Goal: Task Accomplishment & Management: Use online tool/utility

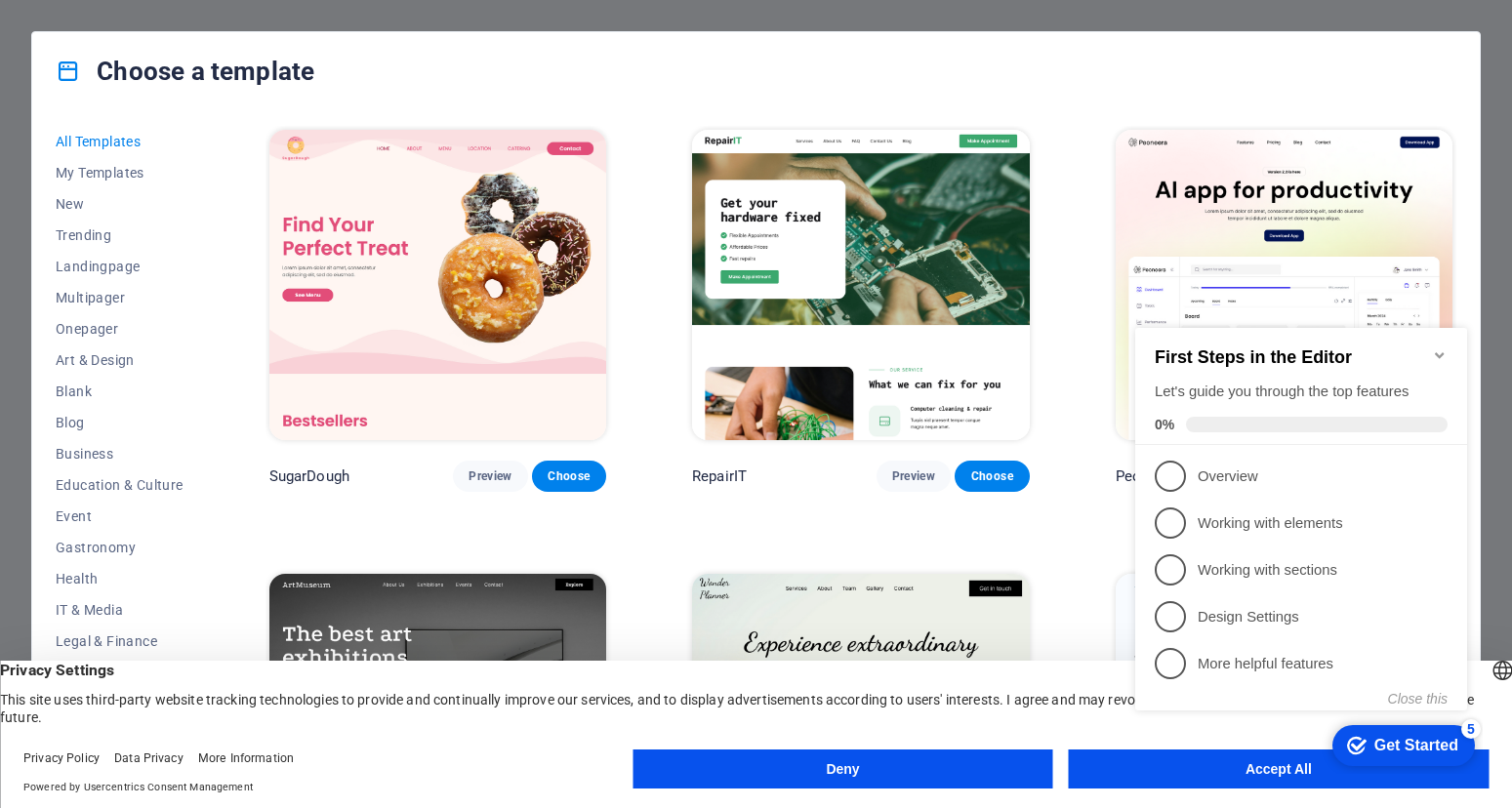
click at [1438, 347] on icon "Minimize checklist" at bounding box center [1440, 355] width 16 height 16
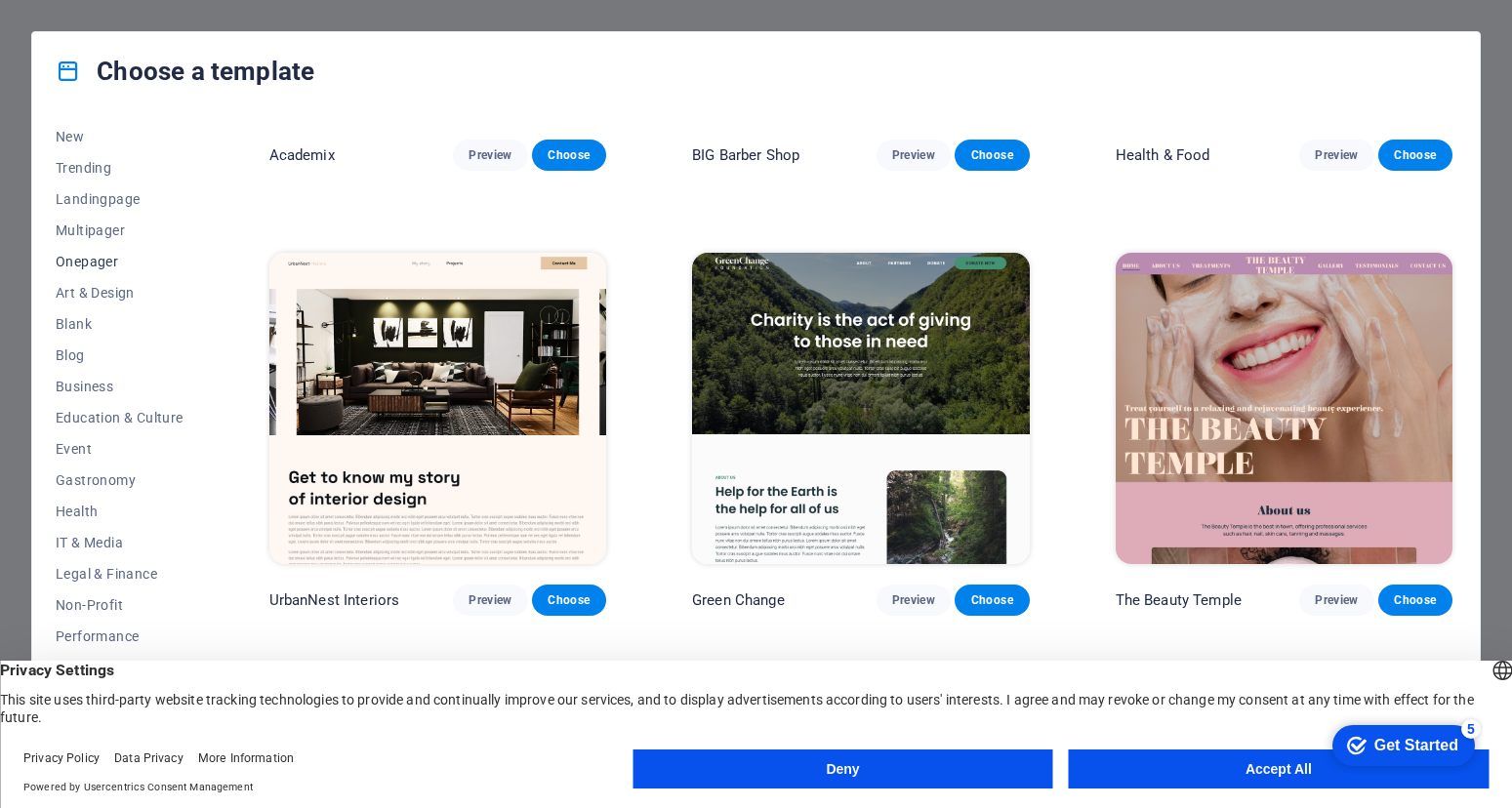
scroll to position [76, 0]
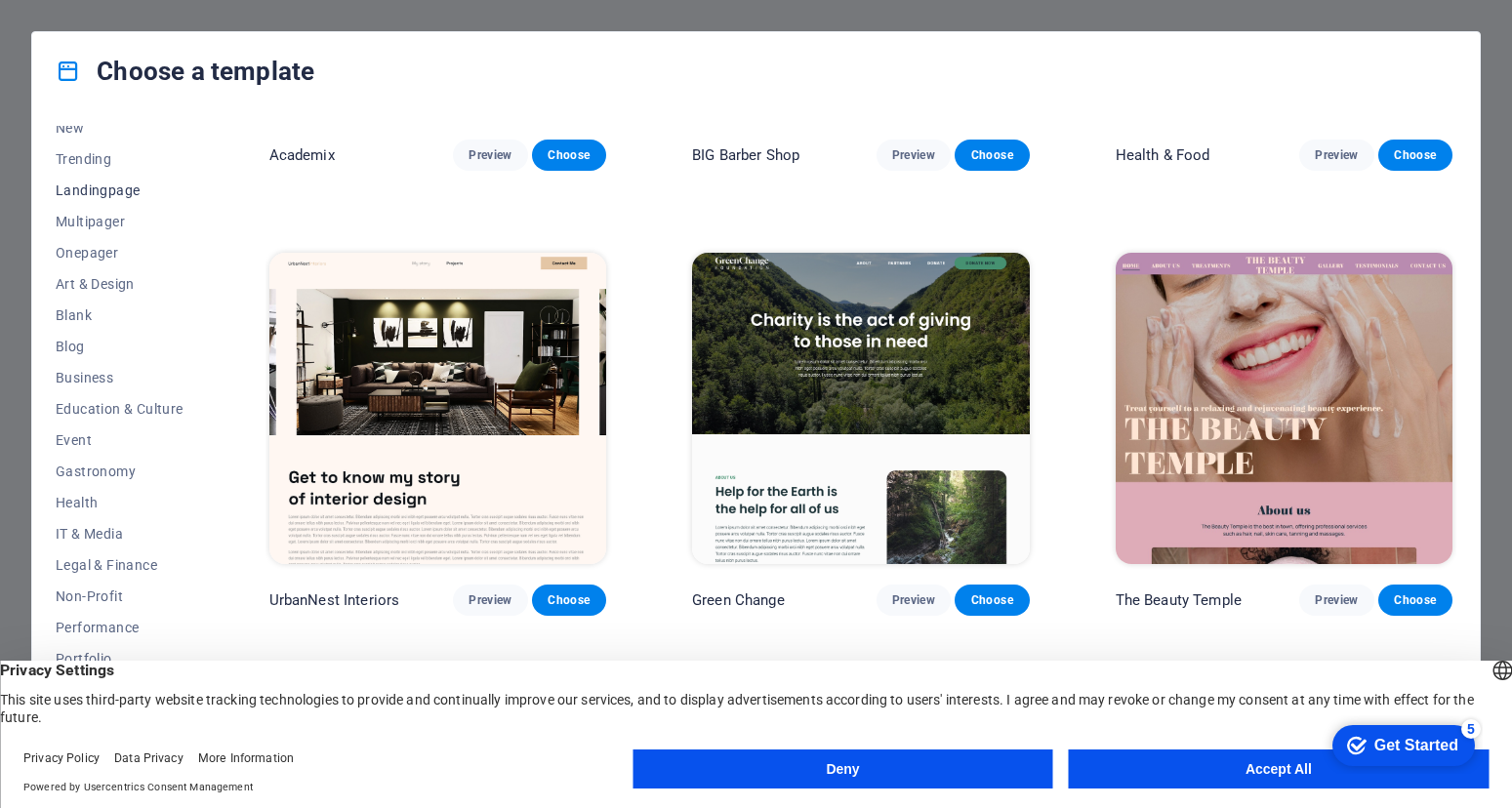
click at [88, 195] on span "Landingpage" at bounding box center [119, 190] width 128 height 16
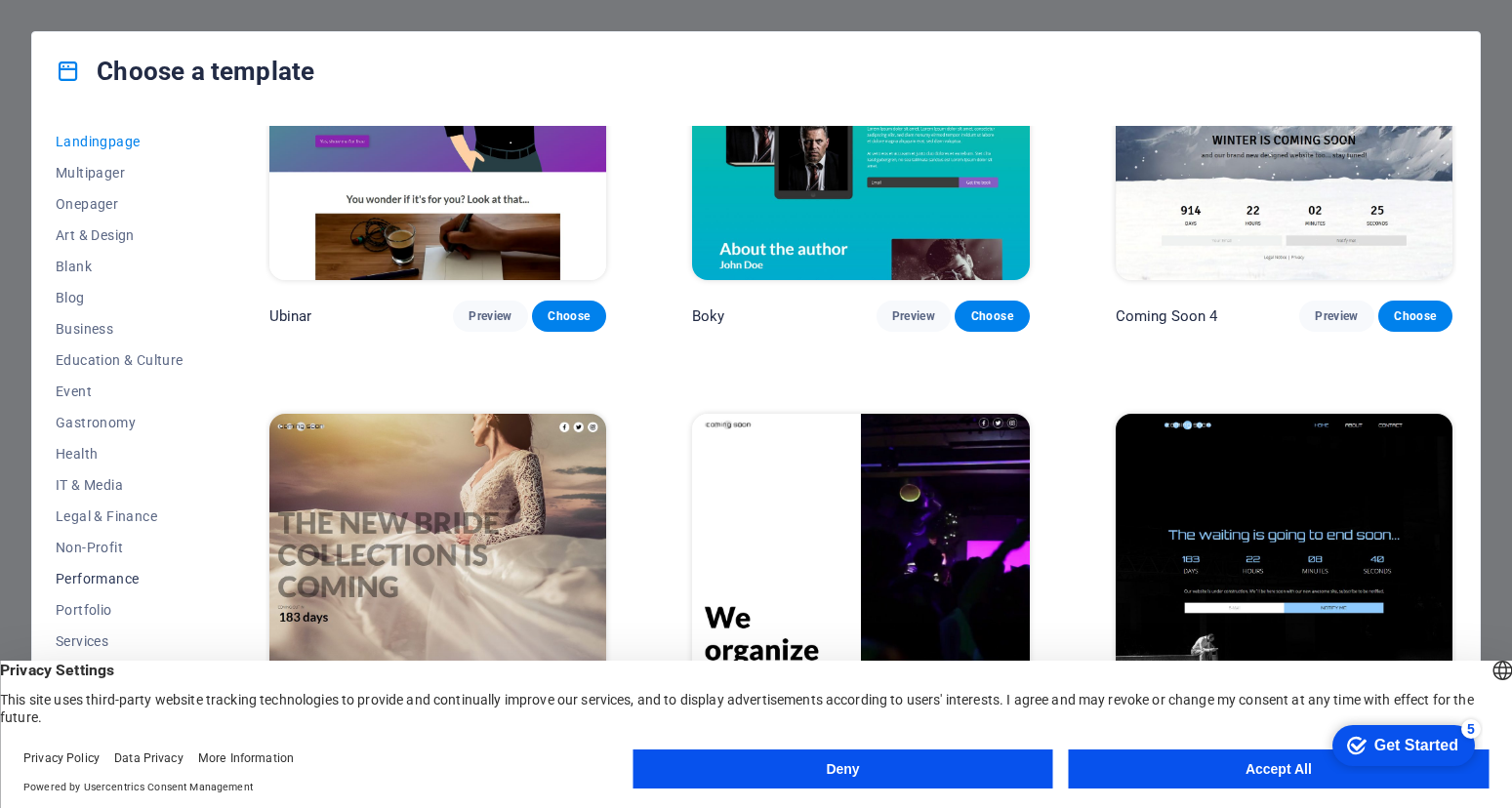
scroll to position [0, 0]
click at [83, 197] on span "New" at bounding box center [119, 204] width 128 height 16
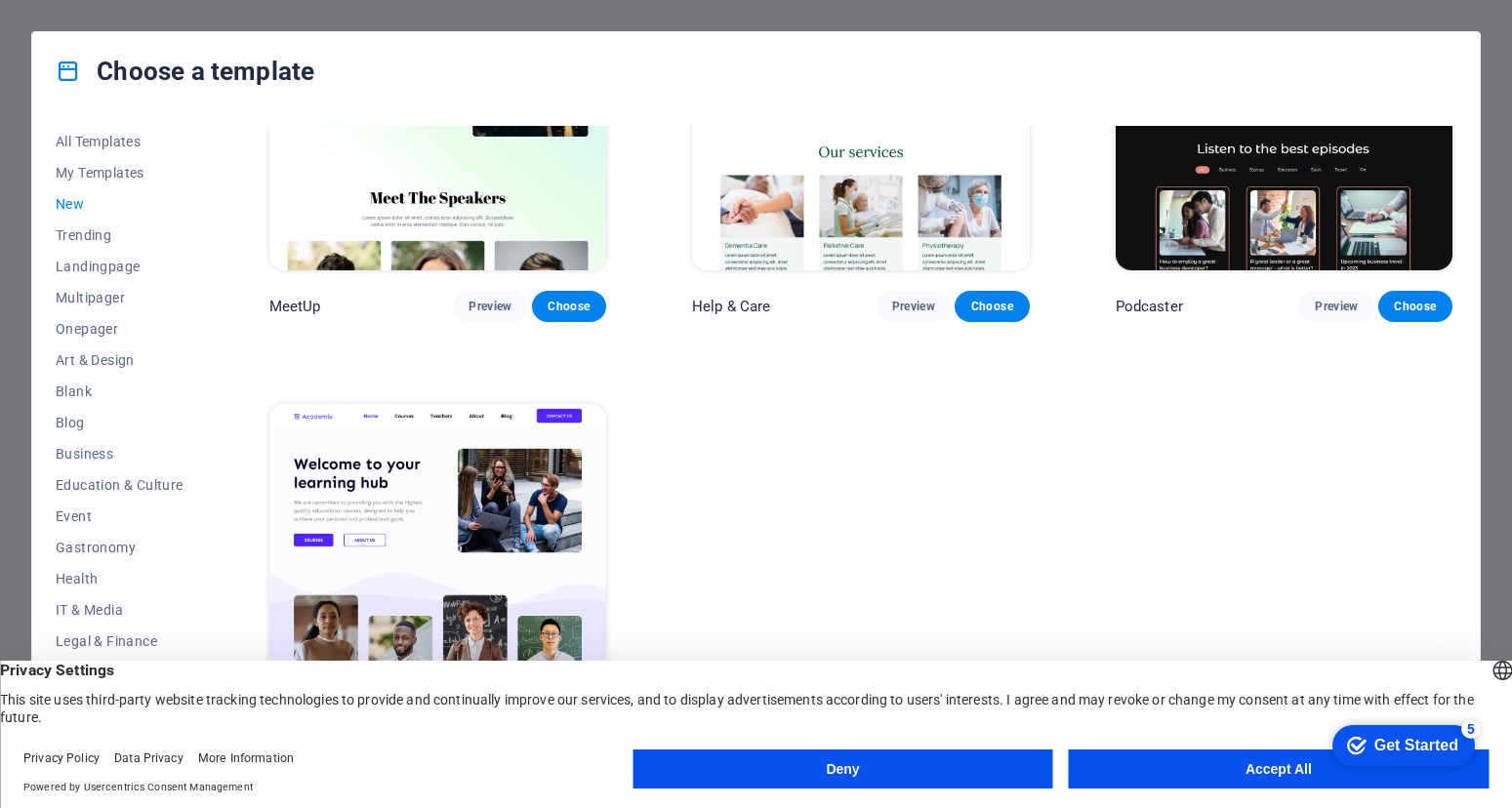
click at [1203, 776] on button "Accept All" at bounding box center [1278, 768] width 419 height 39
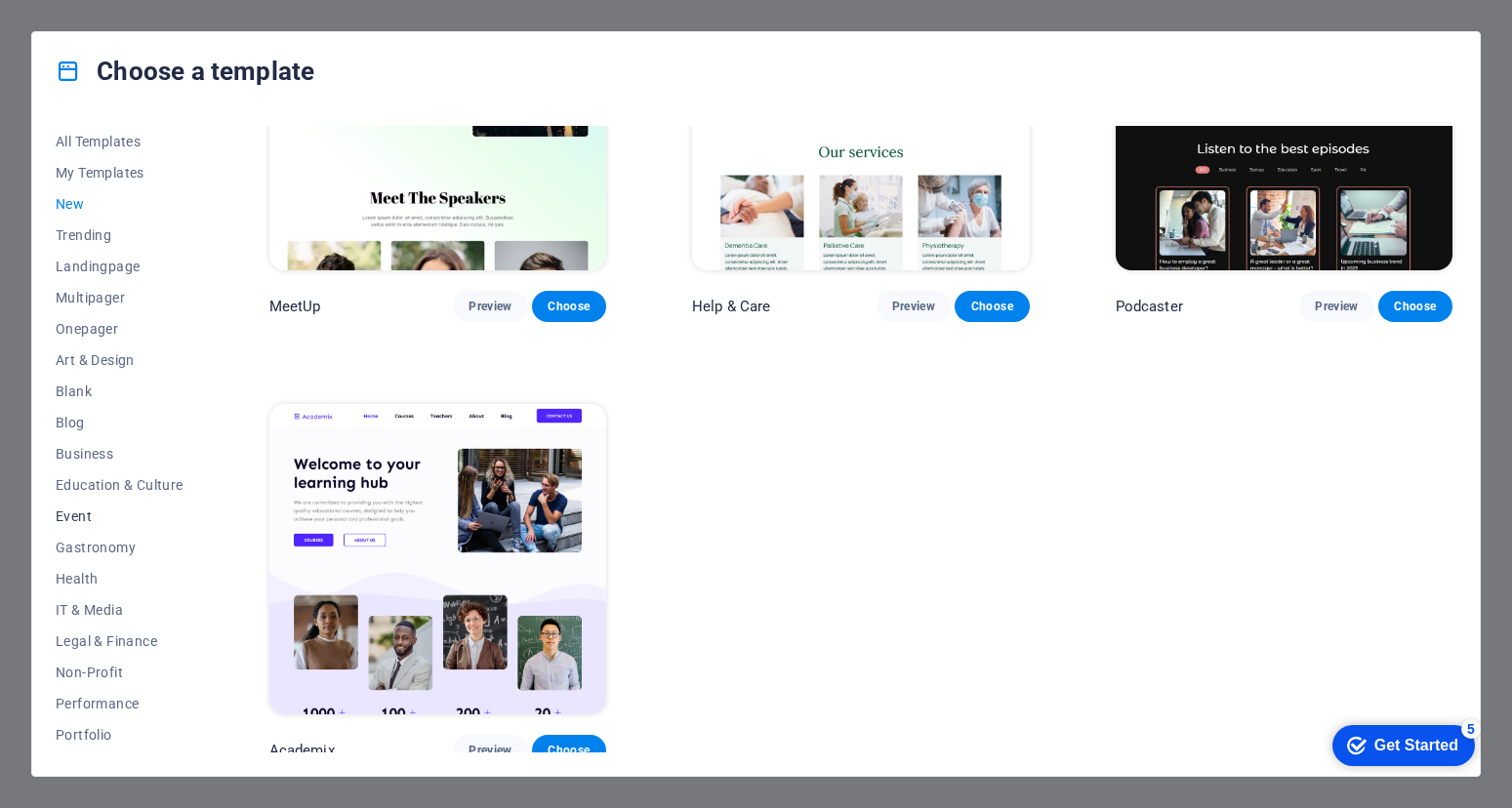
scroll to position [155, 0]
click at [97, 611] on span "Services" at bounding box center [119, 612] width 128 height 16
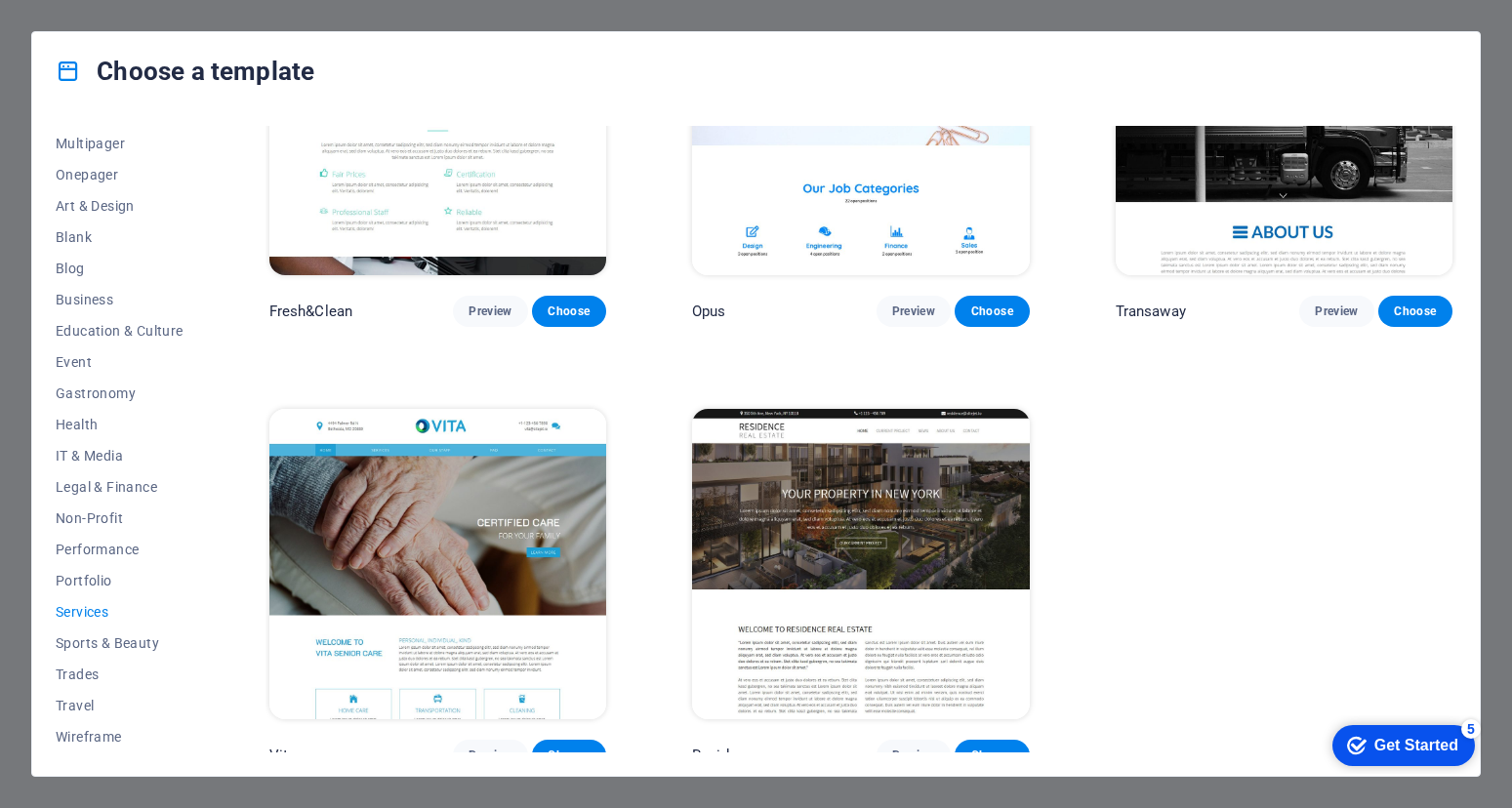
click at [1455, 657] on div "All Templates My Templates New Trending Landingpage Multipager Onepager Art & D…" at bounding box center [756, 442] width 1448 height 665
click at [1455, 656] on div "RepairIT Preview Choose Transportable Preview Choose Health & Food Preview Choo…" at bounding box center [861, 439] width 1191 height 627
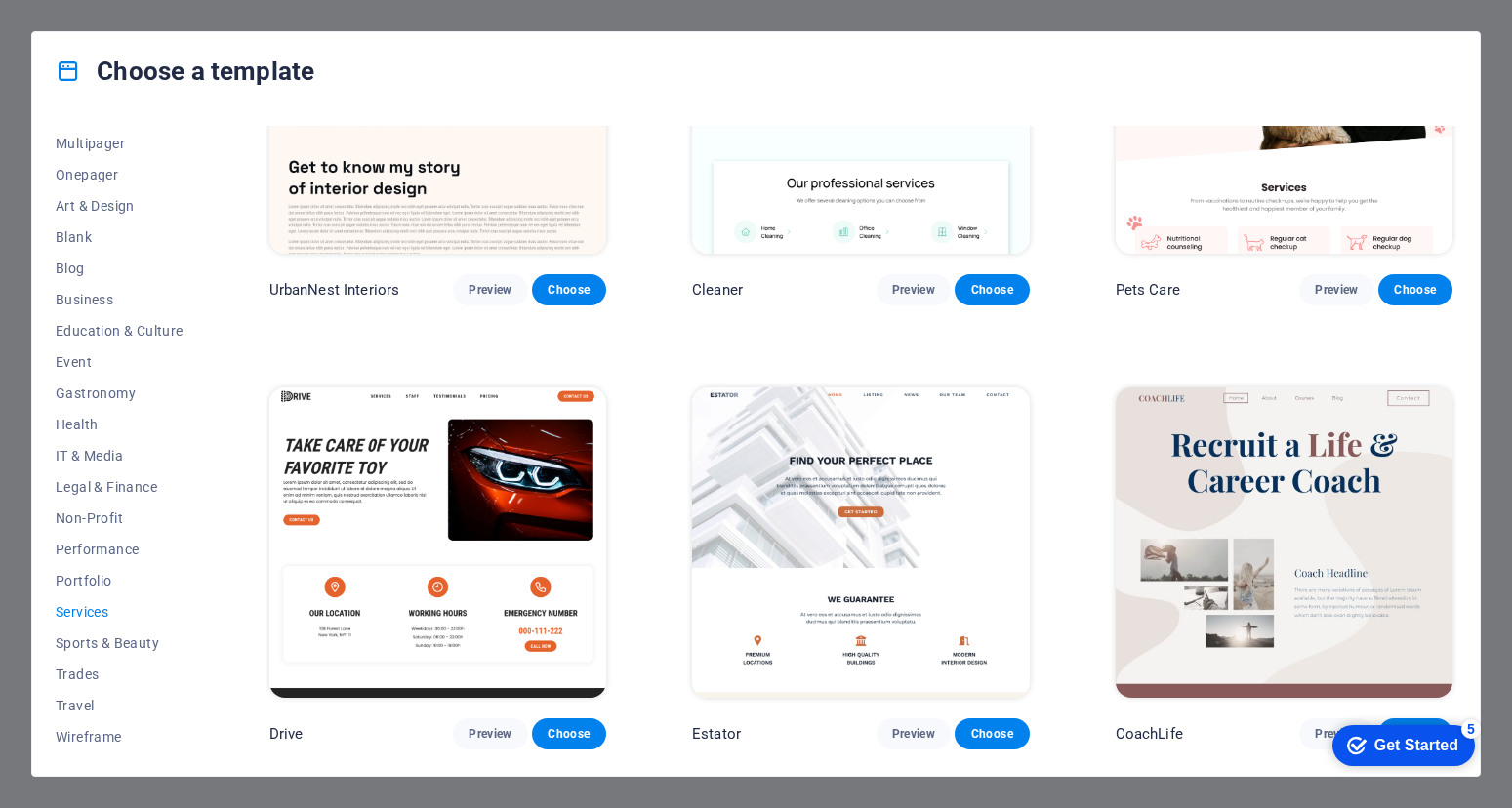
scroll to position [0, 0]
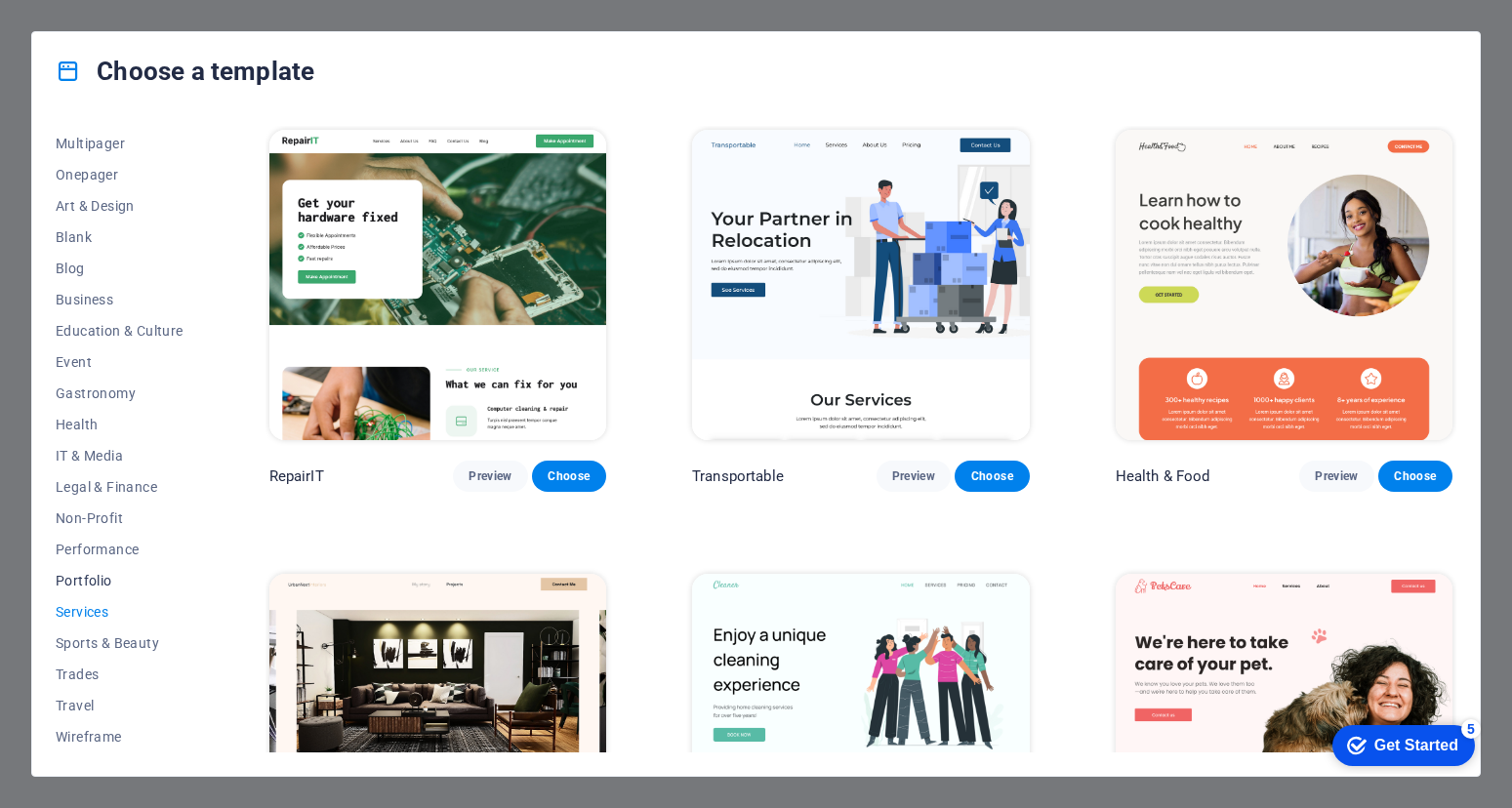
click at [78, 589] on button "Portfolio" at bounding box center [119, 580] width 128 height 31
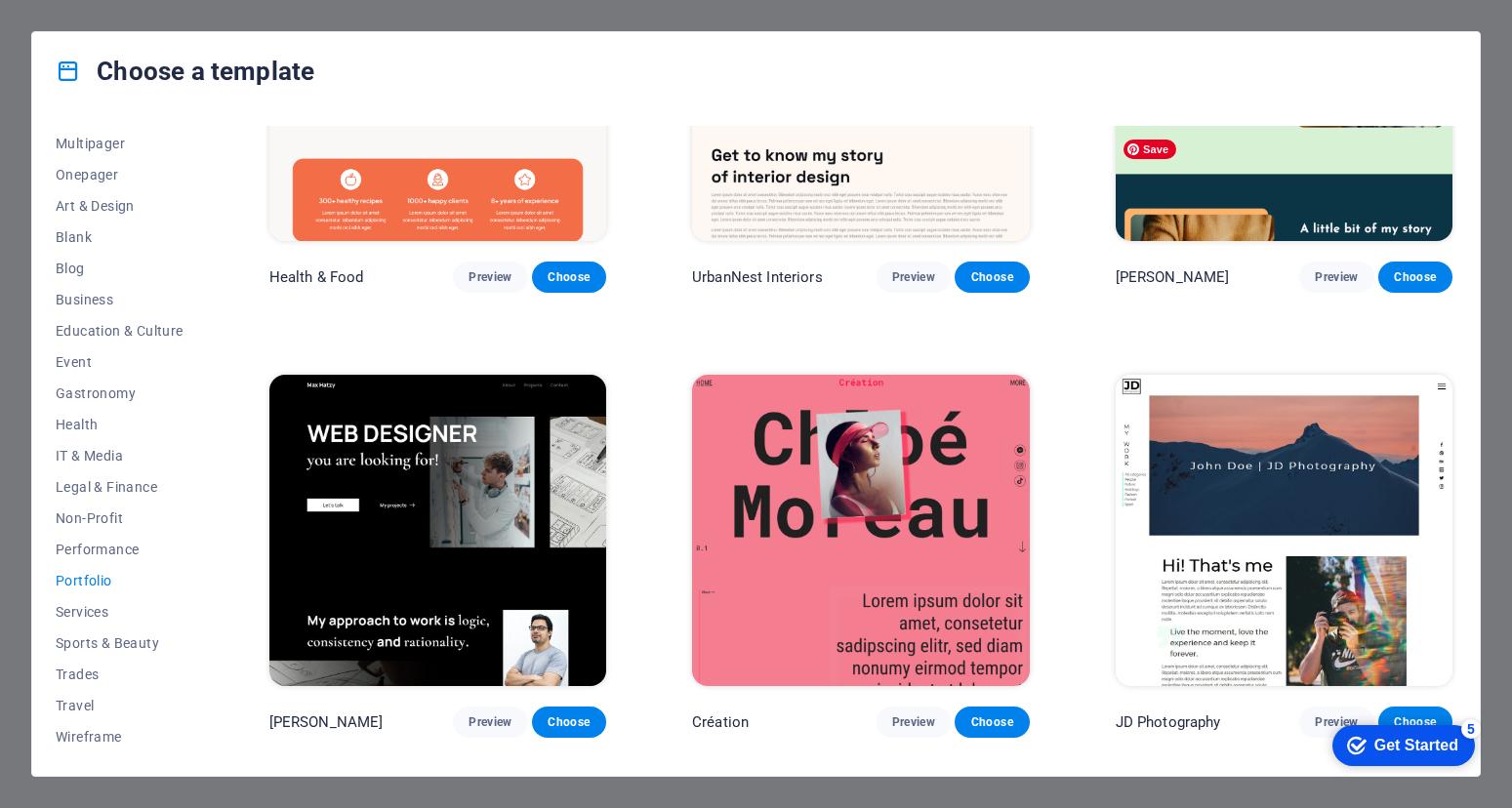
scroll to position [620, 0]
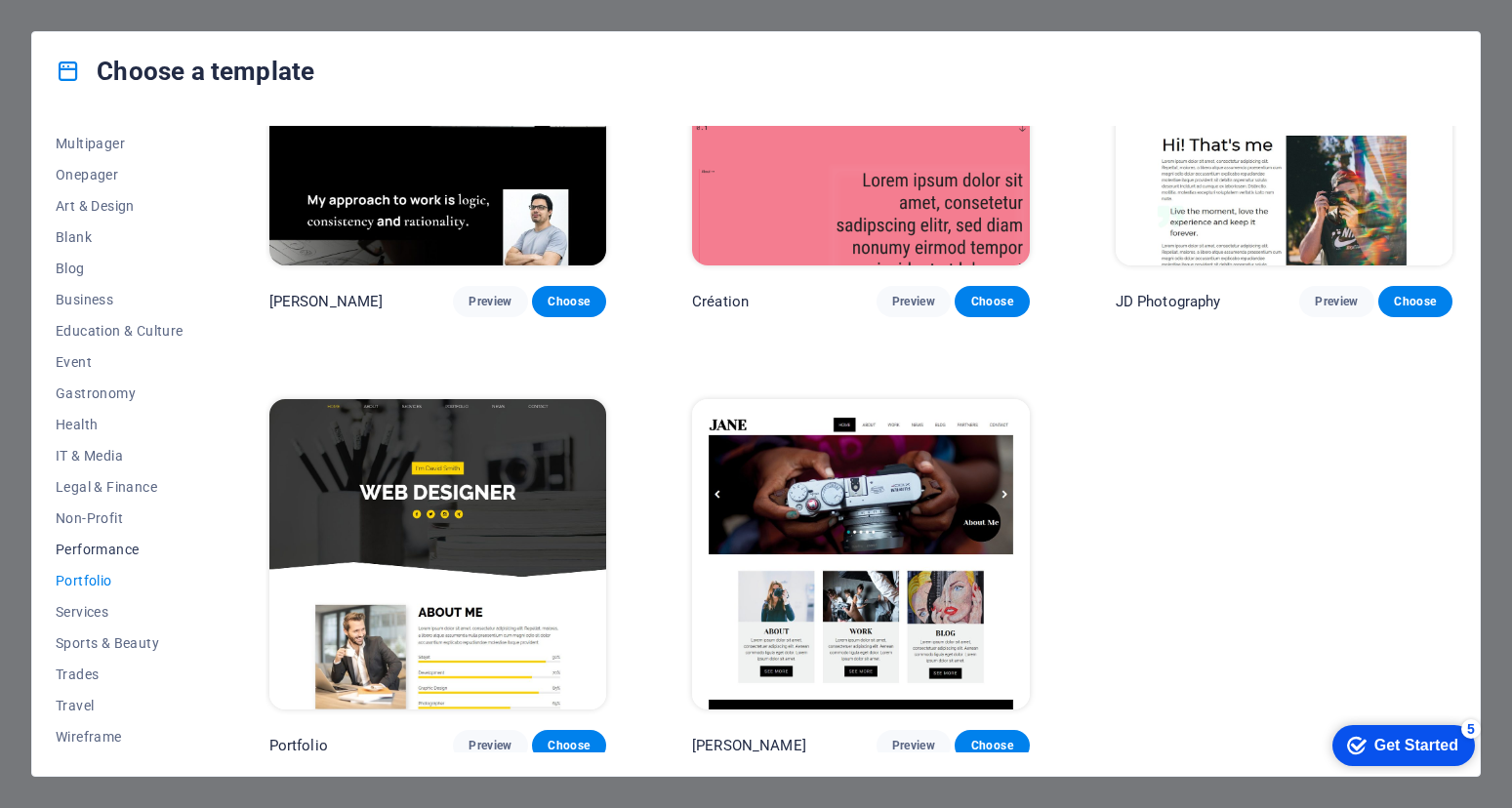
click at [131, 552] on span "Performance" at bounding box center [119, 549] width 128 height 16
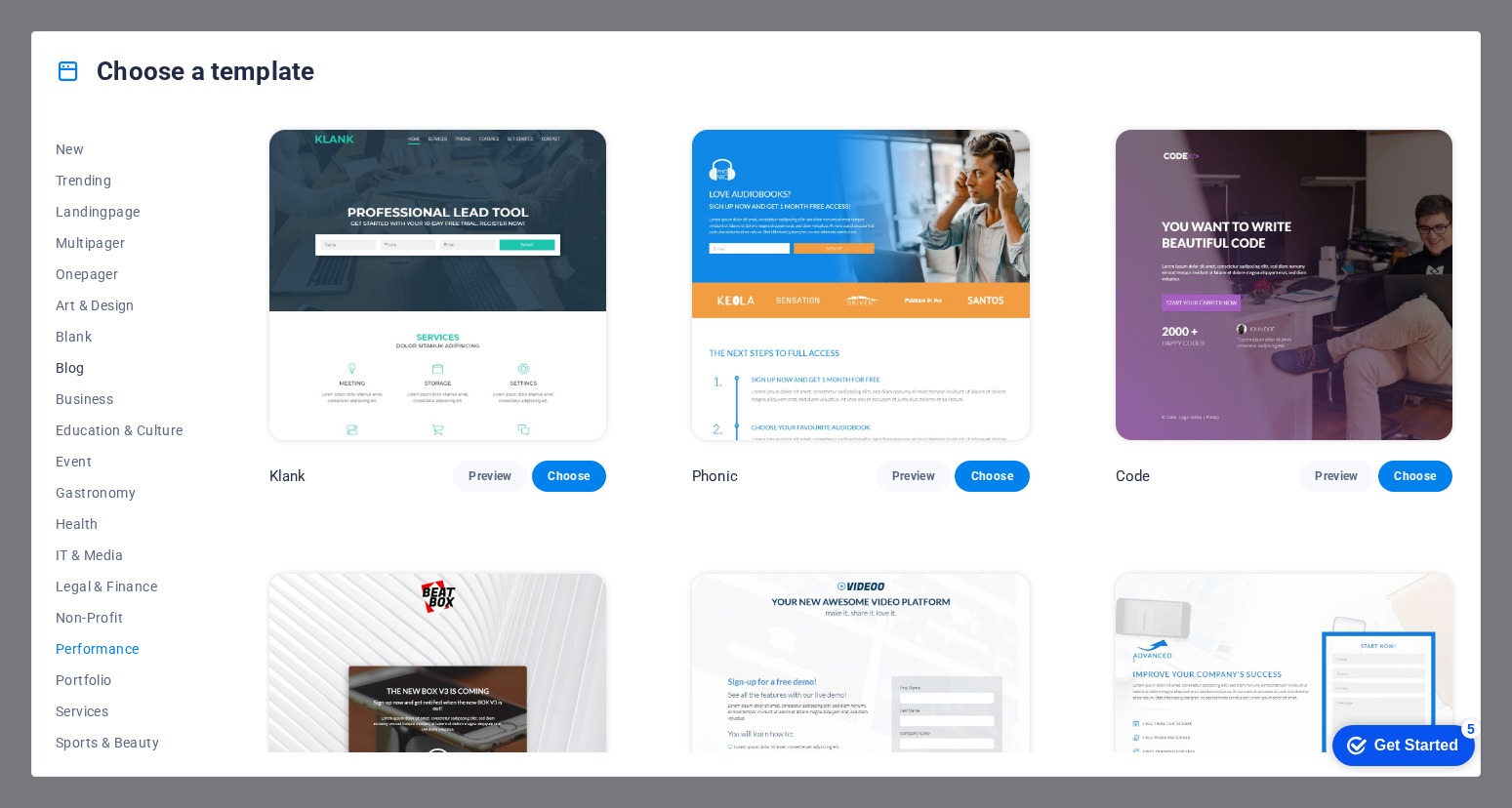
scroll to position [0, 0]
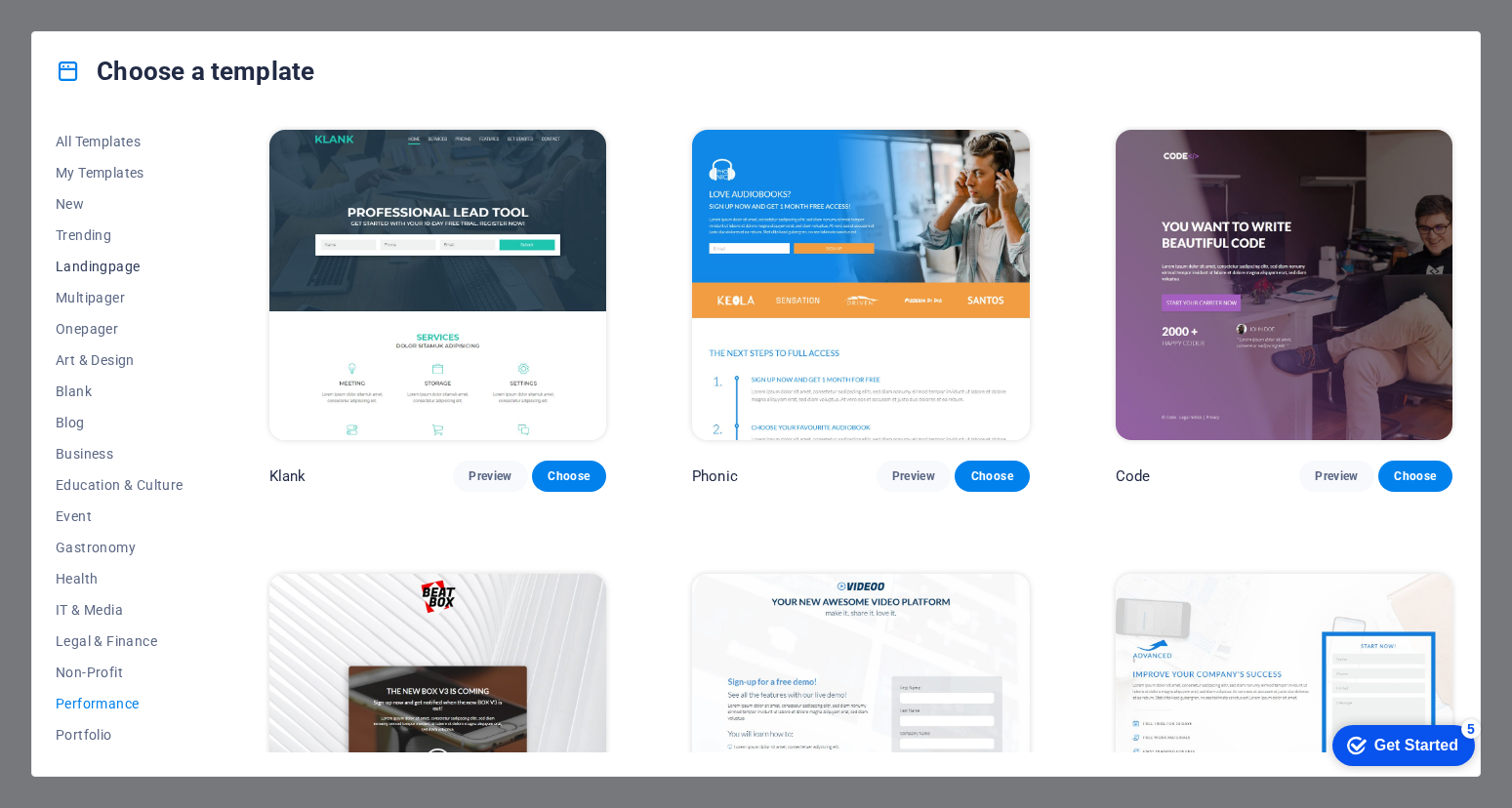
click at [110, 269] on span "Landingpage" at bounding box center [119, 267] width 128 height 16
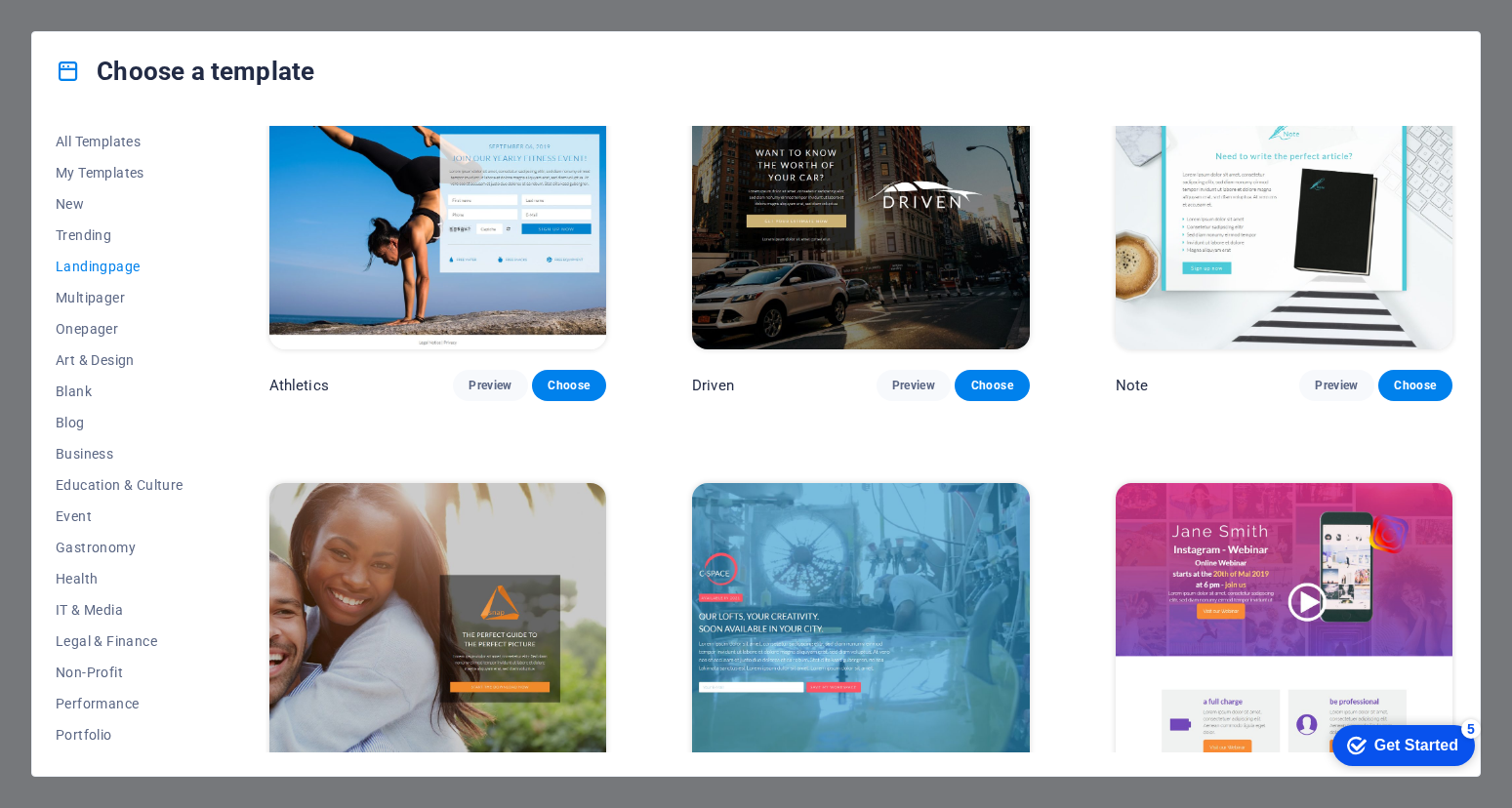
scroll to position [1087, 0]
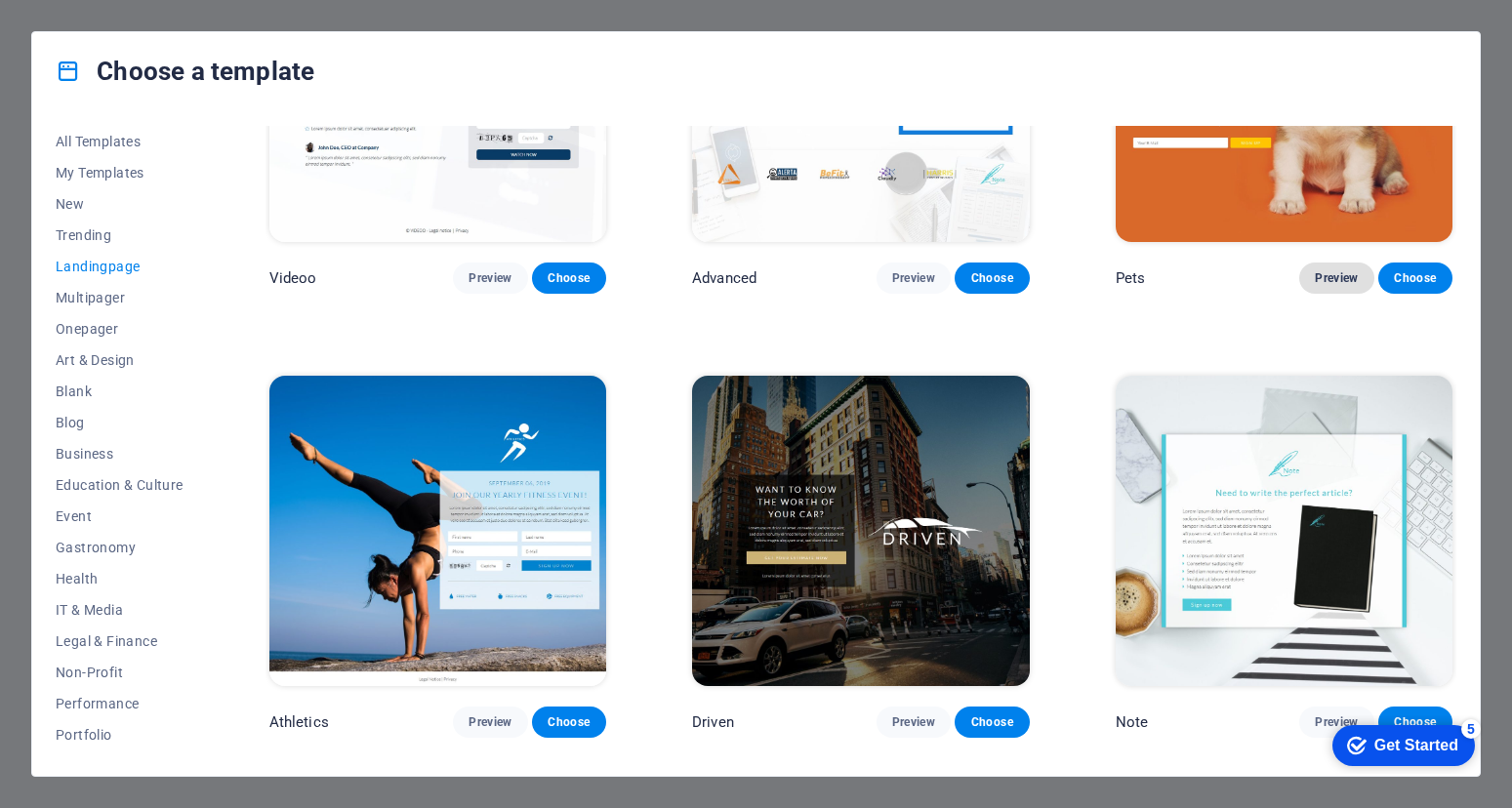
click at [1335, 276] on span "Preview" at bounding box center [1336, 279] width 43 height 16
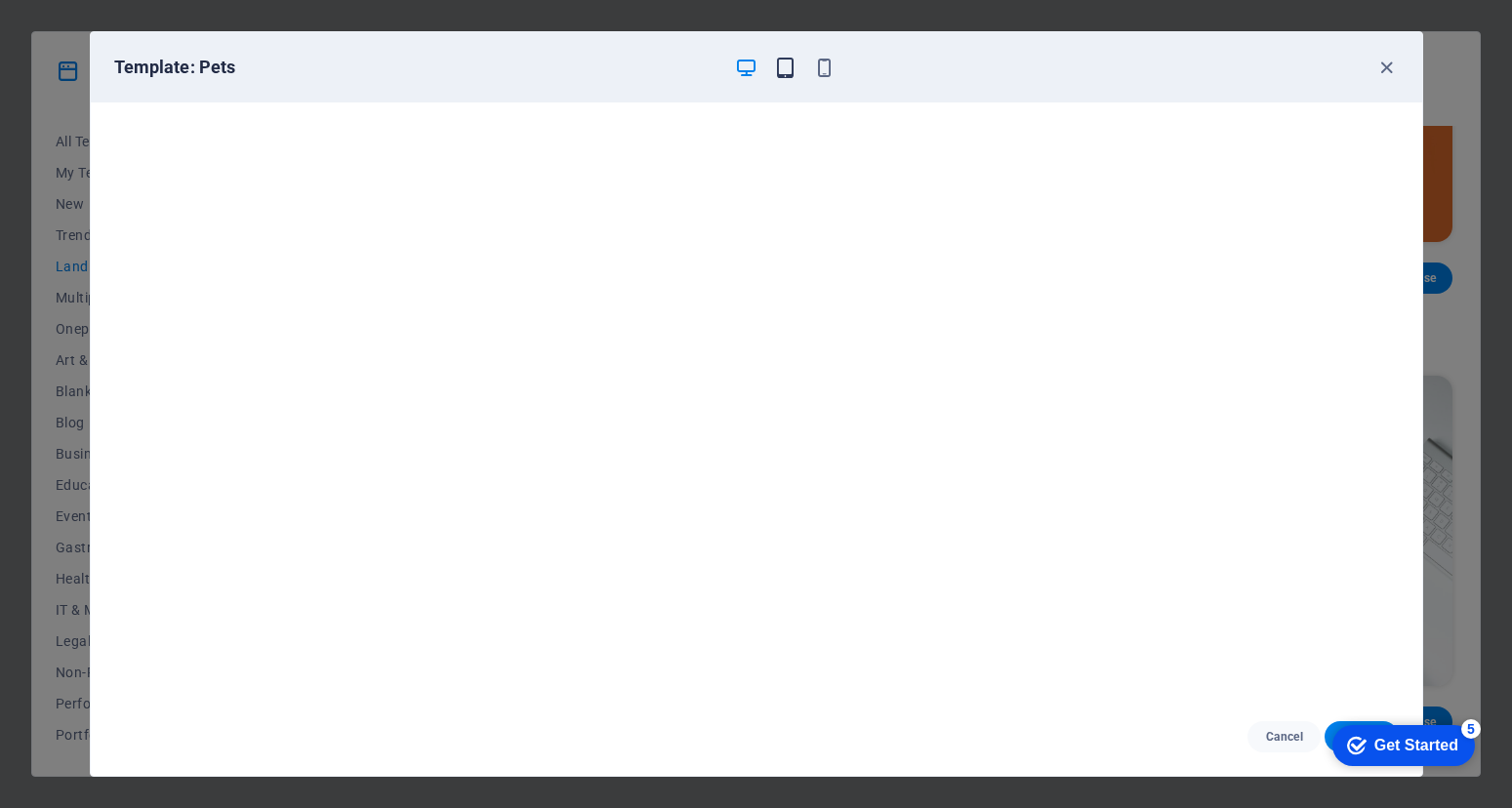
click at [785, 73] on icon "button" at bounding box center [785, 67] width 23 height 23
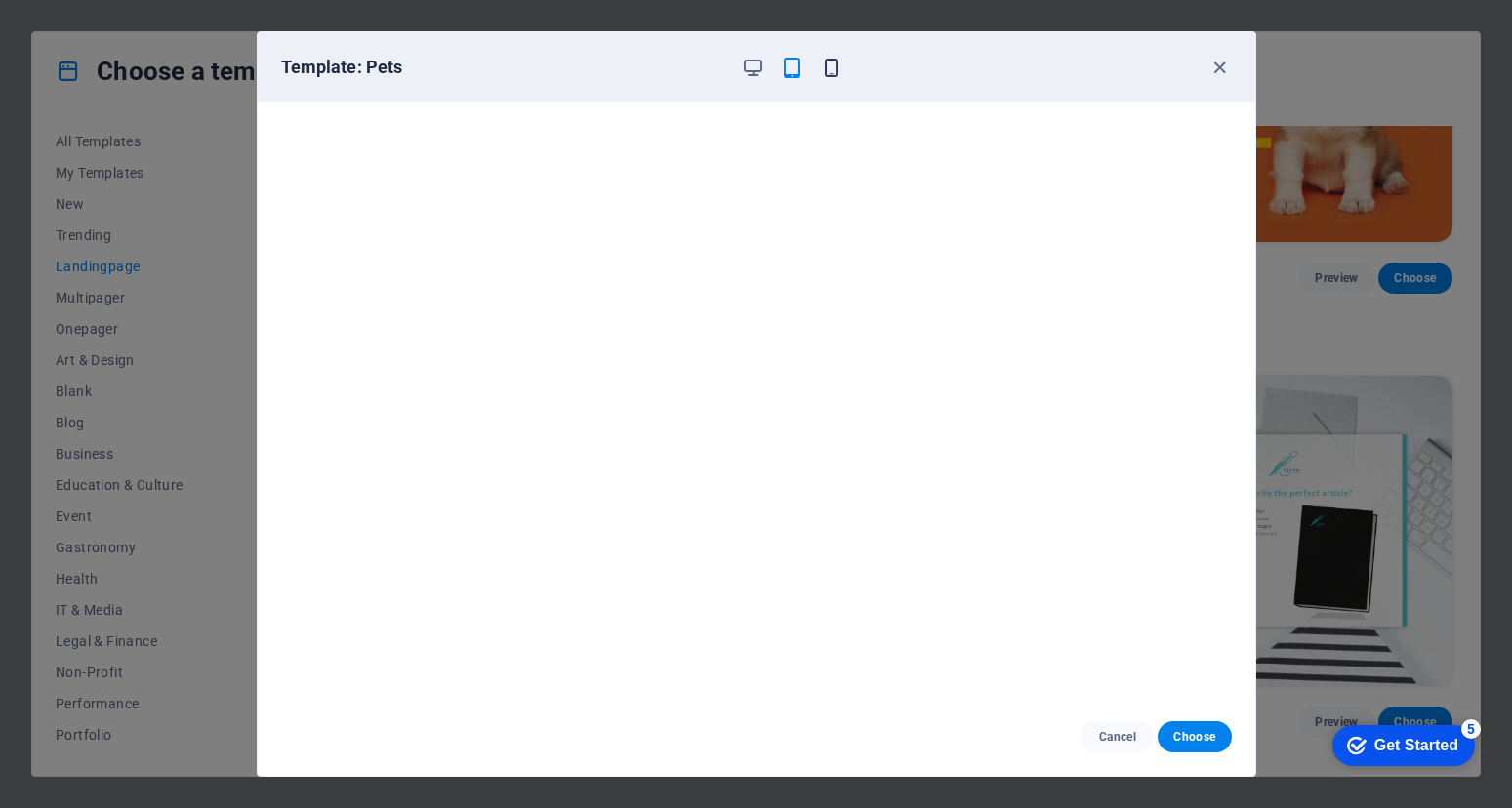
click at [830, 67] on icon "button" at bounding box center [831, 67] width 23 height 23
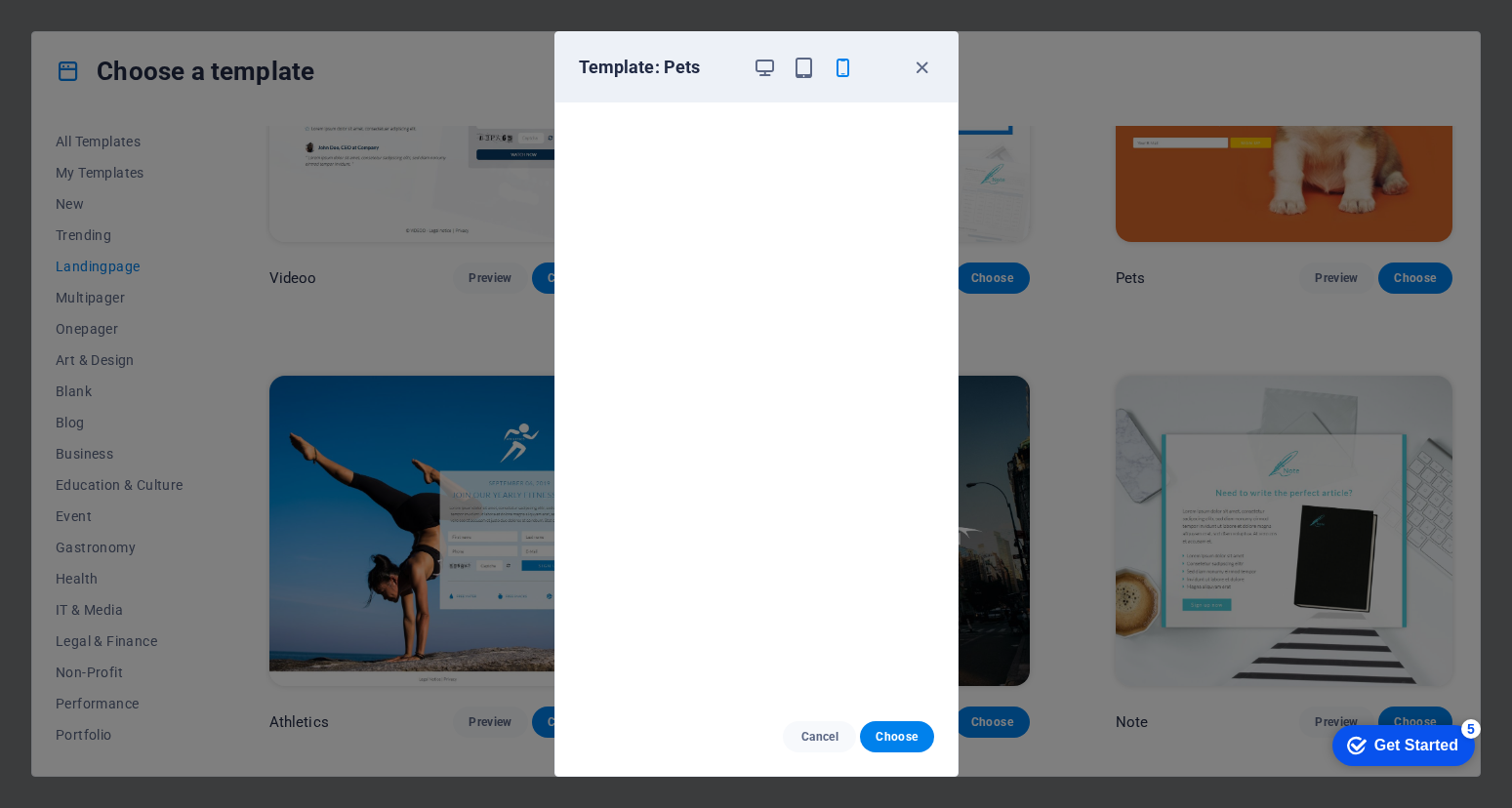
scroll to position [4, 0]
click at [927, 68] on icon "button" at bounding box center [921, 67] width 23 height 23
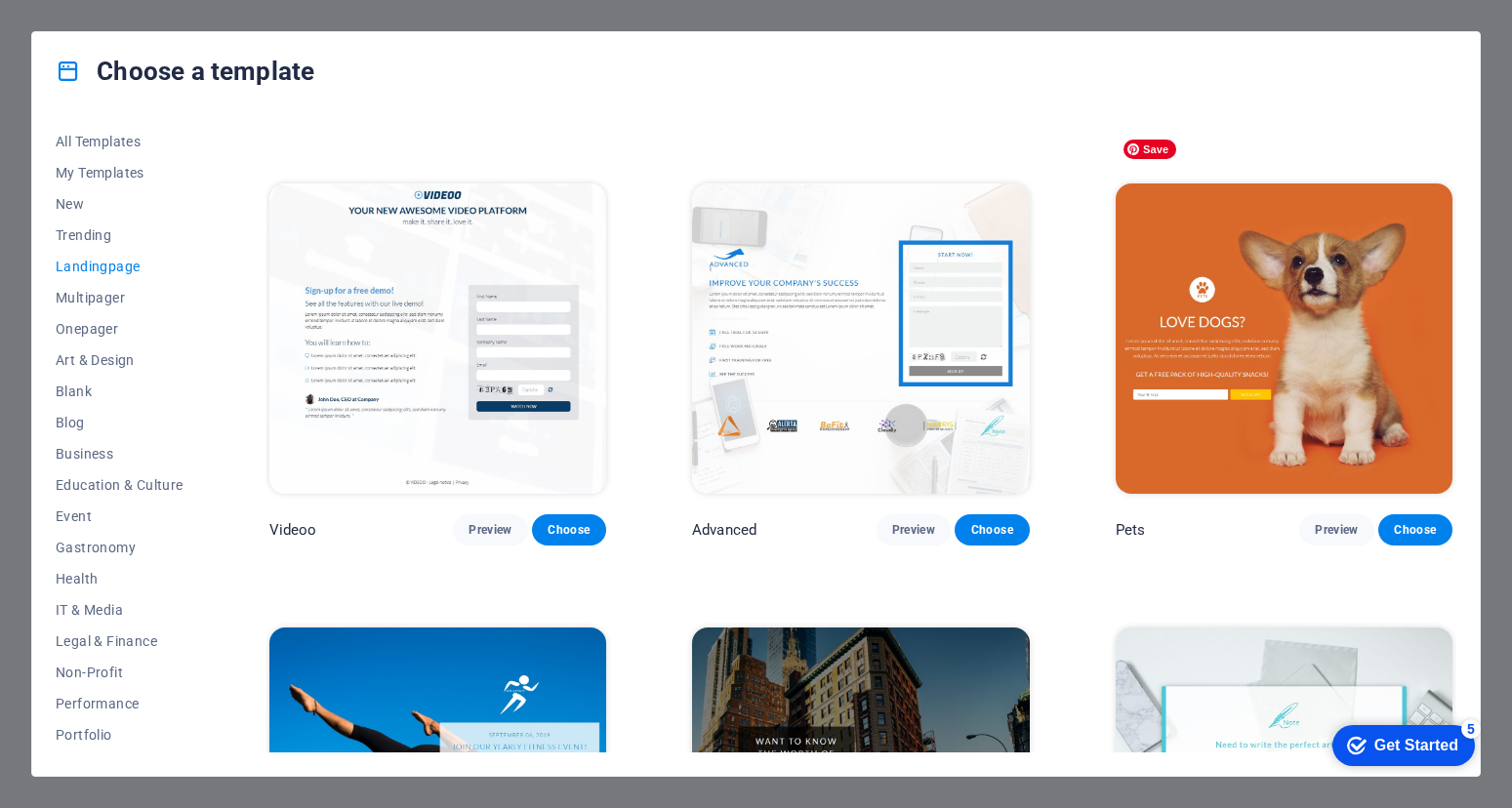
scroll to position [837, 0]
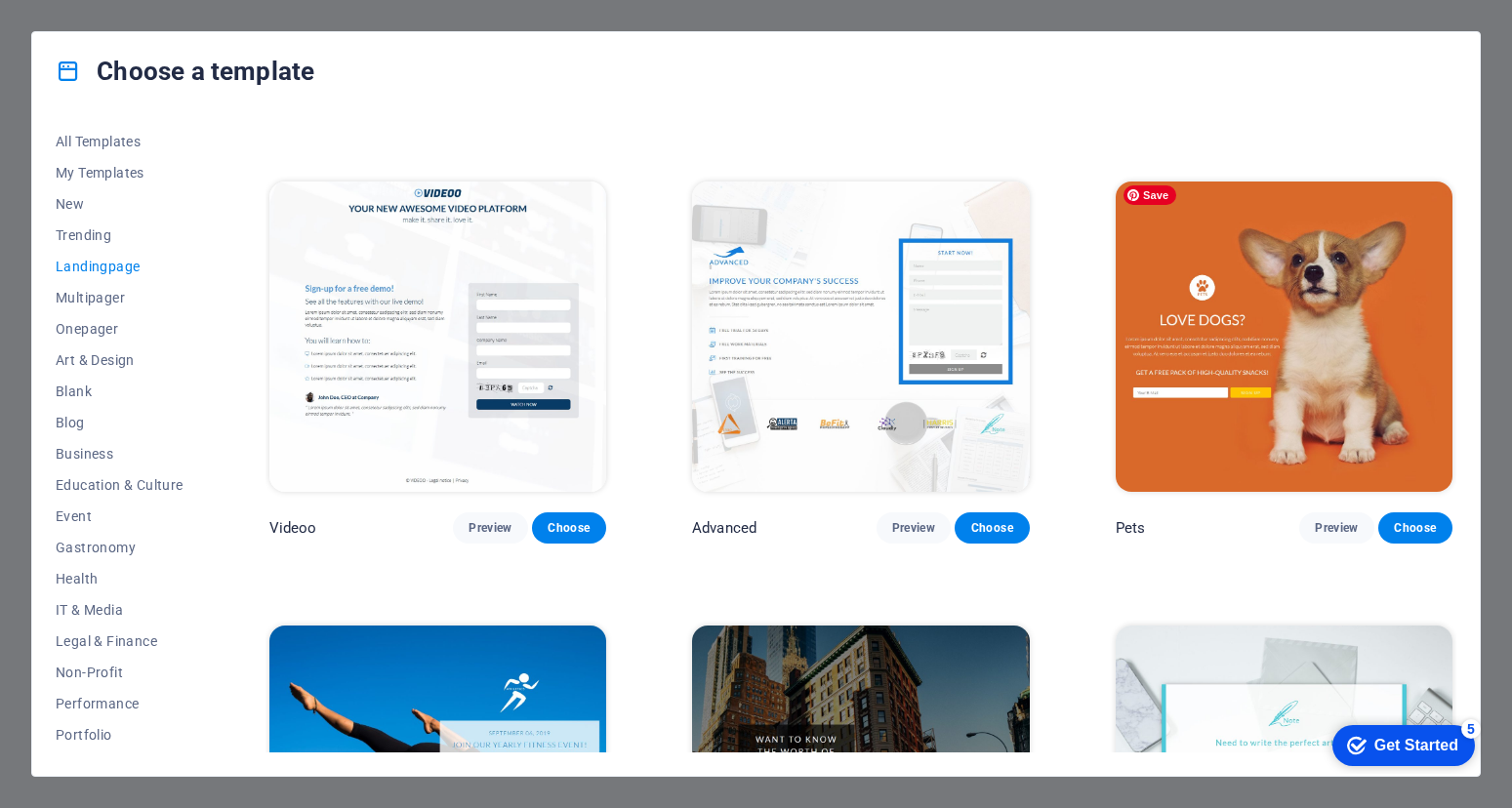
click at [1212, 259] on img at bounding box center [1284, 336] width 337 height 310
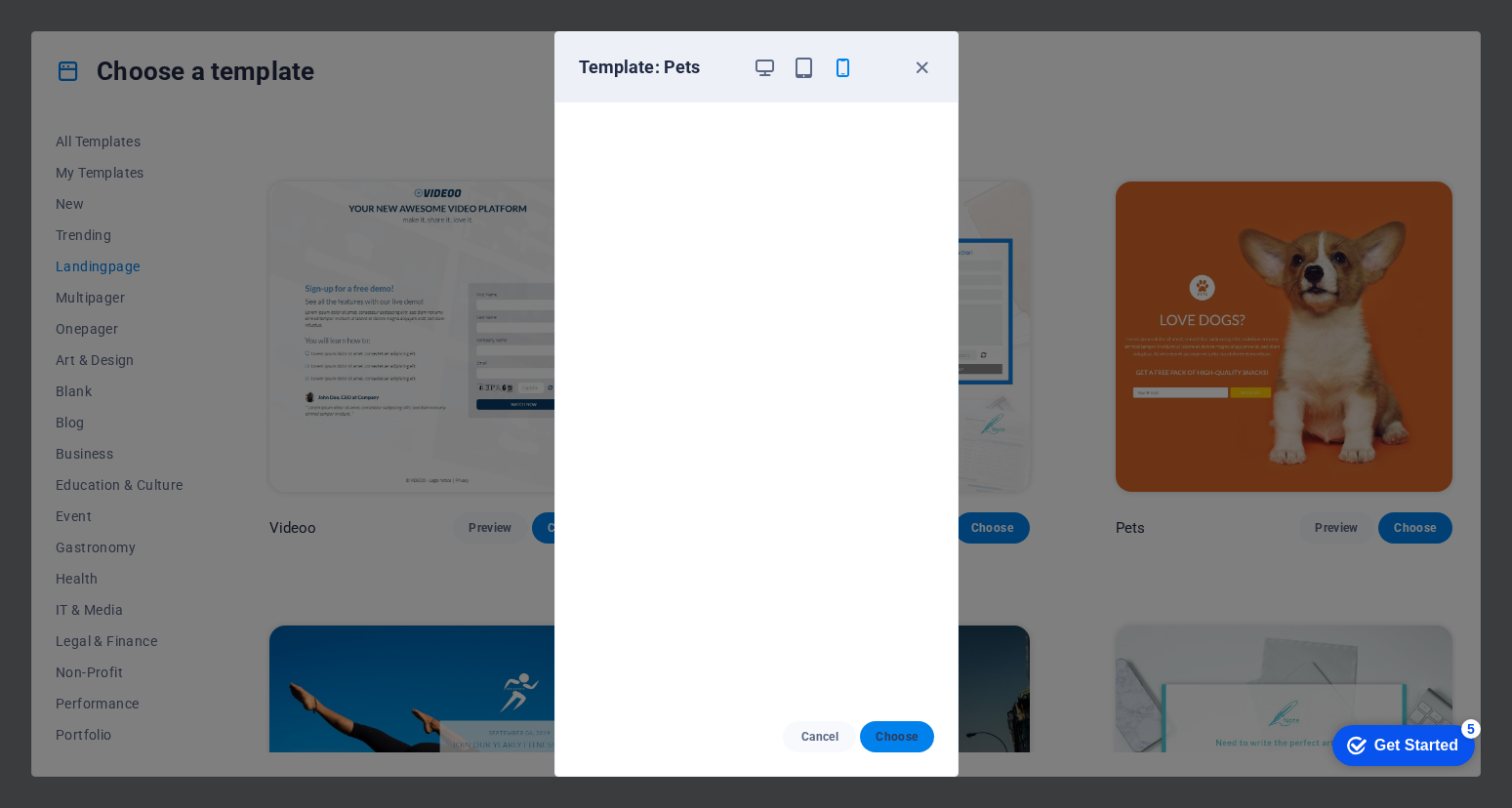
click at [883, 737] on span "Choose" at bounding box center [896, 737] width 42 height 16
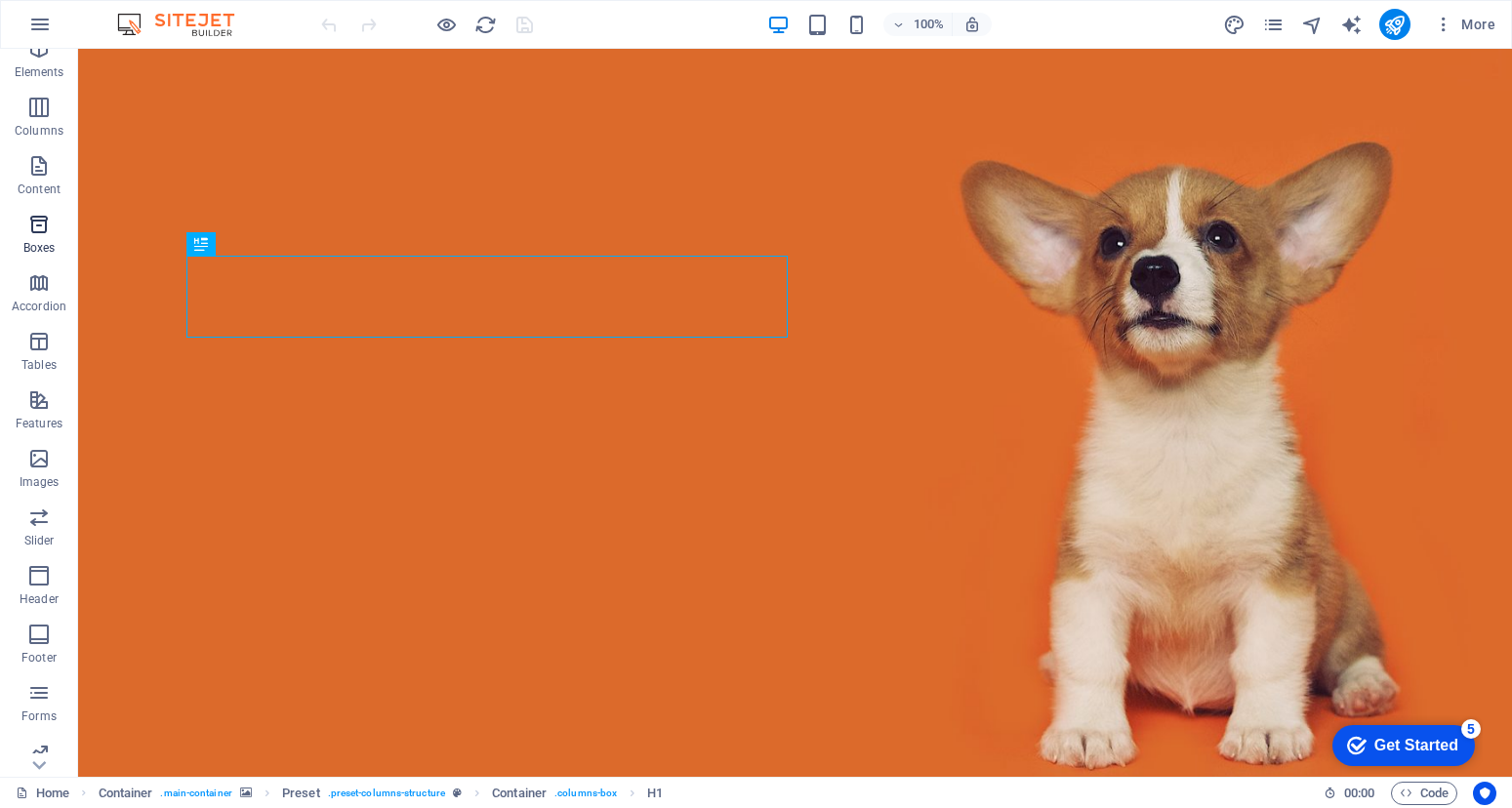
scroll to position [151, 0]
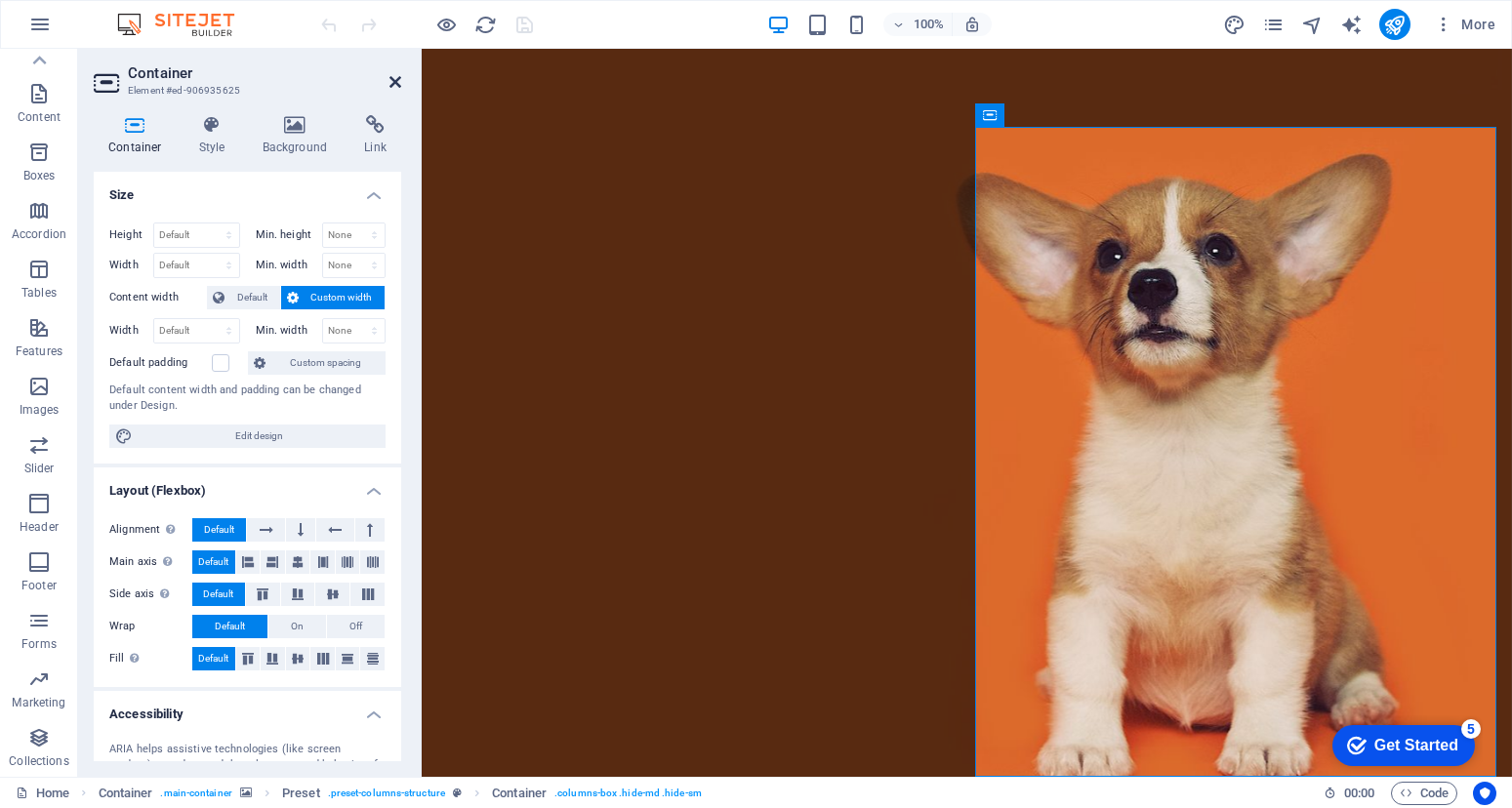
click at [393, 87] on icon at bounding box center [396, 82] width 12 height 16
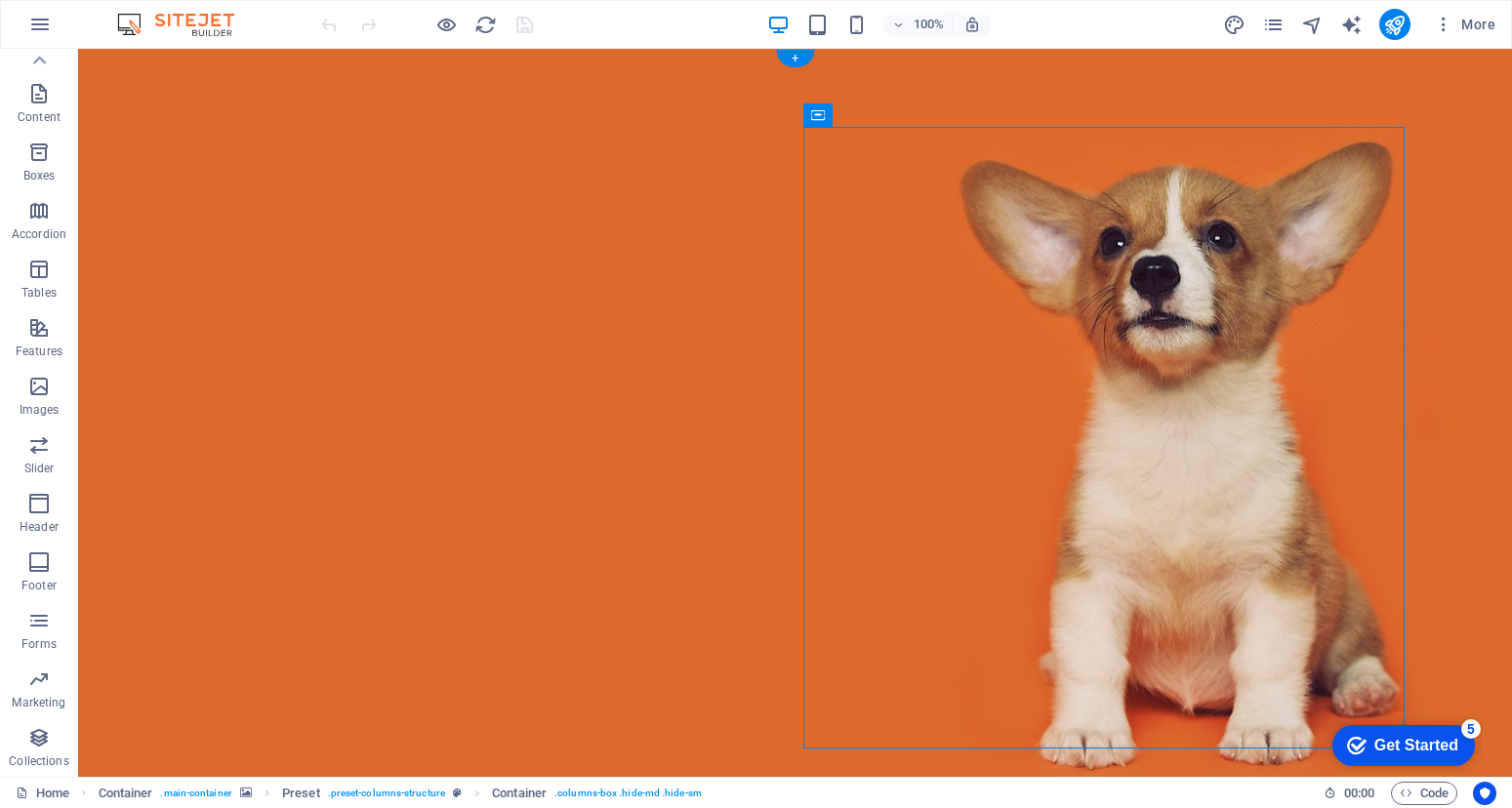
click at [133, 107] on figure at bounding box center [795, 437] width 1434 height 777
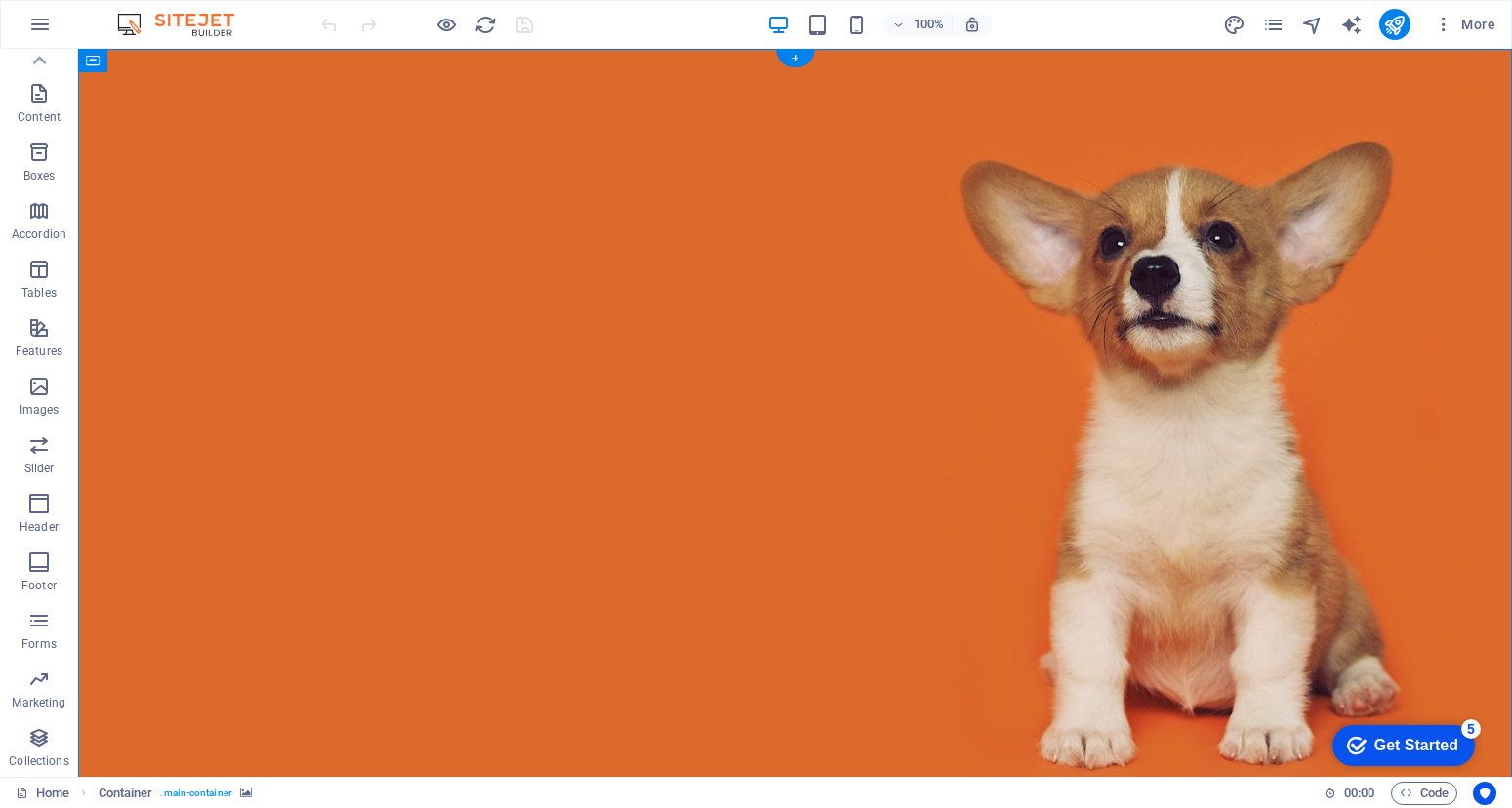
click at [133, 107] on figure at bounding box center [795, 437] width 1434 height 777
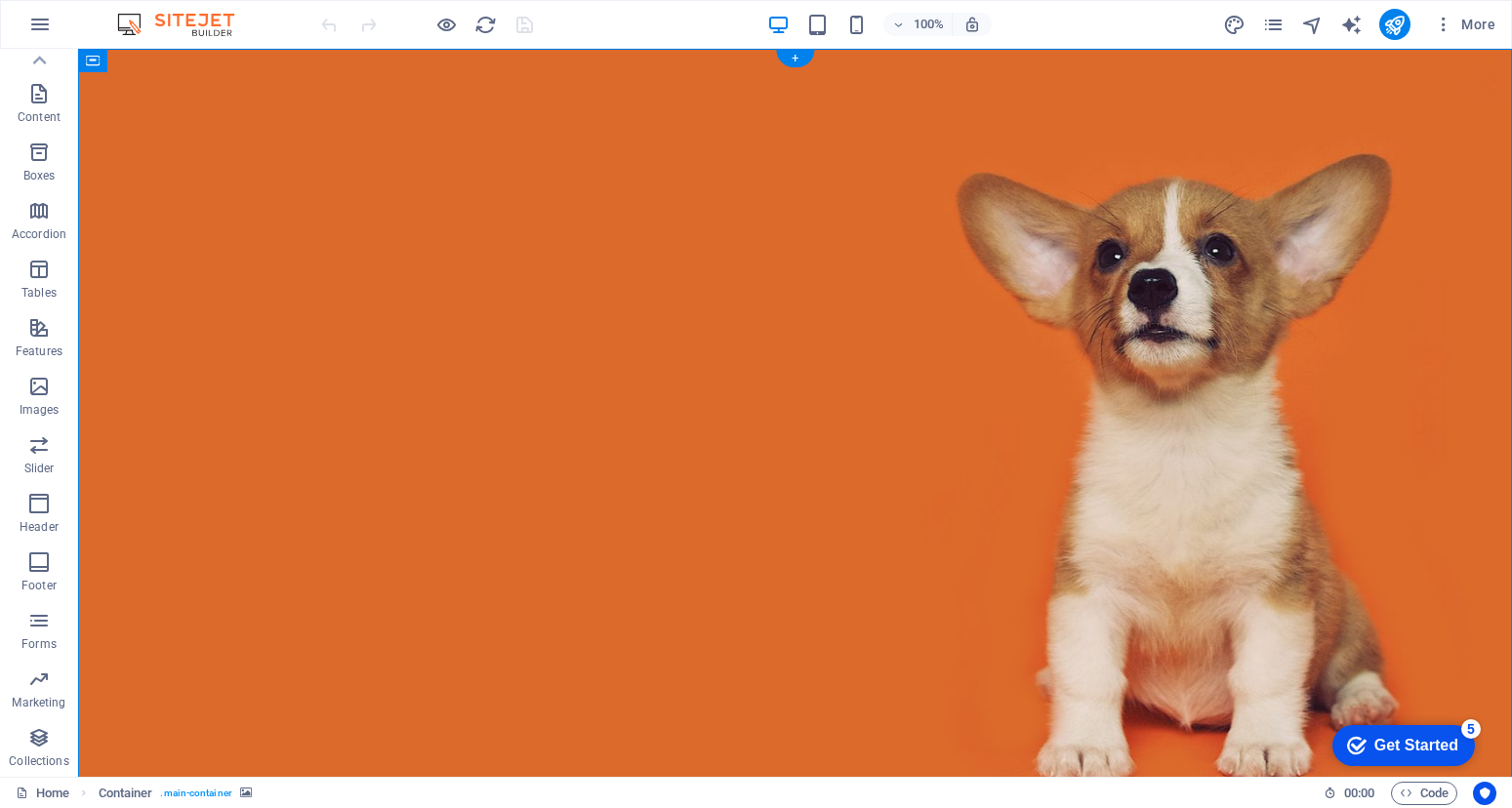
select select "%"
select select "vh"
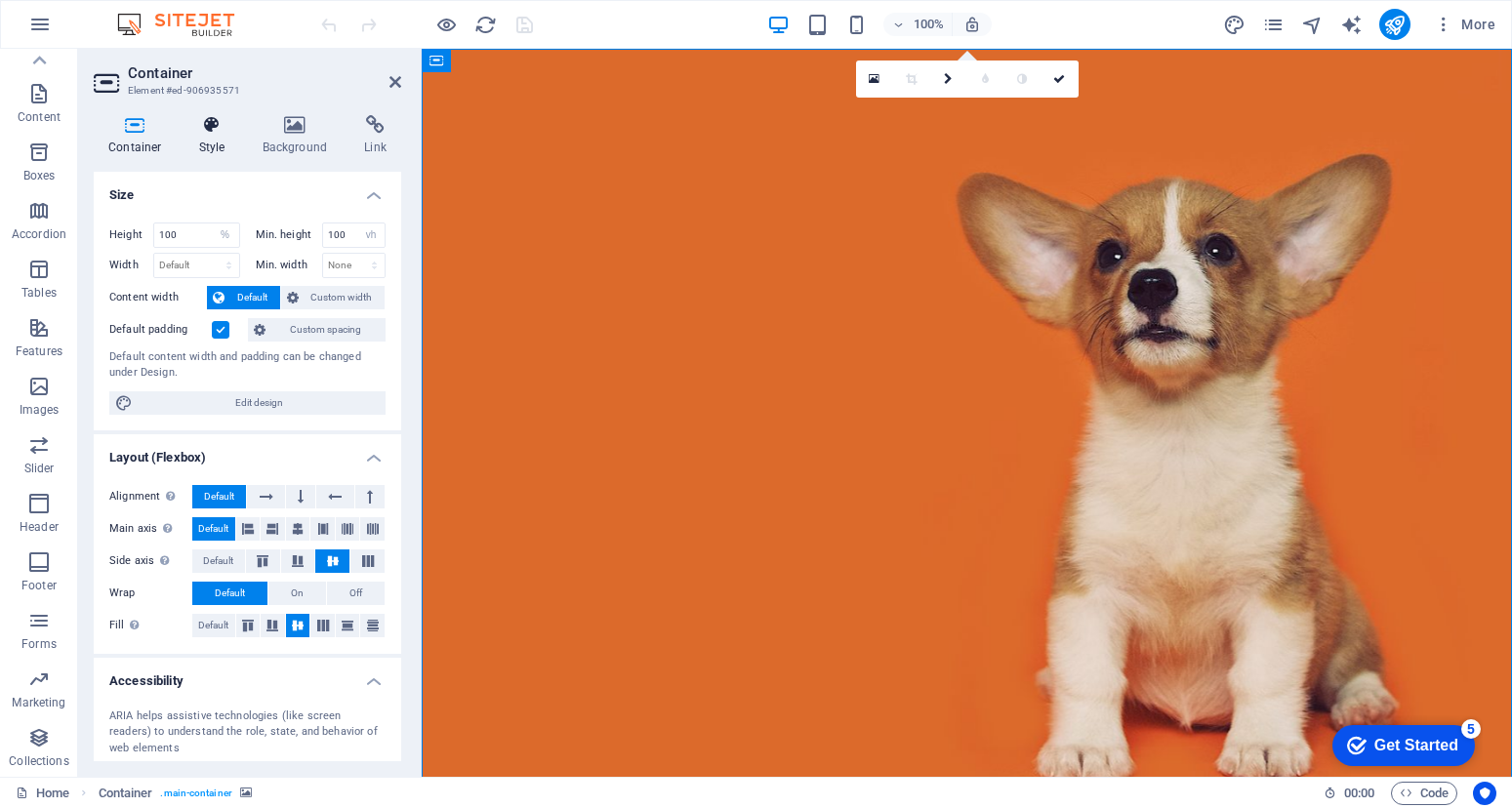
click at [213, 127] on icon at bounding box center [212, 125] width 56 height 20
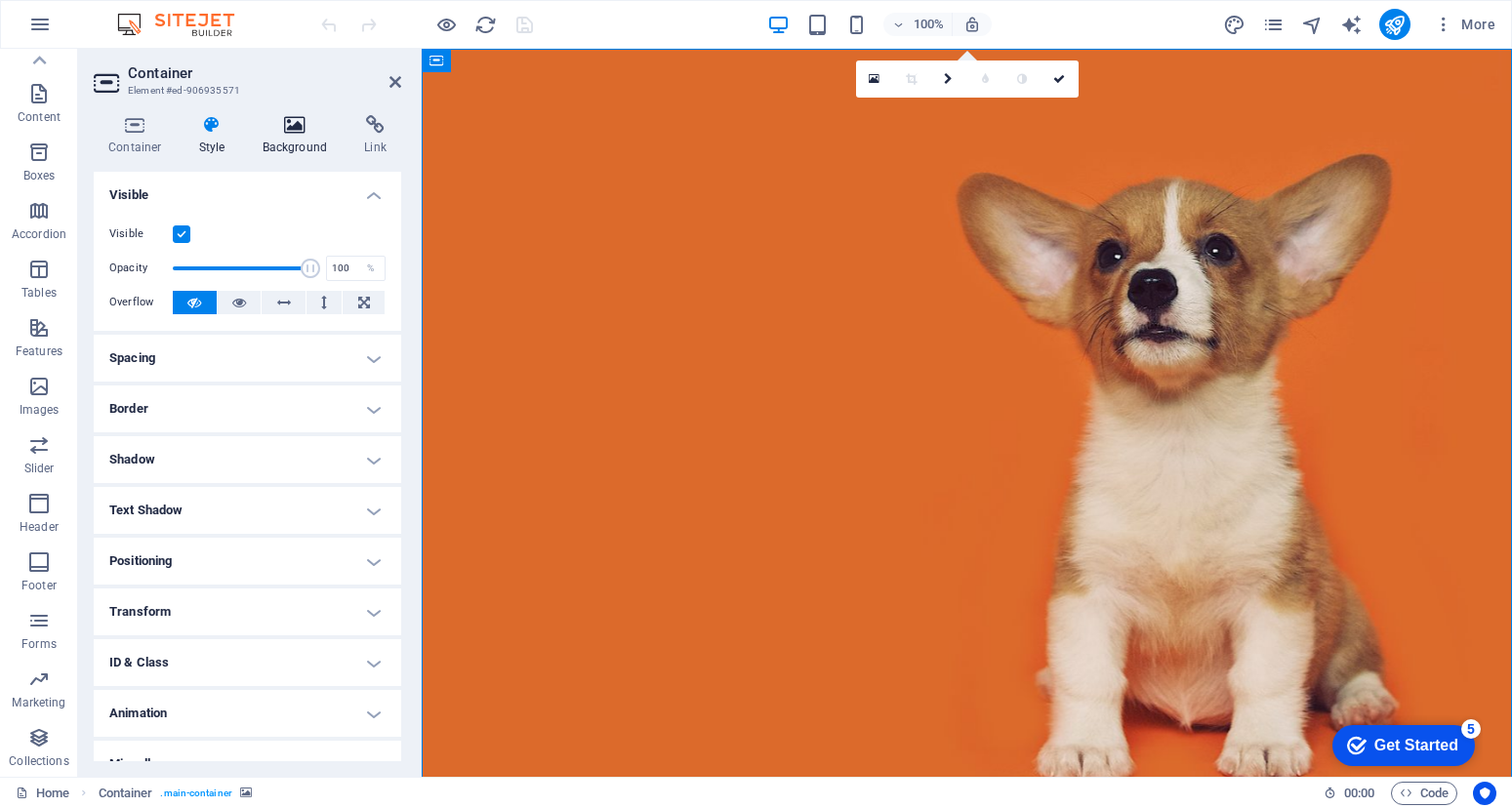
click at [312, 151] on h4 "Background" at bounding box center [298, 135] width 102 height 41
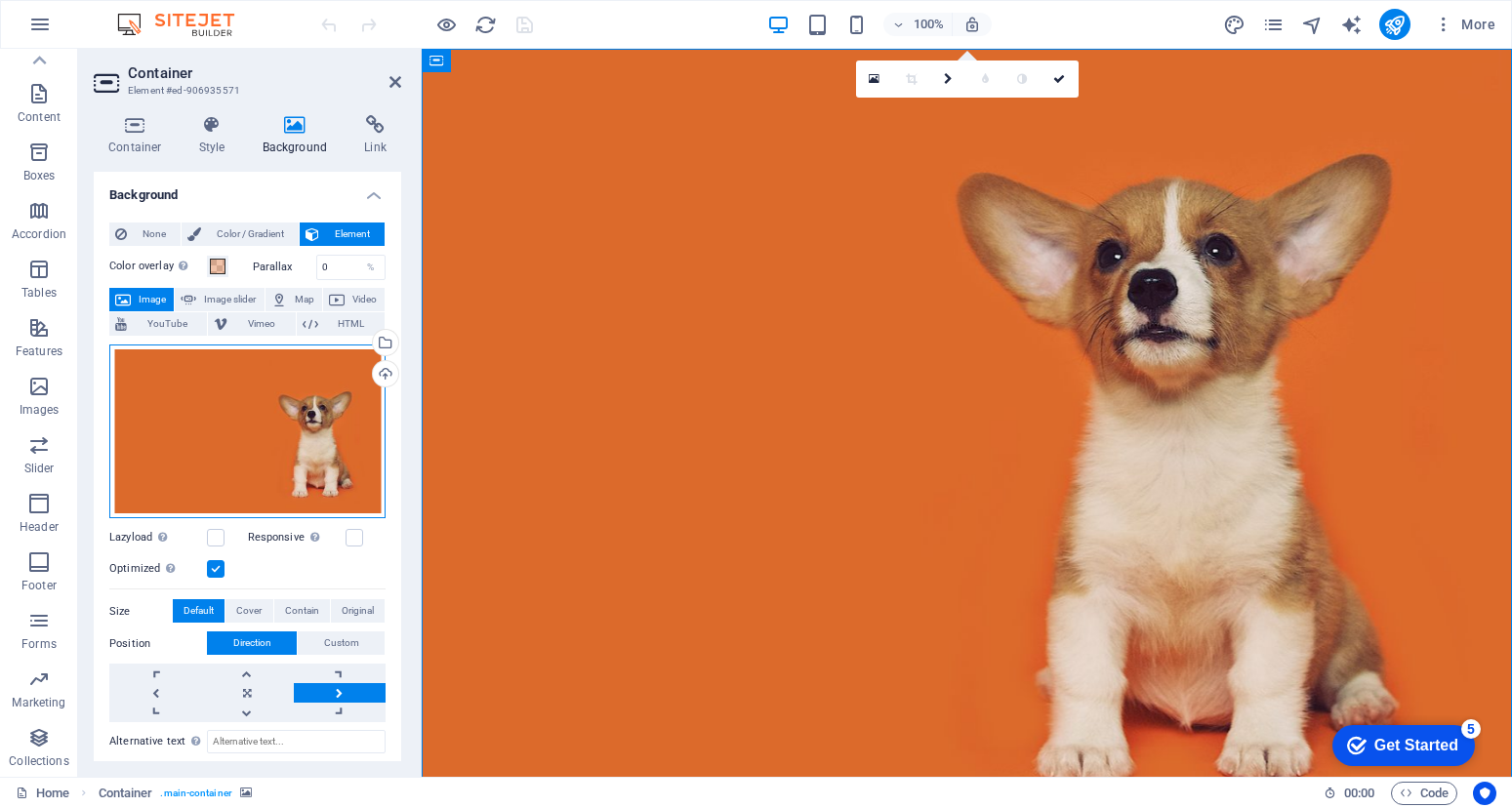
click at [214, 416] on div "Drag files here, click to choose files or select files from Files or our free s…" at bounding box center [247, 431] width 277 height 174
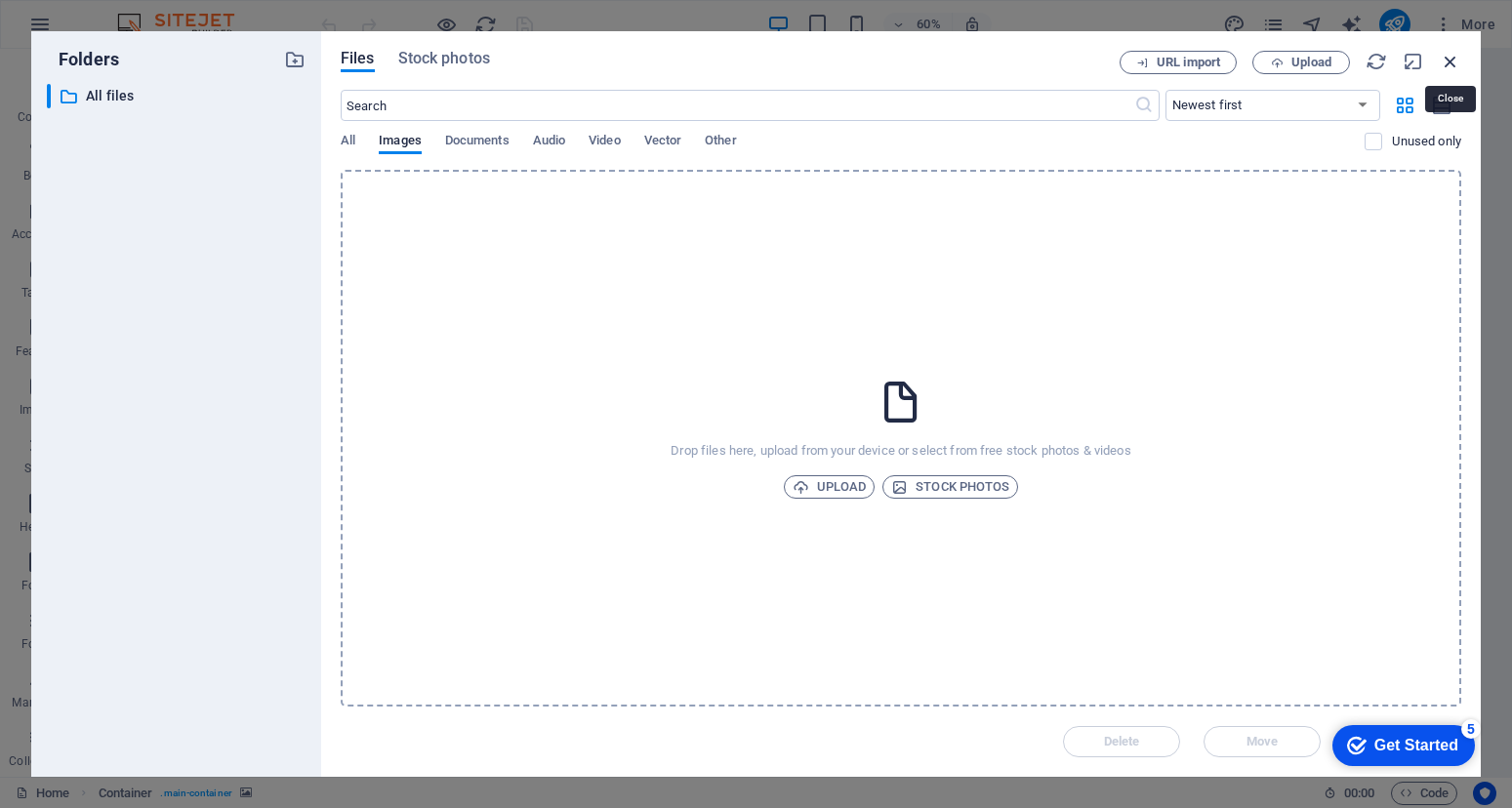
click at [1452, 56] on icon "button" at bounding box center [1451, 61] width 22 height 22
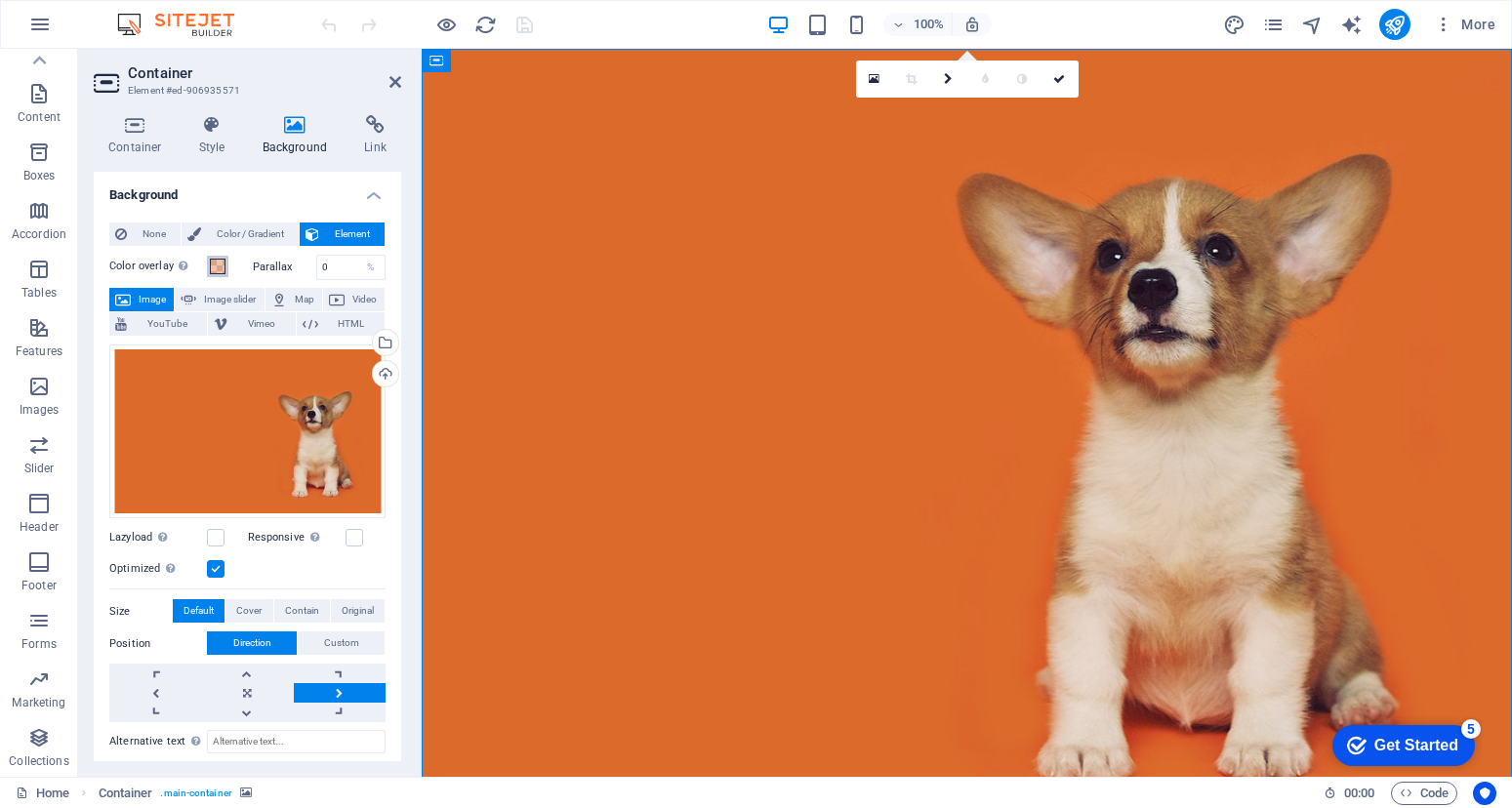
click at [221, 265] on span at bounding box center [218, 267] width 16 height 16
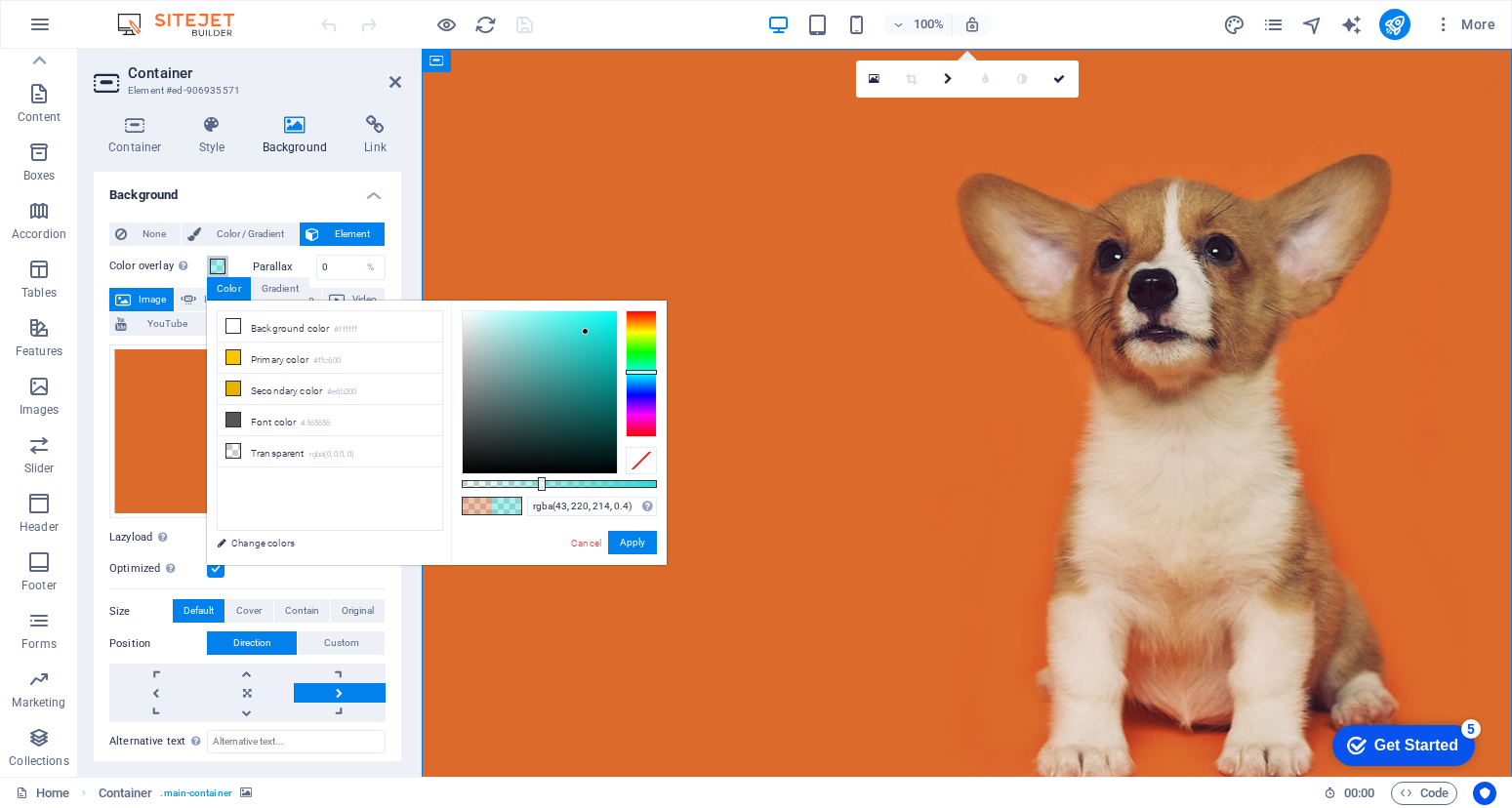
click at [636, 372] on div at bounding box center [640, 374] width 31 height 127
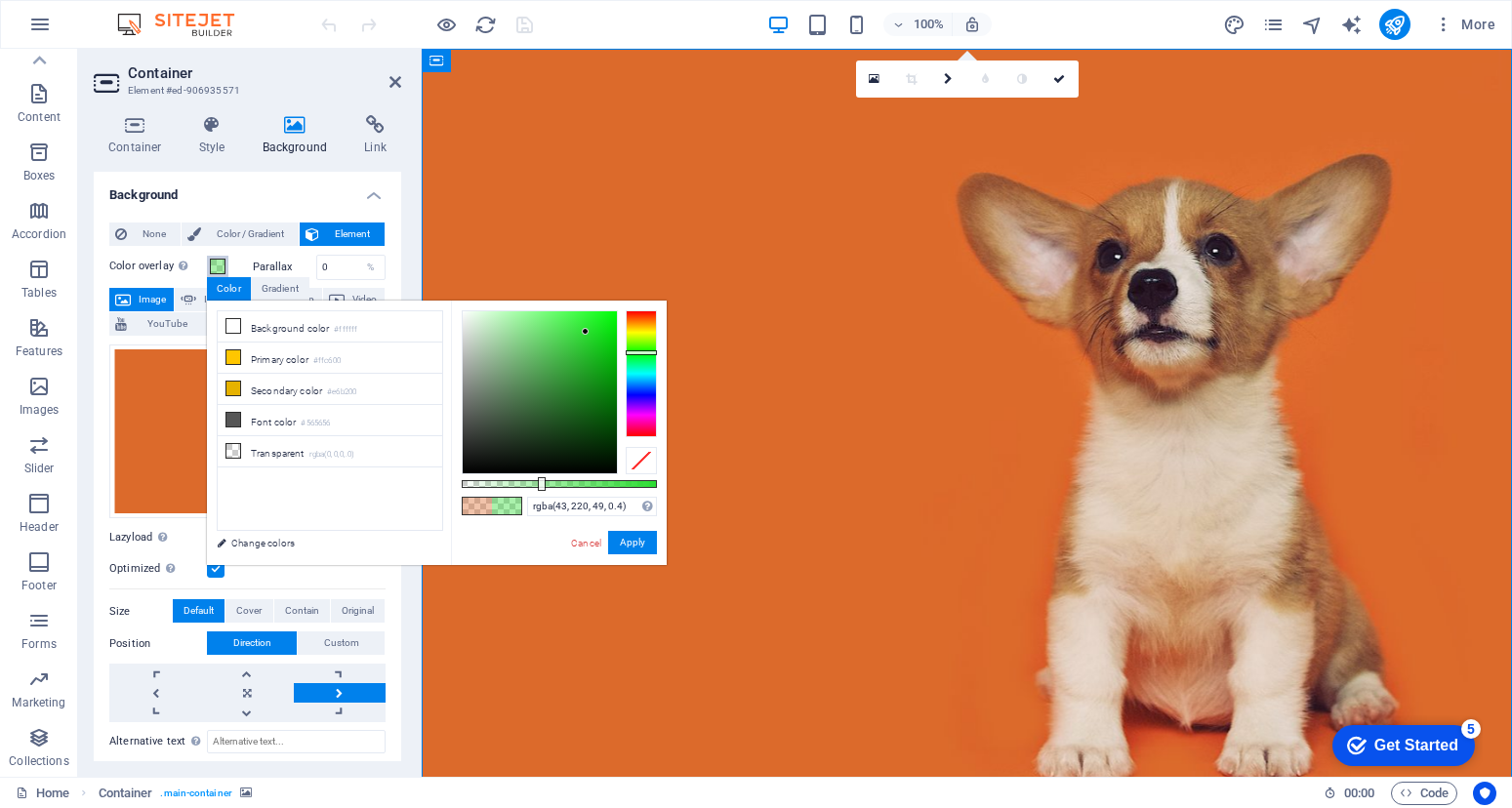
drag, startPoint x: 636, startPoint y: 372, endPoint x: 636, endPoint y: 352, distance: 20.0
click at [636, 352] on div at bounding box center [640, 352] width 31 height 5
click at [575, 538] on link "Cancel" at bounding box center [586, 542] width 34 height 15
type input "rgba(220, 106, 43, 0.4)"
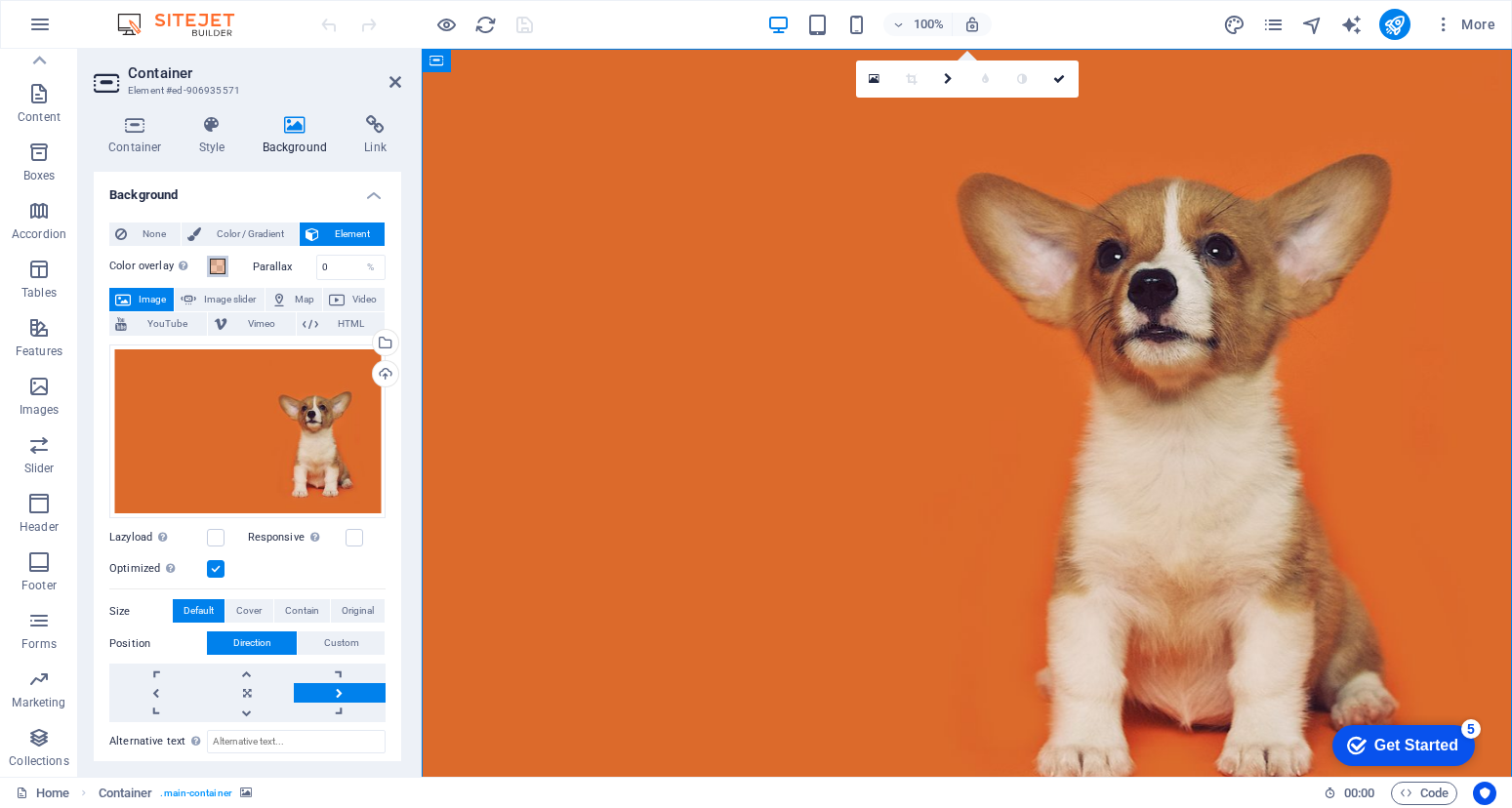
click at [219, 264] on span at bounding box center [218, 267] width 16 height 16
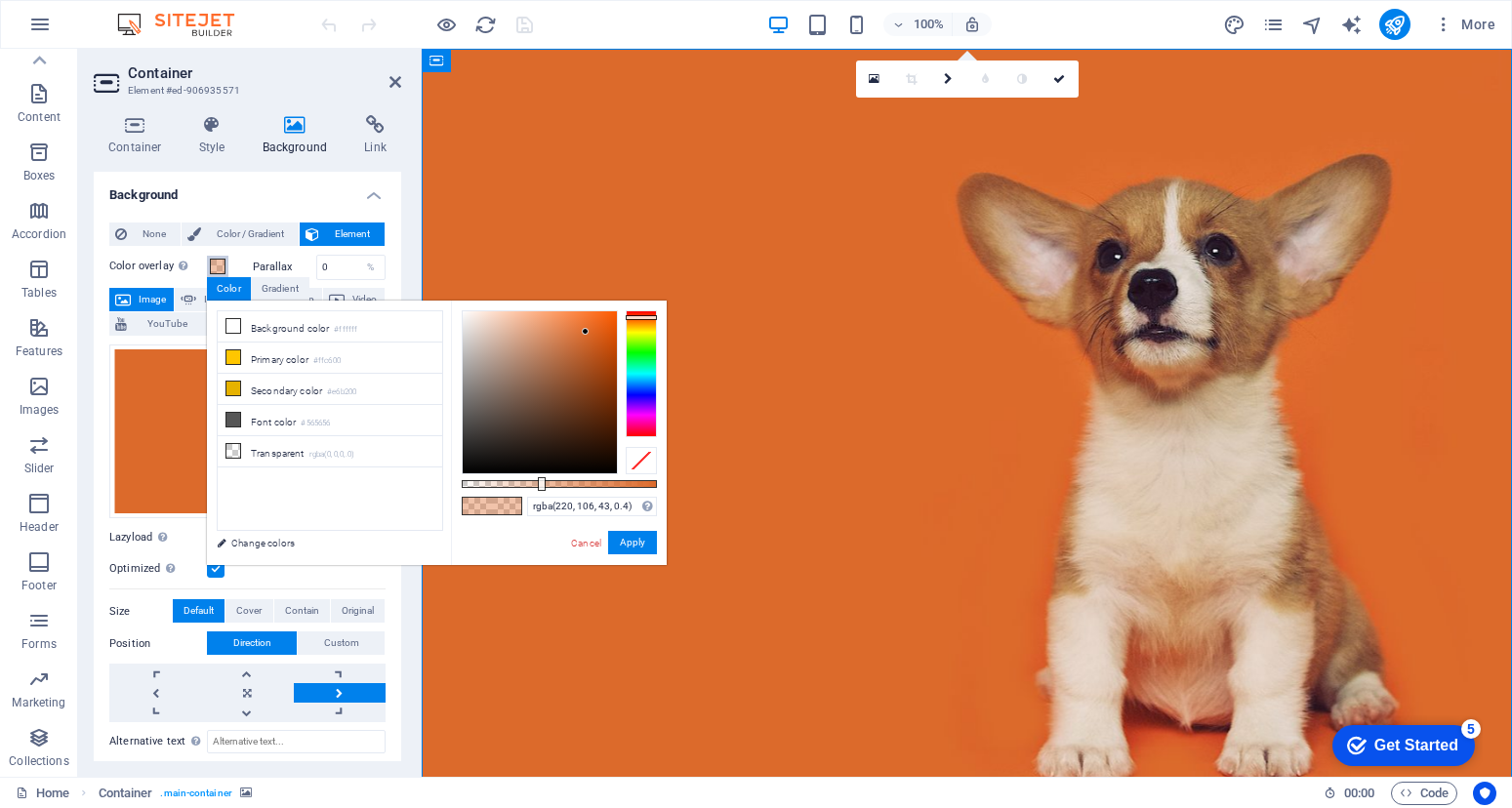
click at [221, 264] on span at bounding box center [218, 267] width 16 height 16
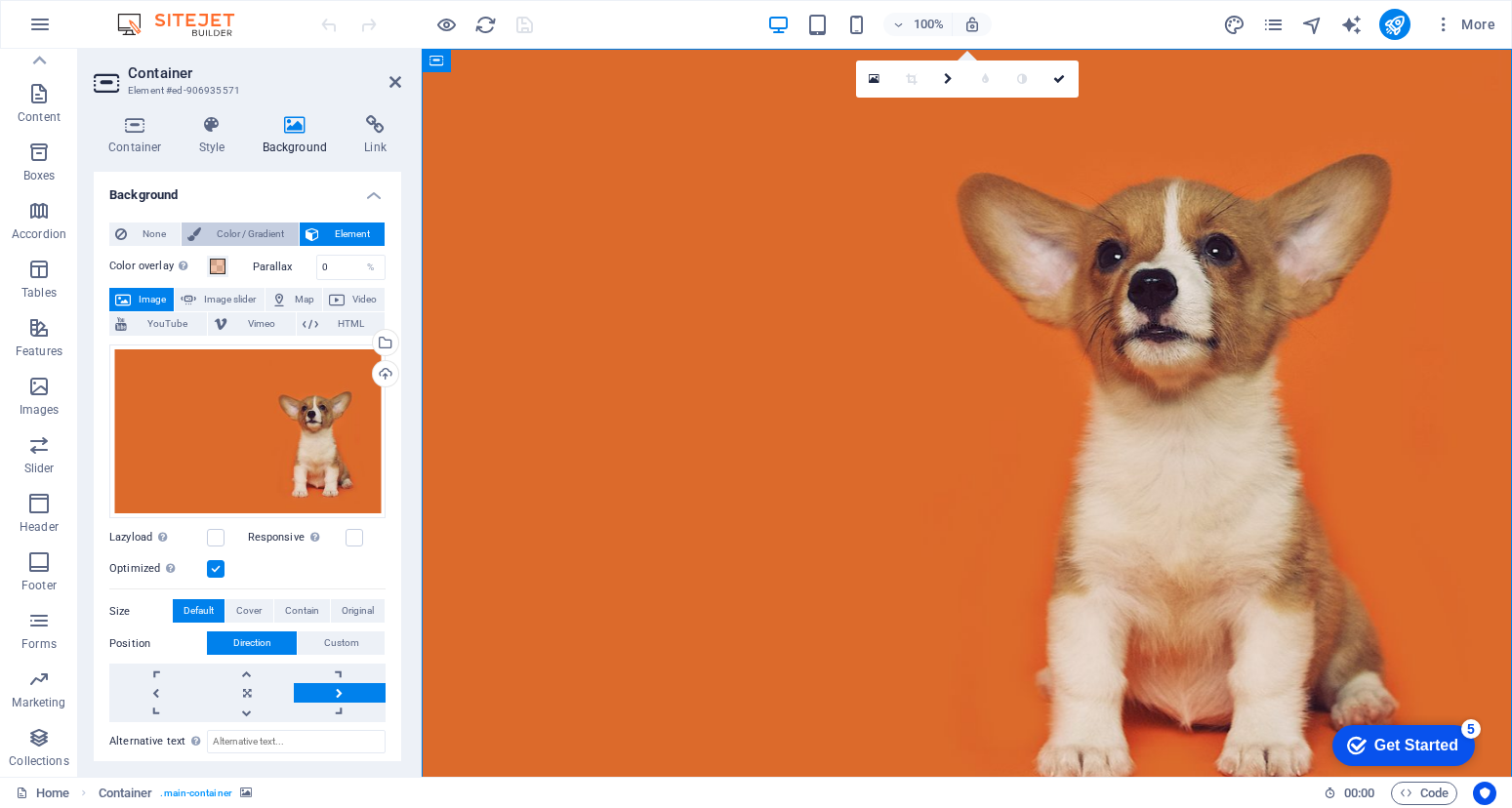
click at [265, 234] on span "Color / Gradient" at bounding box center [250, 234] width 86 height 24
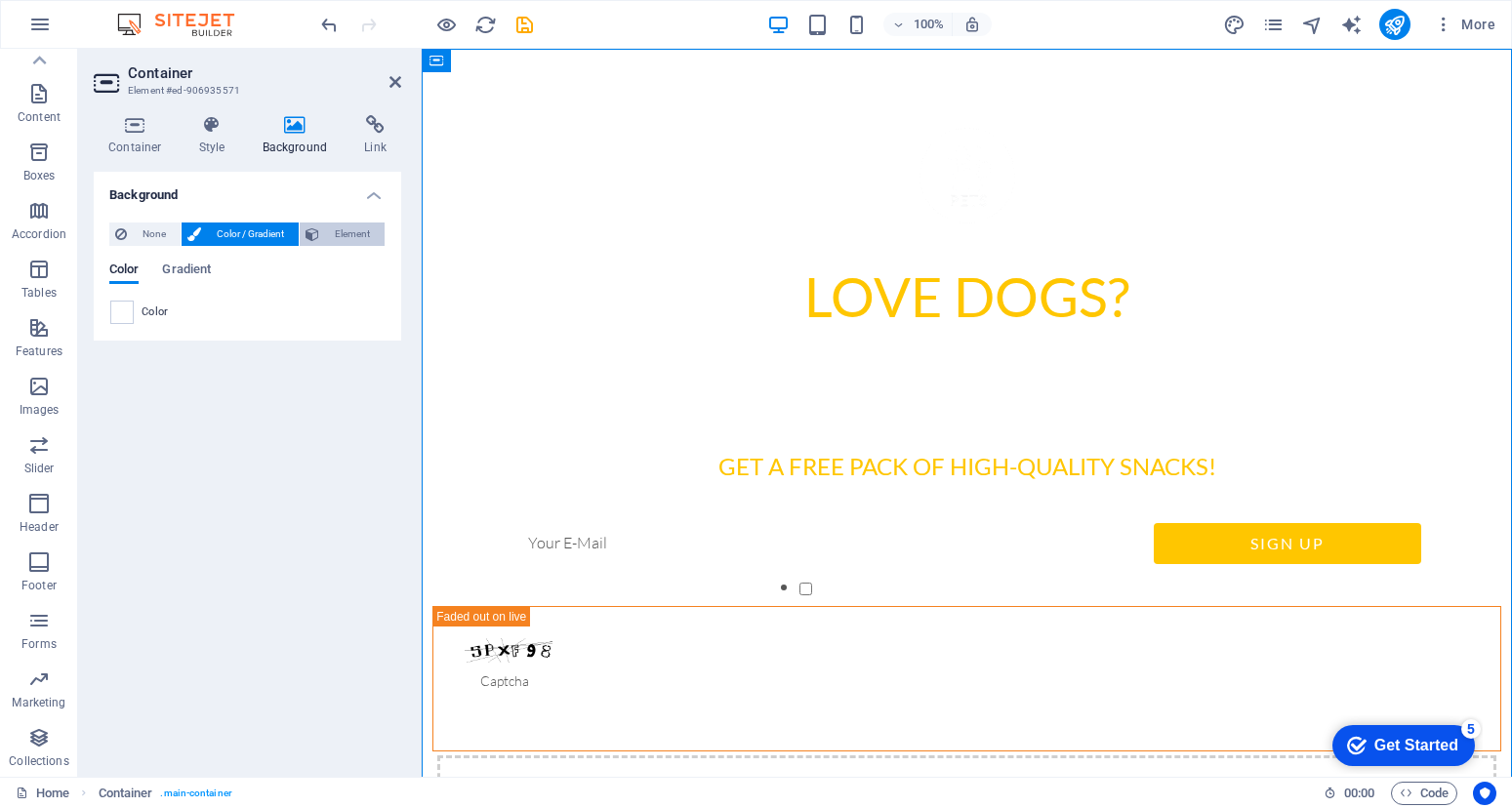
click at [342, 239] on span "Element" at bounding box center [352, 234] width 54 height 24
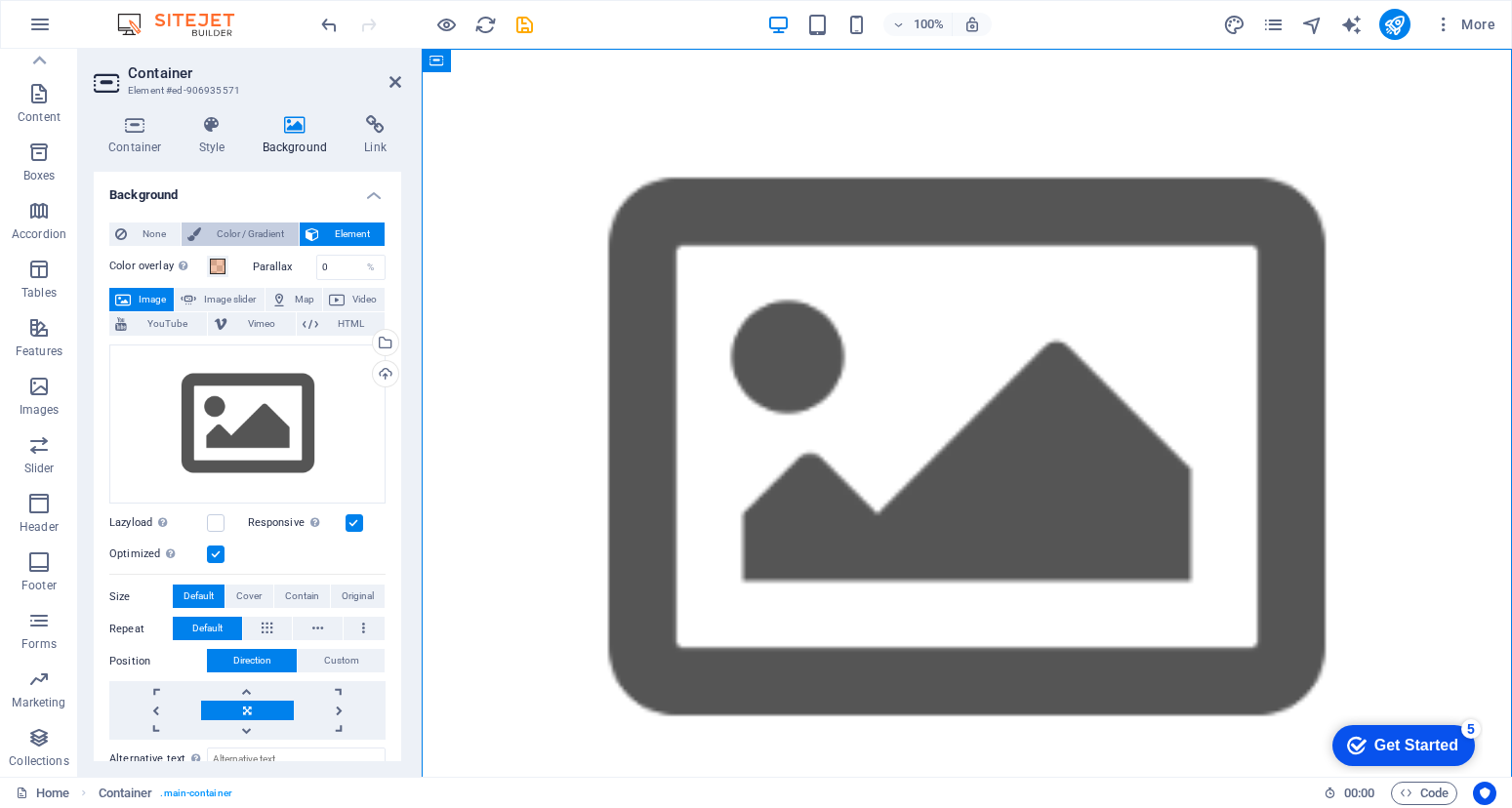
click at [255, 236] on span "Color / Gradient" at bounding box center [250, 234] width 86 height 24
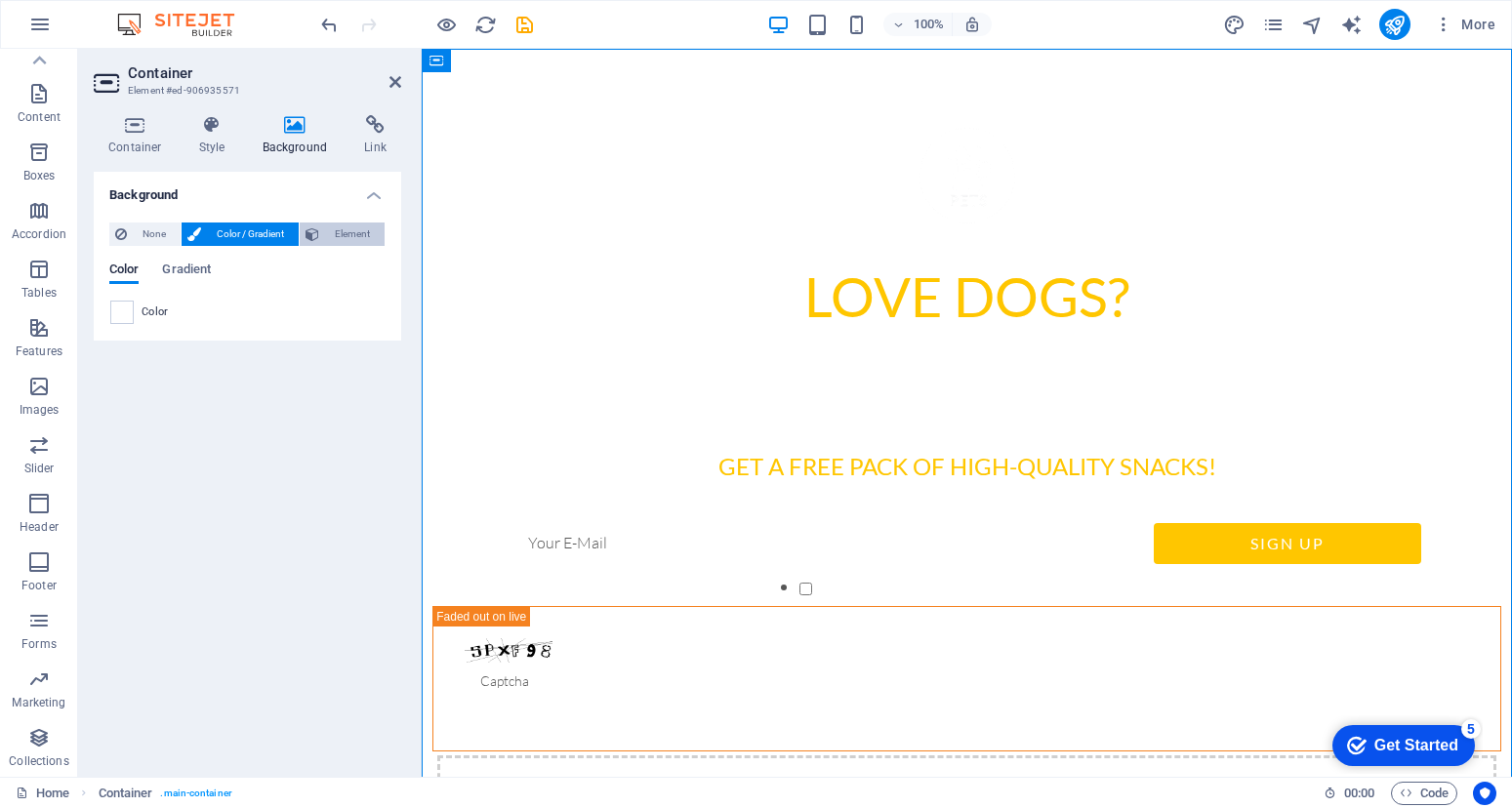
click at [335, 240] on span "Element" at bounding box center [352, 234] width 54 height 24
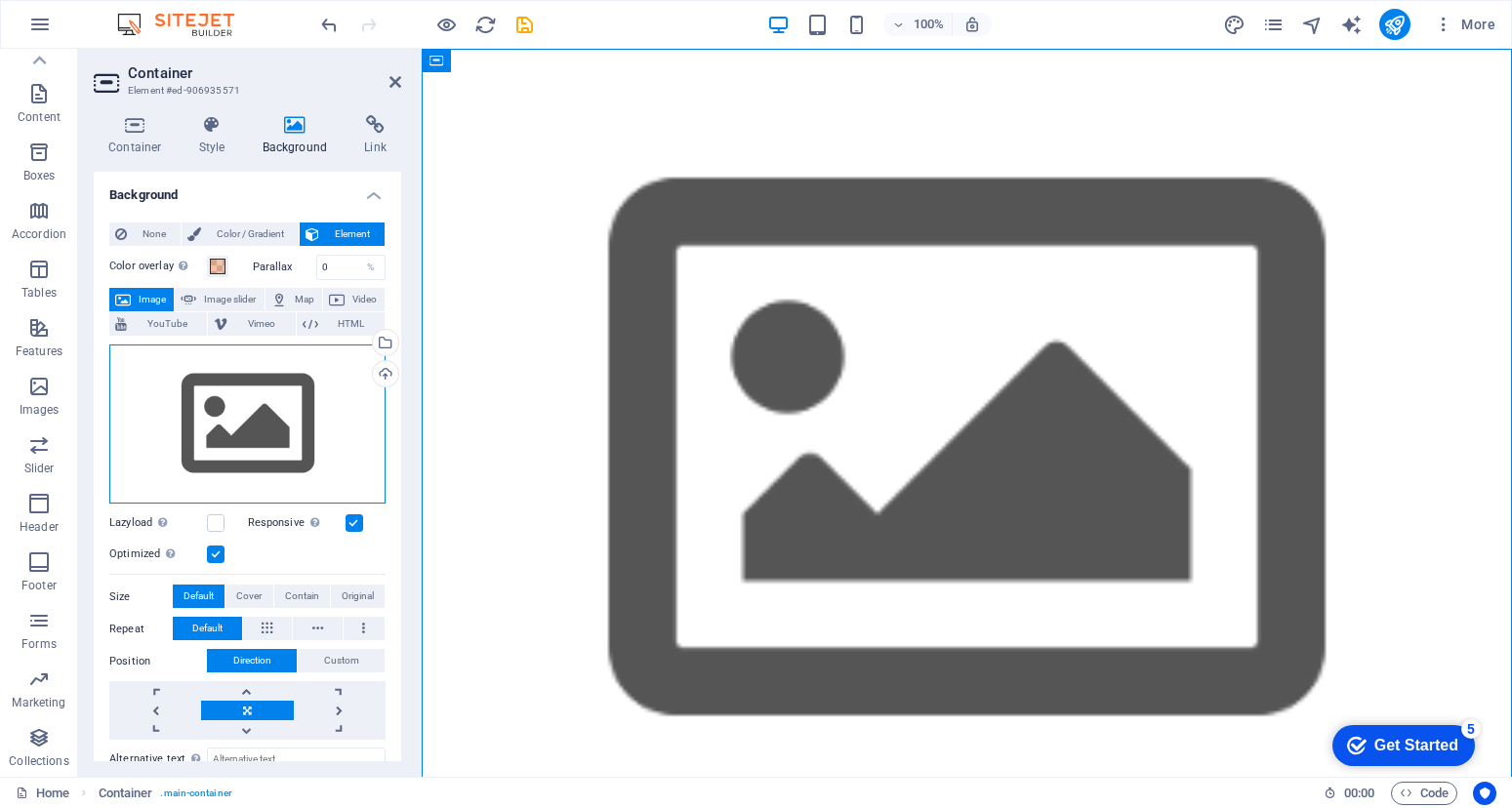
click at [217, 439] on div "Drag files here, click to choose files or select files from Files or our free s…" at bounding box center [247, 423] width 277 height 160
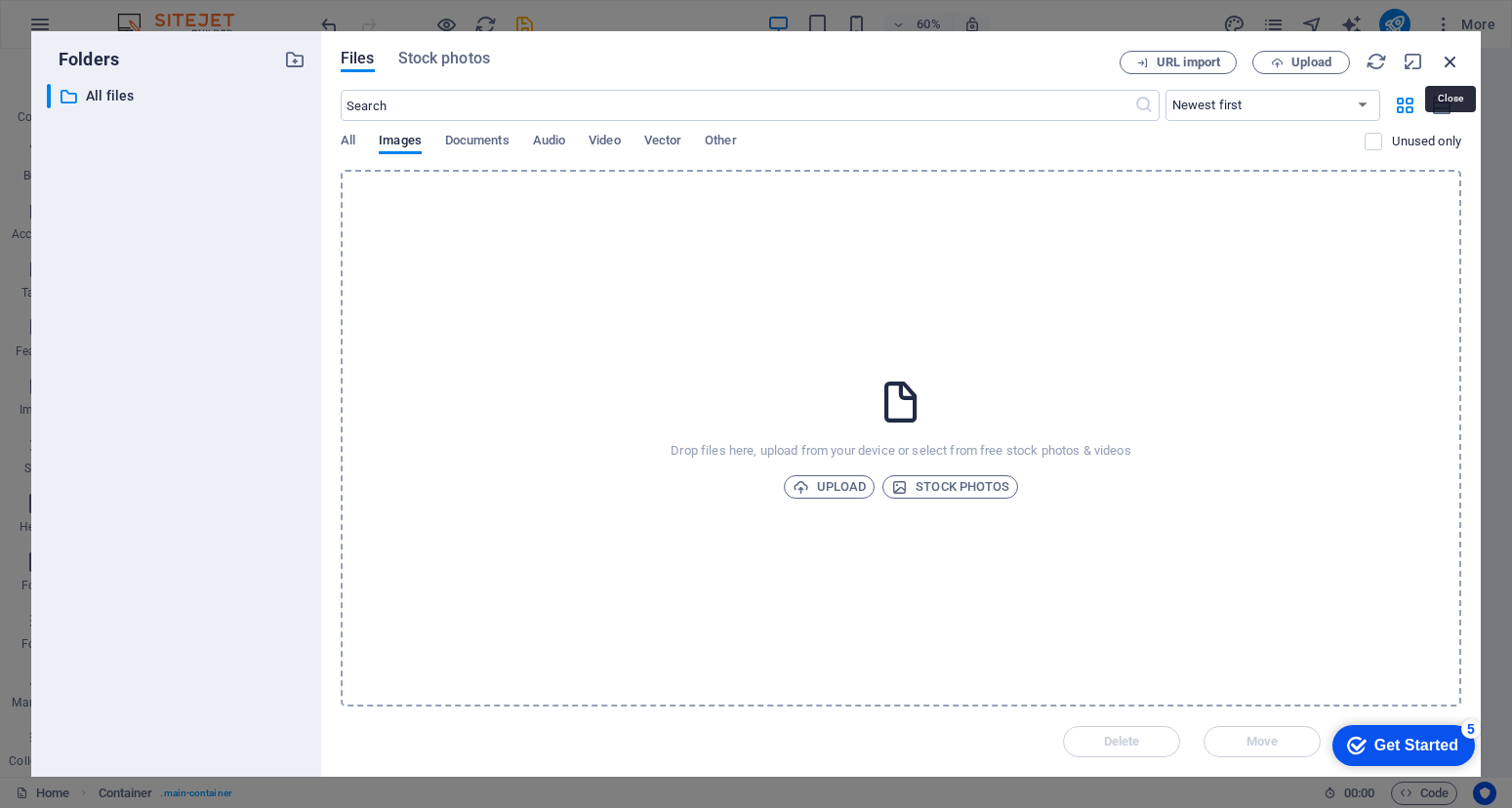
click at [1449, 63] on icon "button" at bounding box center [1451, 61] width 22 height 22
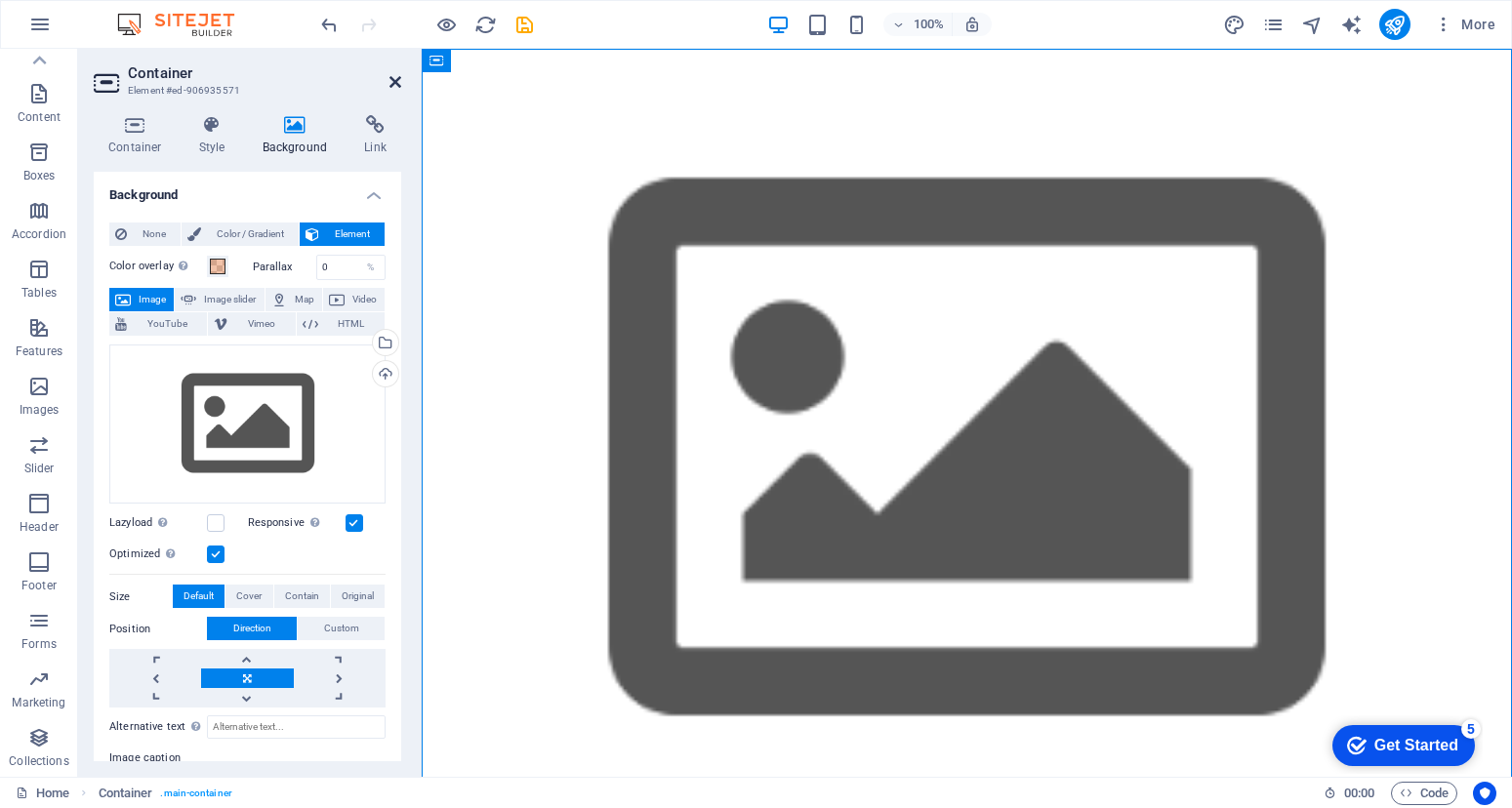
click at [400, 77] on icon at bounding box center [396, 82] width 12 height 16
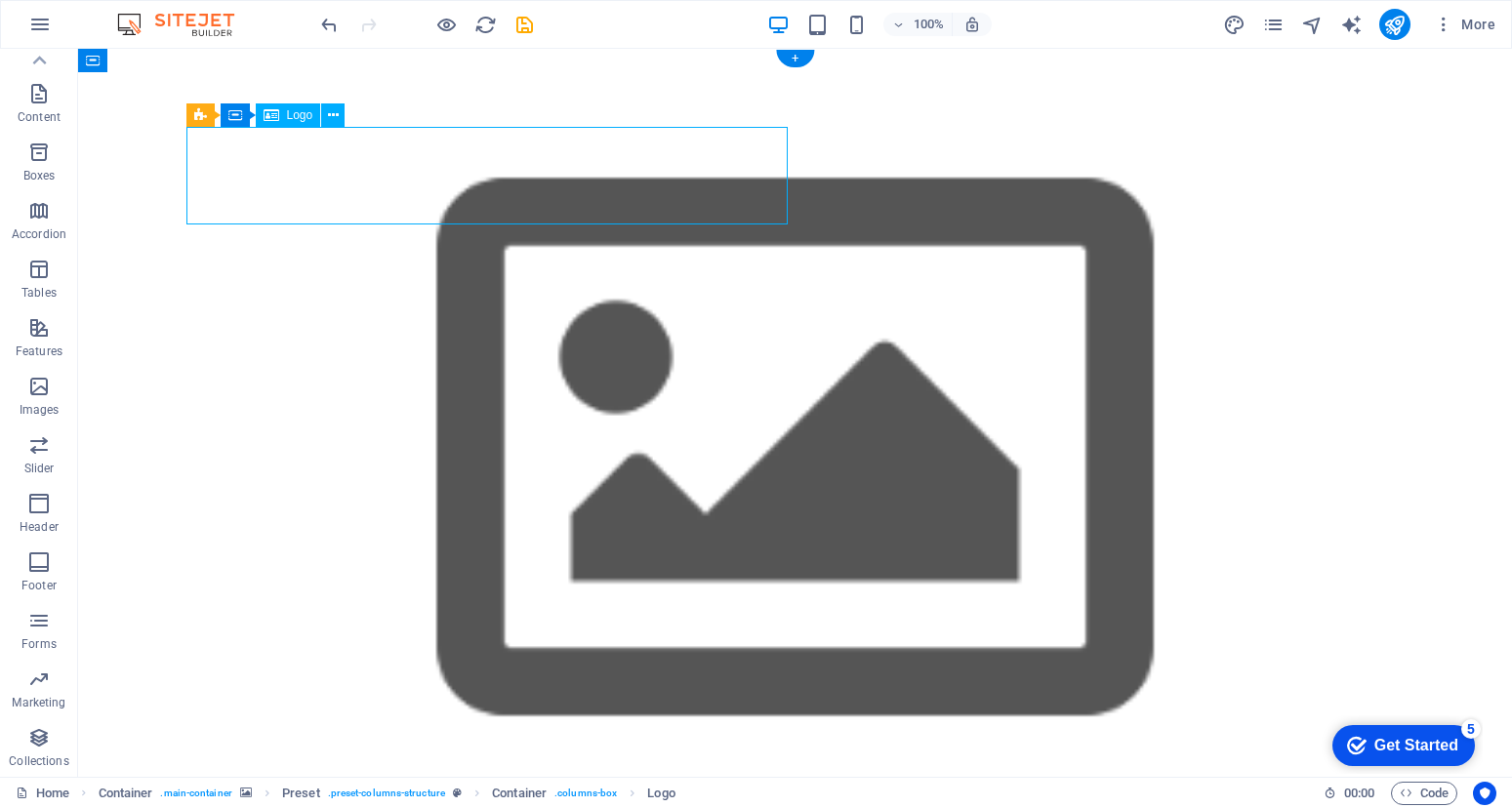
select select "px"
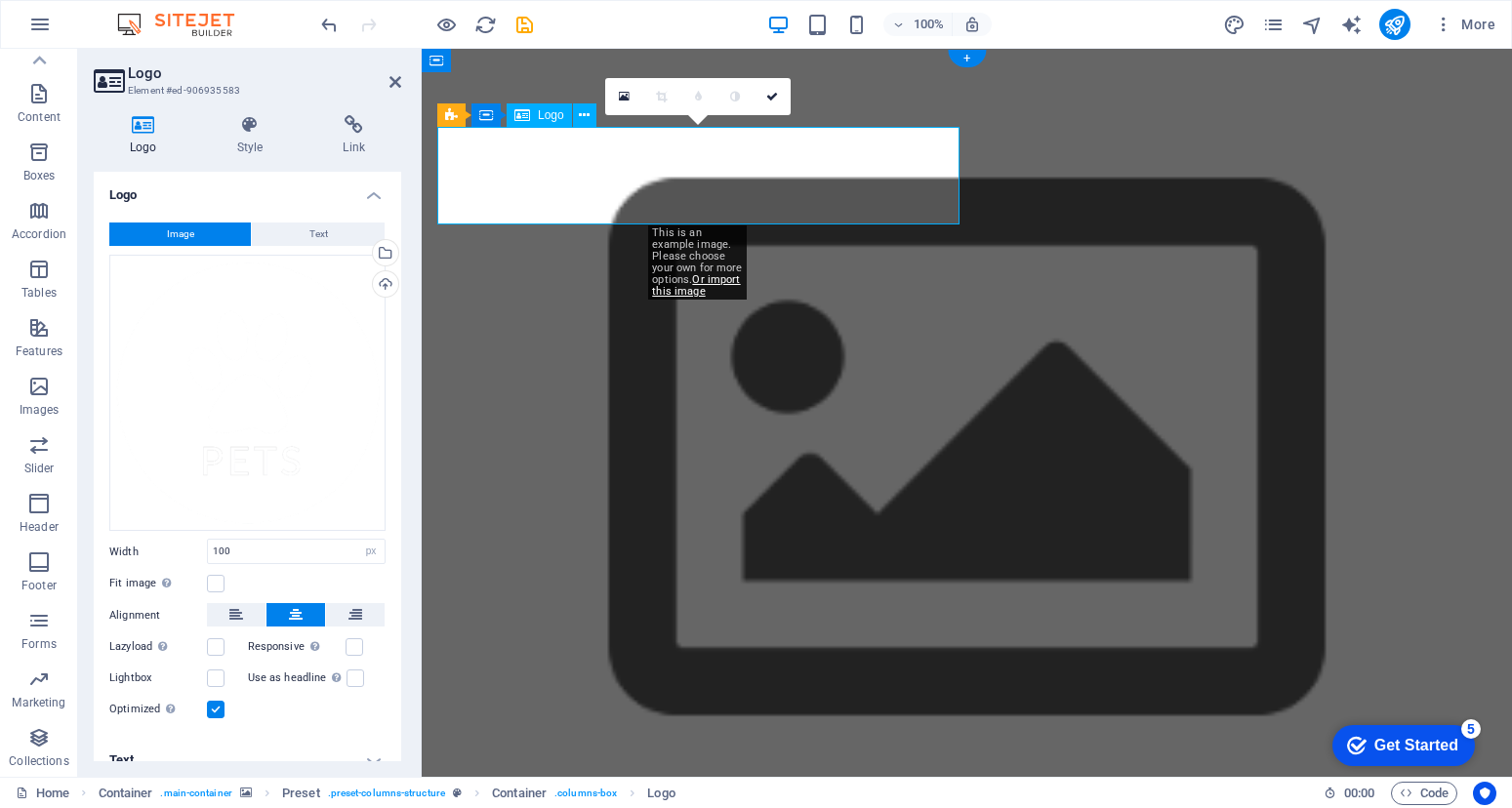
click at [544, 112] on span "Logo" at bounding box center [550, 115] width 27 height 12
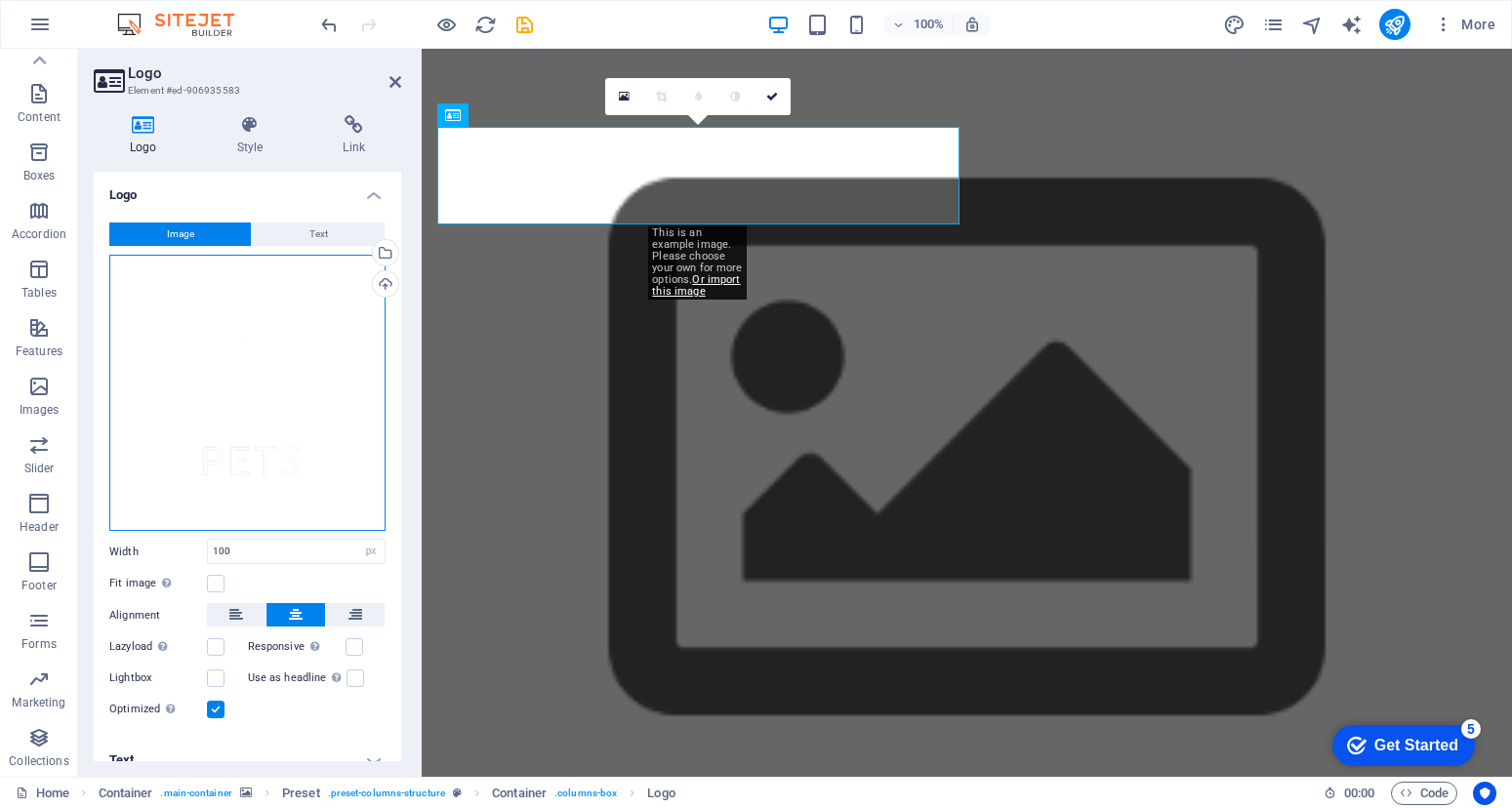
click at [267, 362] on div "Drag files here, click to choose files or select files from Files or our free s…" at bounding box center [247, 394] width 277 height 278
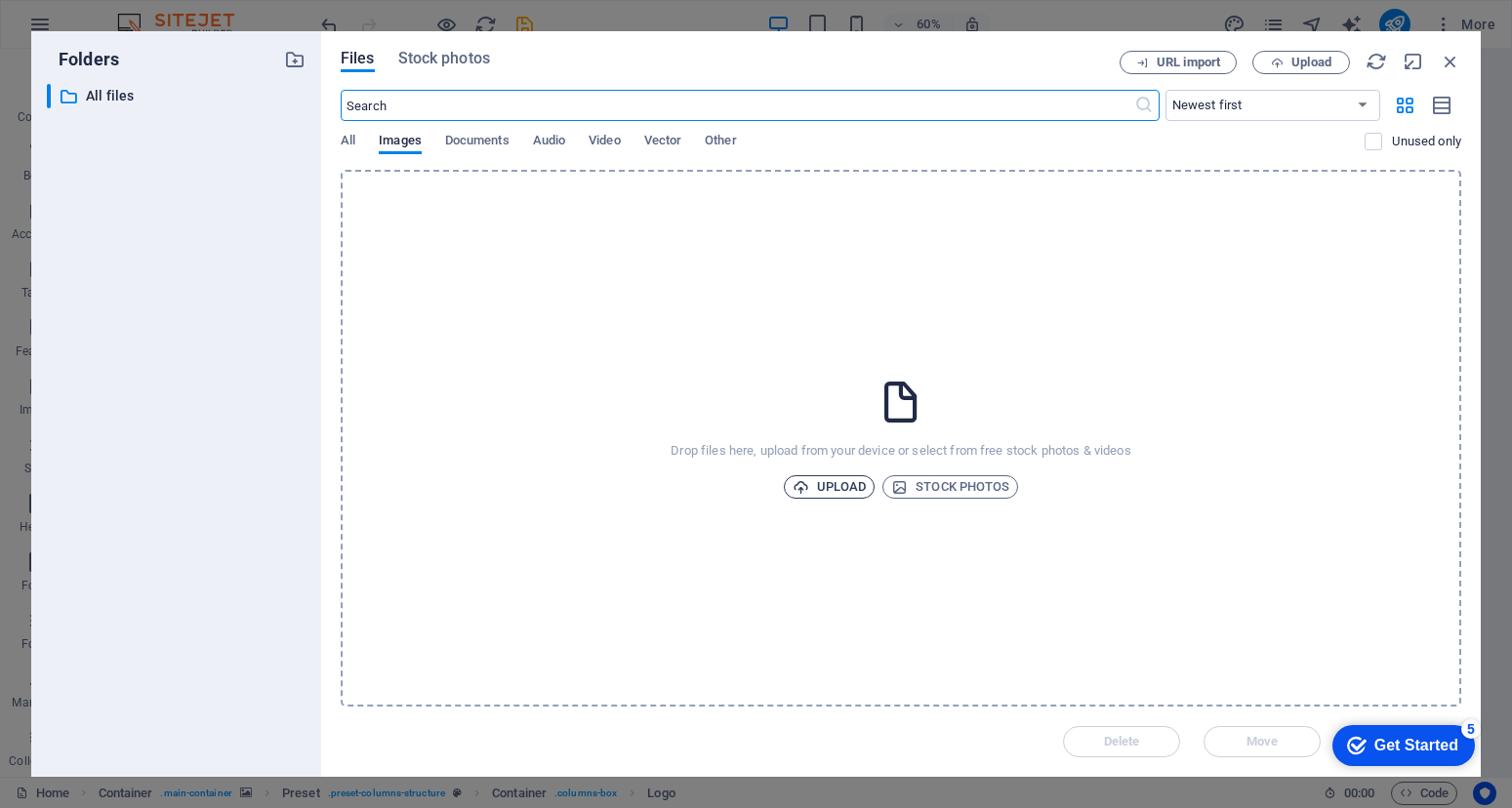
click at [849, 483] on span "Upload" at bounding box center [829, 487] width 74 height 24
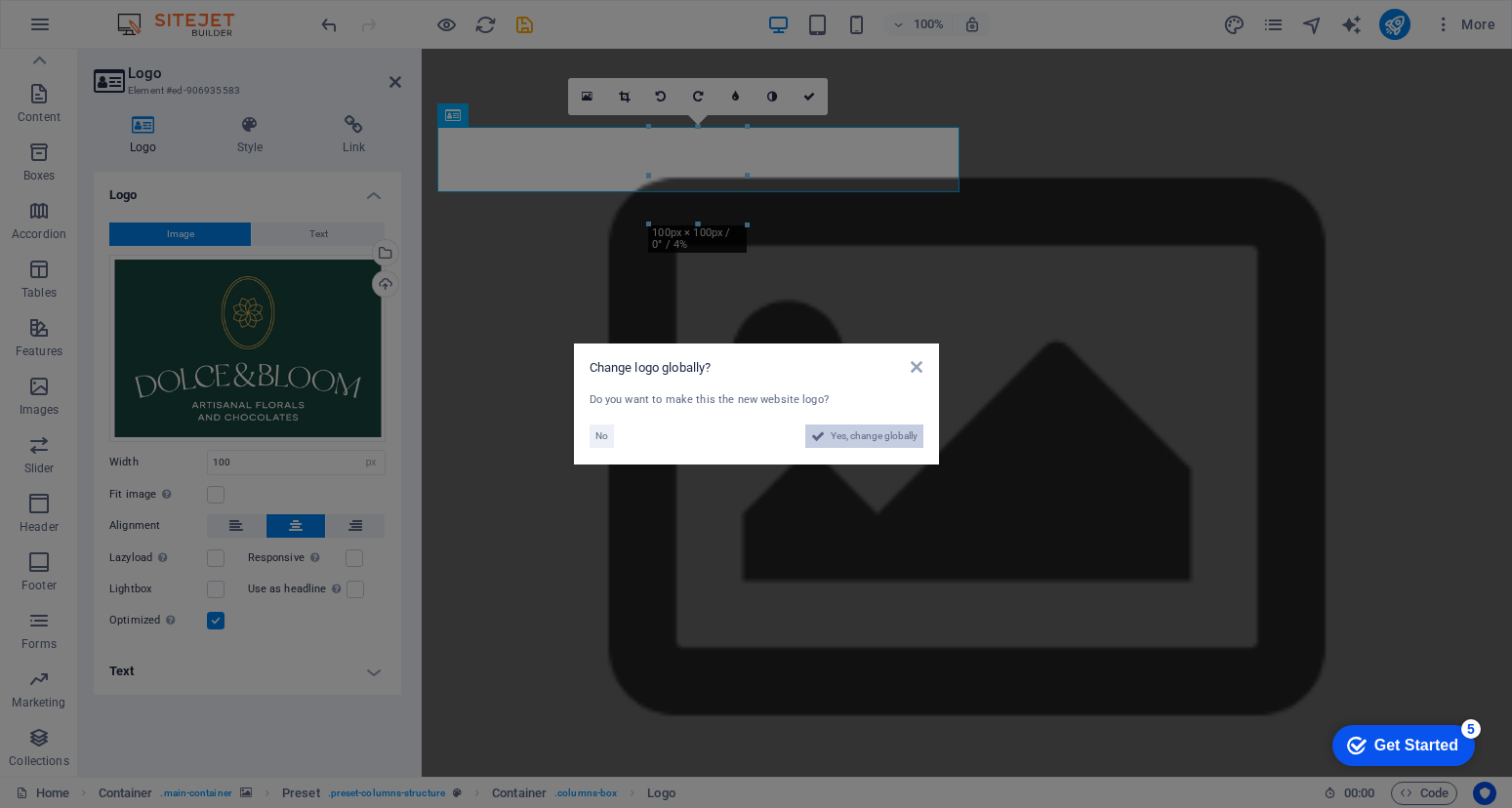
click at [883, 447] on span "Yes, change globally" at bounding box center [874, 436] width 87 height 24
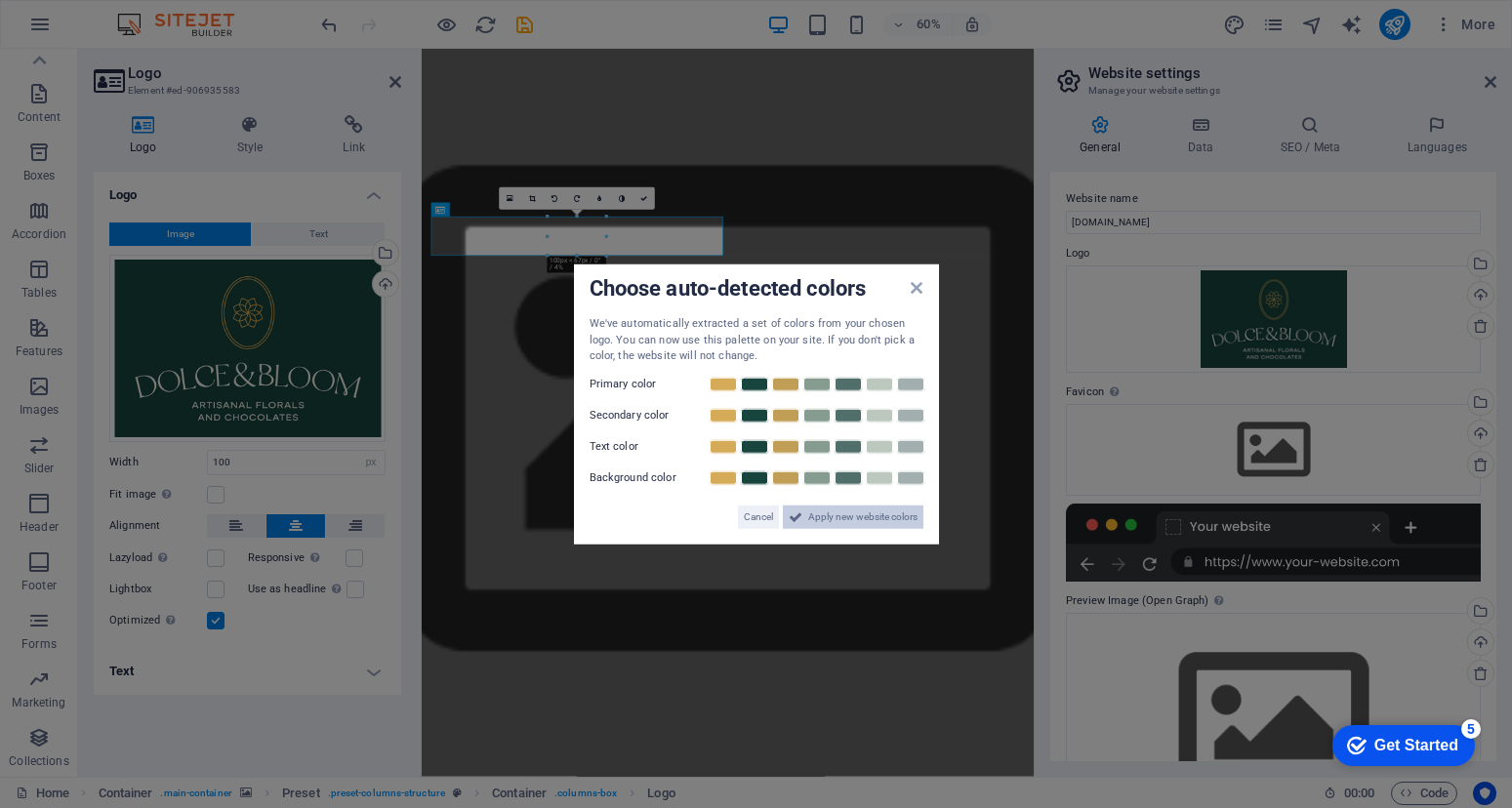
click at [819, 513] on span "Apply new website colors" at bounding box center [863, 517] width 109 height 24
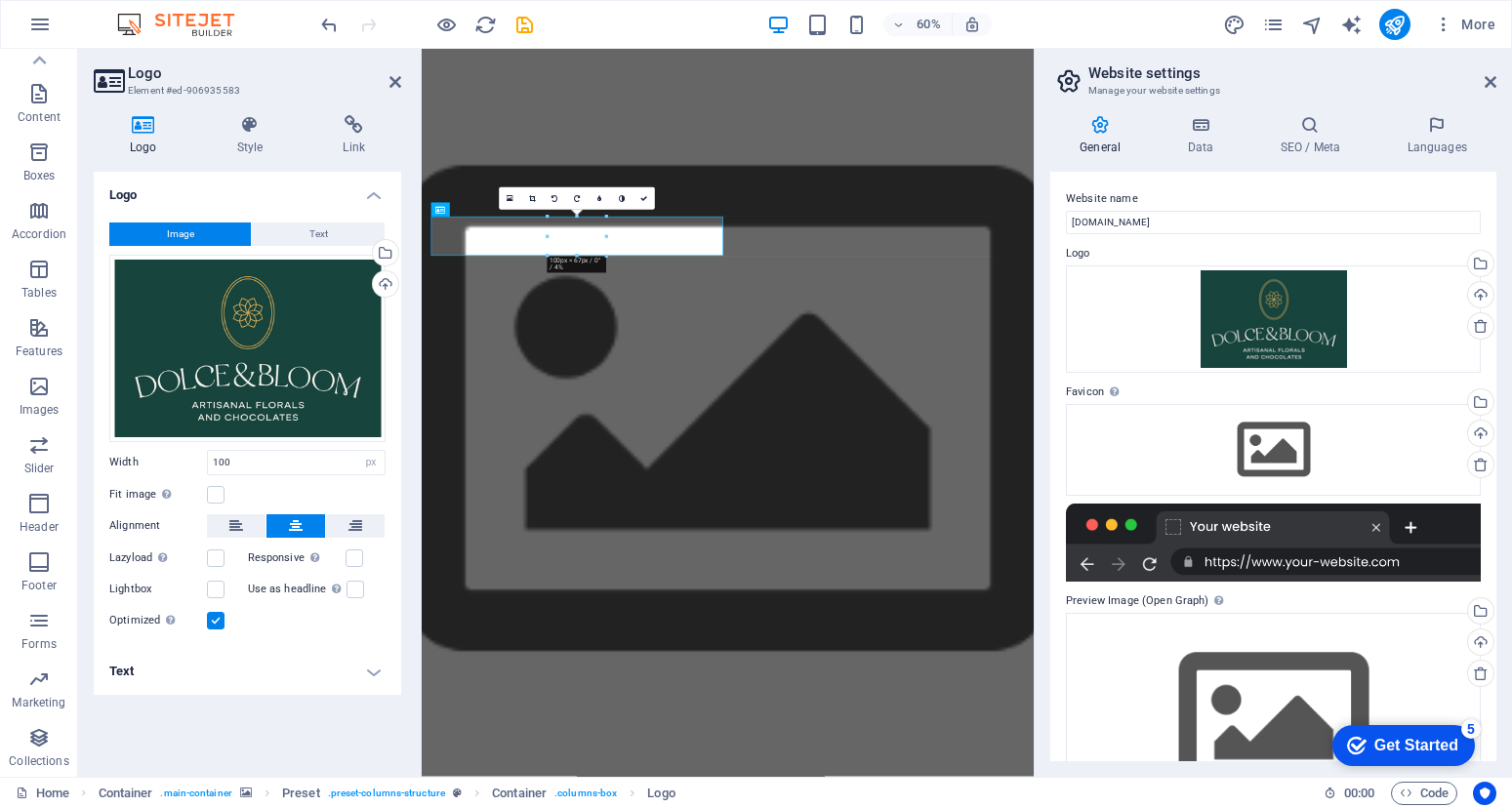
click at [1343, 215] on figure at bounding box center [931, 655] width 1020 height 1213
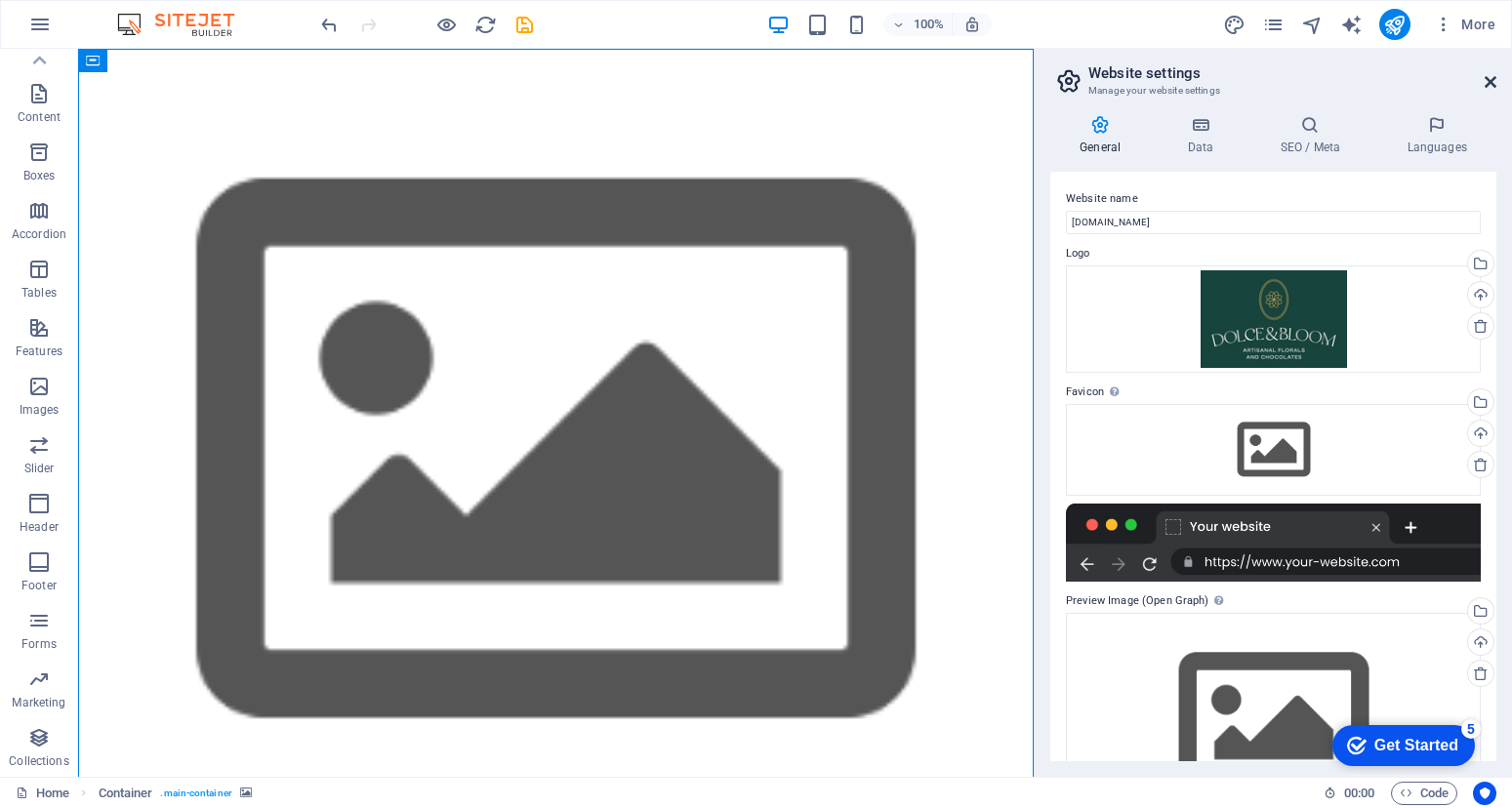
click at [1490, 86] on icon at bounding box center [1490, 82] width 12 height 16
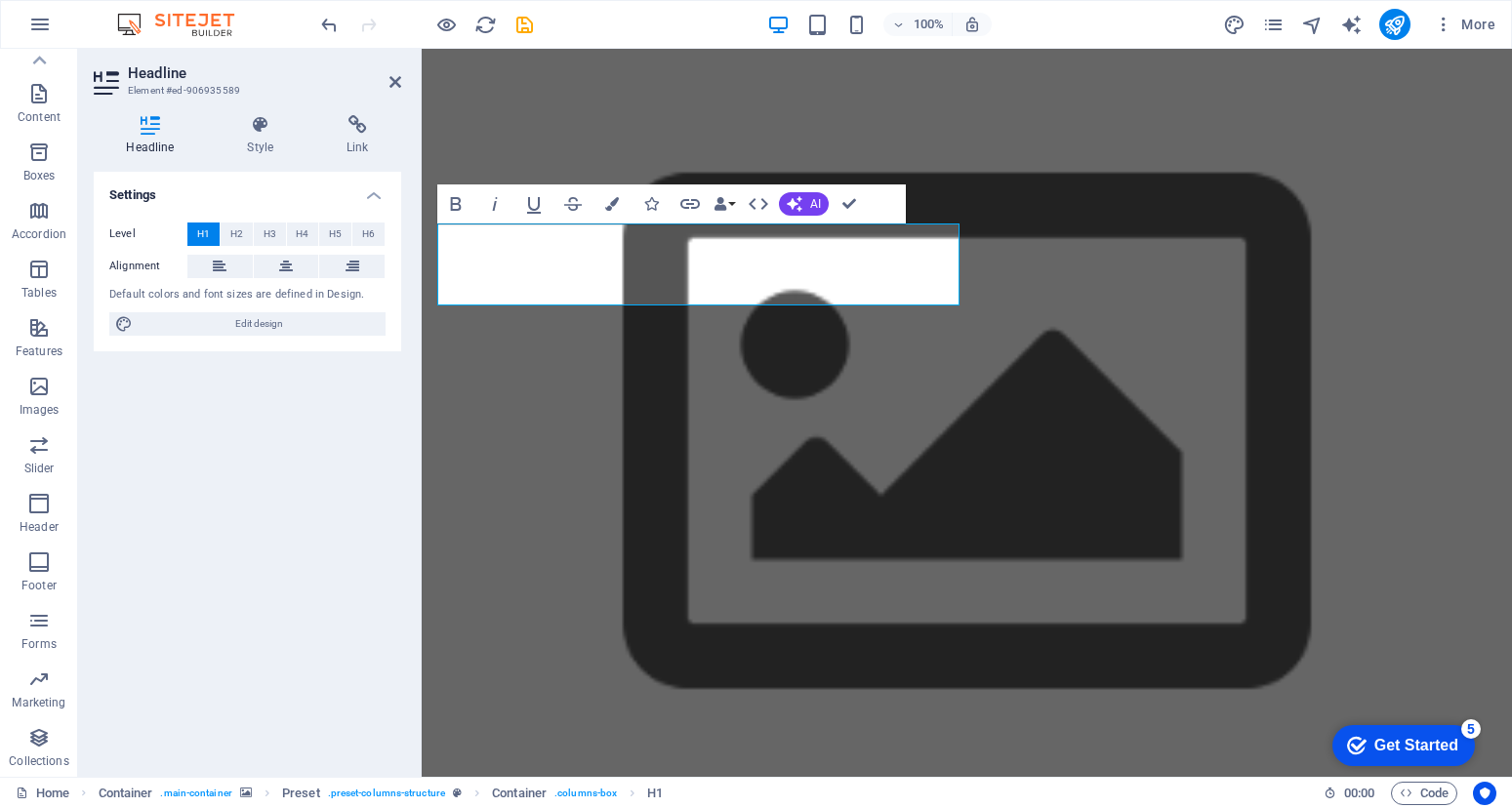
click at [403, 82] on aside "Headline Element #ed-906935589 Headline Style Link Settings Level H1 H2 H3 H4 H…" at bounding box center [250, 412] width 343 height 728
click at [391, 79] on icon at bounding box center [396, 82] width 12 height 16
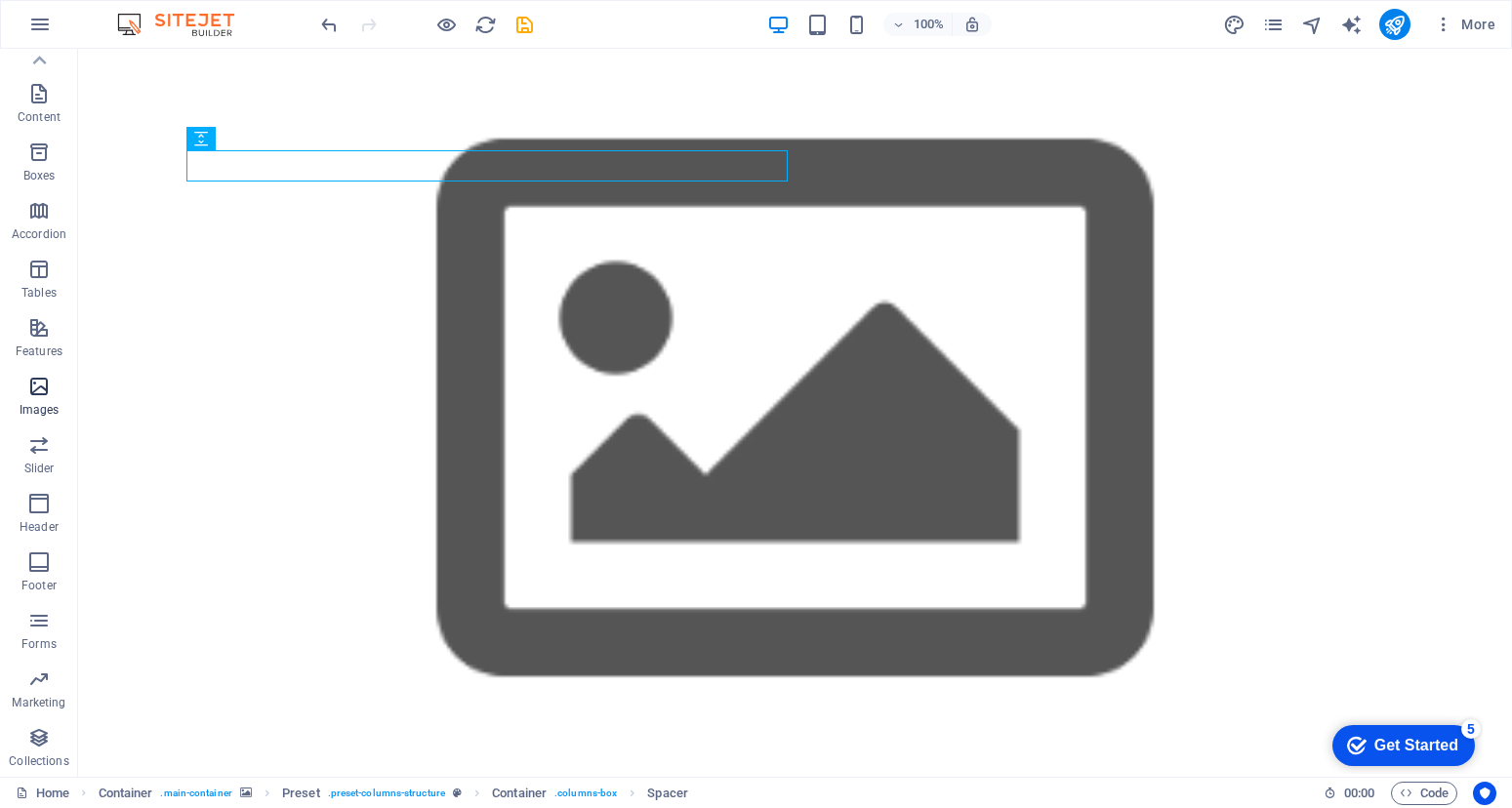
click at [37, 382] on icon "button" at bounding box center [40, 387] width 24 height 24
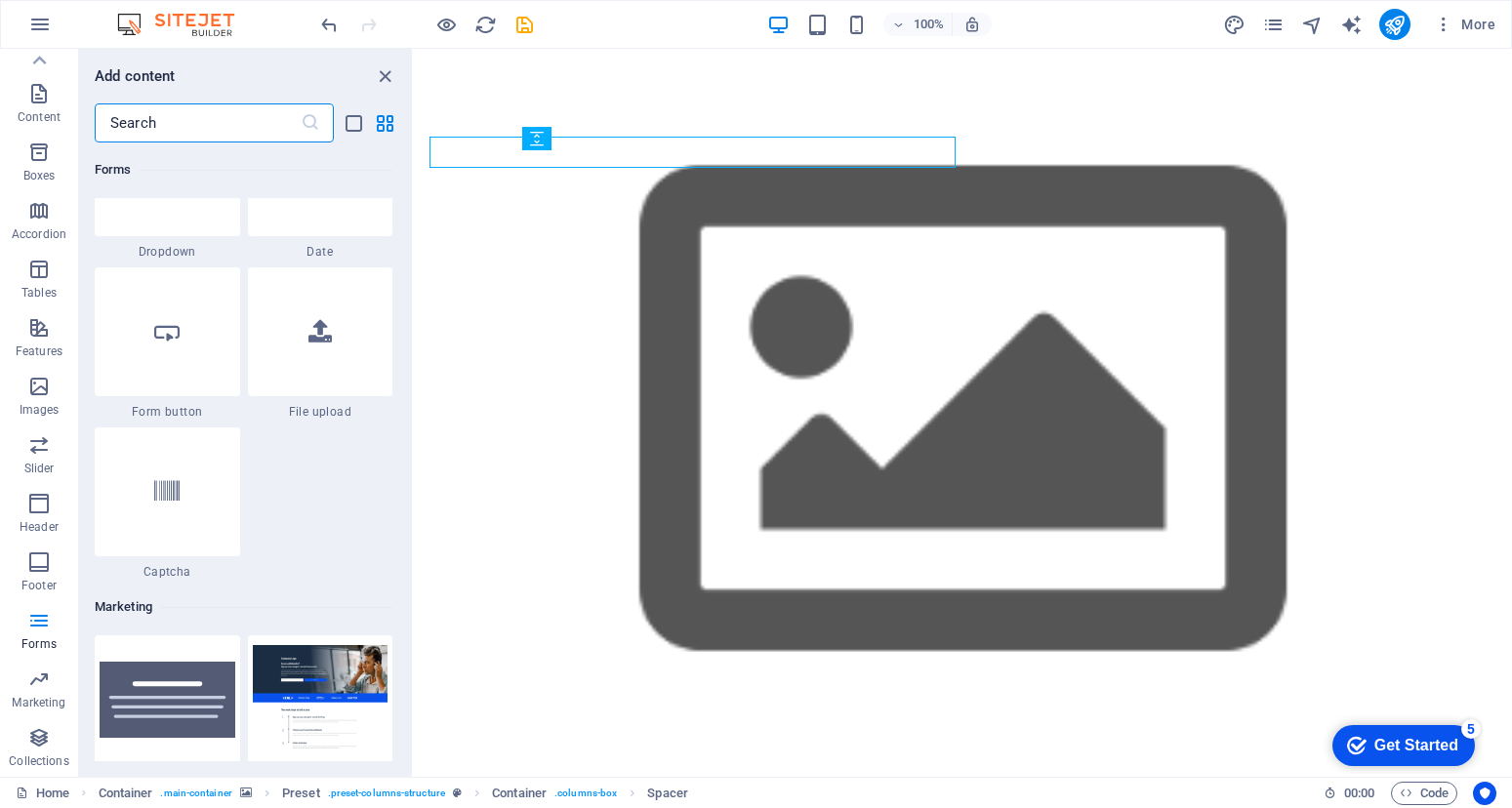
scroll to position [15455, 0]
click at [344, 332] on div at bounding box center [320, 334] width 146 height 129
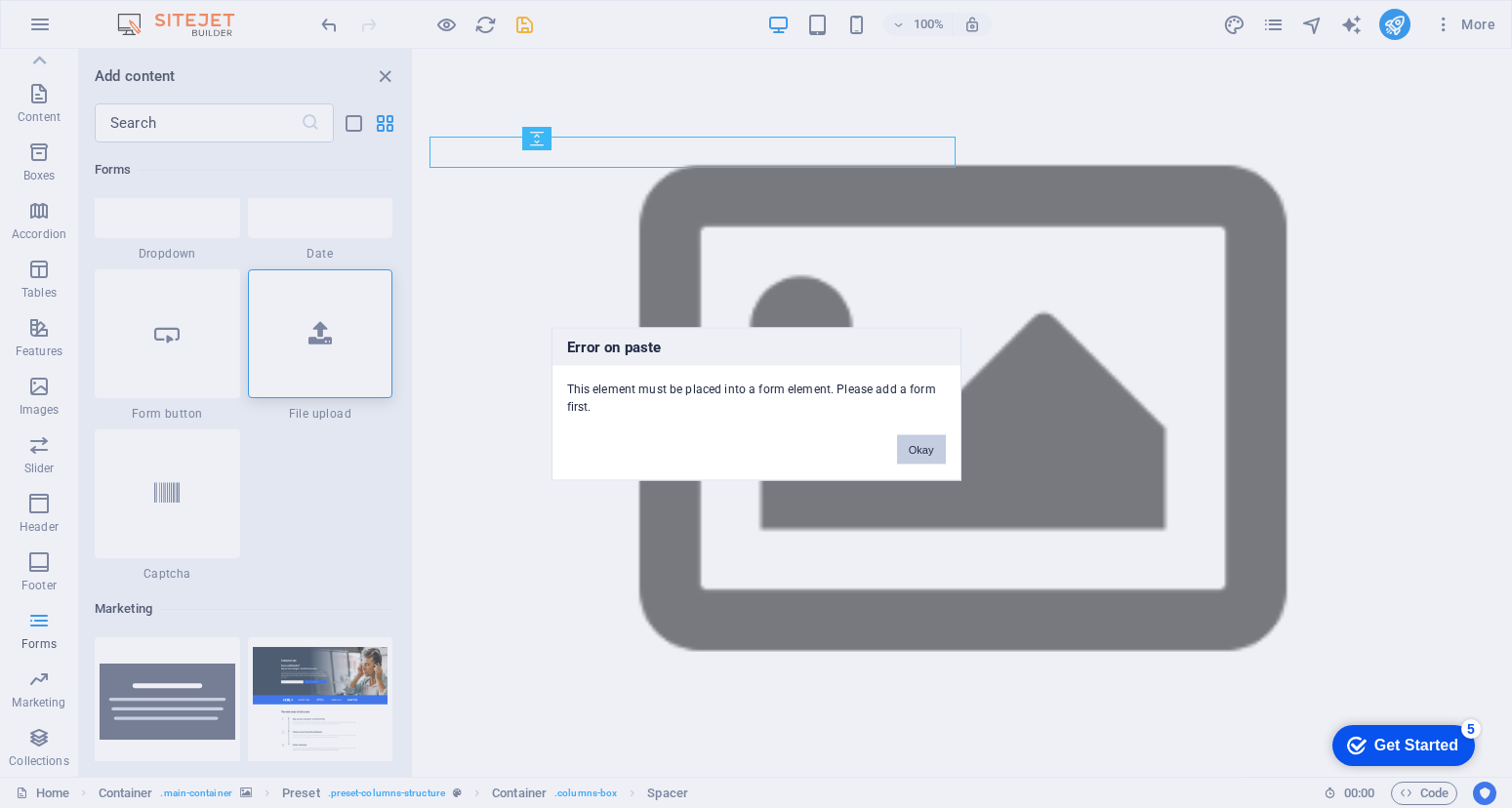
click at [901, 443] on button "Okay" at bounding box center [921, 450] width 49 height 30
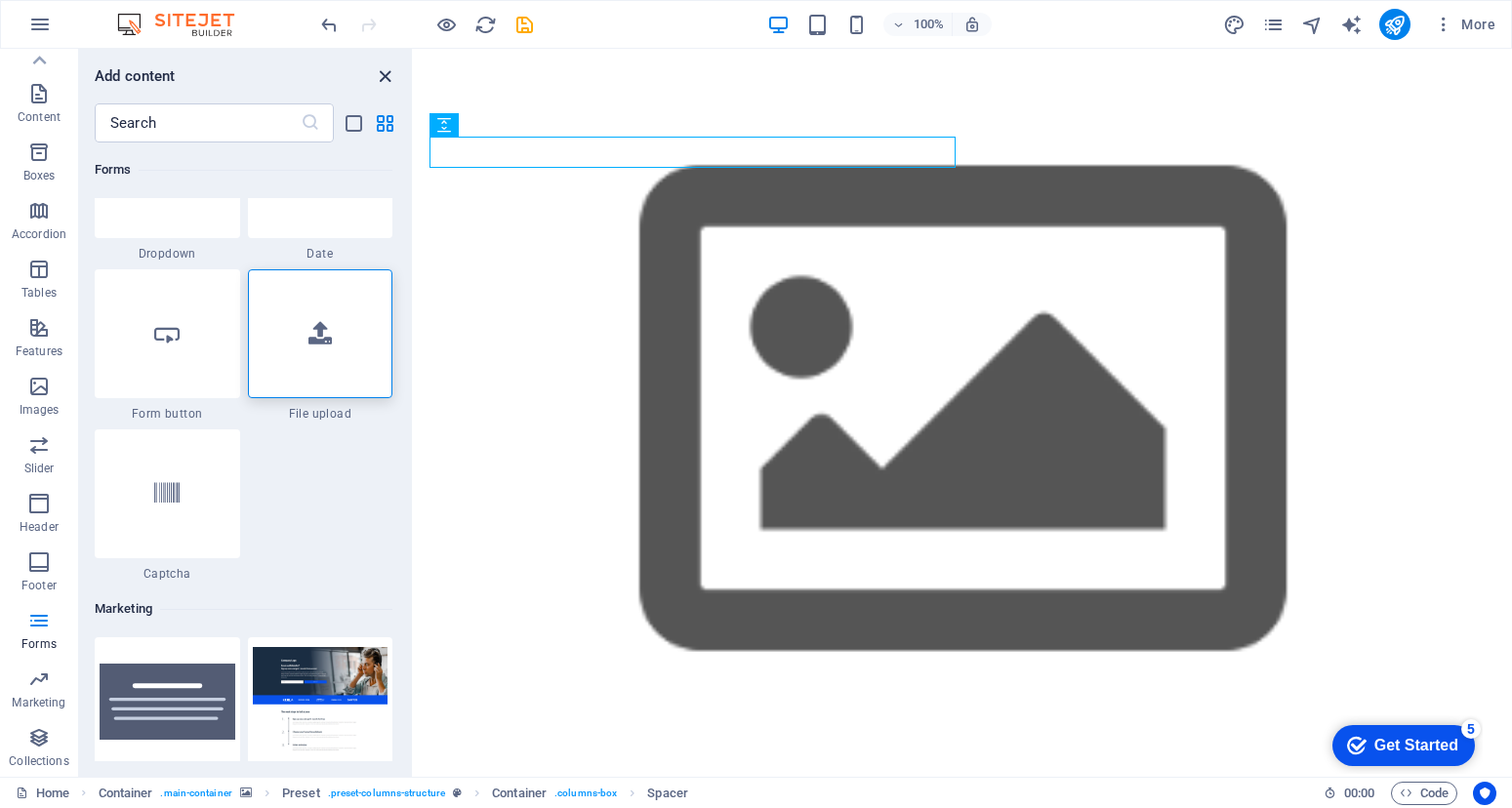
click at [378, 72] on icon "close panel" at bounding box center [385, 76] width 23 height 23
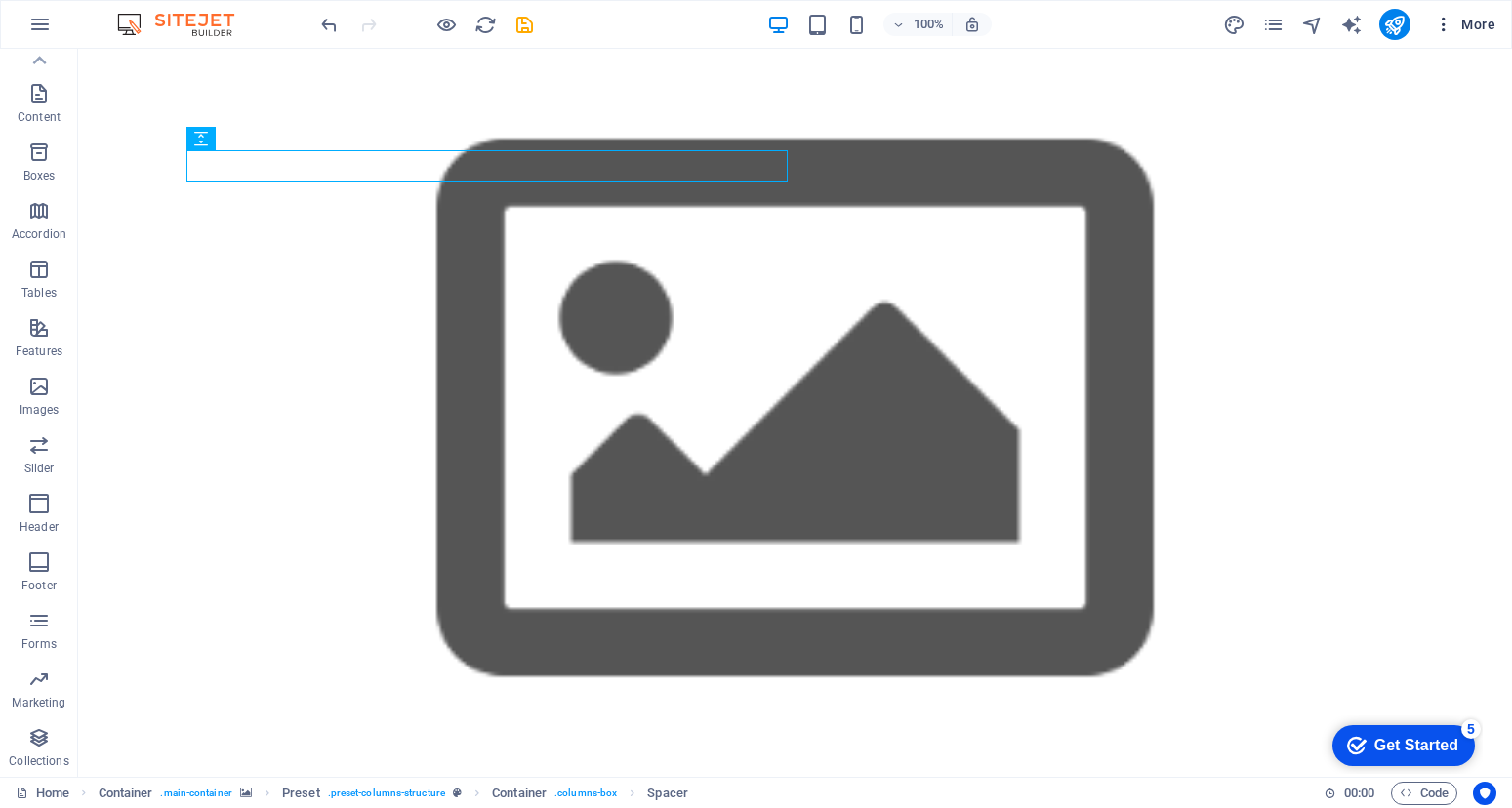
click at [1445, 26] on icon "button" at bounding box center [1444, 25] width 20 height 20
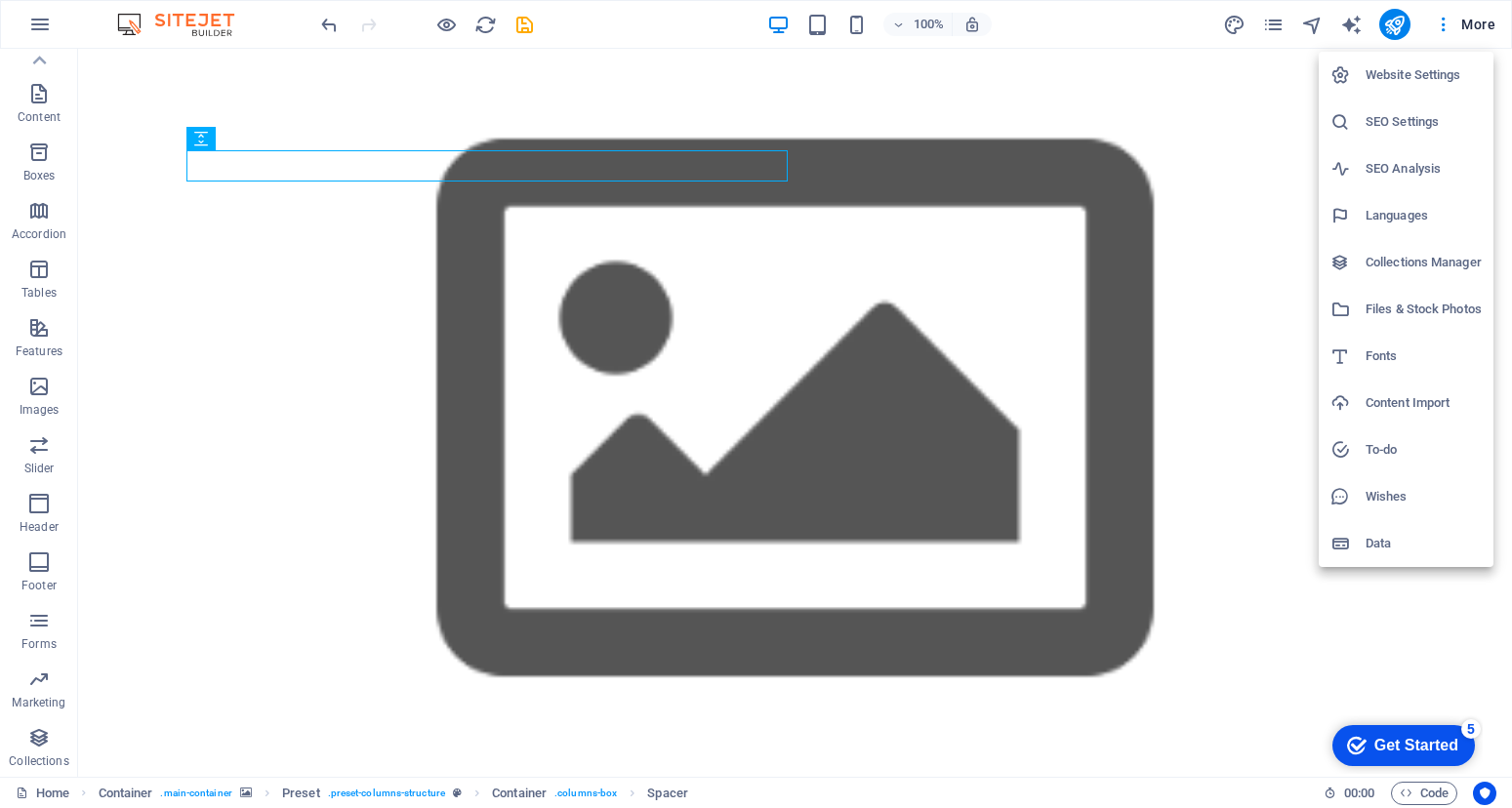
click at [1397, 25] on div at bounding box center [756, 404] width 1512 height 808
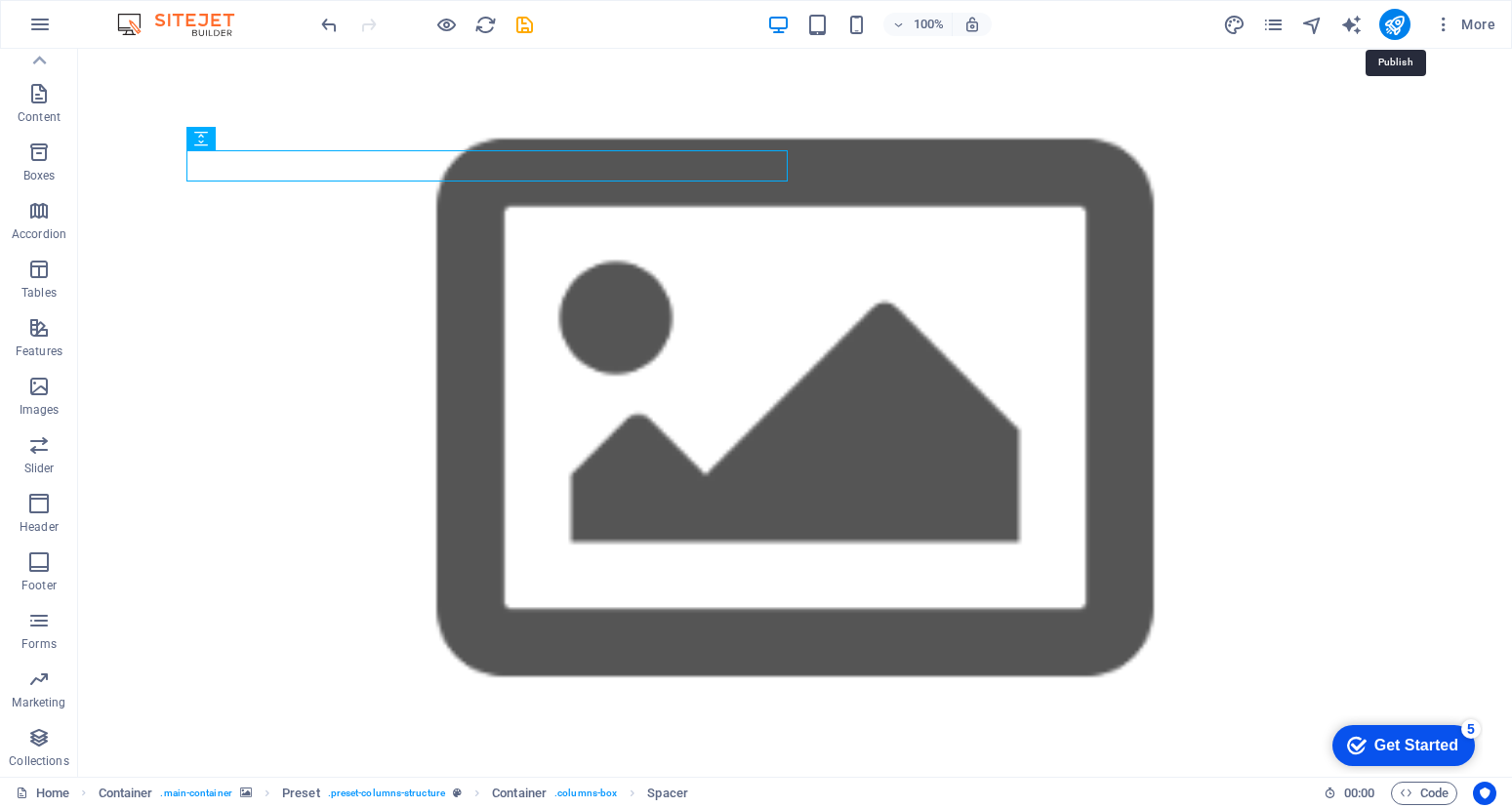
click at [1397, 25] on icon "publish" at bounding box center [1394, 25] width 23 height 23
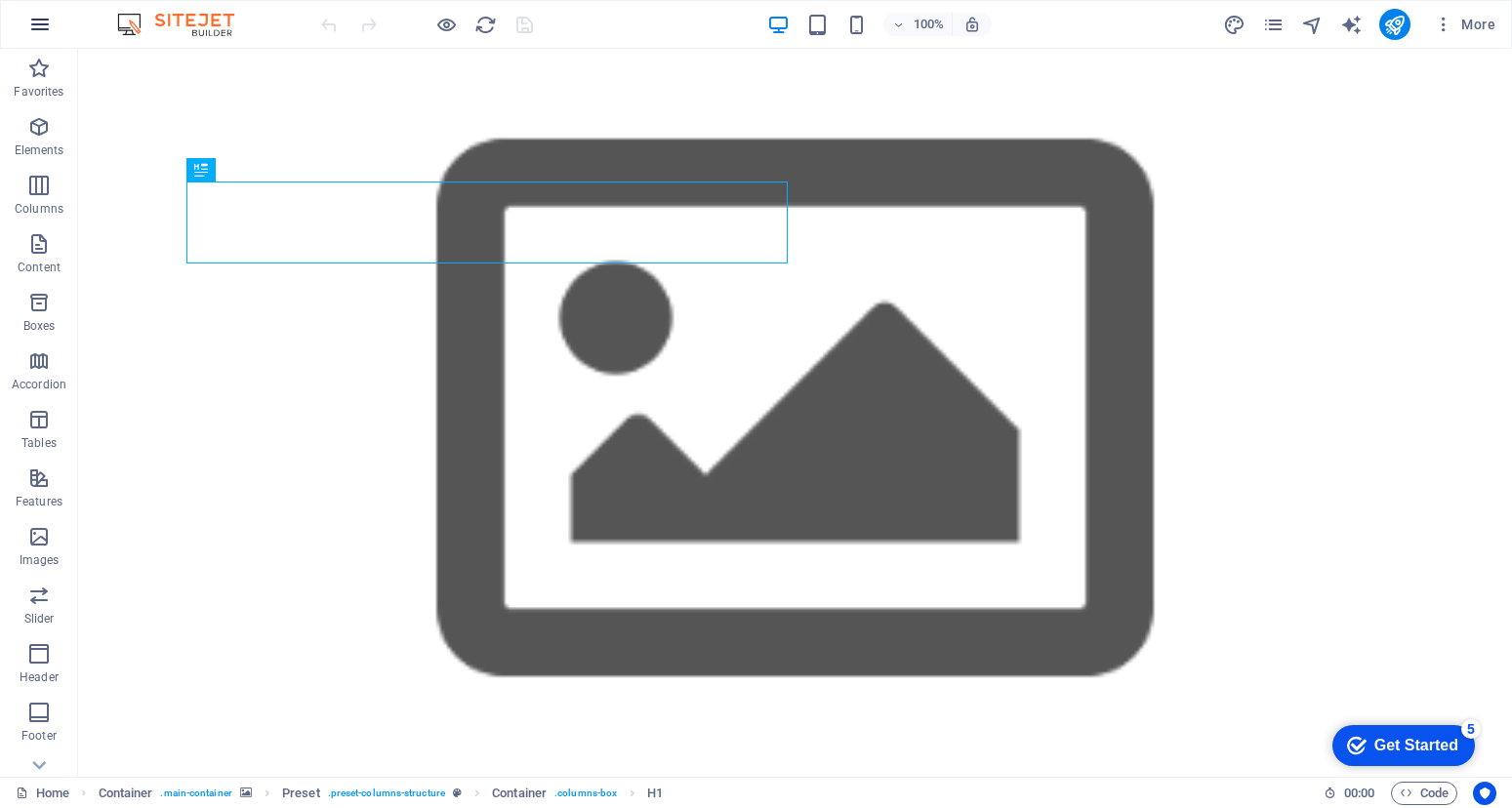
click at [34, 21] on icon "button" at bounding box center [41, 25] width 24 height 24
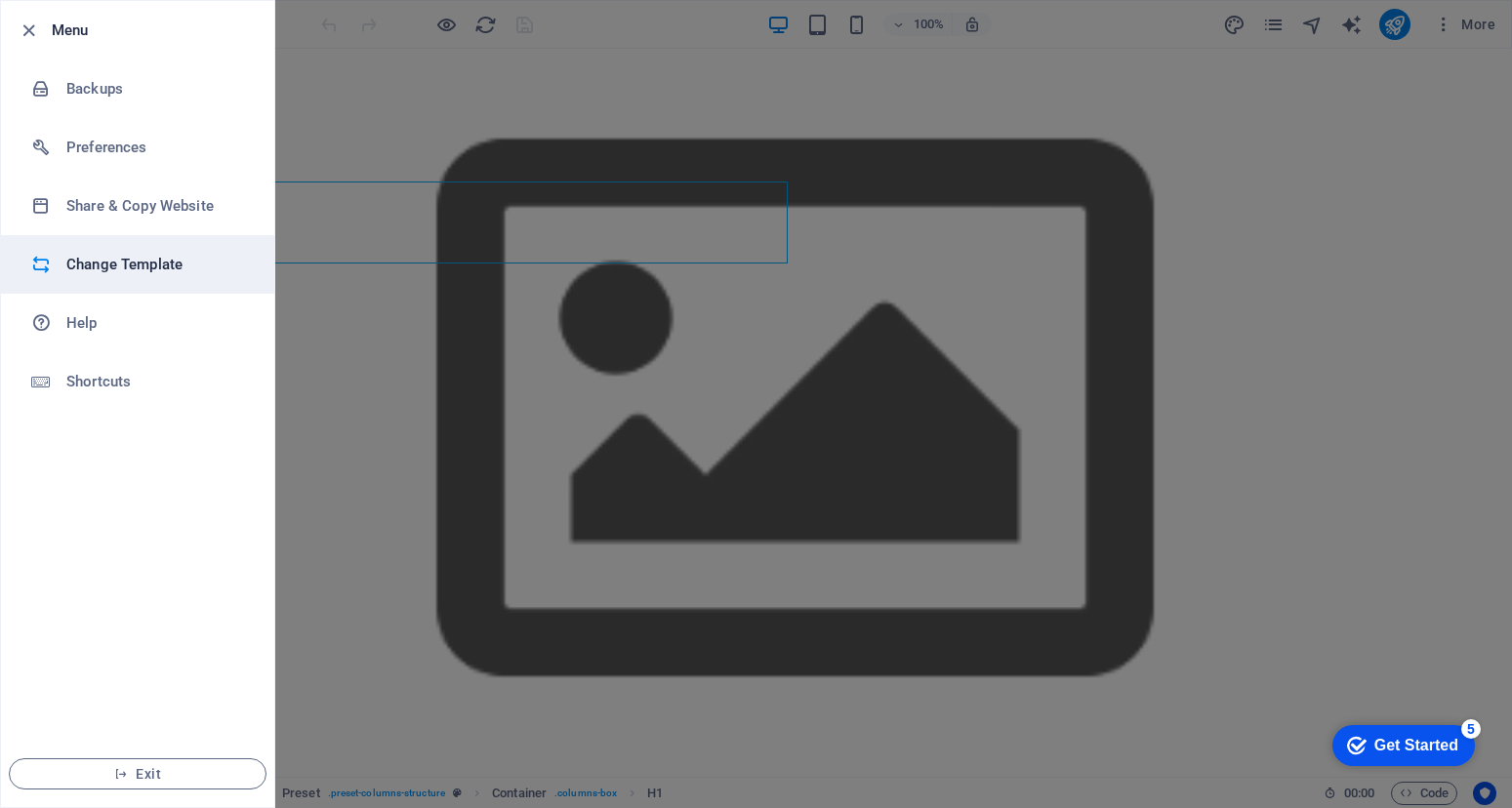
click at [133, 266] on h6 "Change Template" at bounding box center [157, 265] width 180 height 24
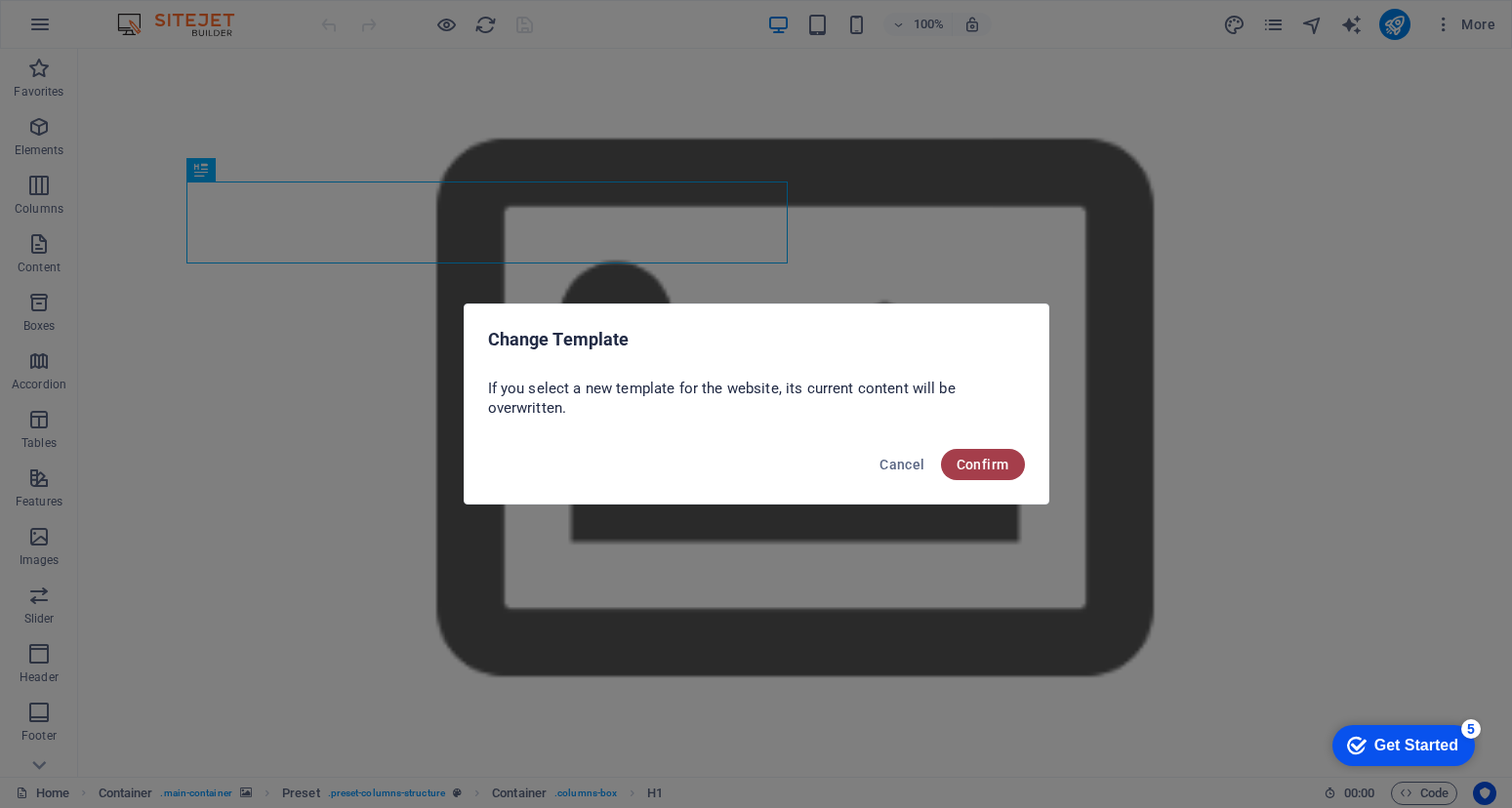
click at [963, 465] on span "Confirm" at bounding box center [983, 465] width 53 height 16
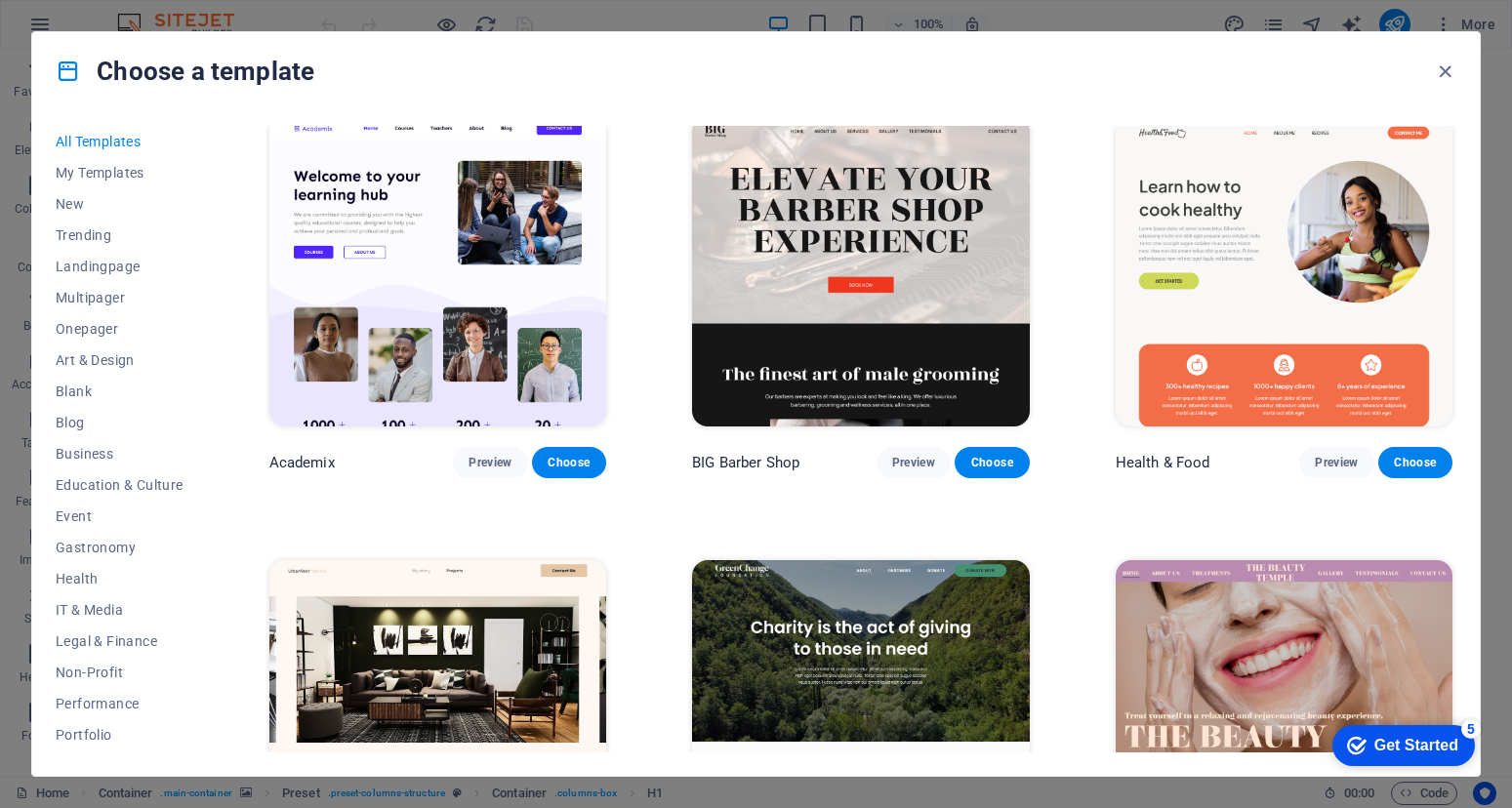
scroll to position [2365, 0]
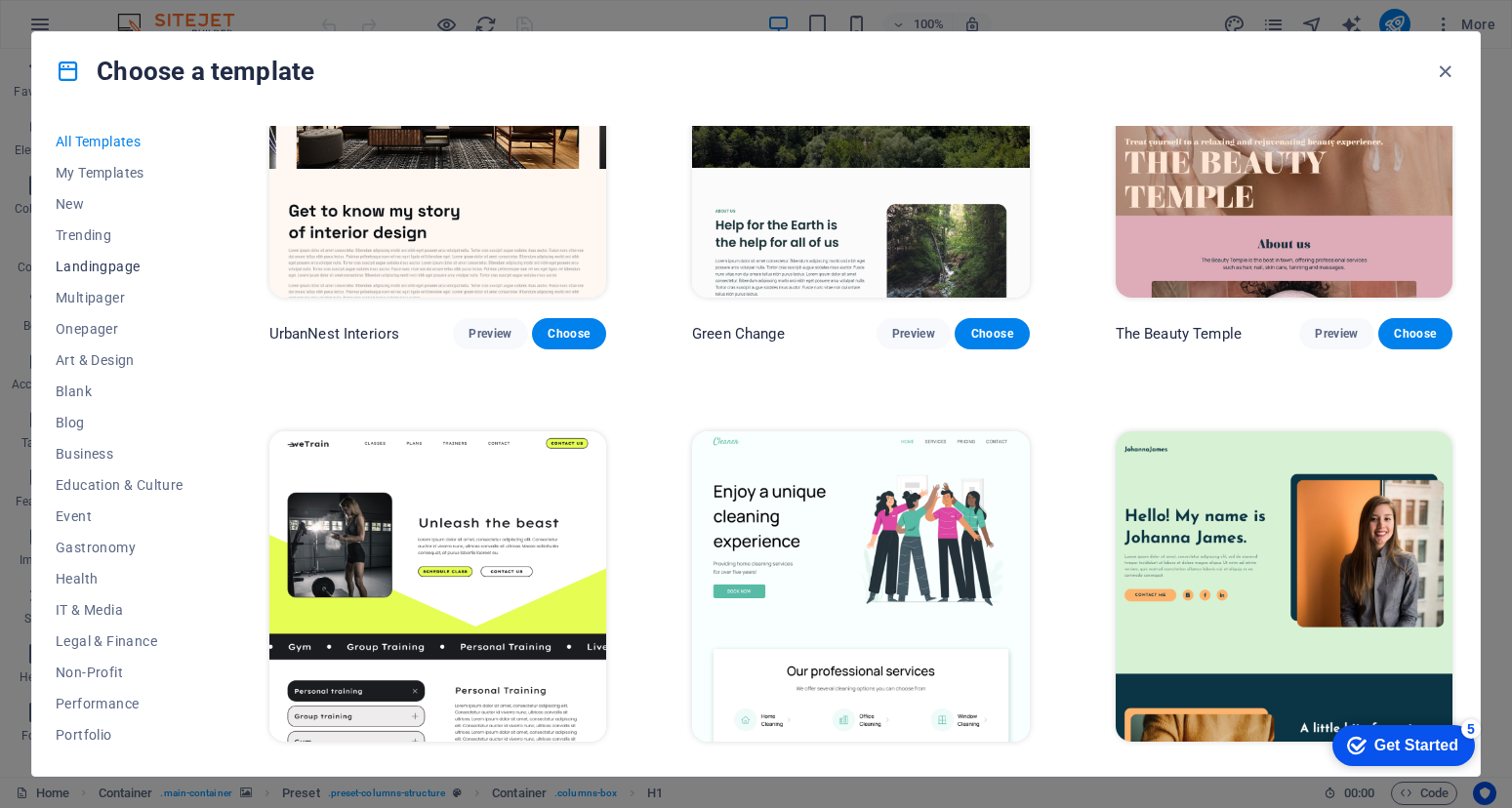
click at [114, 272] on span "Landingpage" at bounding box center [119, 267] width 128 height 16
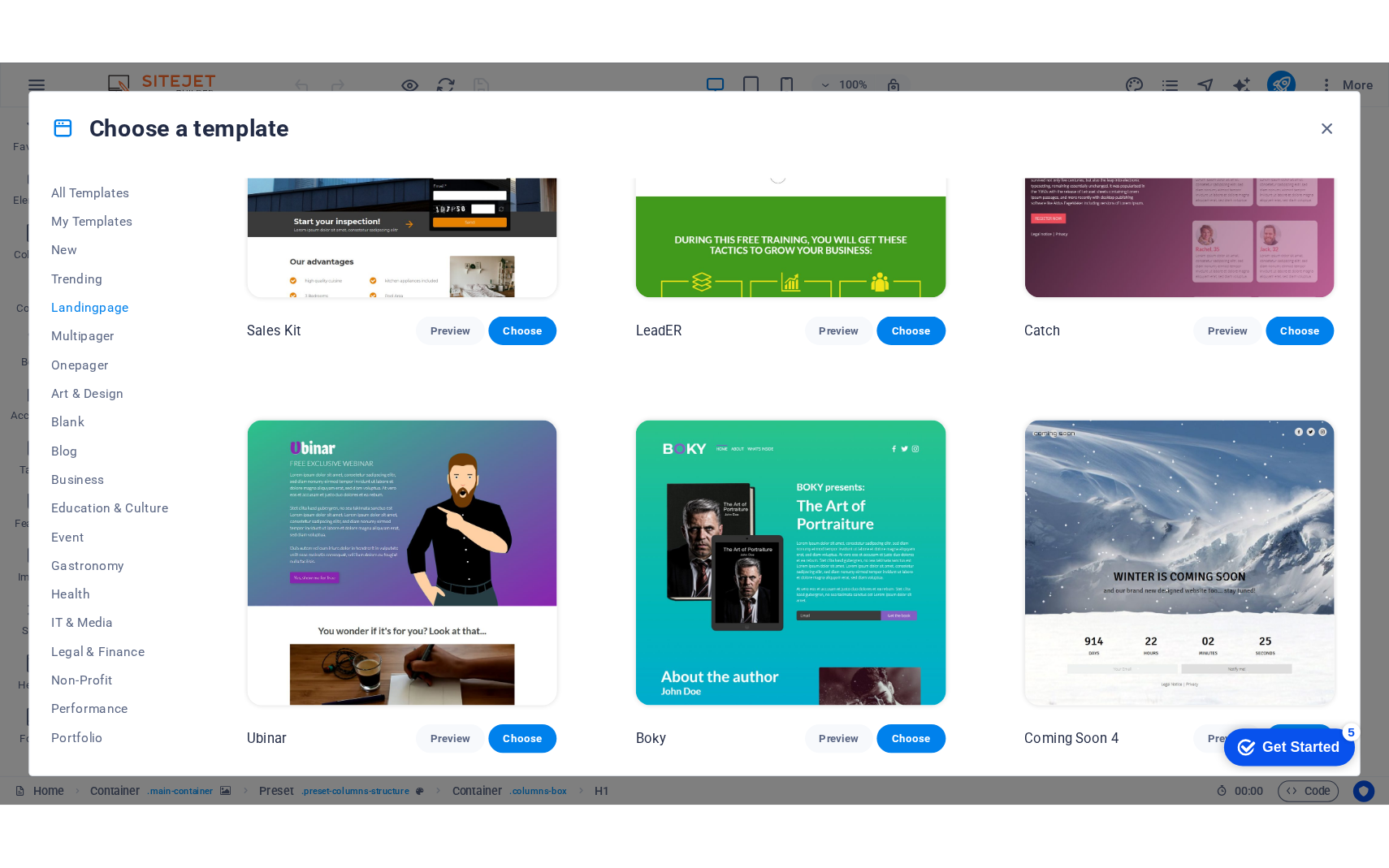
scroll to position [2721, 0]
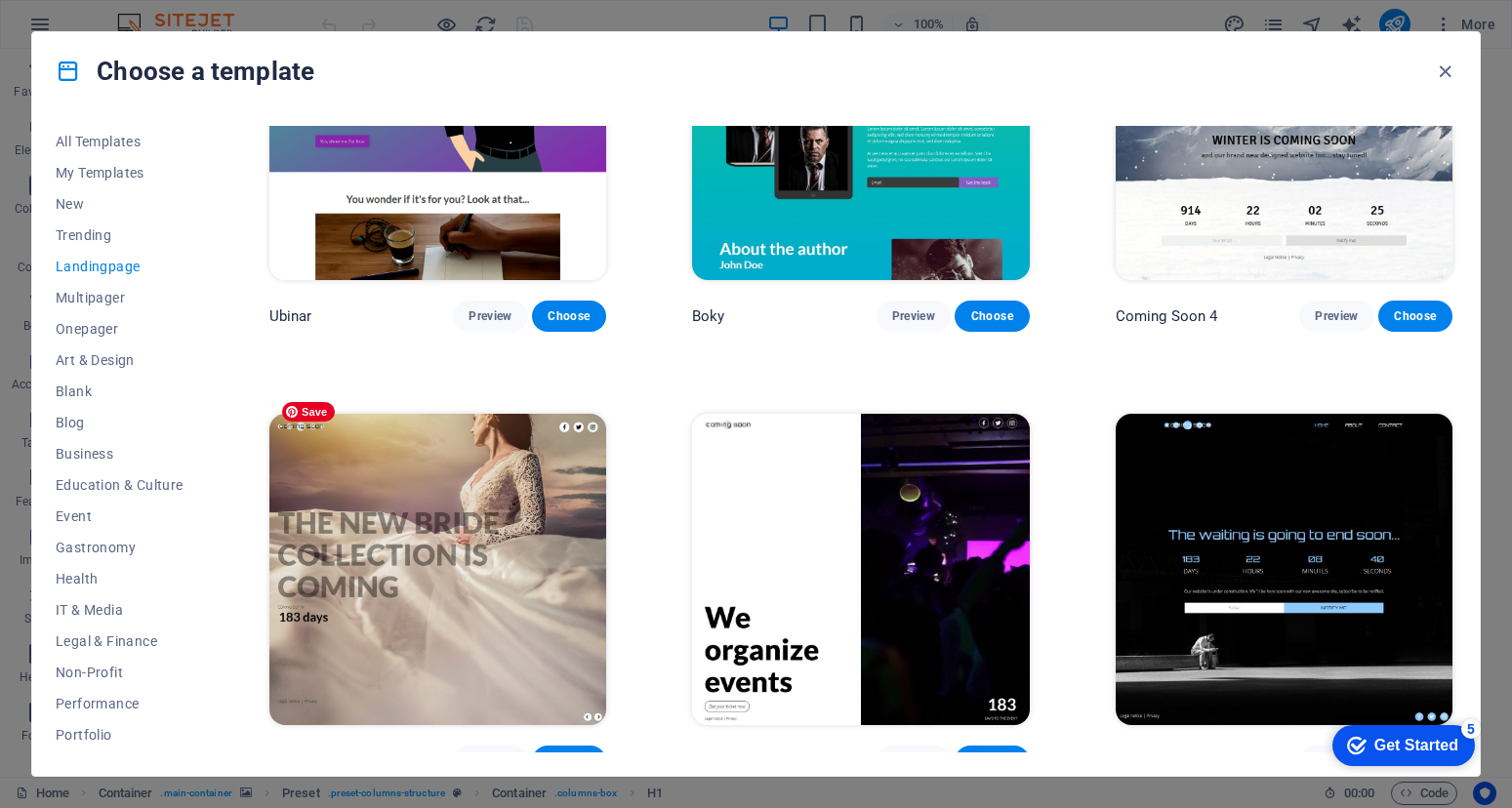
click at [408, 540] on img at bounding box center [438, 568] width 337 height 310
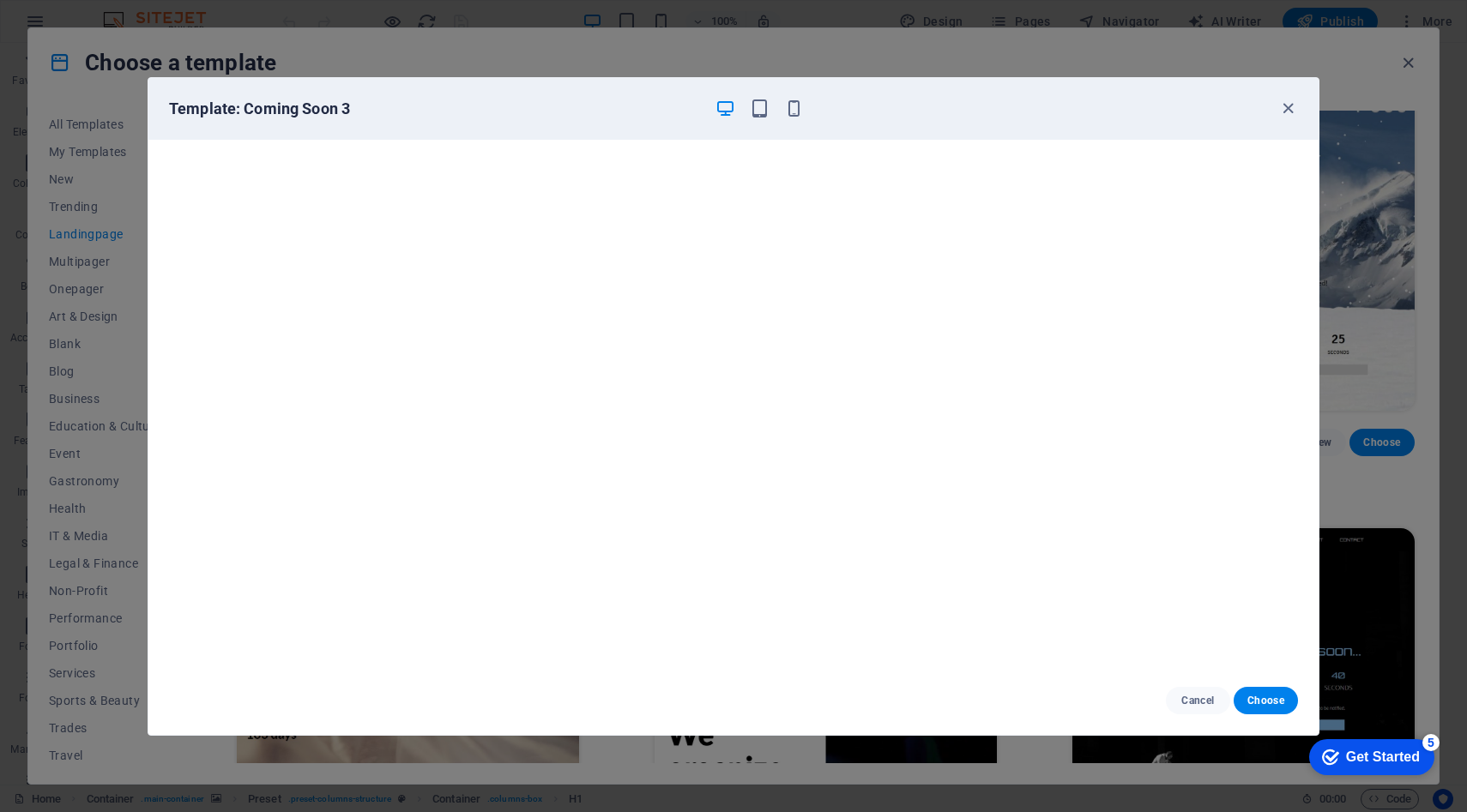
scroll to position [3153, 0]
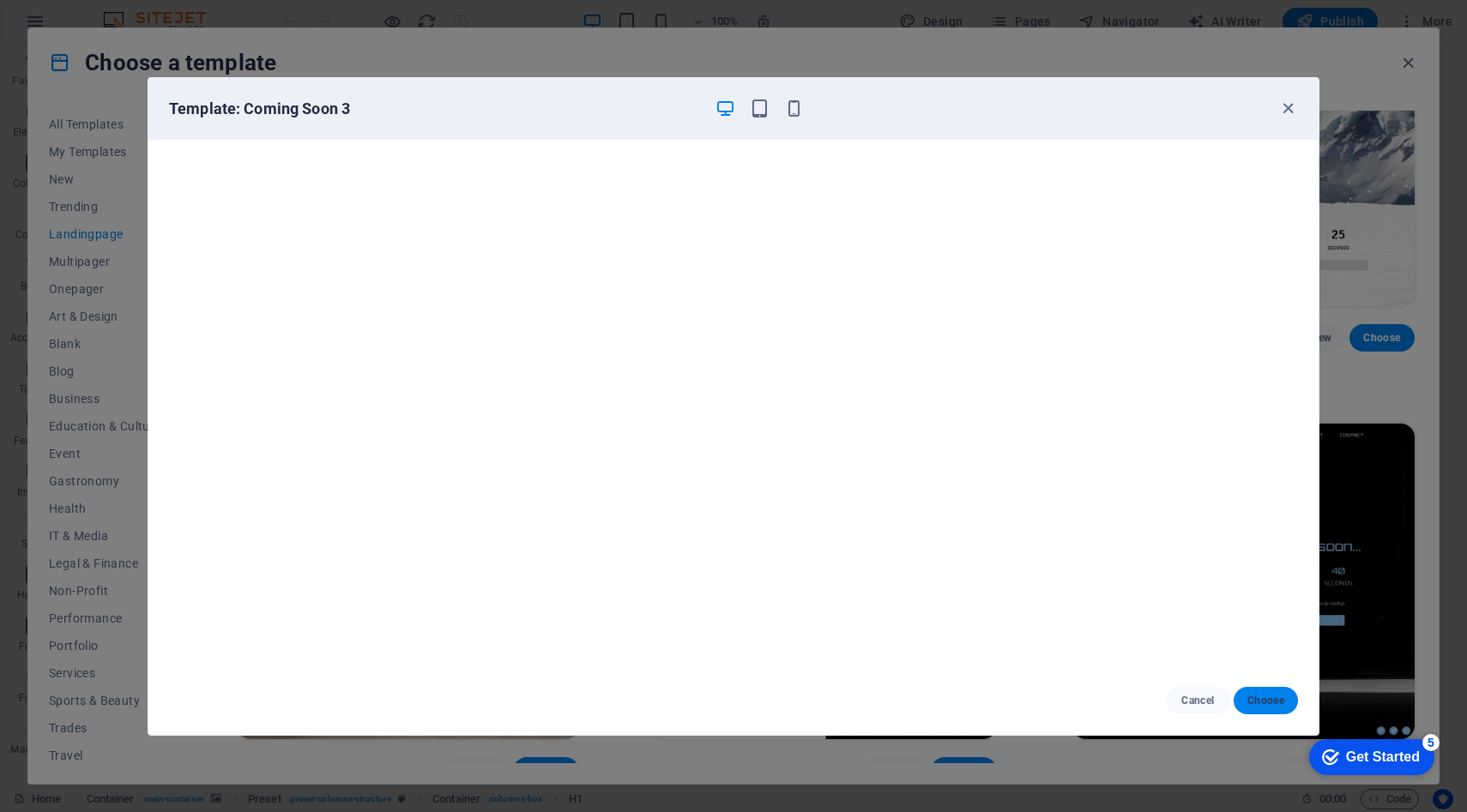
click at [1272, 697] on span "Choose" at bounding box center [1266, 700] width 37 height 14
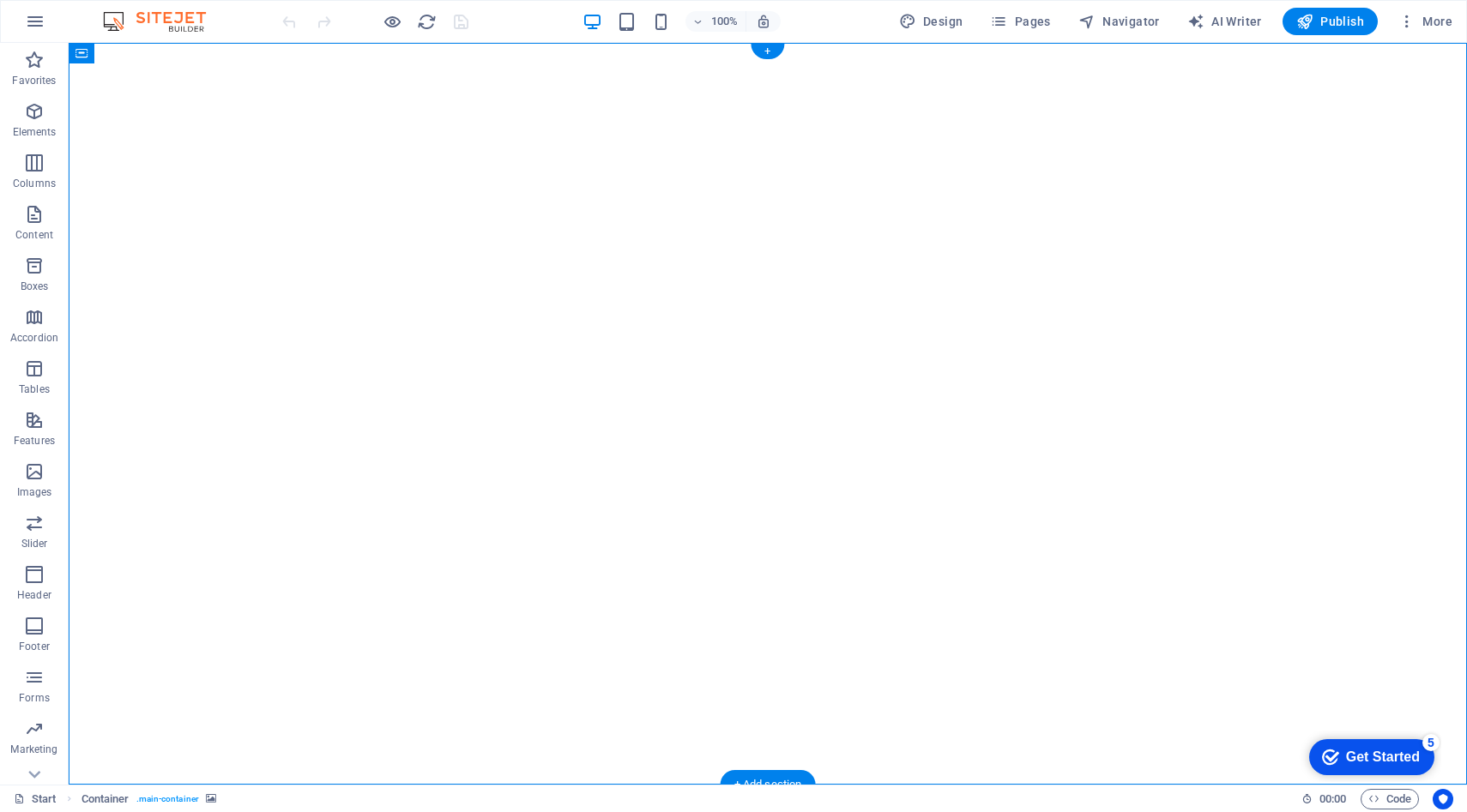
select select "vh"
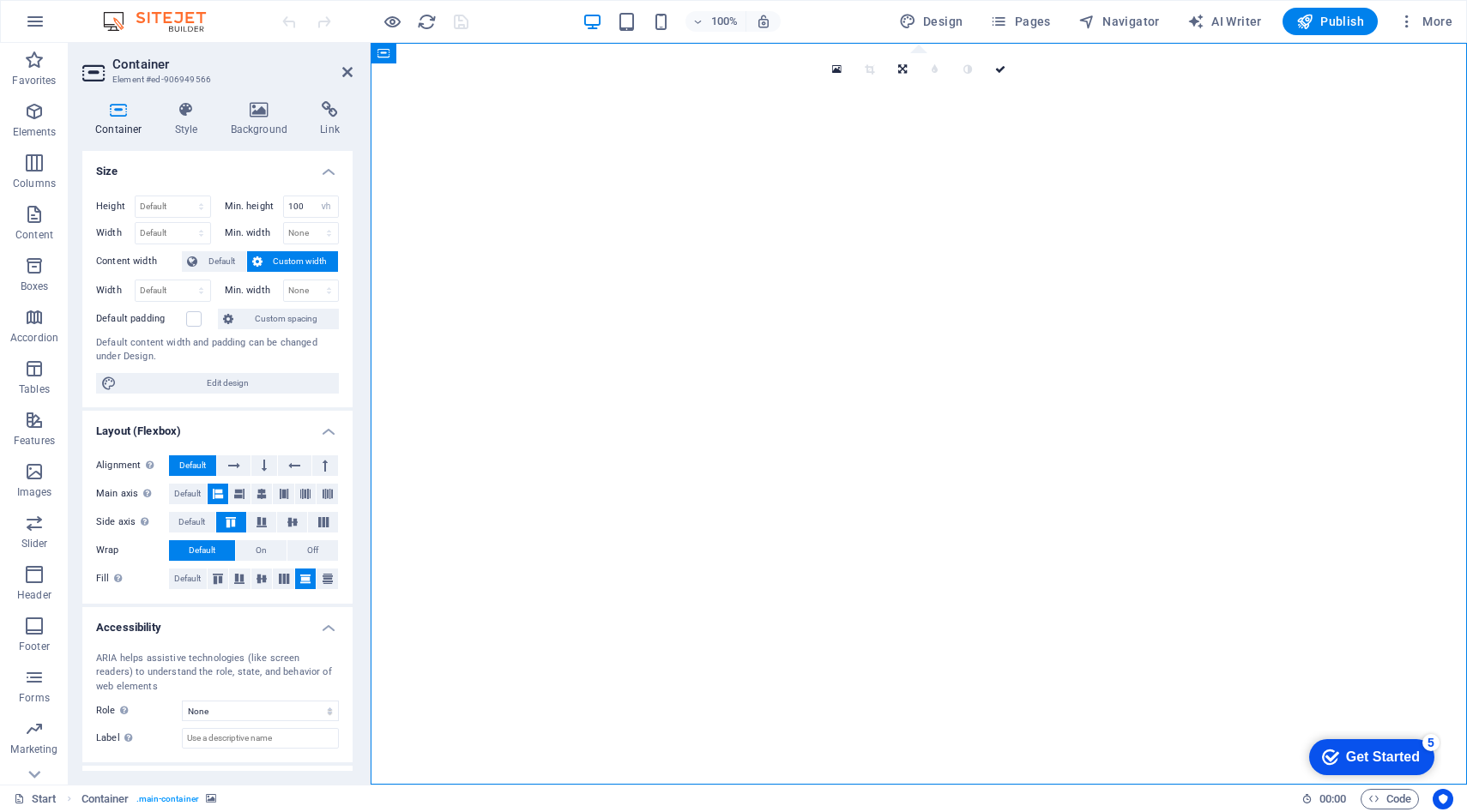
click at [277, 111] on icon at bounding box center [259, 110] width 83 height 17
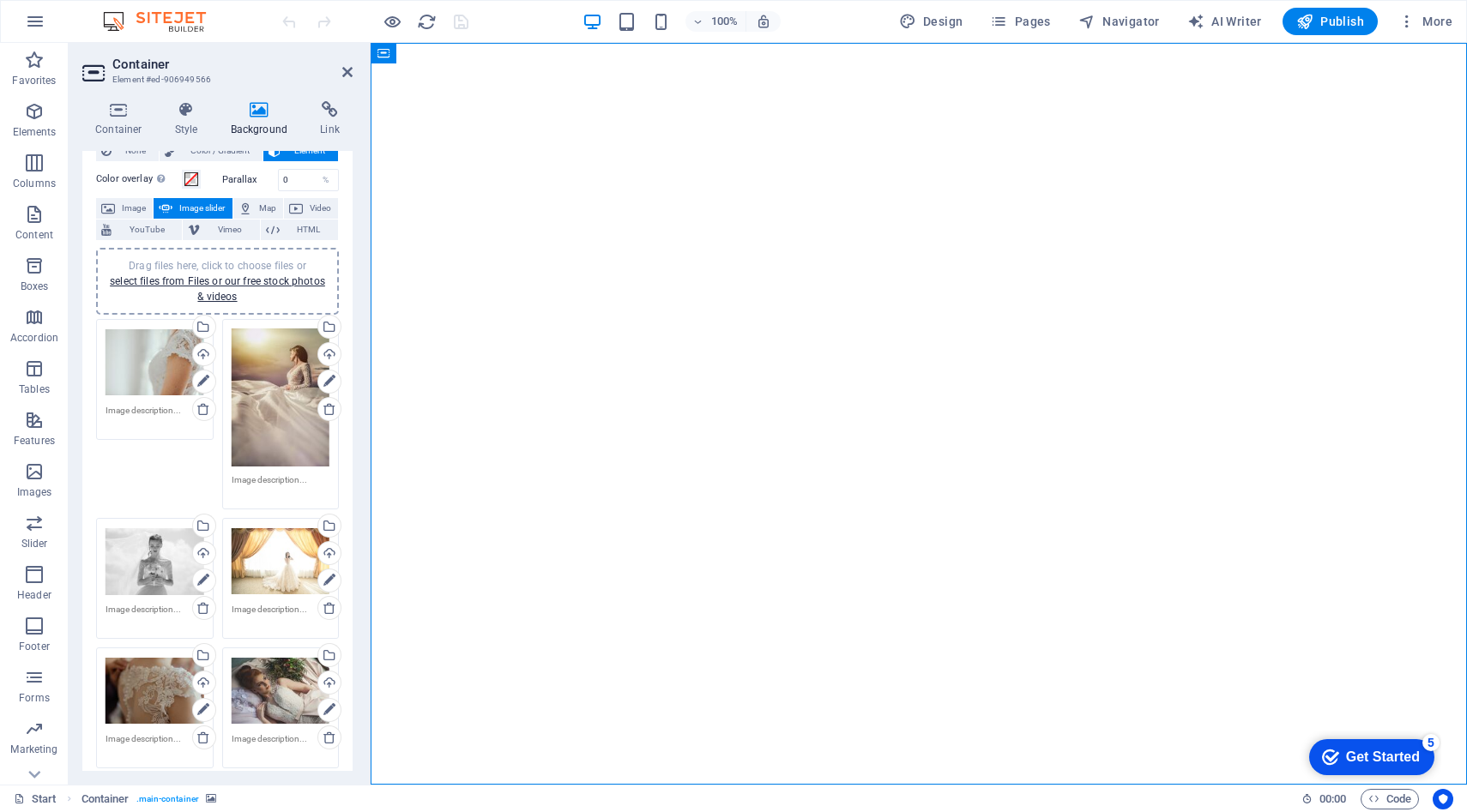
scroll to position [46, 0]
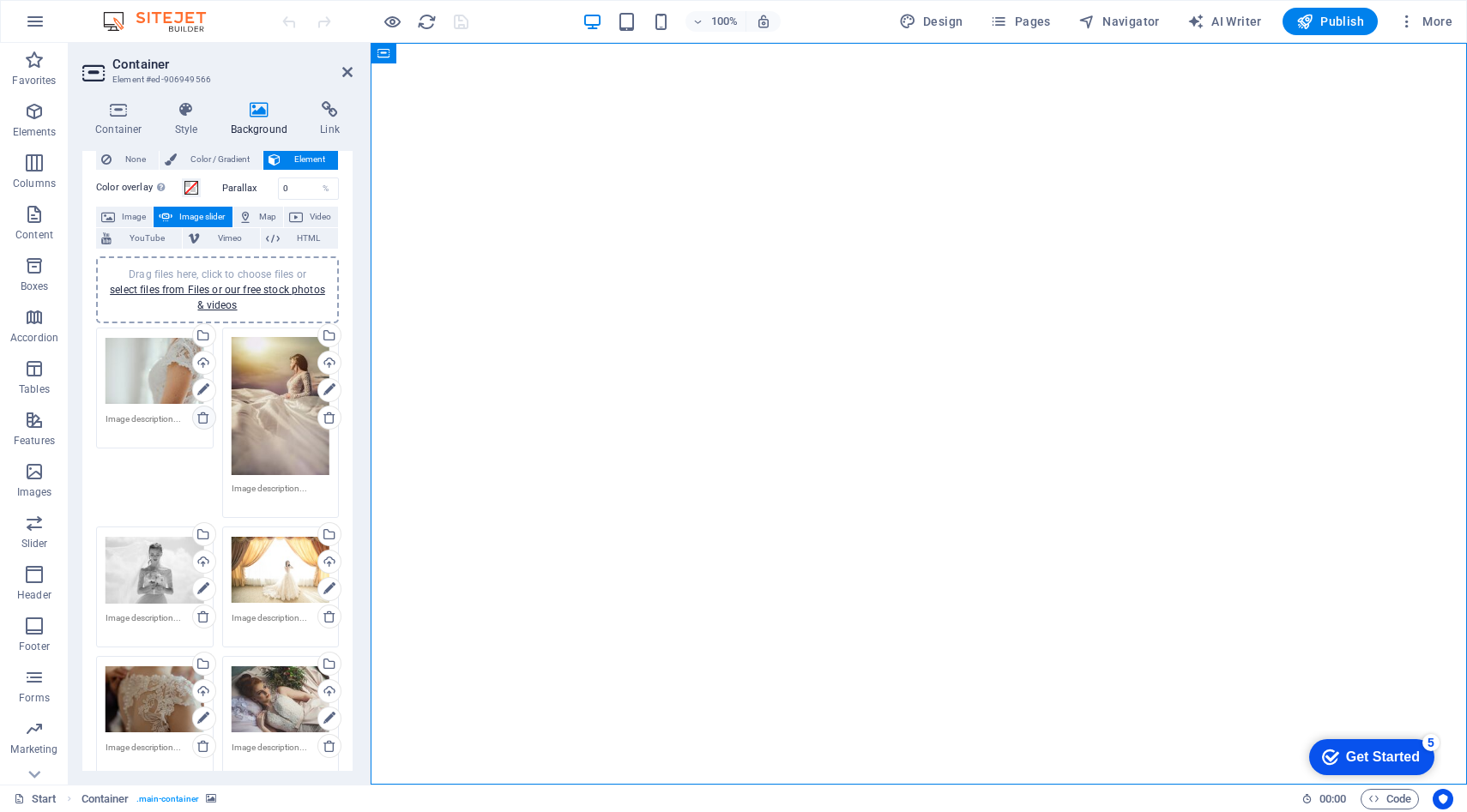
click at [207, 416] on icon at bounding box center [203, 417] width 14 height 14
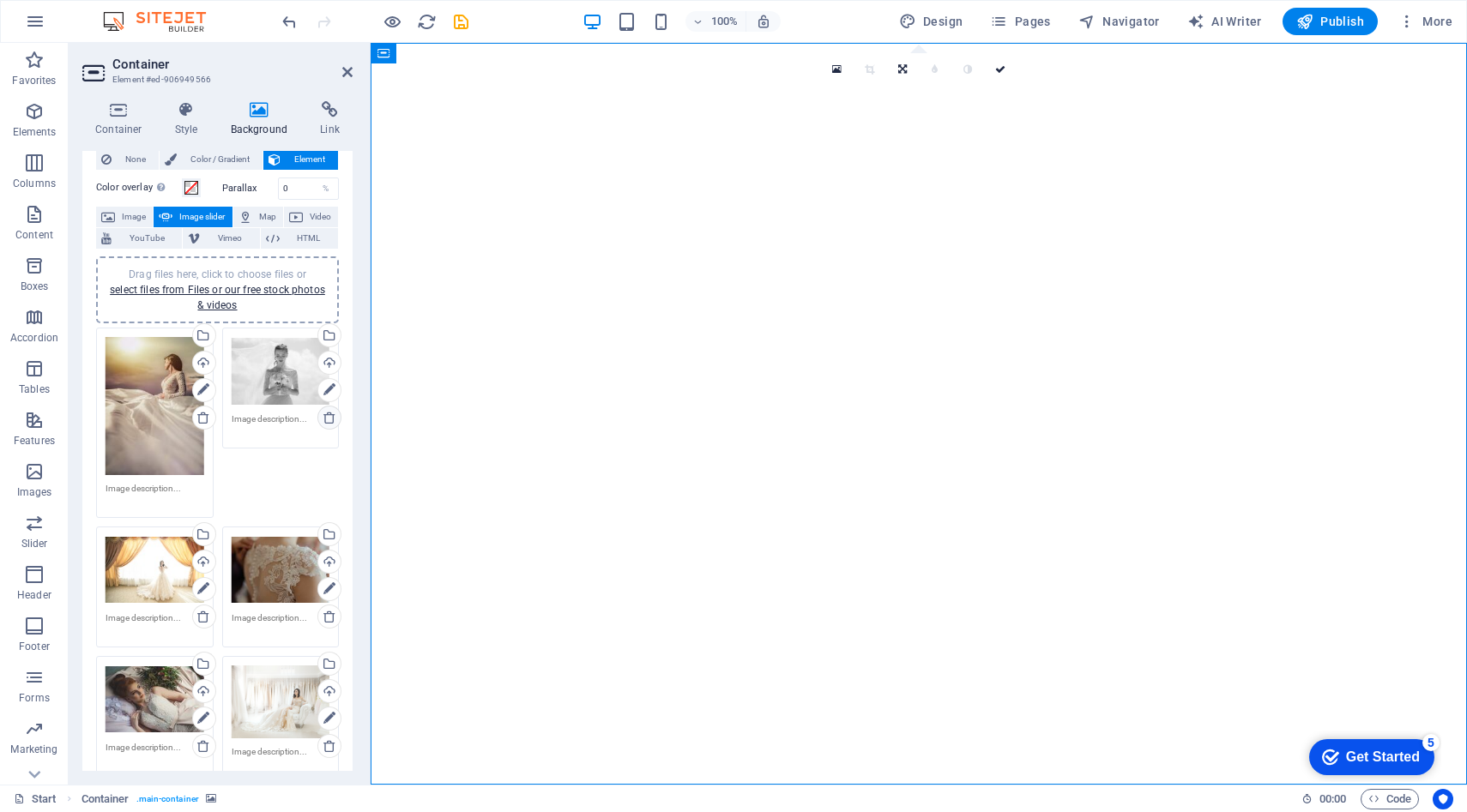
click at [329, 418] on icon at bounding box center [329, 417] width 14 height 14
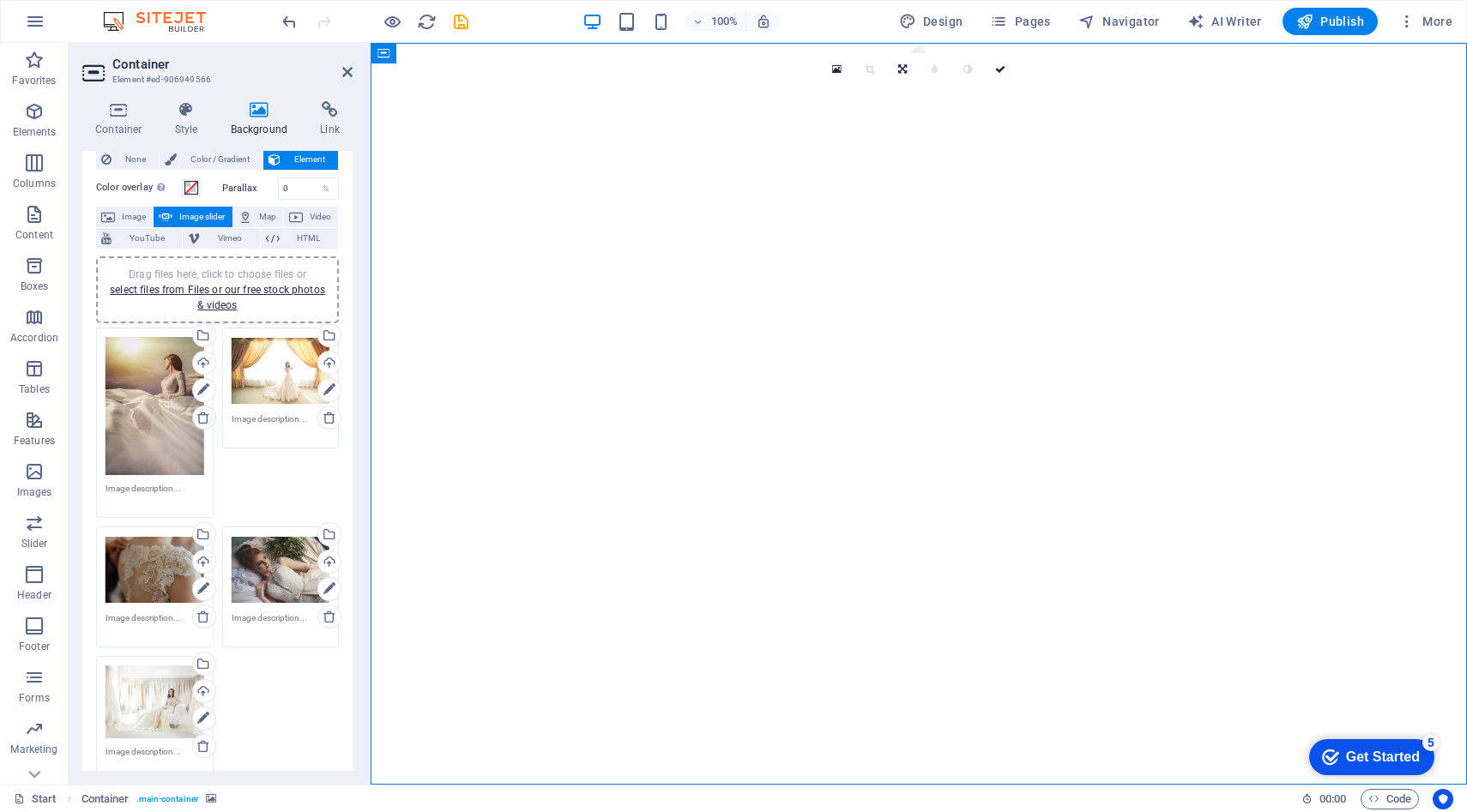
click at [194, 412] on link at bounding box center [204, 418] width 24 height 24
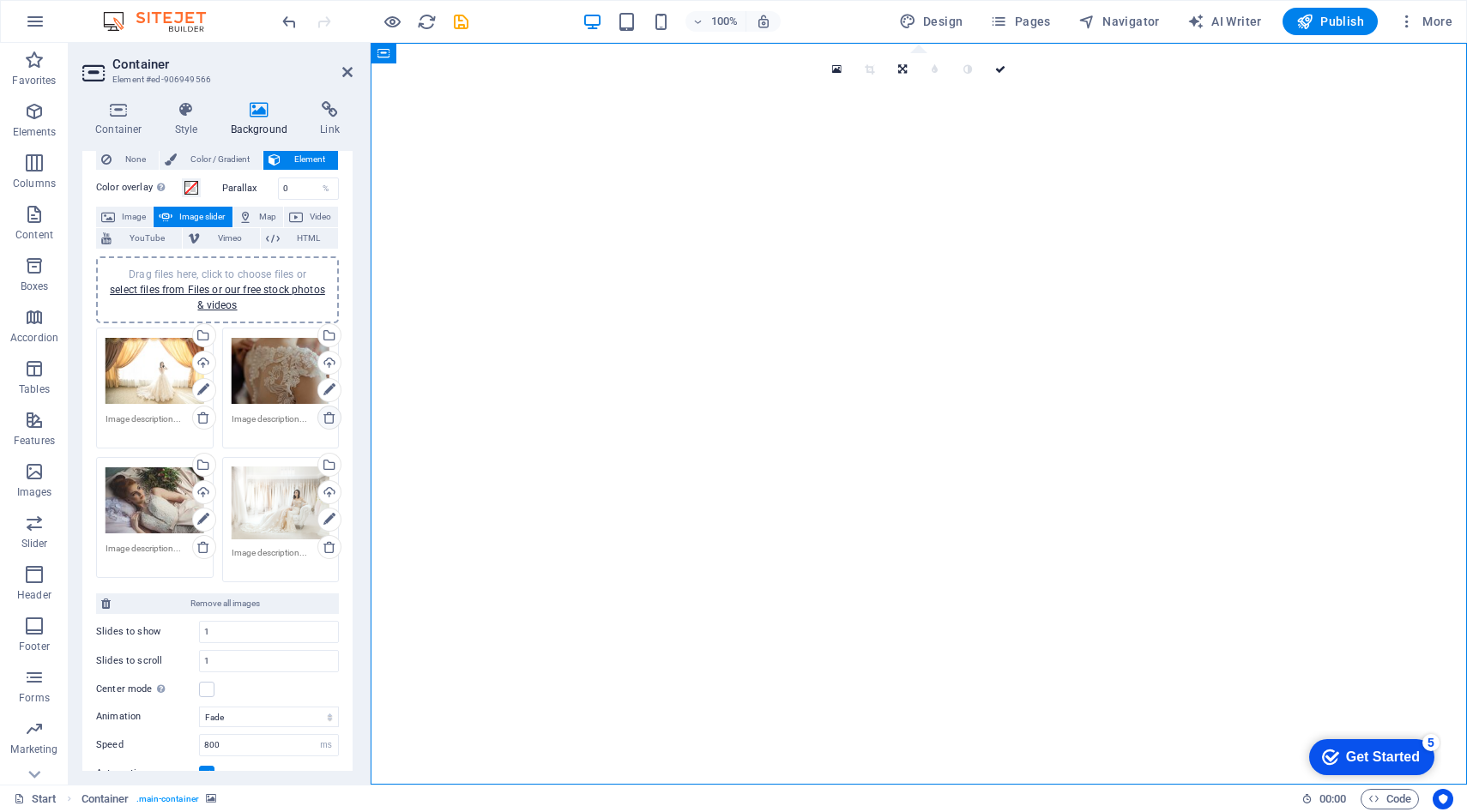
click at [329, 412] on icon at bounding box center [329, 417] width 14 height 14
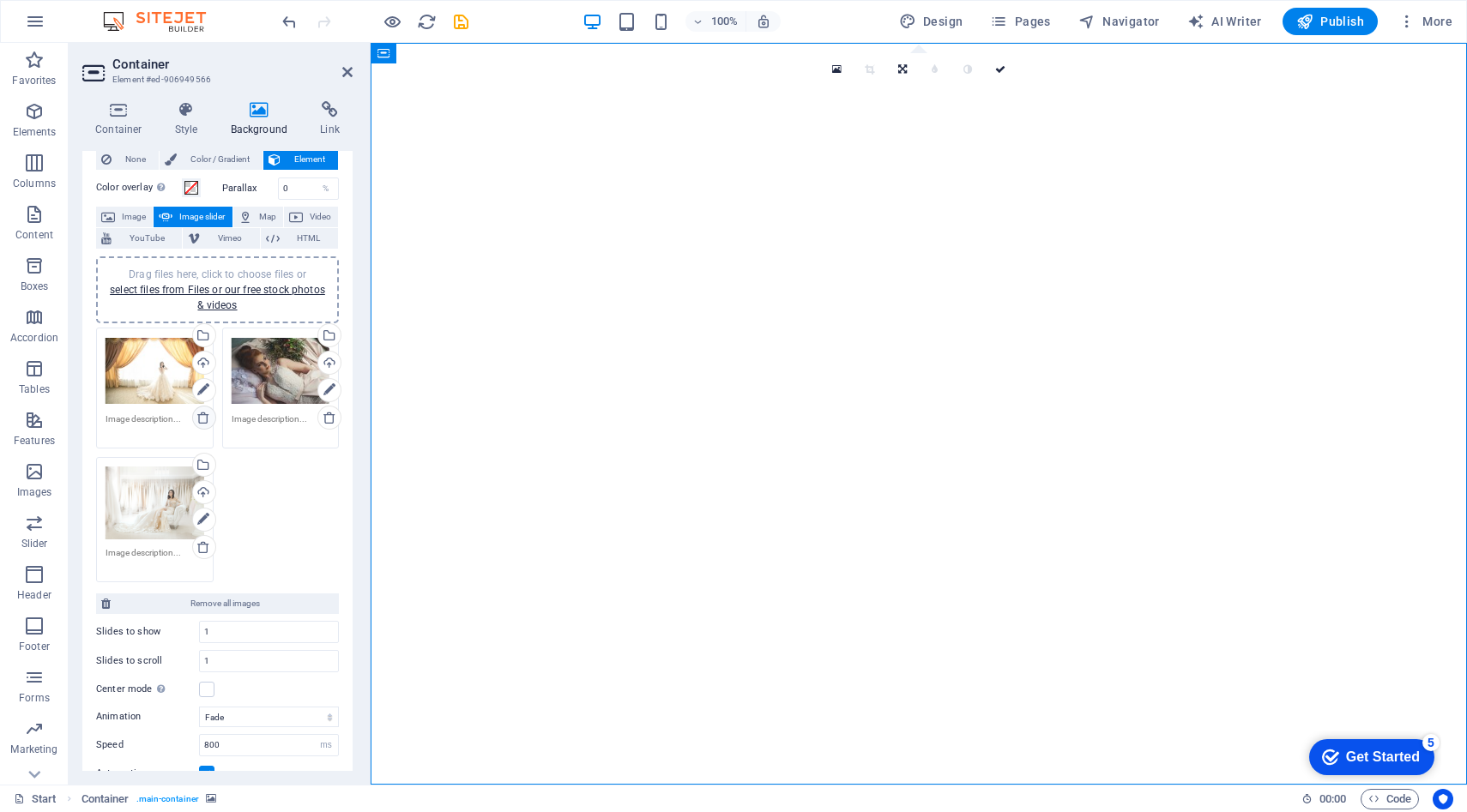
click at [201, 418] on icon at bounding box center [203, 417] width 14 height 14
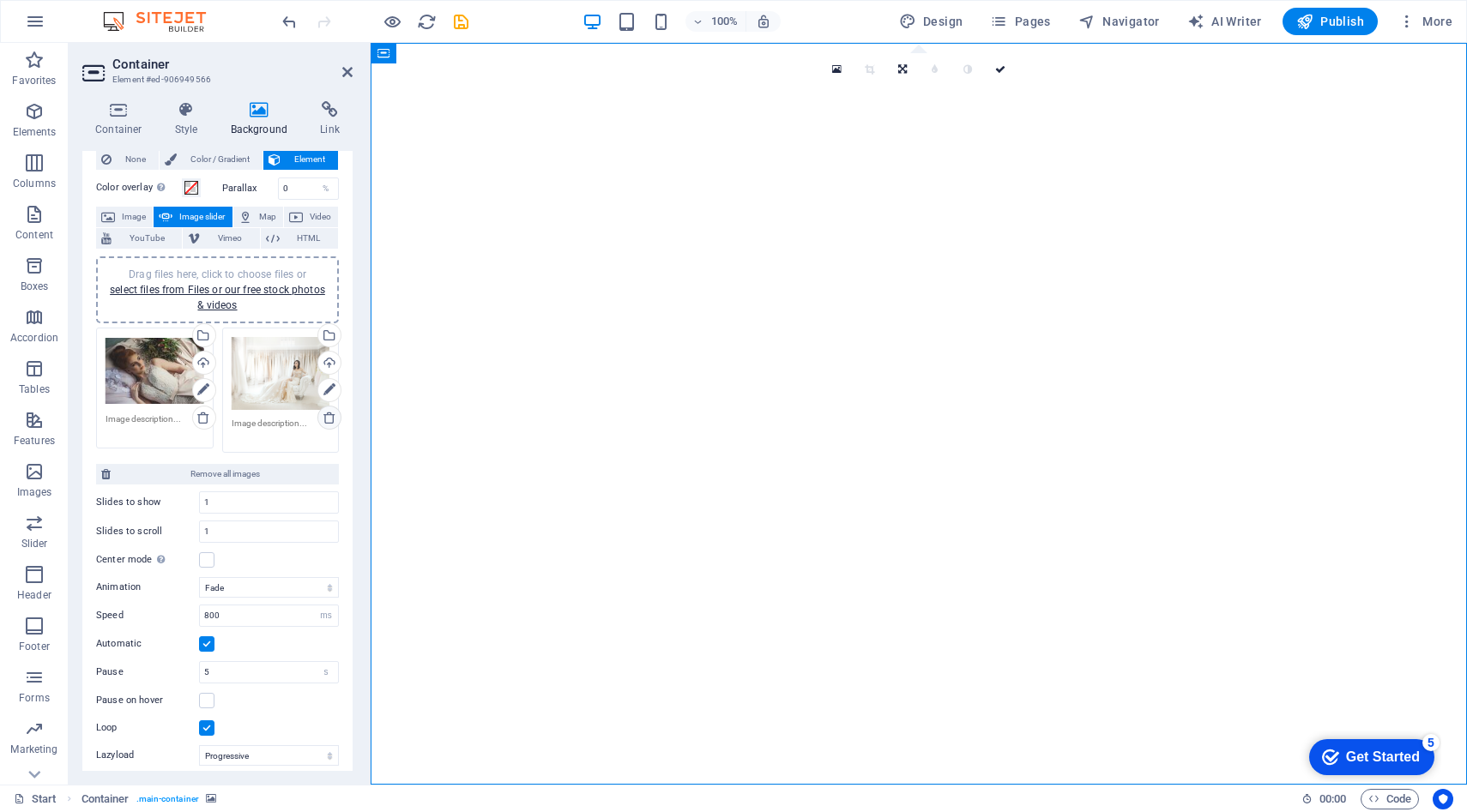
click at [323, 410] on icon at bounding box center [329, 417] width 14 height 14
click at [200, 417] on icon at bounding box center [203, 417] width 14 height 14
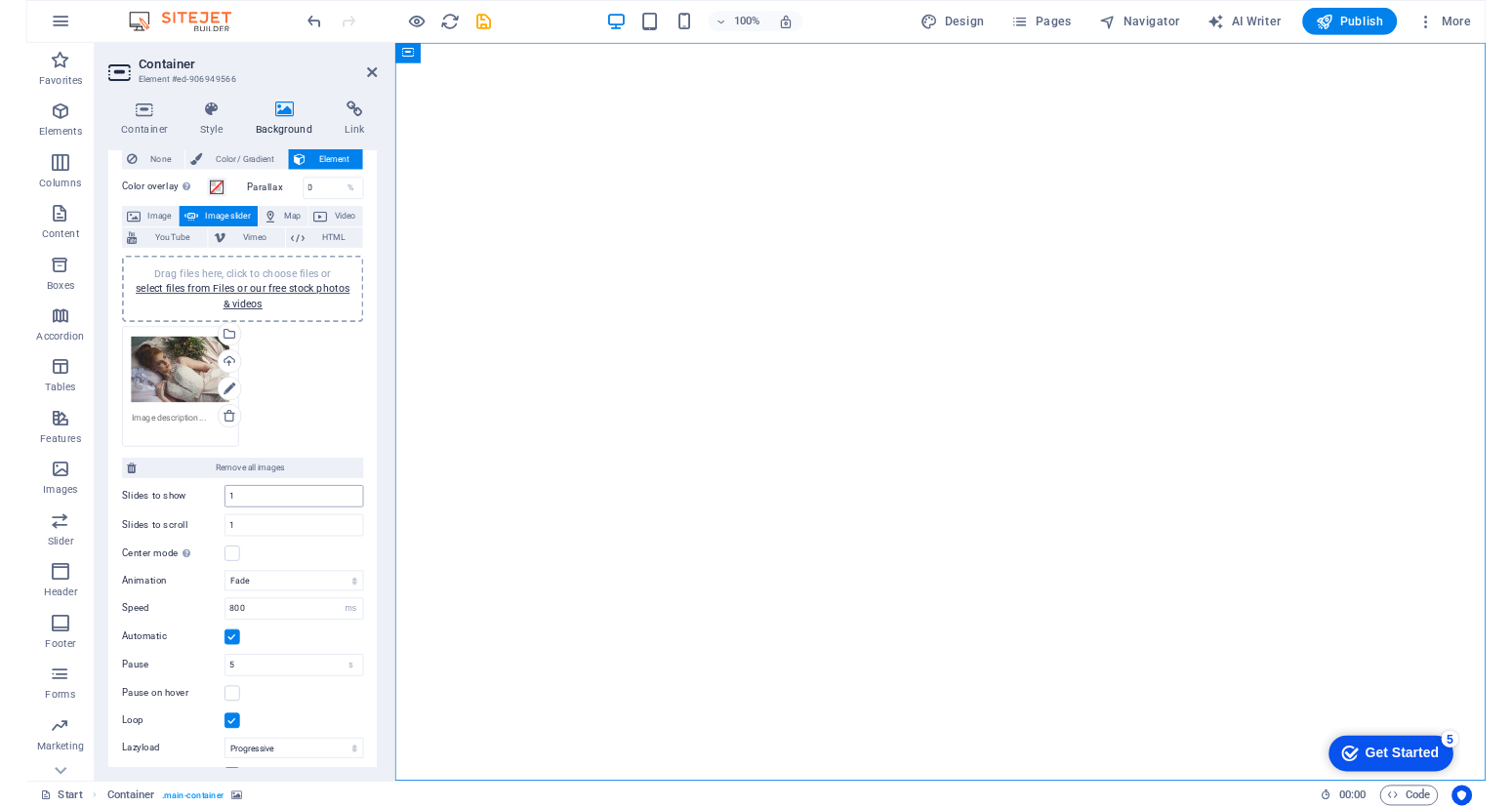
scroll to position [0, 0]
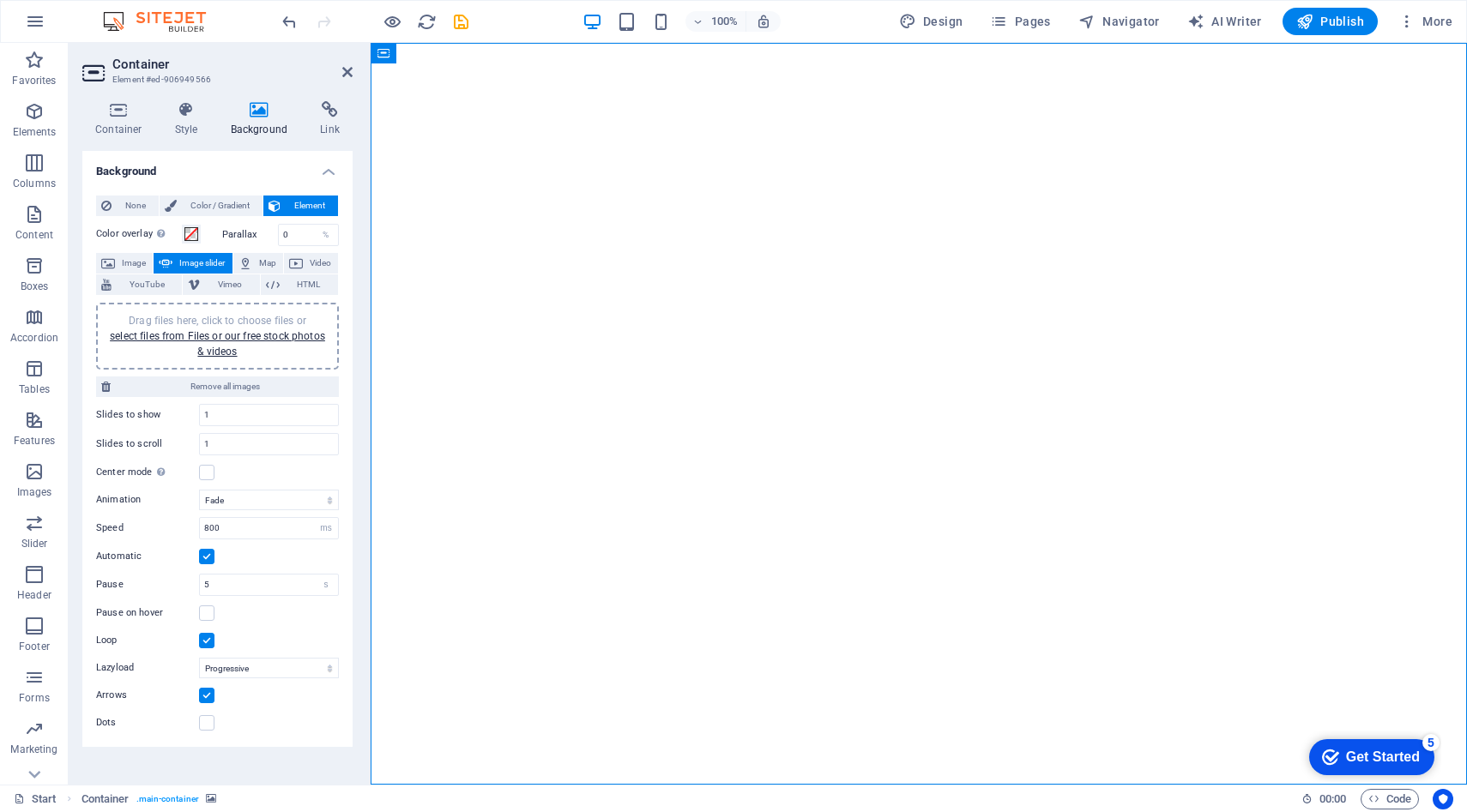
click at [225, 261] on span "Image slider" at bounding box center [202, 263] width 49 height 21
click at [225, 332] on link "select files from Files or our free stock photos & videos" at bounding box center [217, 343] width 215 height 27
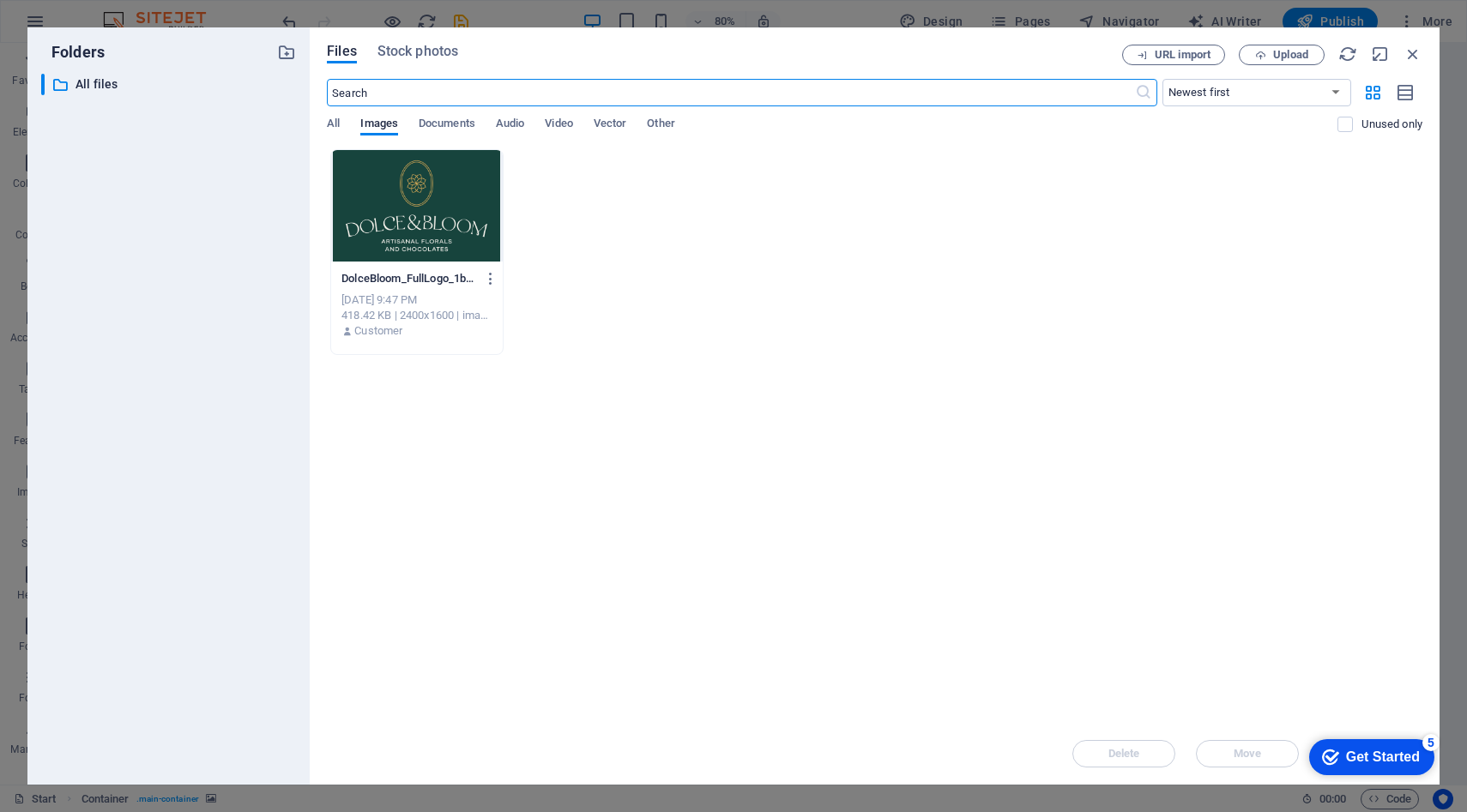
click at [409, 229] on div at bounding box center [417, 206] width 171 height 112
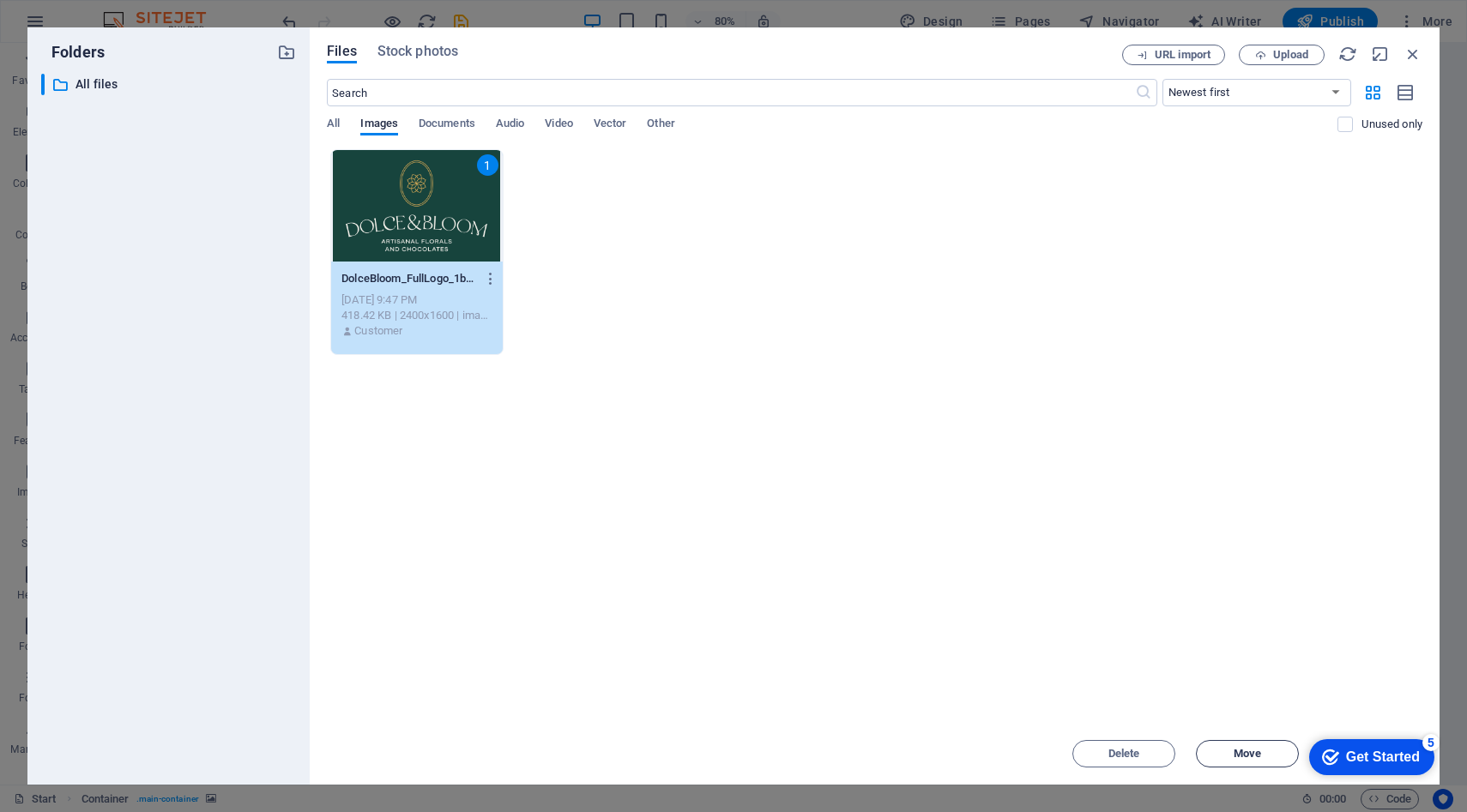
click at [1245, 748] on span "Move" at bounding box center [1246, 754] width 27 height 10
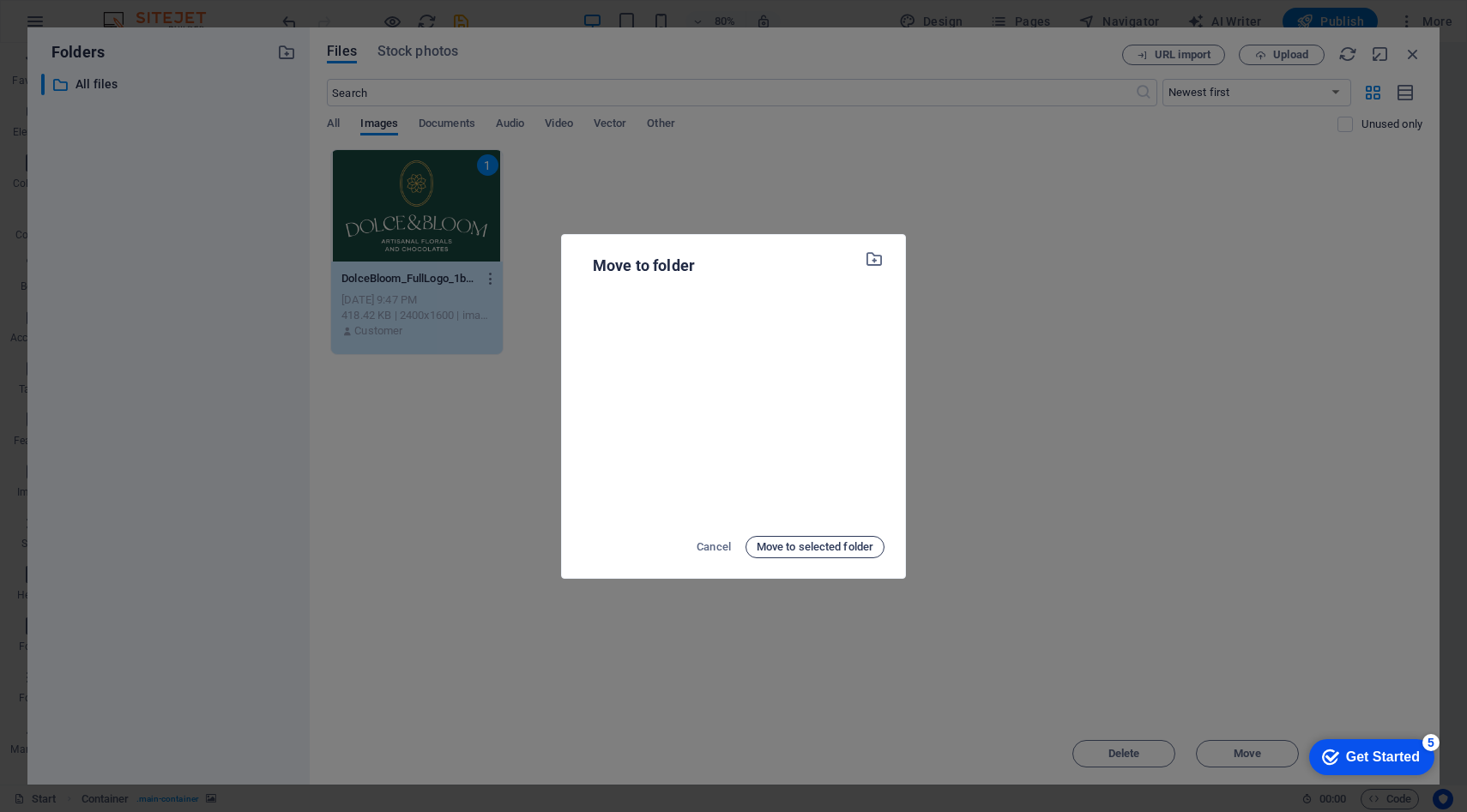
click at [842, 551] on span "Move to selected folder" at bounding box center [815, 547] width 117 height 21
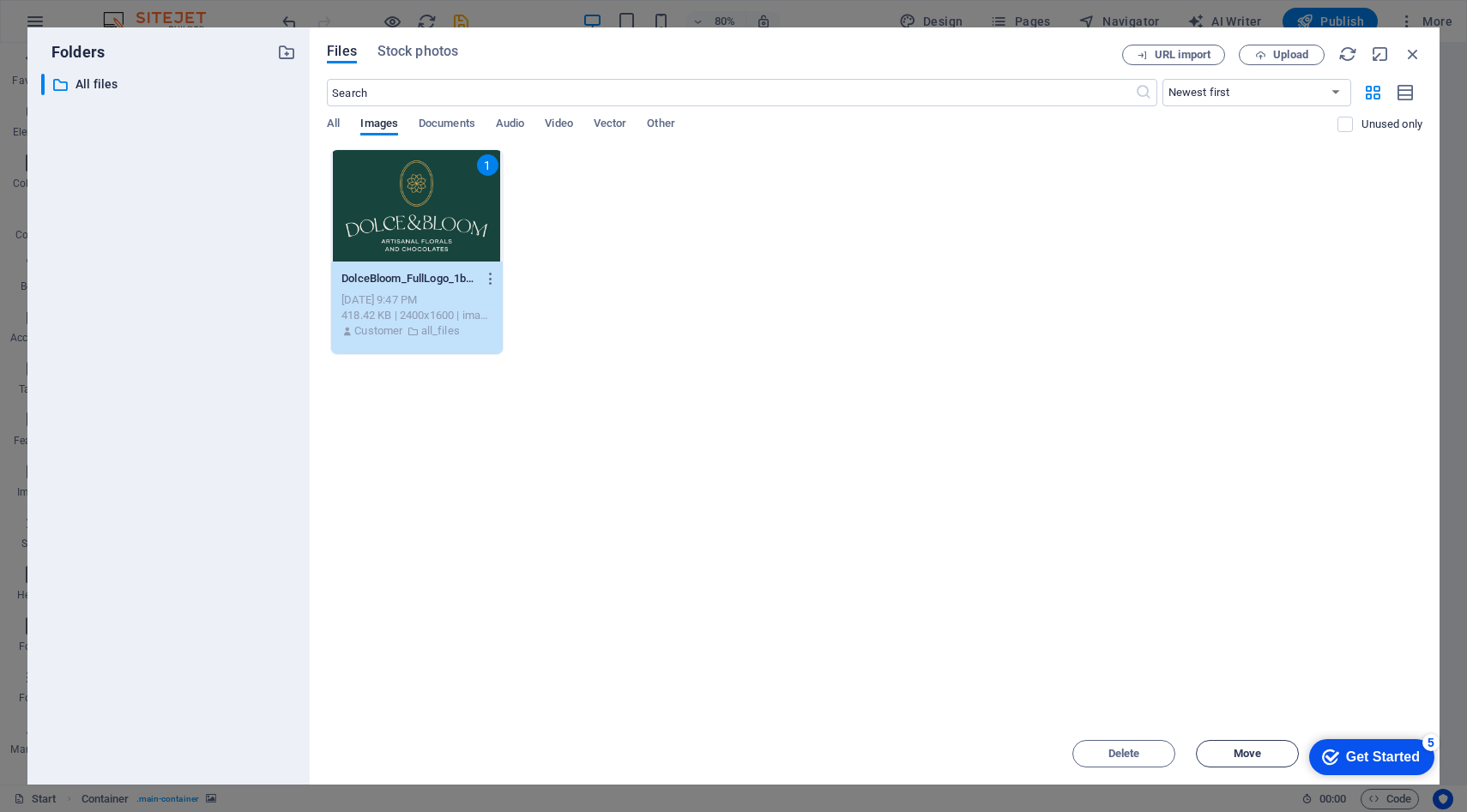
click at [1266, 748] on button "Move" at bounding box center [1247, 753] width 103 height 27
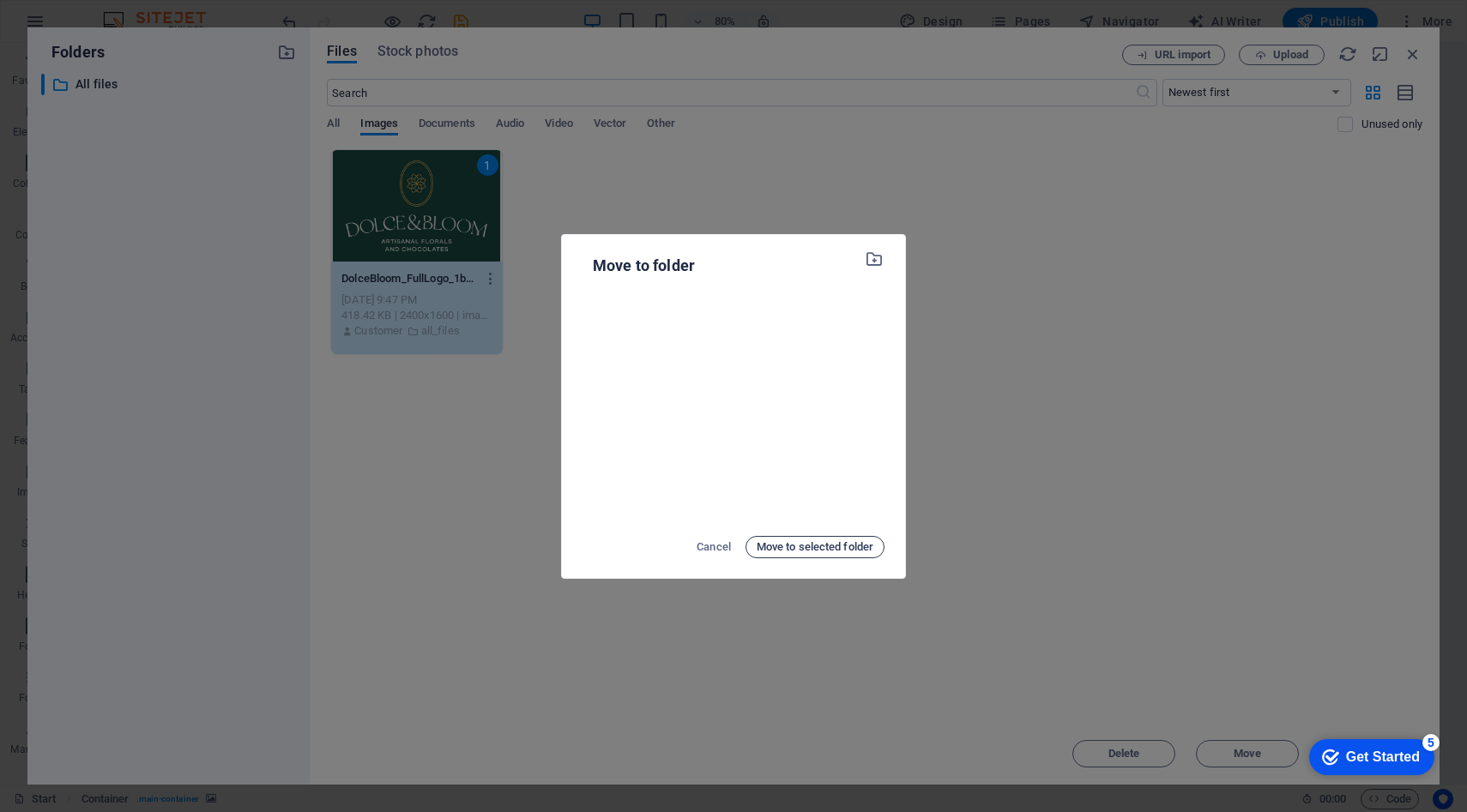
click at [873, 553] on button "Move to selected folder" at bounding box center [814, 547] width 139 height 23
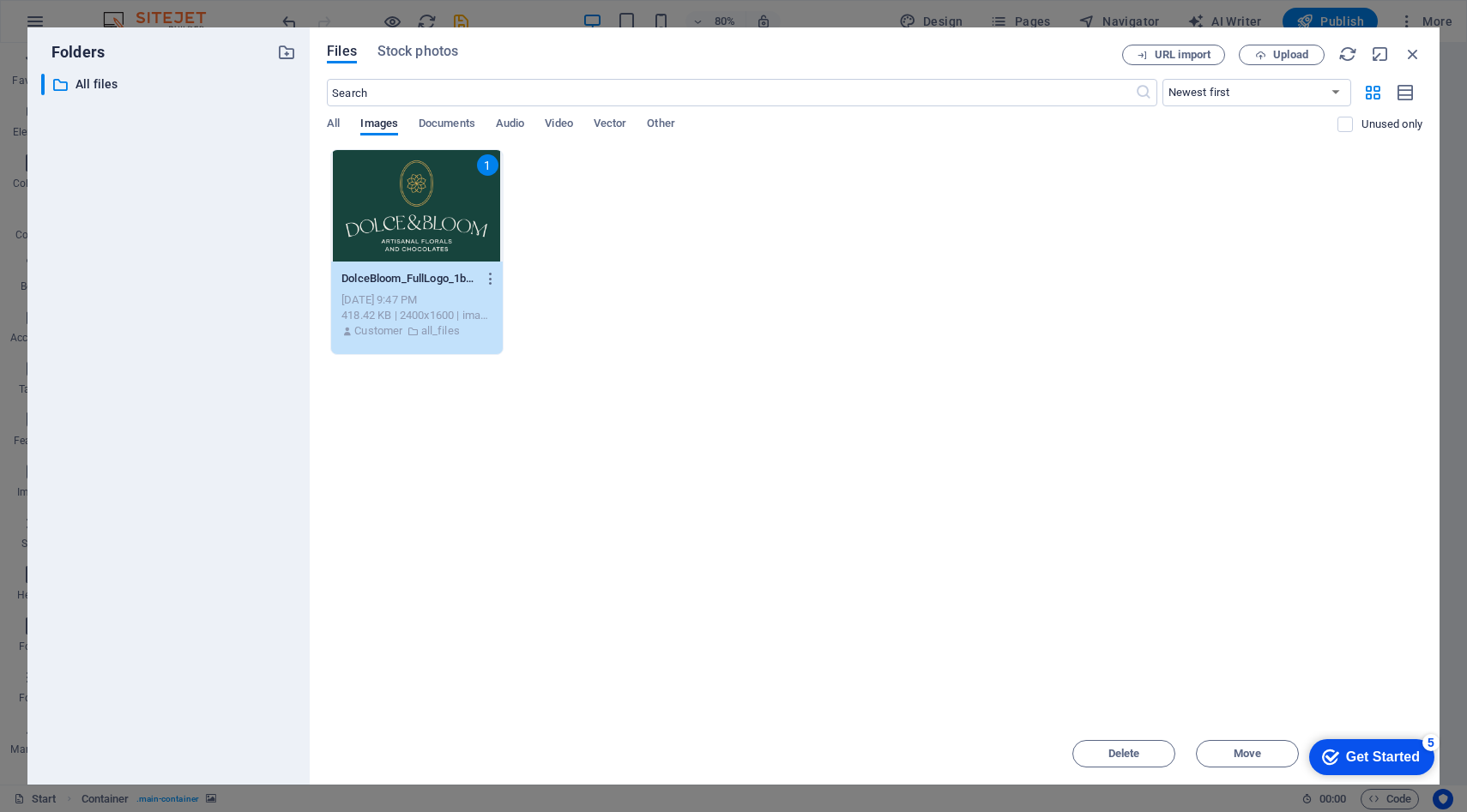
drag, startPoint x: 1008, startPoint y: 52, endPoint x: 717, endPoint y: 52, distance: 291.0
click at [717, 52] on div "Files Stock photos" at bounding box center [724, 54] width 795 height 19
click at [1404, 753] on div "Get Started" at bounding box center [1382, 757] width 74 height 16
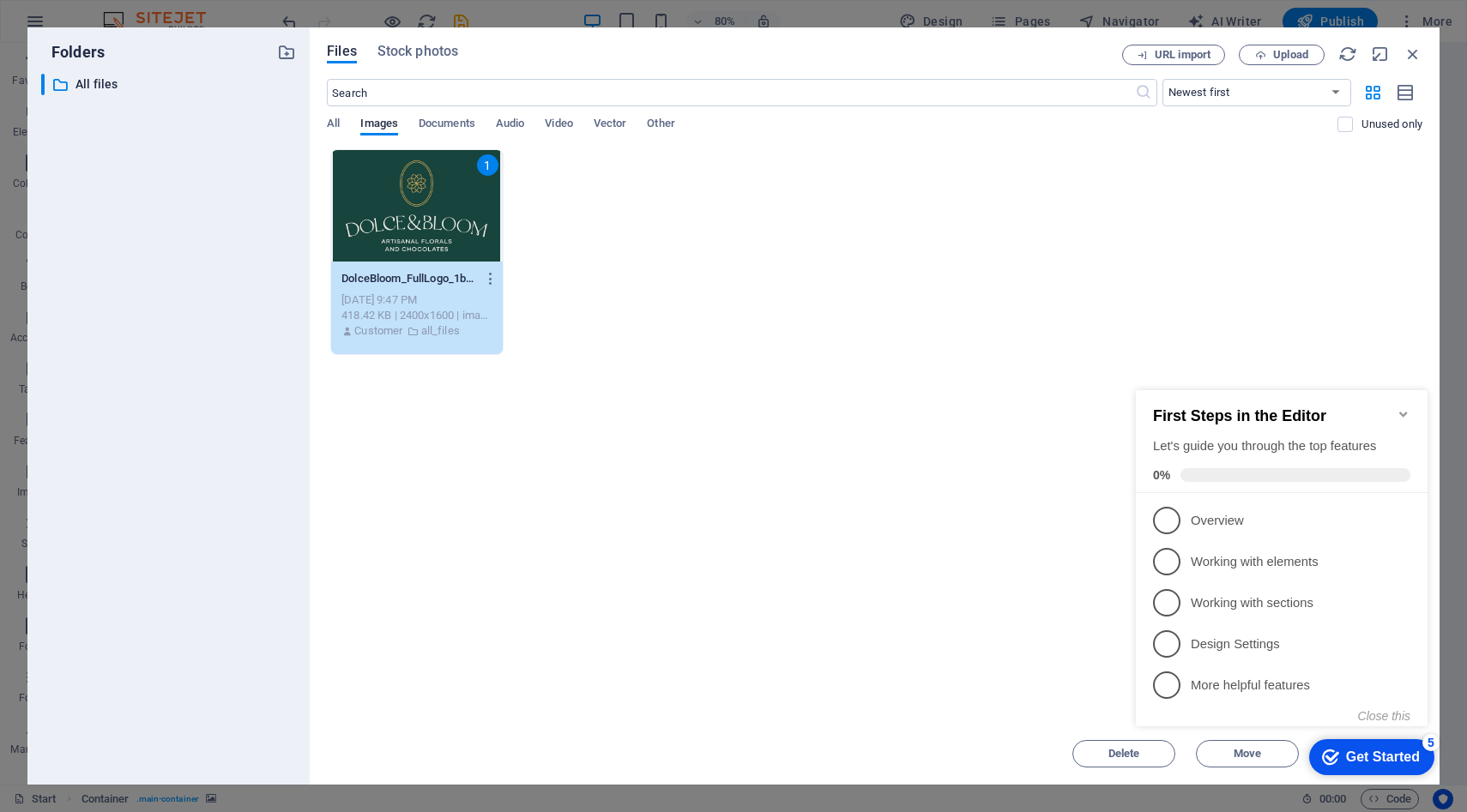
click at [1401, 411] on icon "Minimize checklist" at bounding box center [1402, 414] width 8 height 5
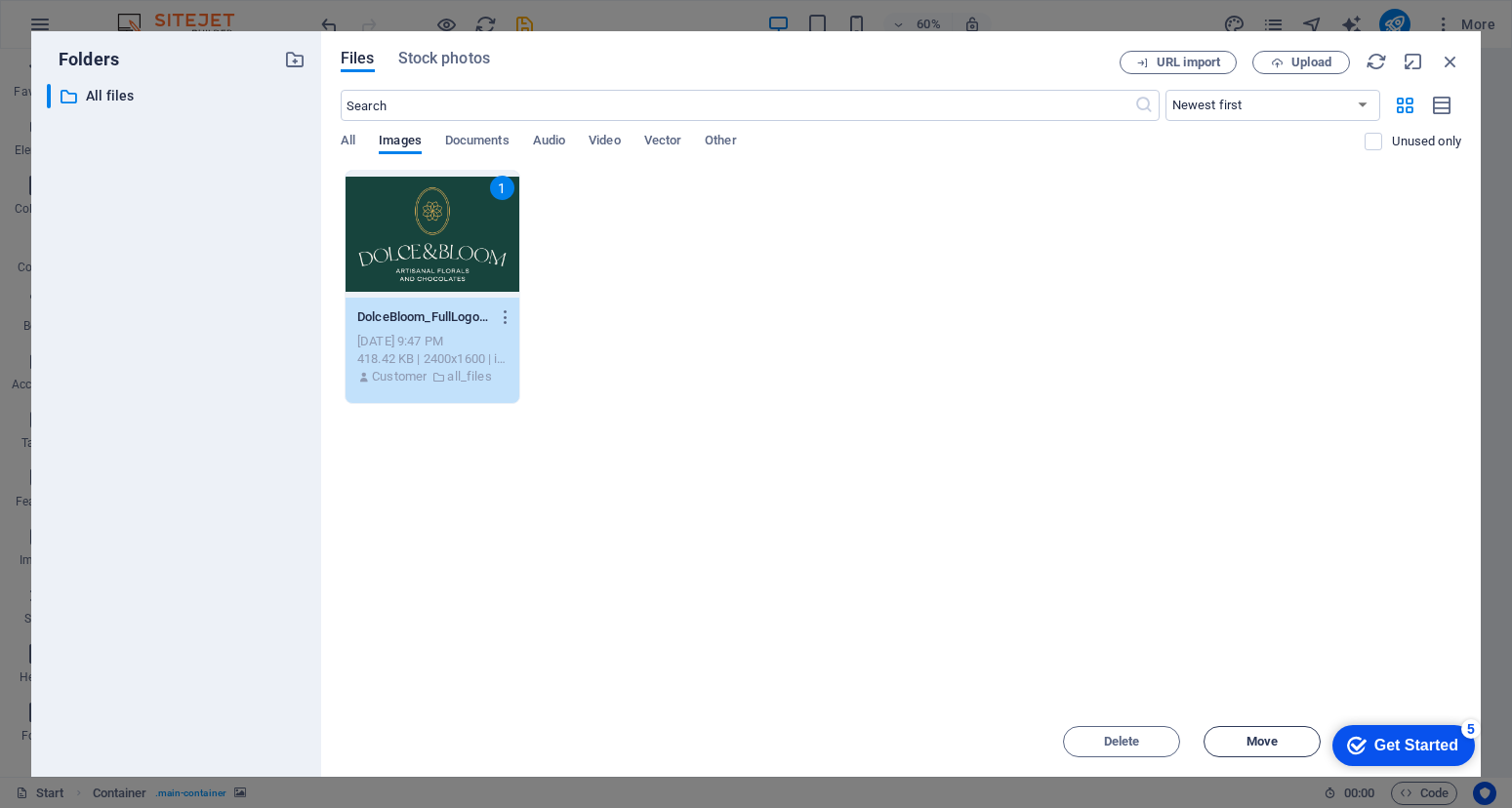
click at [1232, 748] on button "Move" at bounding box center [1262, 741] width 117 height 31
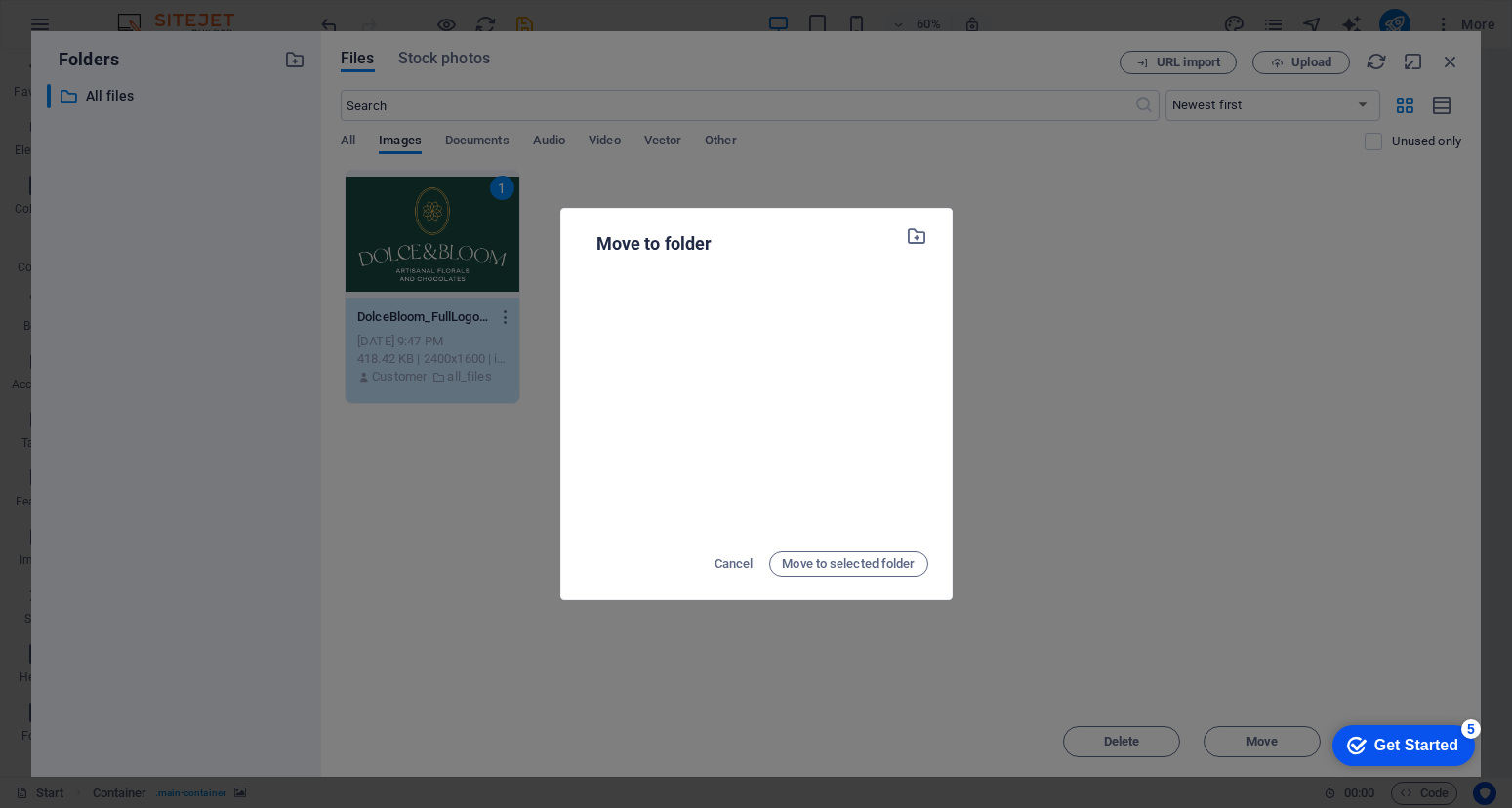
click at [648, 247] on p "Move to folder" at bounding box center [648, 244] width 128 height 26
click at [915, 234] on icon "button" at bounding box center [916, 236] width 23 height 22
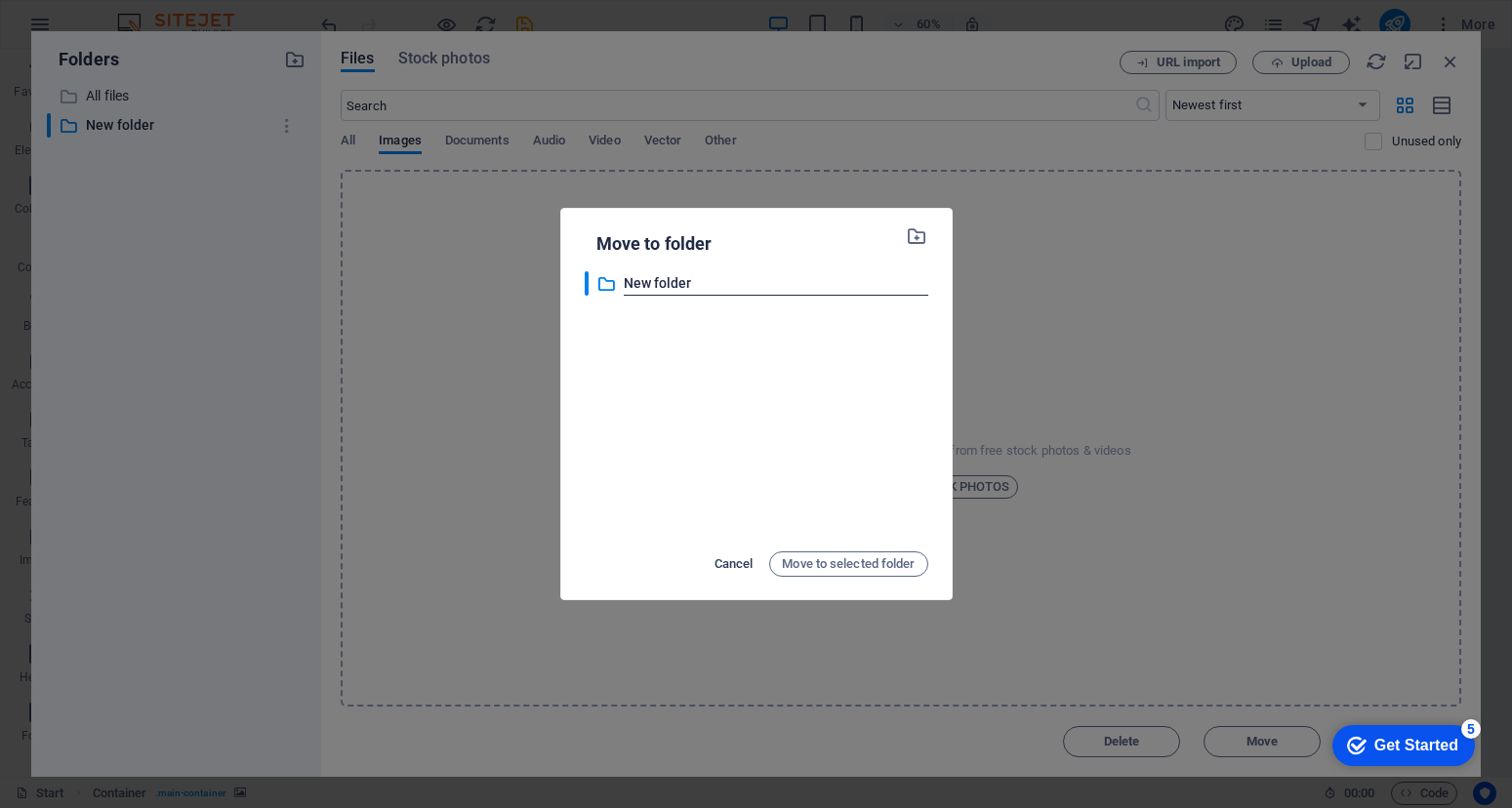
click at [751, 552] on button "Cancel" at bounding box center [734, 563] width 49 height 31
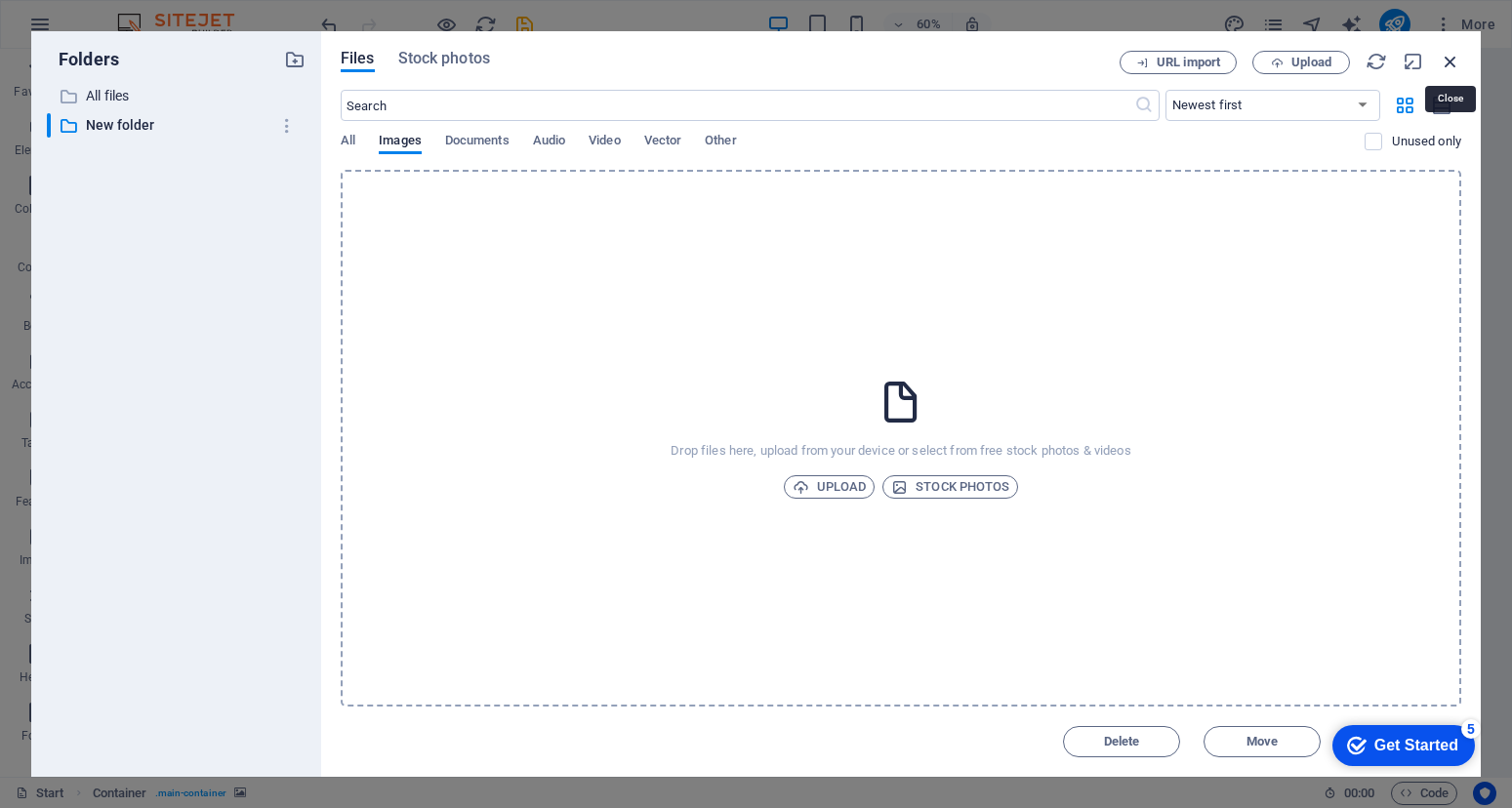
click at [1456, 63] on icon "button" at bounding box center [1451, 61] width 22 height 22
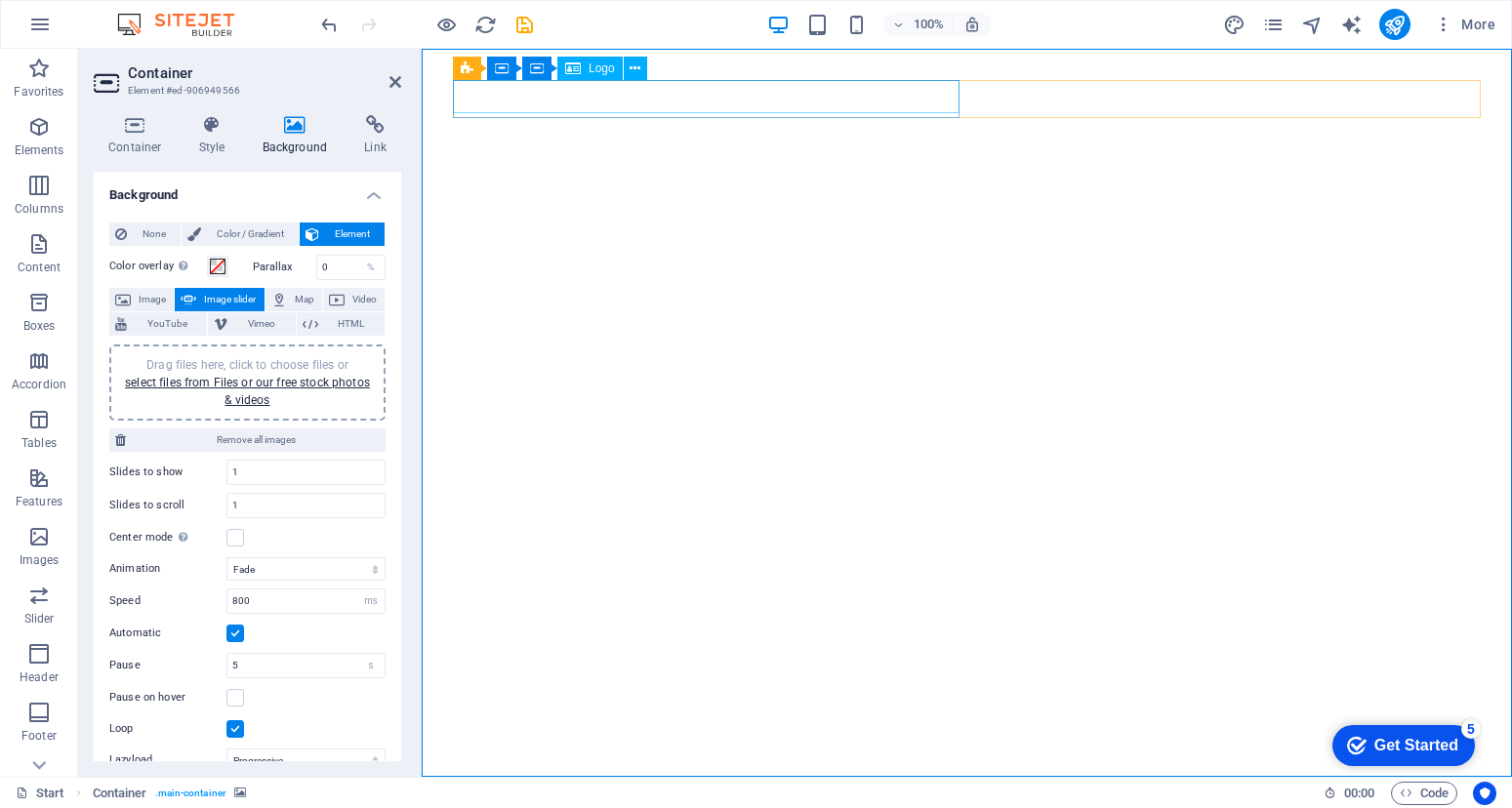
click at [567, 73] on icon at bounding box center [573, 68] width 16 height 24
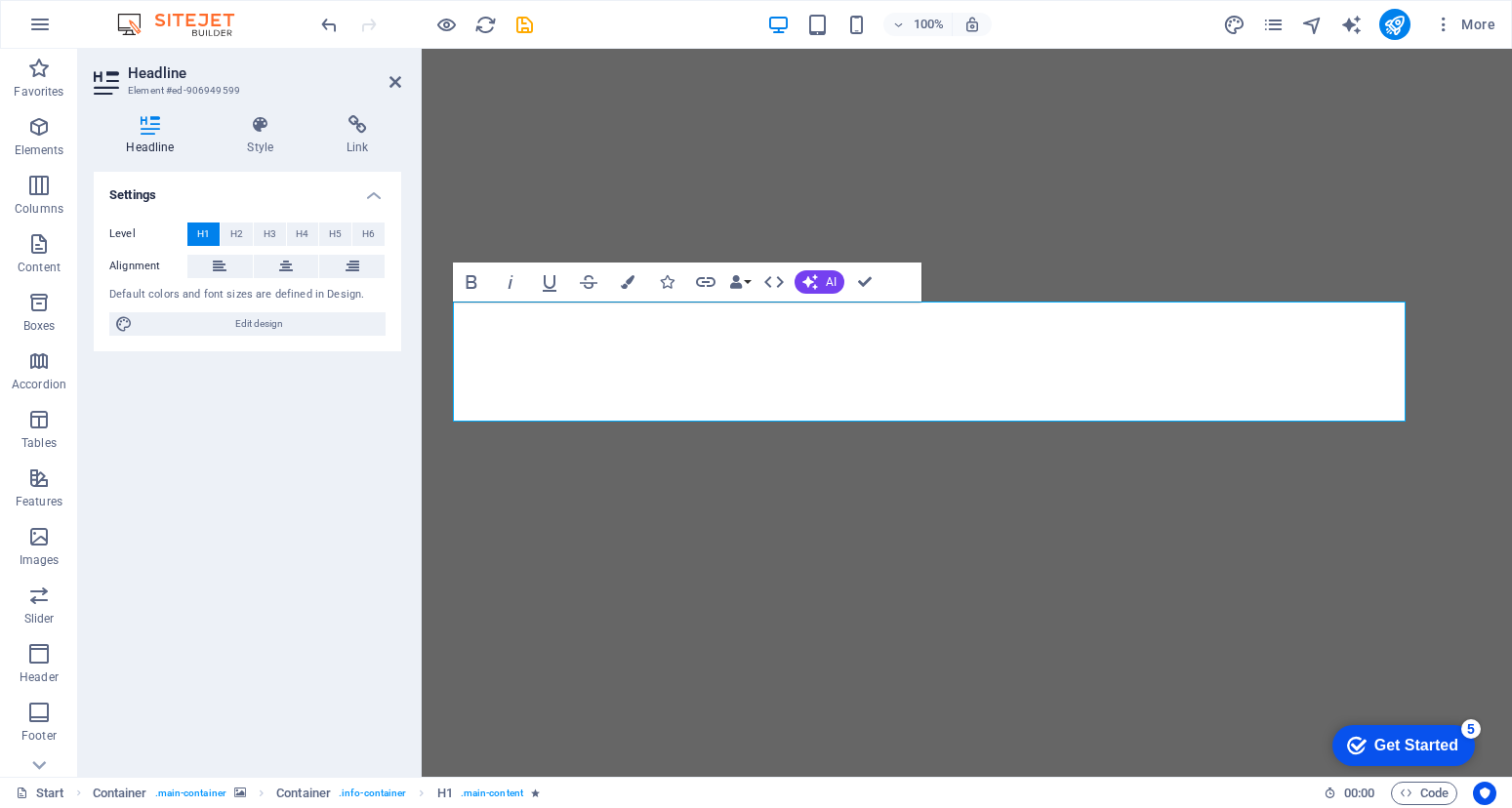
click at [1055, 524] on div at bounding box center [966, 412] width 1090 height 728
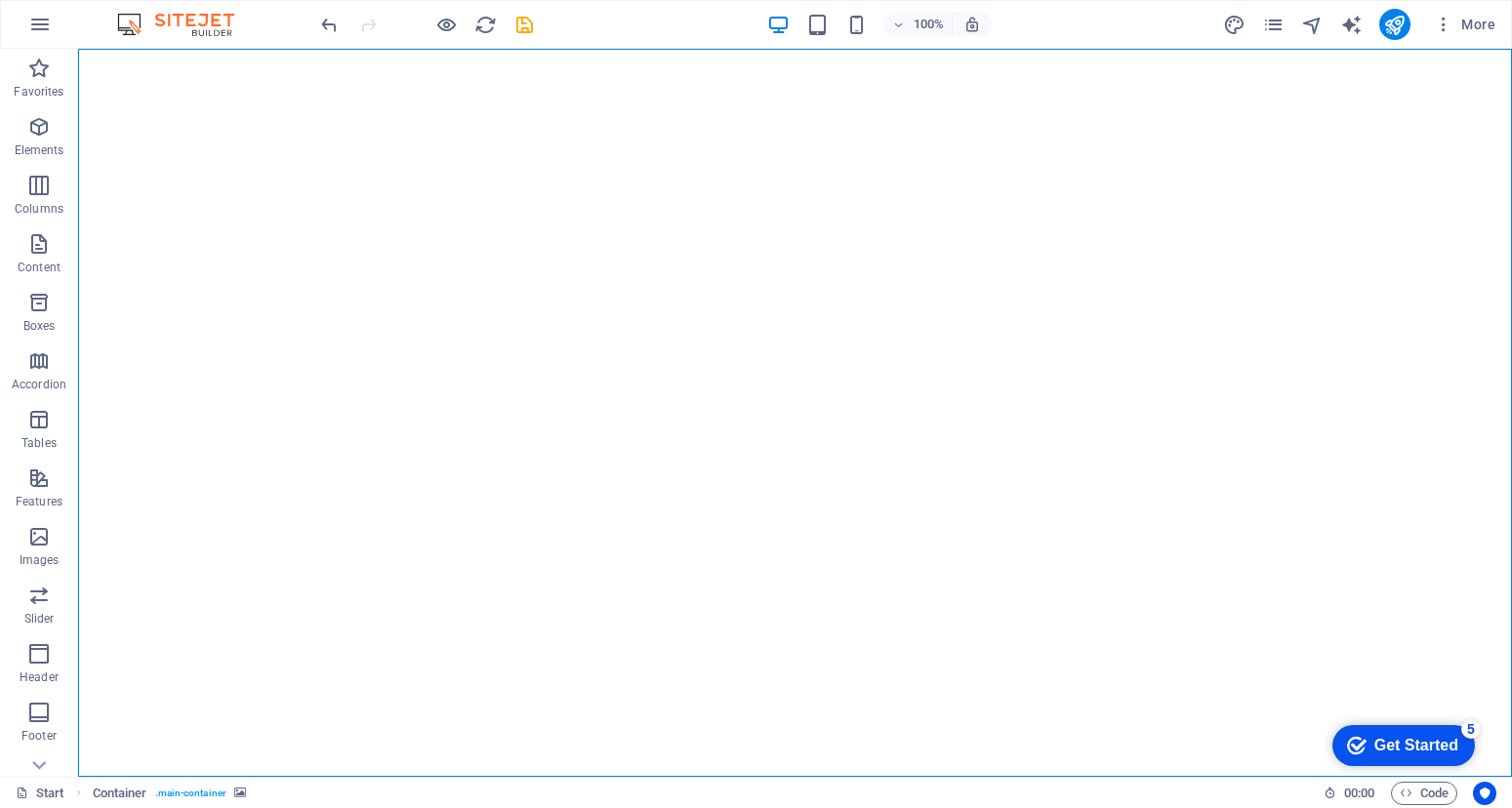
click at [1034, 558] on div at bounding box center [795, 412] width 1434 height 728
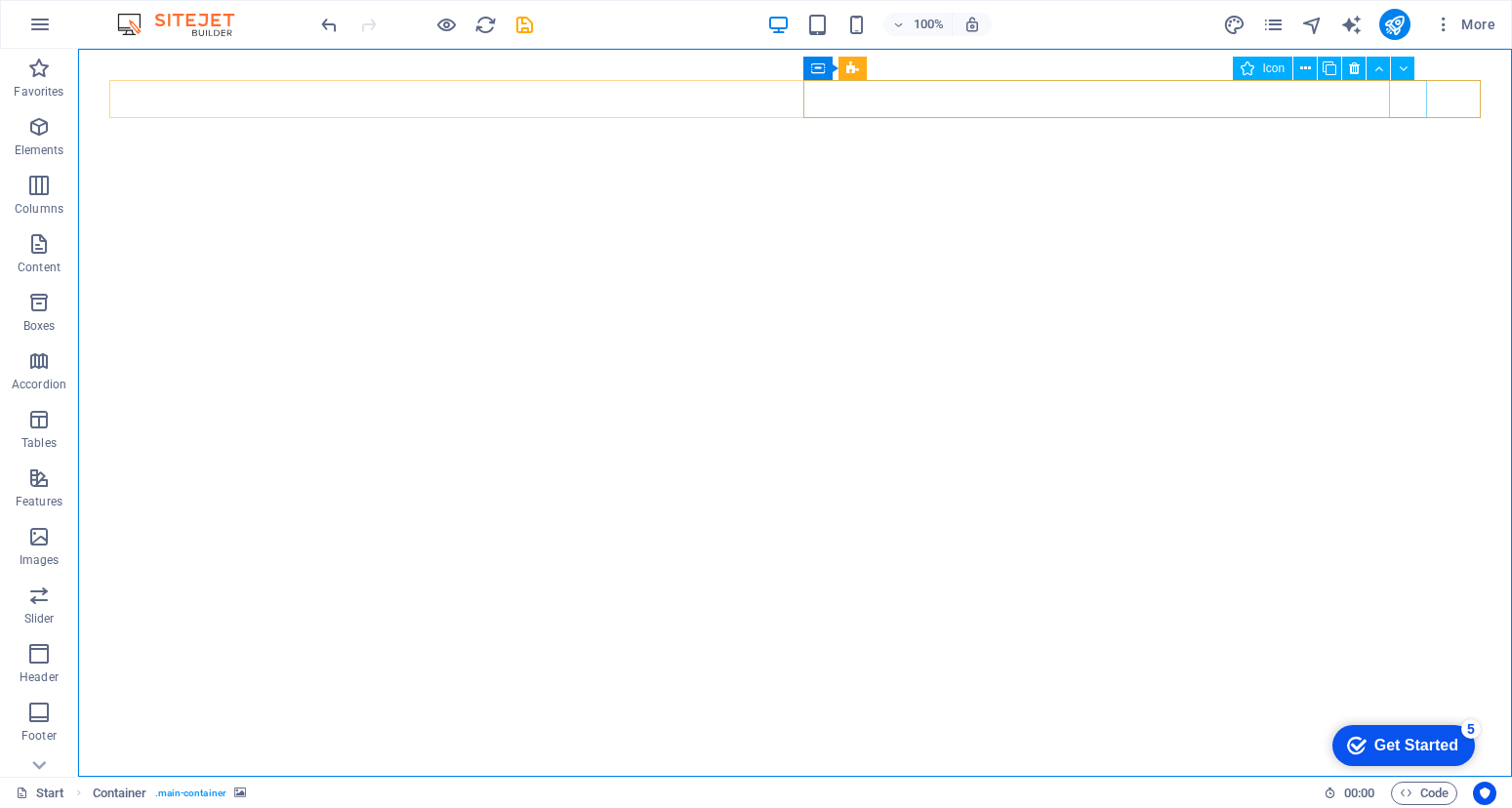
click at [1418, 69] on div "Icon" at bounding box center [1330, 68] width 194 height 25
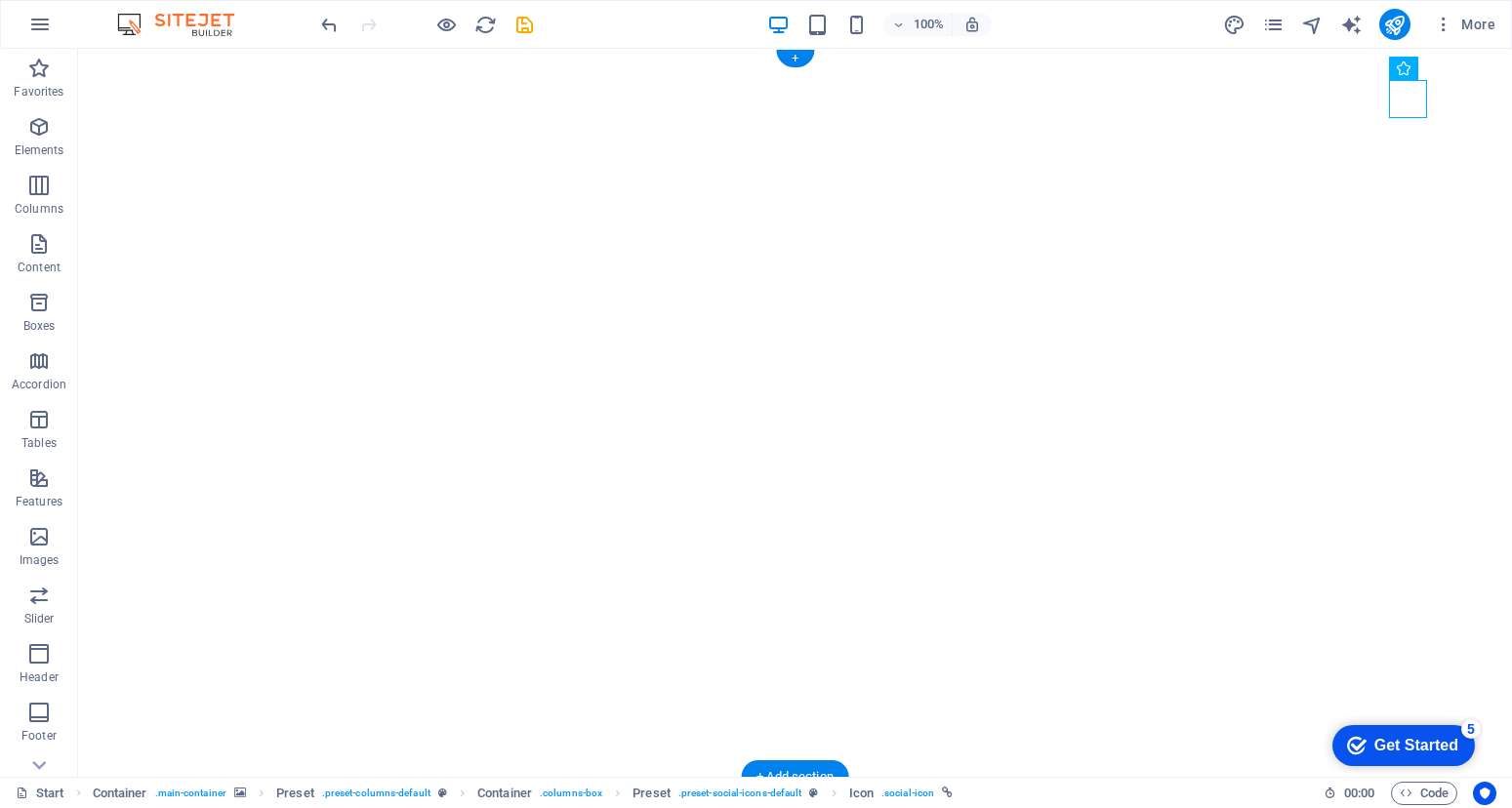
click at [1144, 289] on div at bounding box center [795, 412] width 1434 height 728
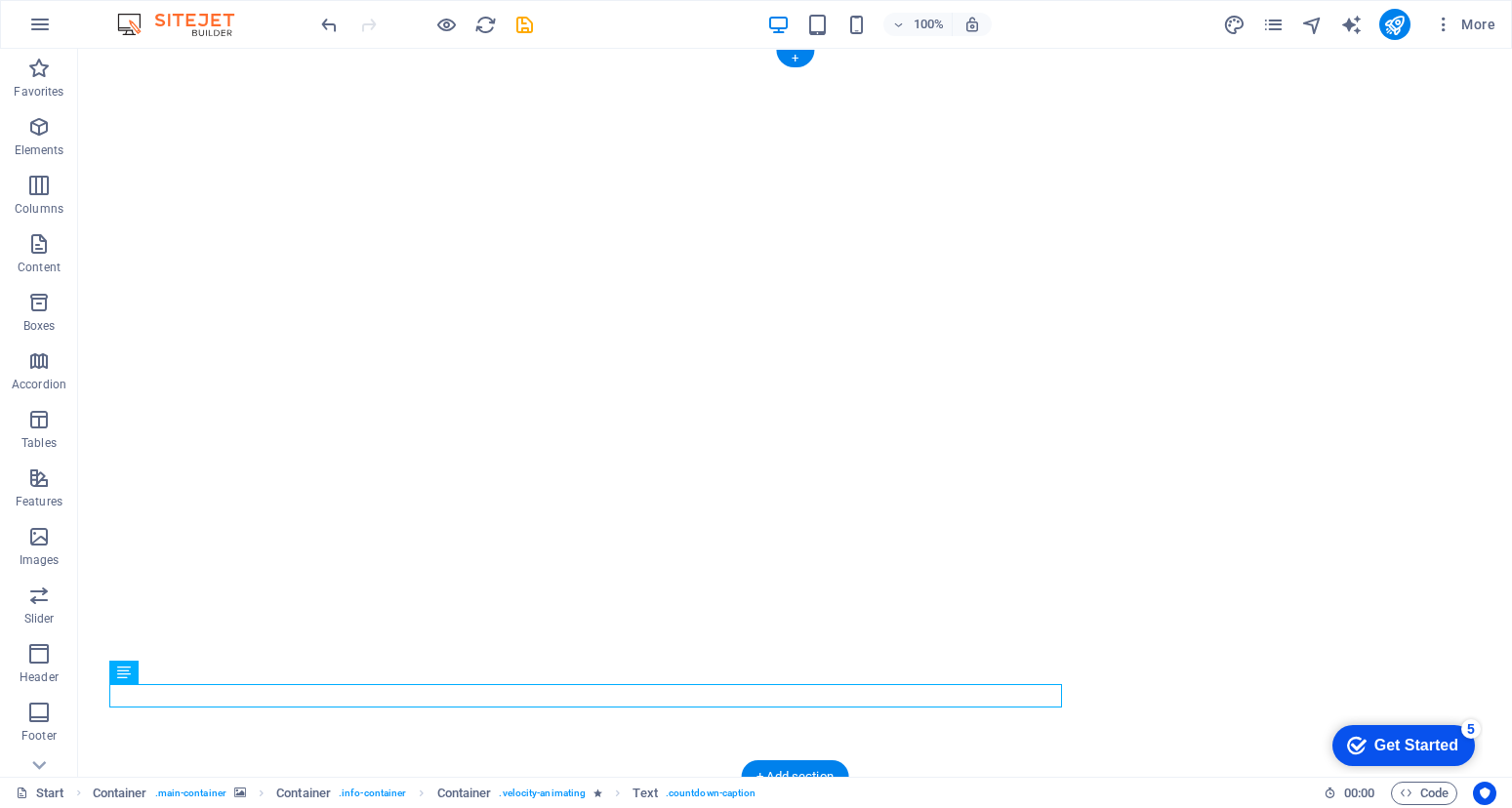
click at [607, 454] on div at bounding box center [795, 412] width 1434 height 728
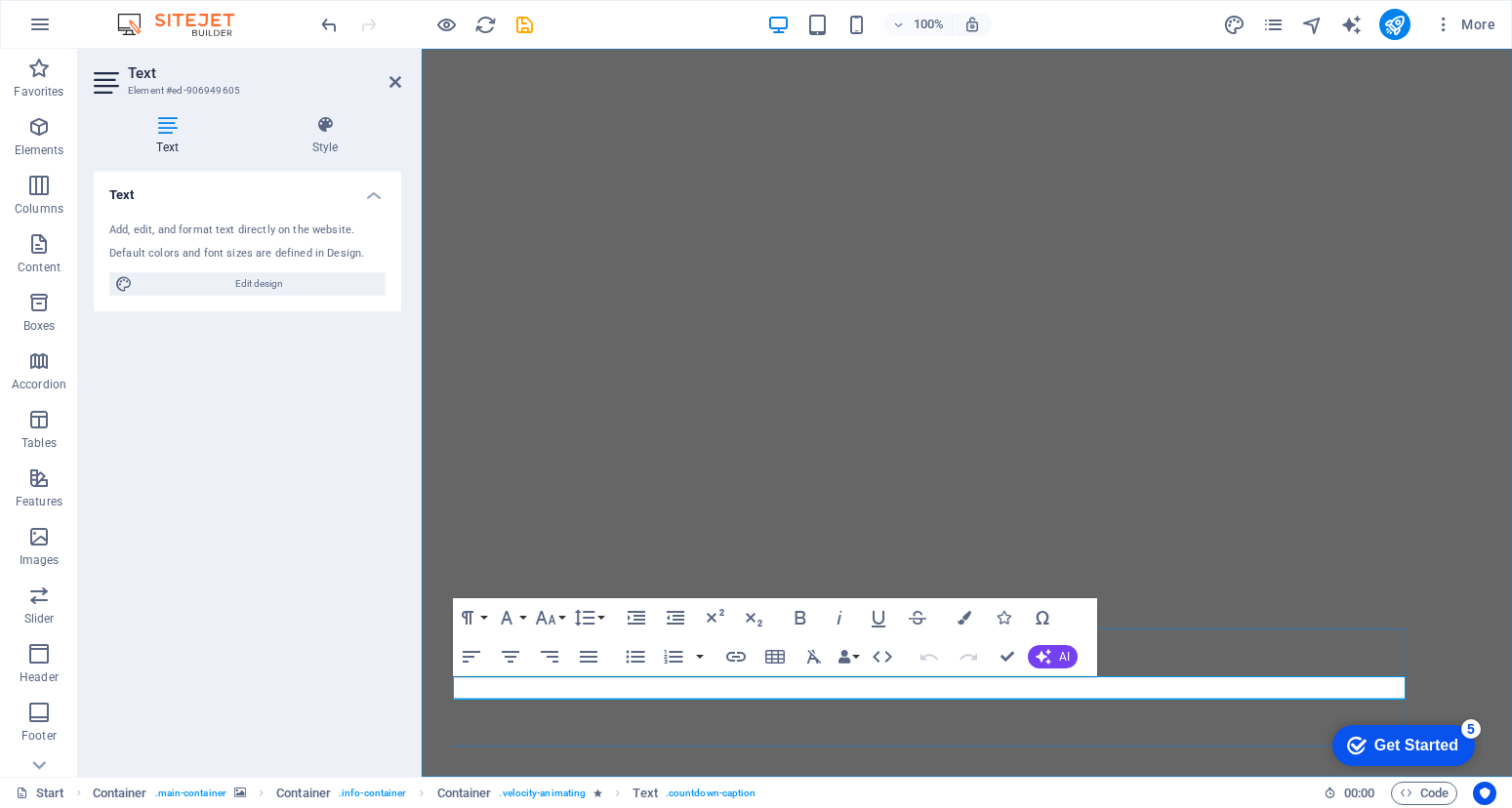
click at [782, 514] on div at bounding box center [966, 412] width 1090 height 728
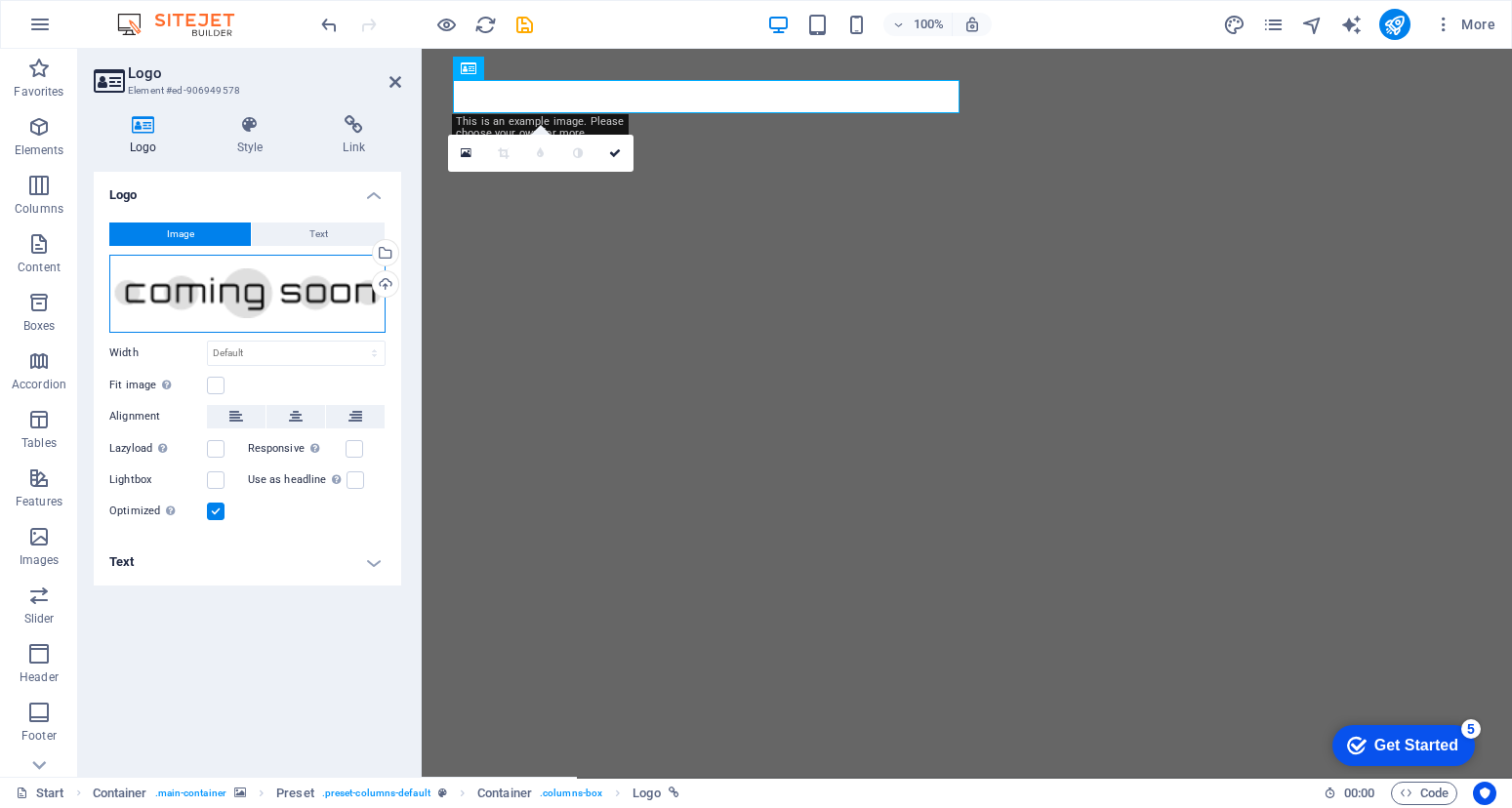
click at [284, 281] on div "Drag files here, click to choose files or select files from Files or our free s…" at bounding box center [247, 293] width 277 height 78
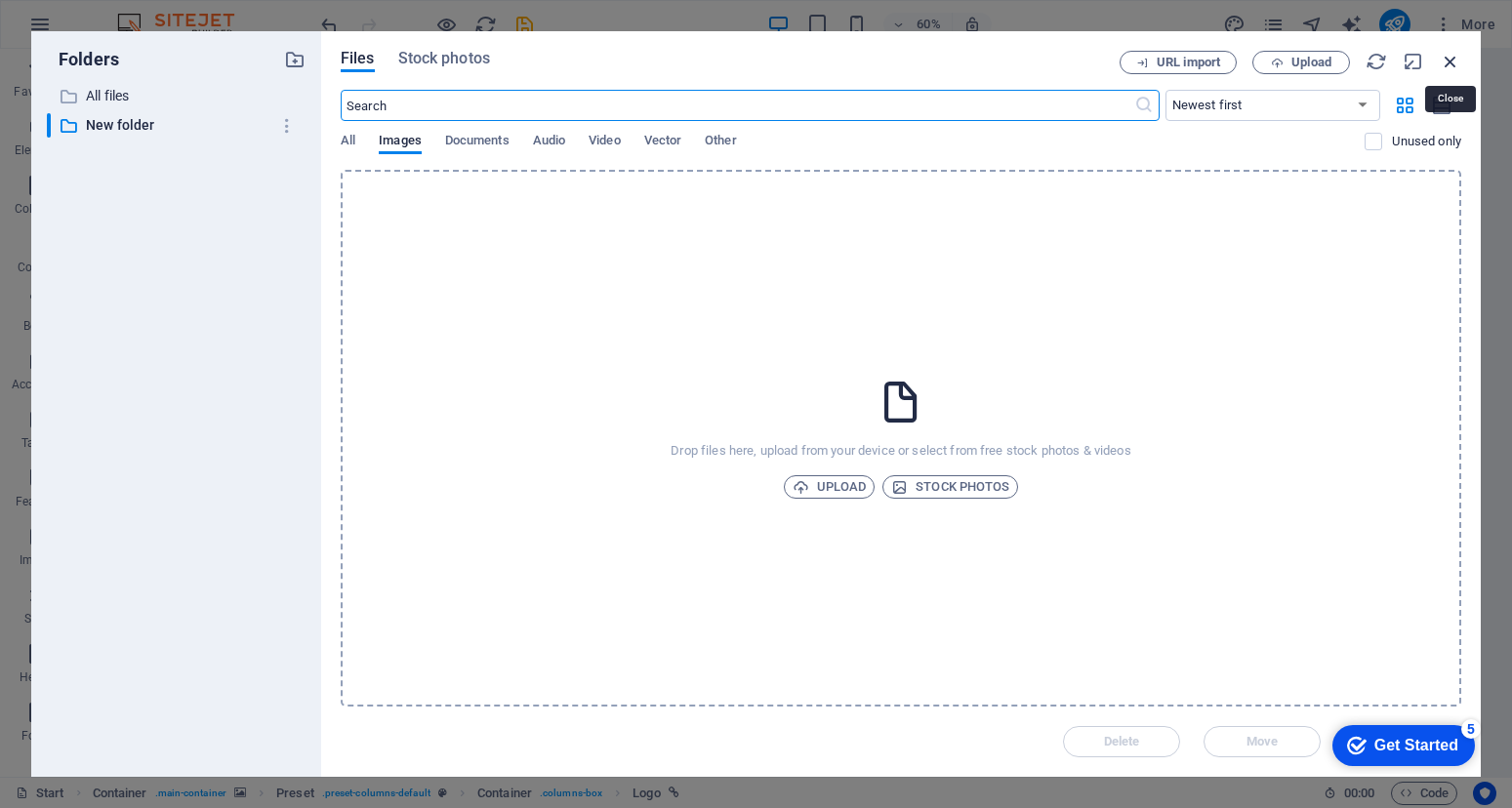
click at [1451, 70] on icon "button" at bounding box center [1451, 61] width 22 height 22
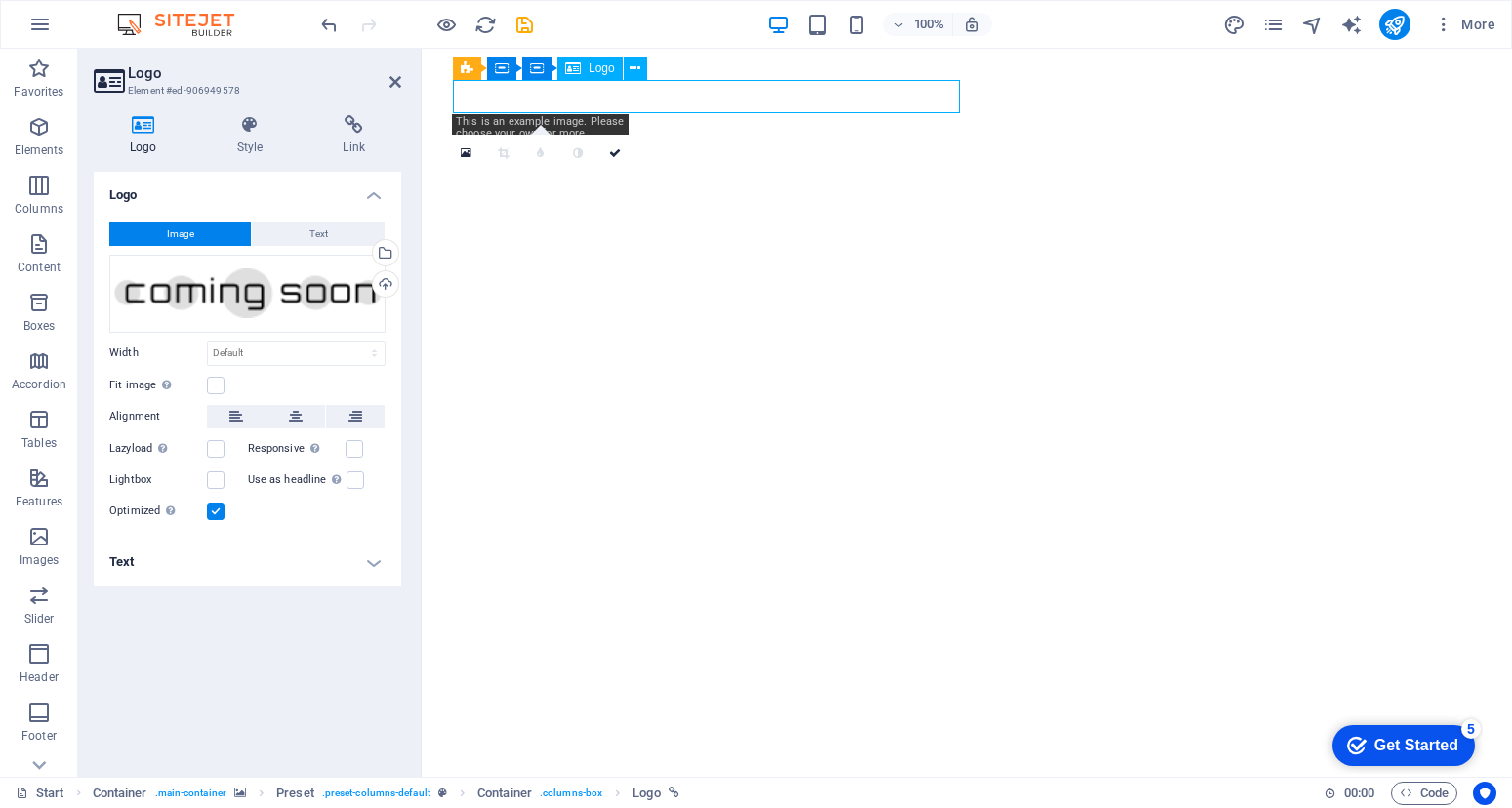
click at [582, 70] on div "Logo" at bounding box center [590, 68] width 65 height 24
click at [585, 65] on div "Logo" at bounding box center [590, 68] width 65 height 24
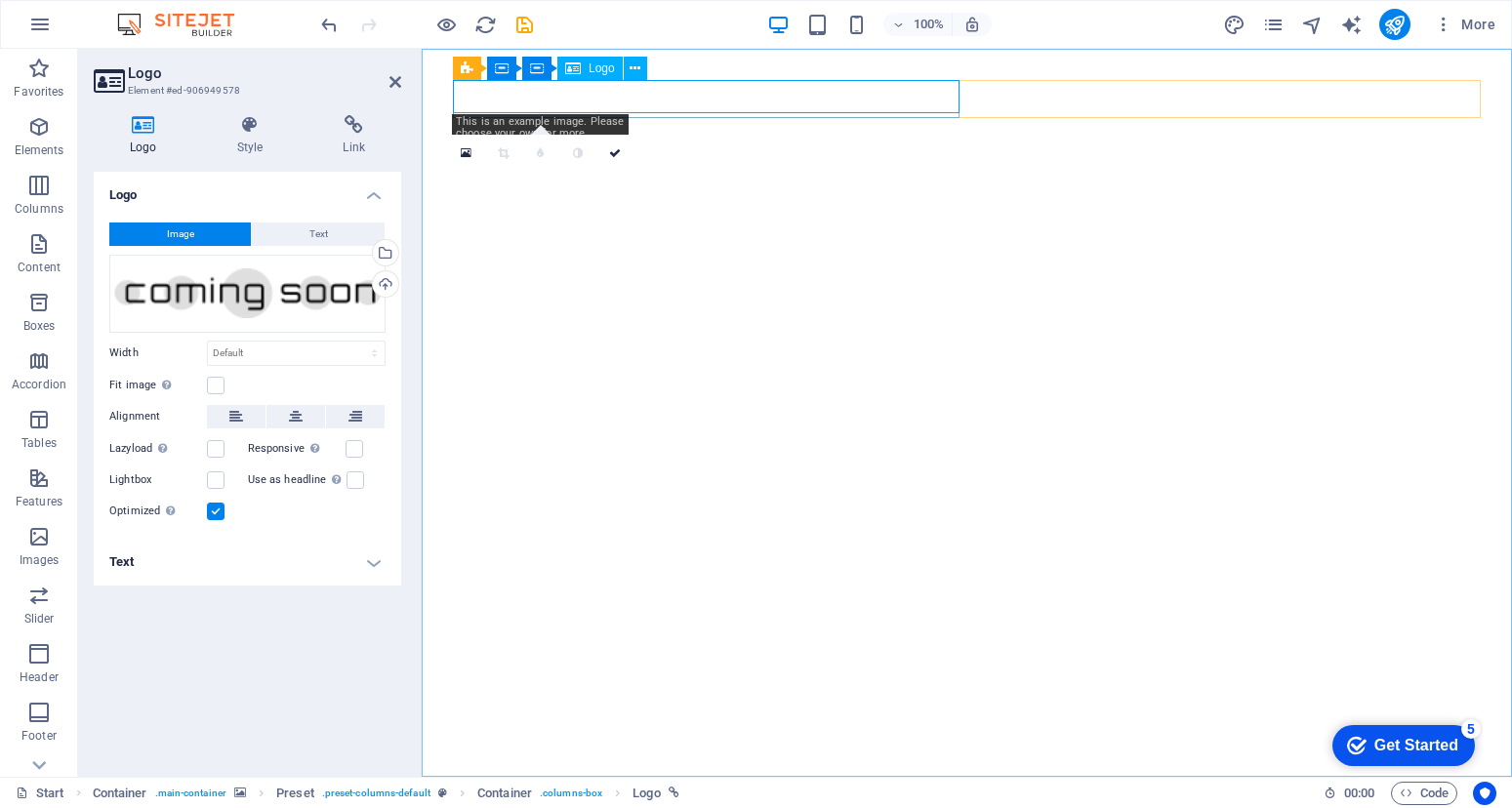
click at [585, 65] on div "Logo" at bounding box center [590, 68] width 65 height 24
click at [591, 71] on span "Logo" at bounding box center [602, 68] width 27 height 12
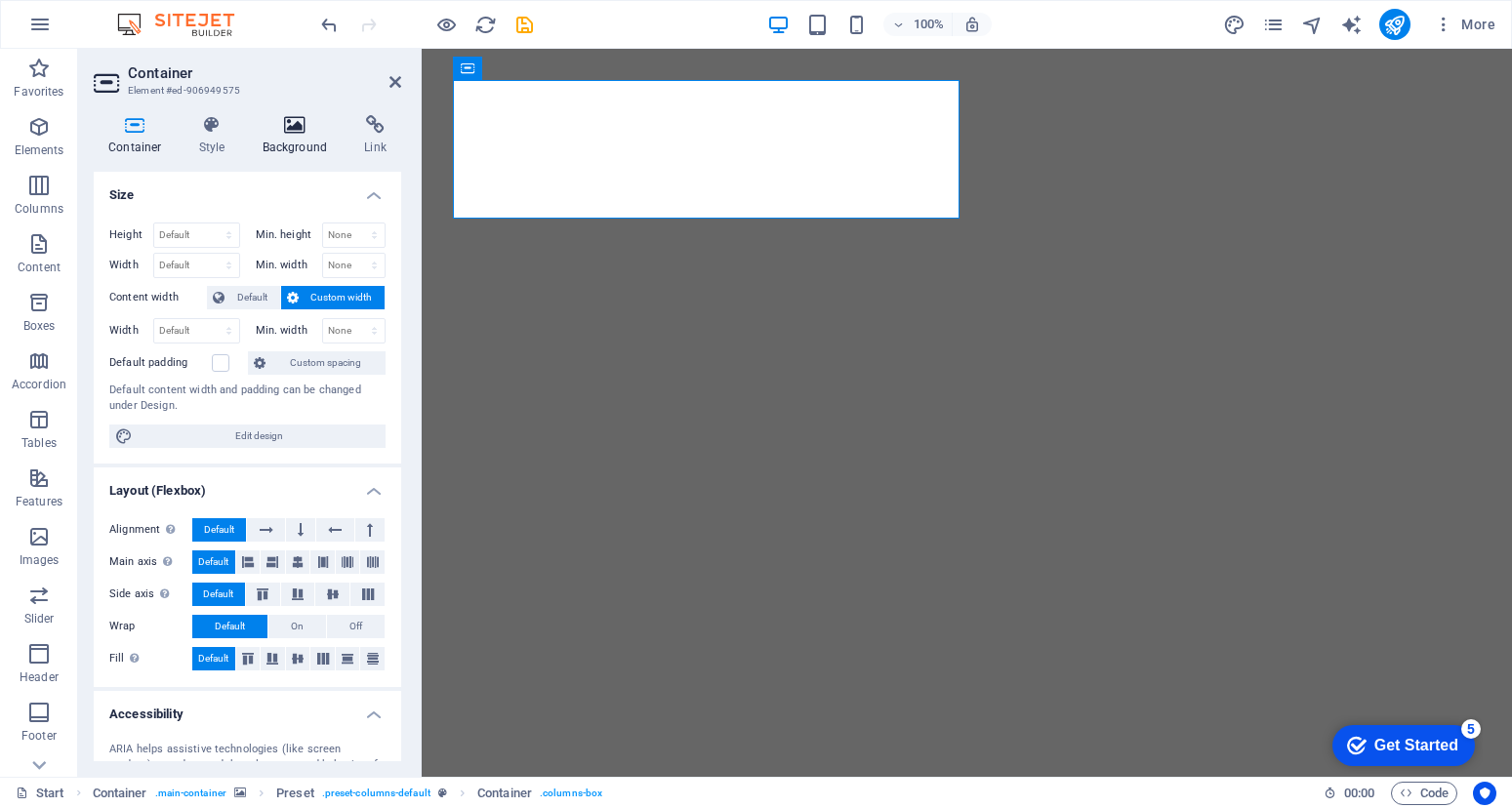
click at [282, 121] on icon at bounding box center [294, 125] width 94 height 20
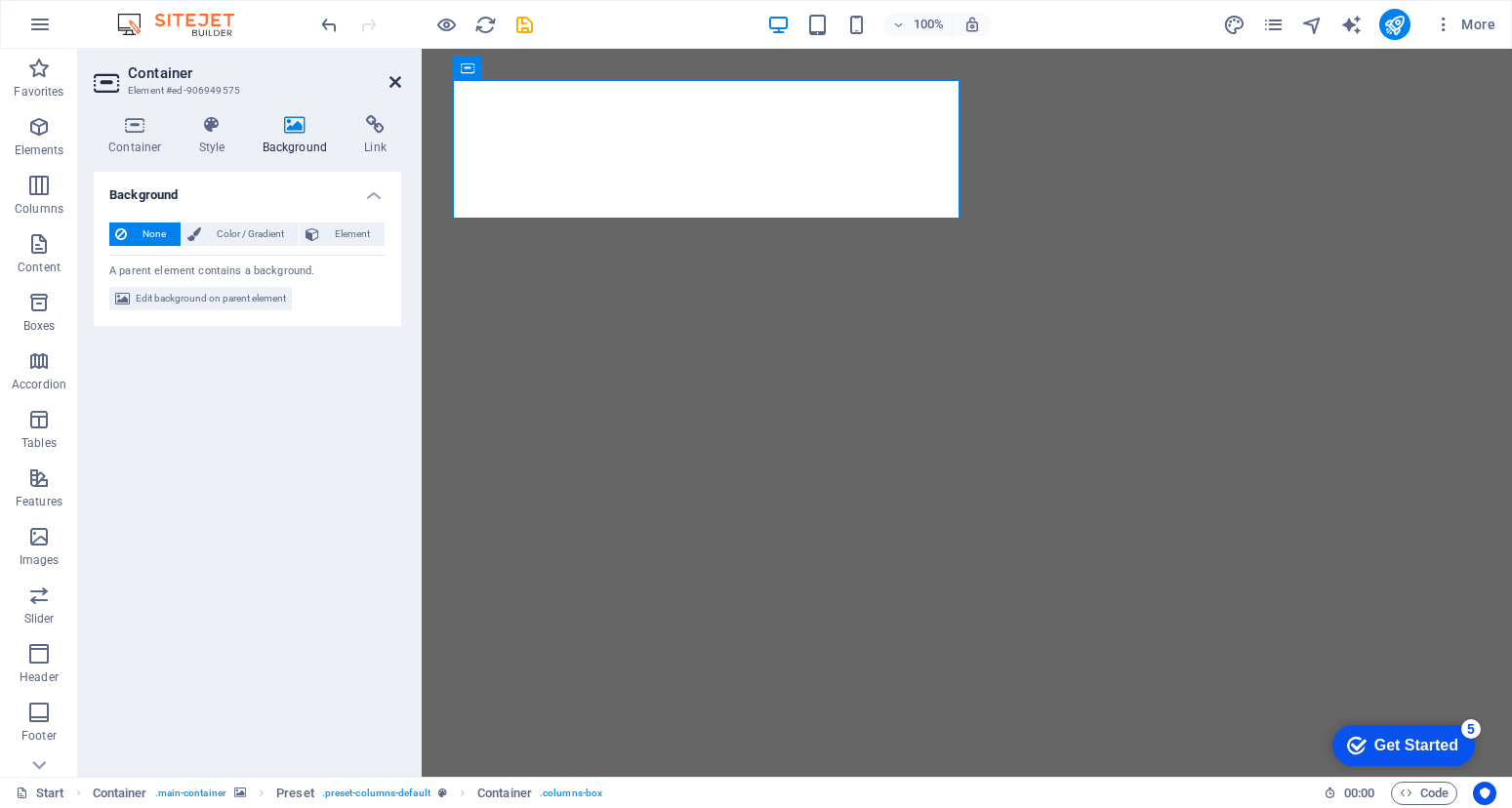
click at [399, 75] on icon at bounding box center [396, 82] width 12 height 16
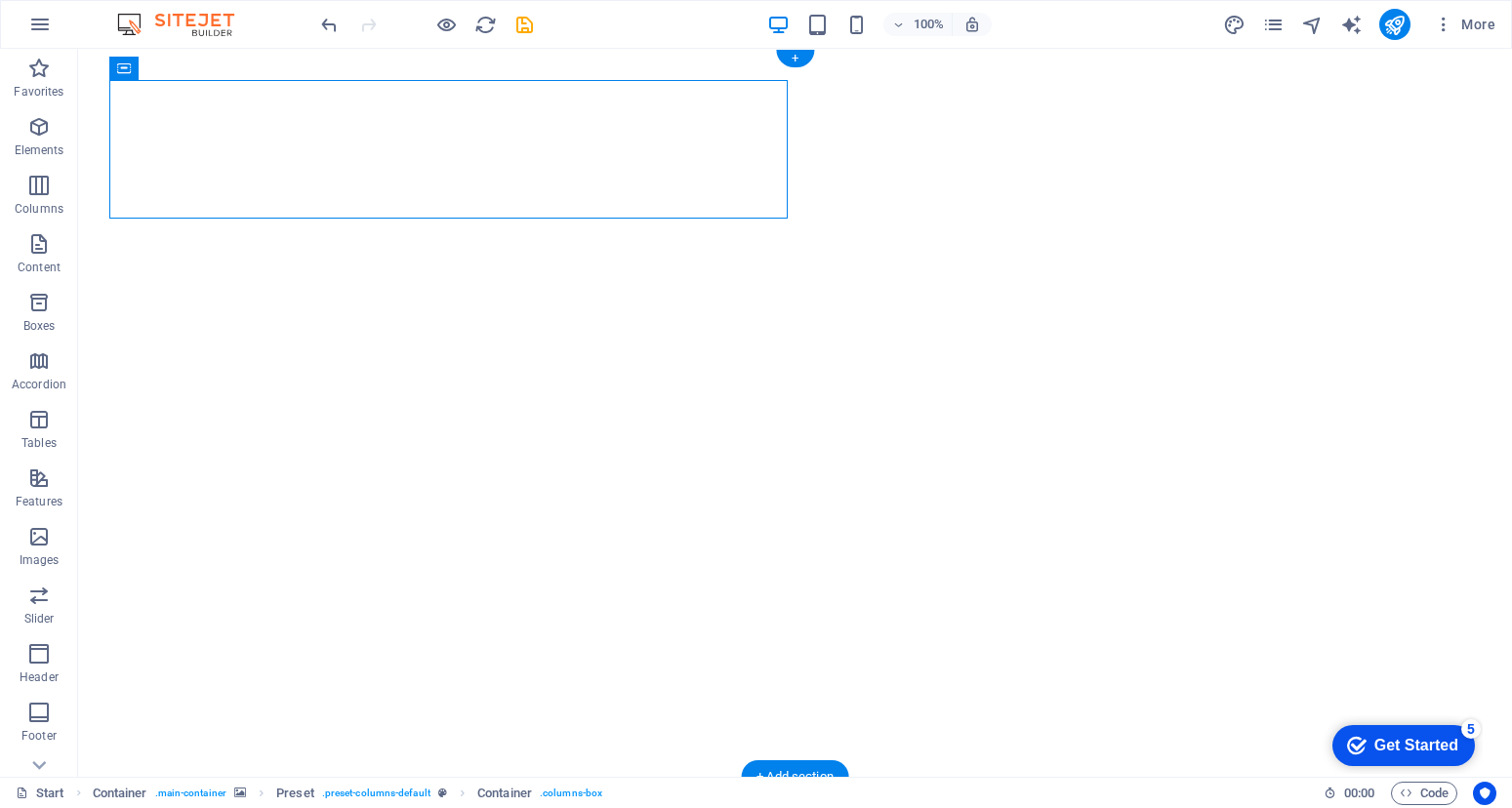
click at [766, 419] on div at bounding box center [795, 412] width 1434 height 728
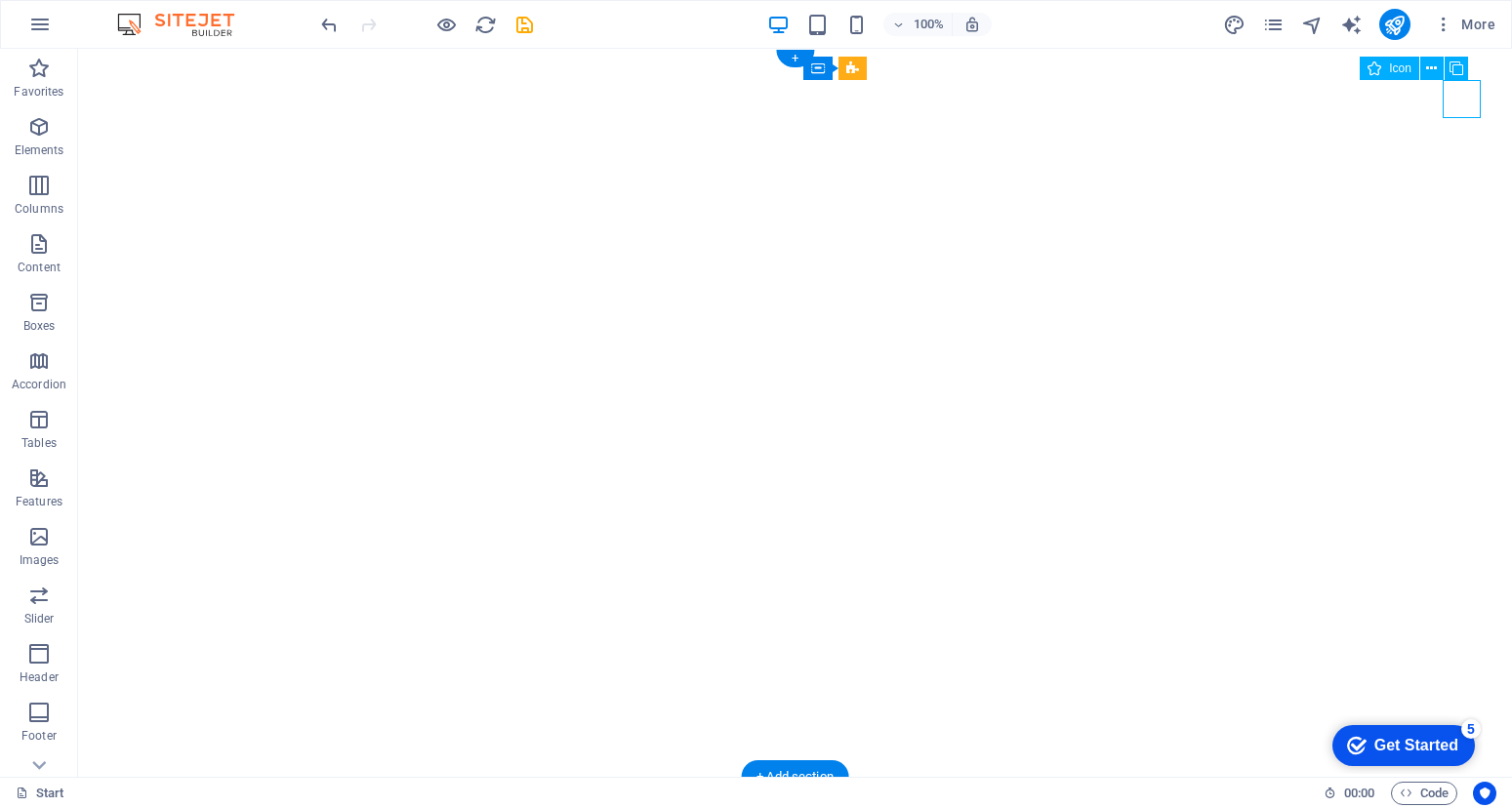
select select "xMidYMid"
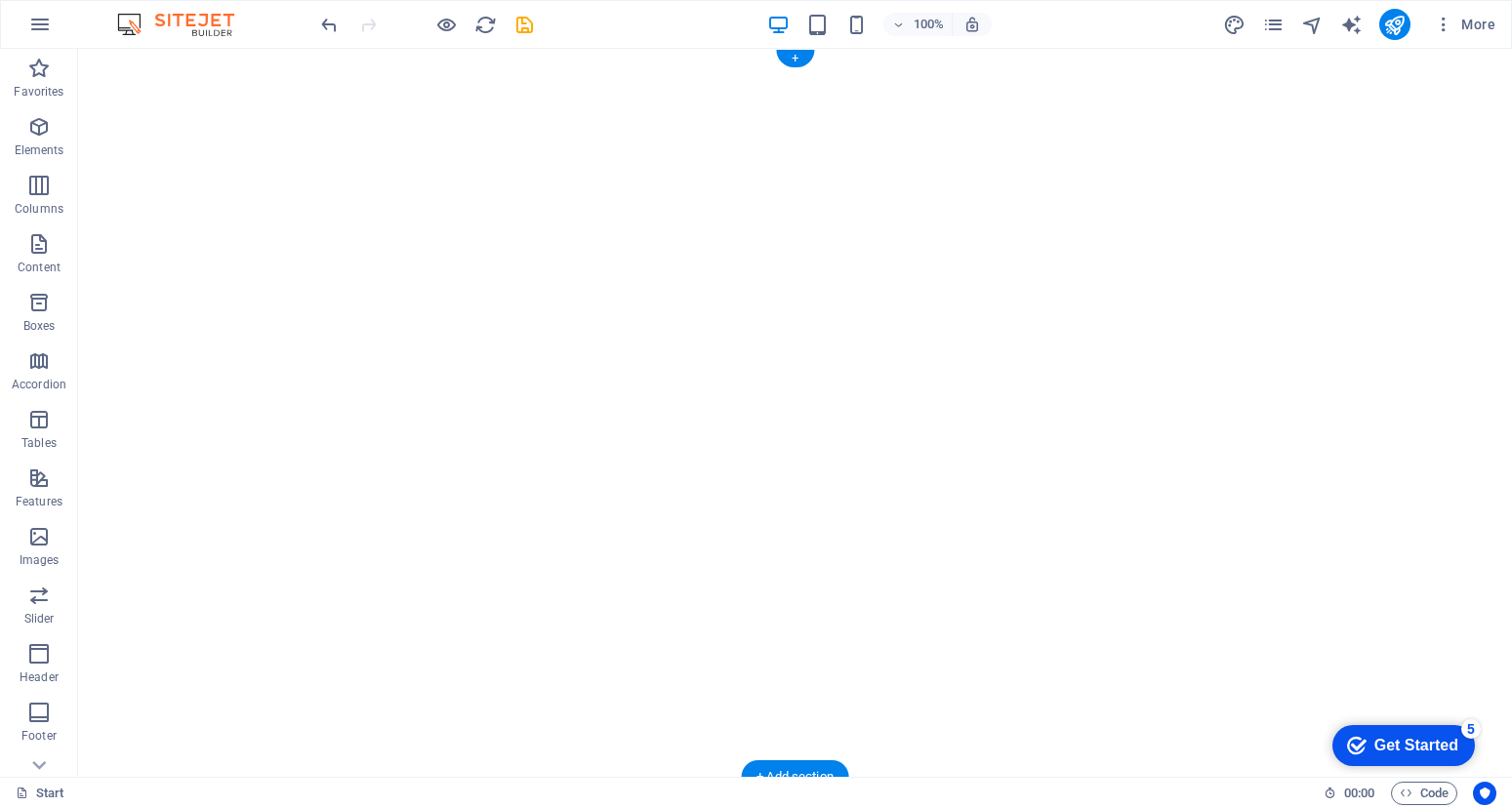
click at [1243, 283] on div at bounding box center [795, 412] width 1434 height 728
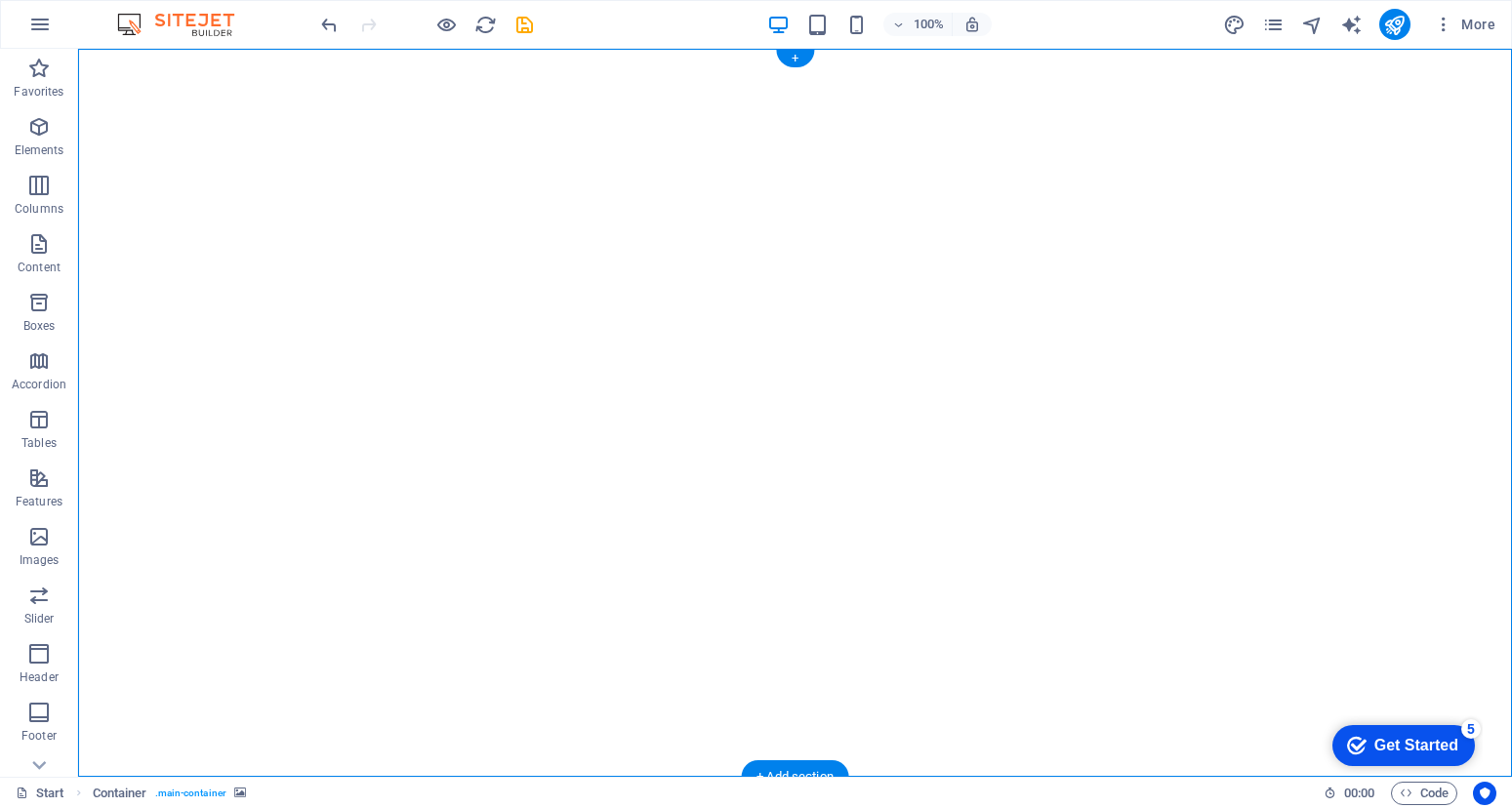
click at [534, 342] on div at bounding box center [795, 412] width 1434 height 728
click at [815, 765] on div "+ Add section" at bounding box center [794, 776] width 108 height 33
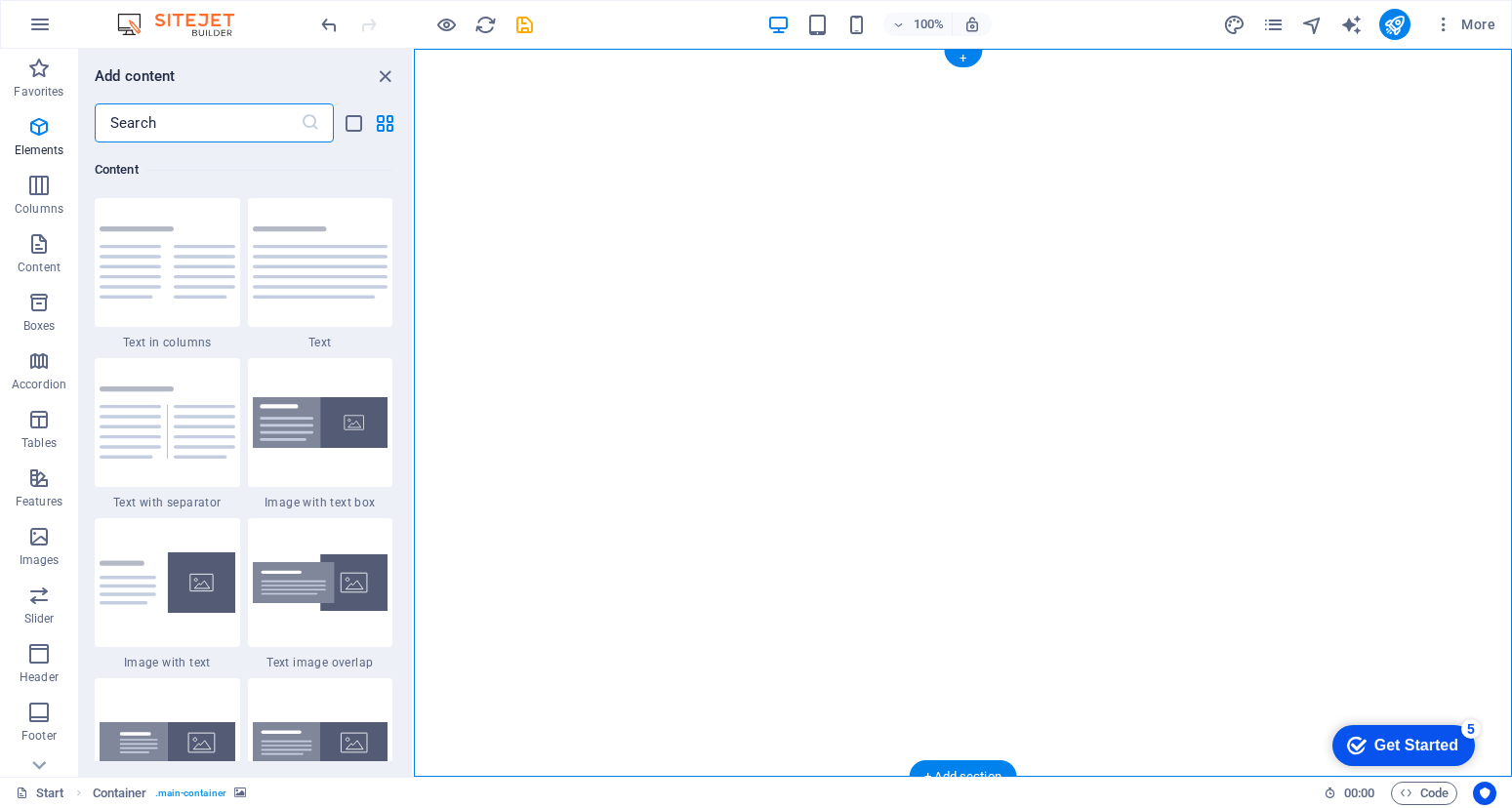
scroll to position [3414, 0]
click at [358, 594] on img at bounding box center [320, 583] width 136 height 58
select select "rem"
select select "px"
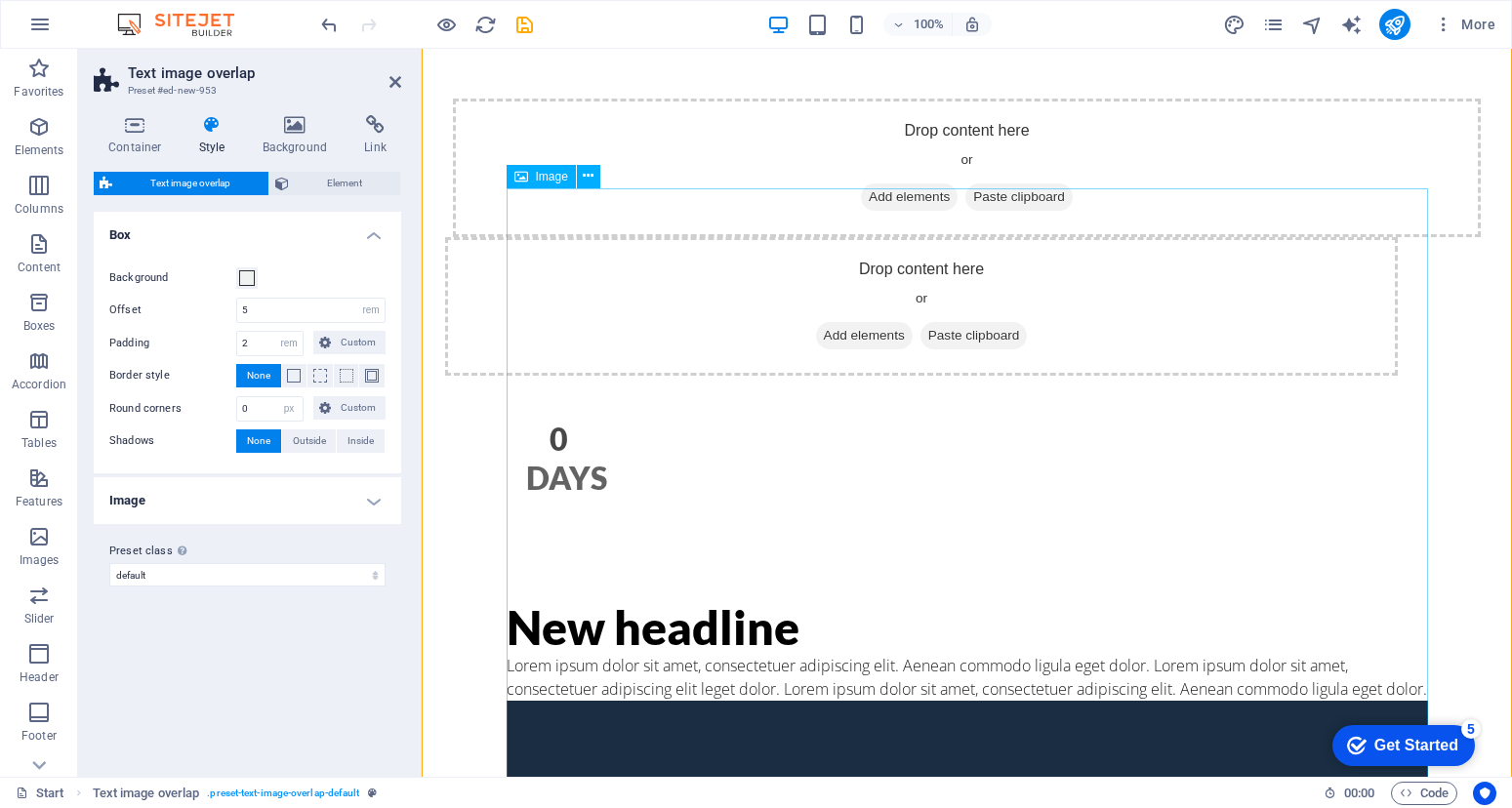
scroll to position [796, 0]
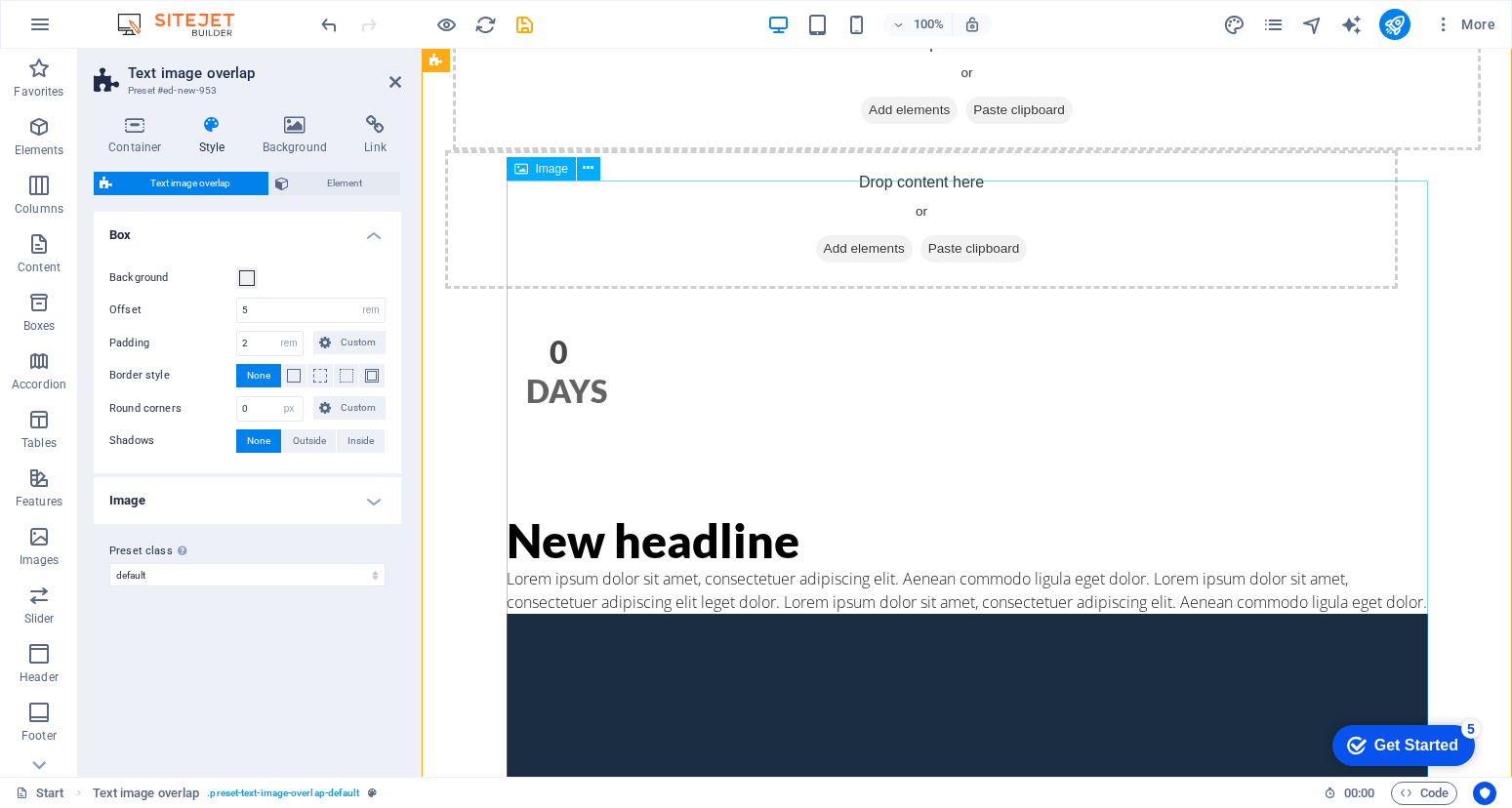
select select "%"
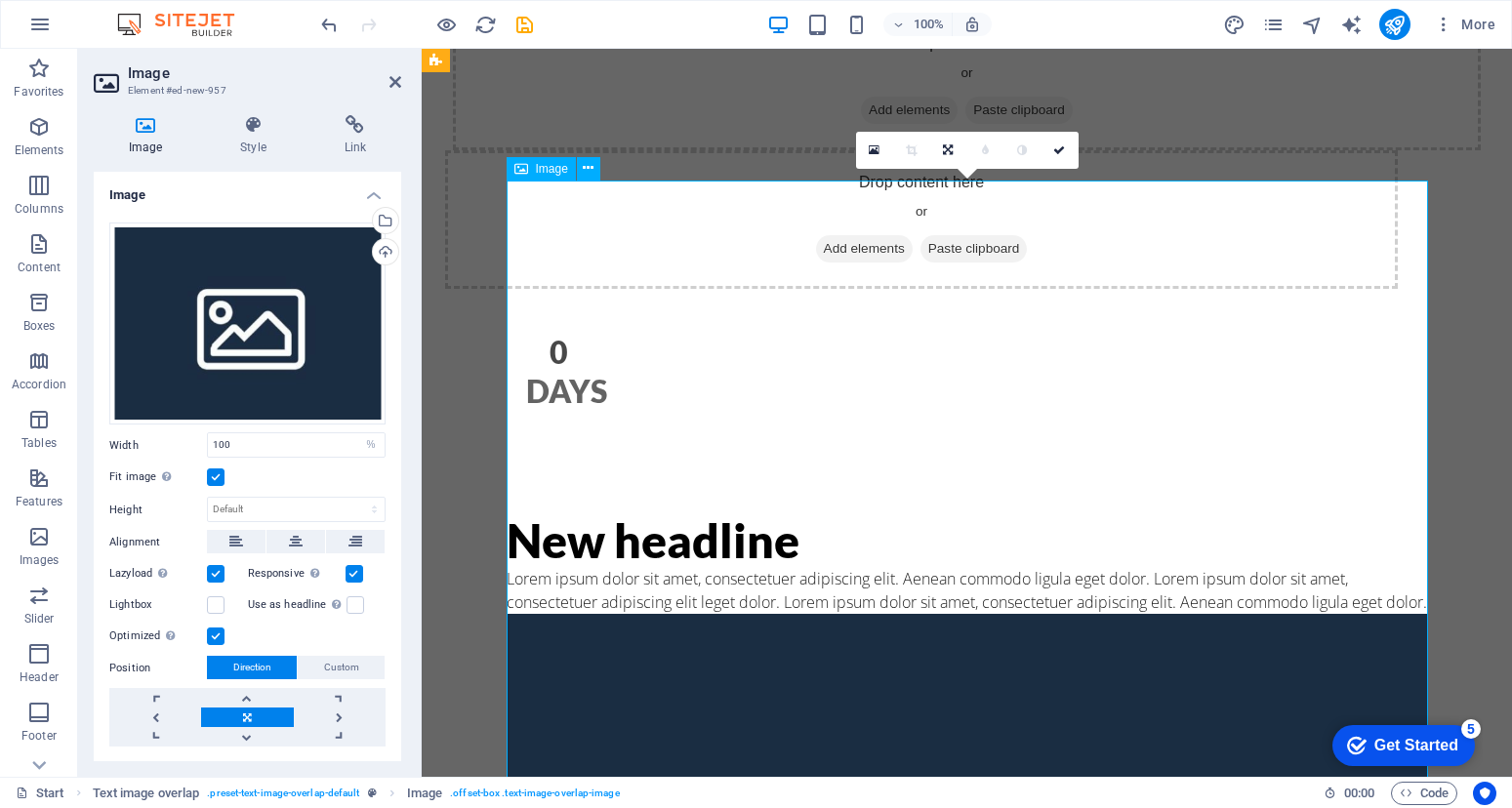
click at [273, 332] on div "Drag files here, click to choose files or select files from Files or our free s…" at bounding box center [247, 323] width 277 height 203
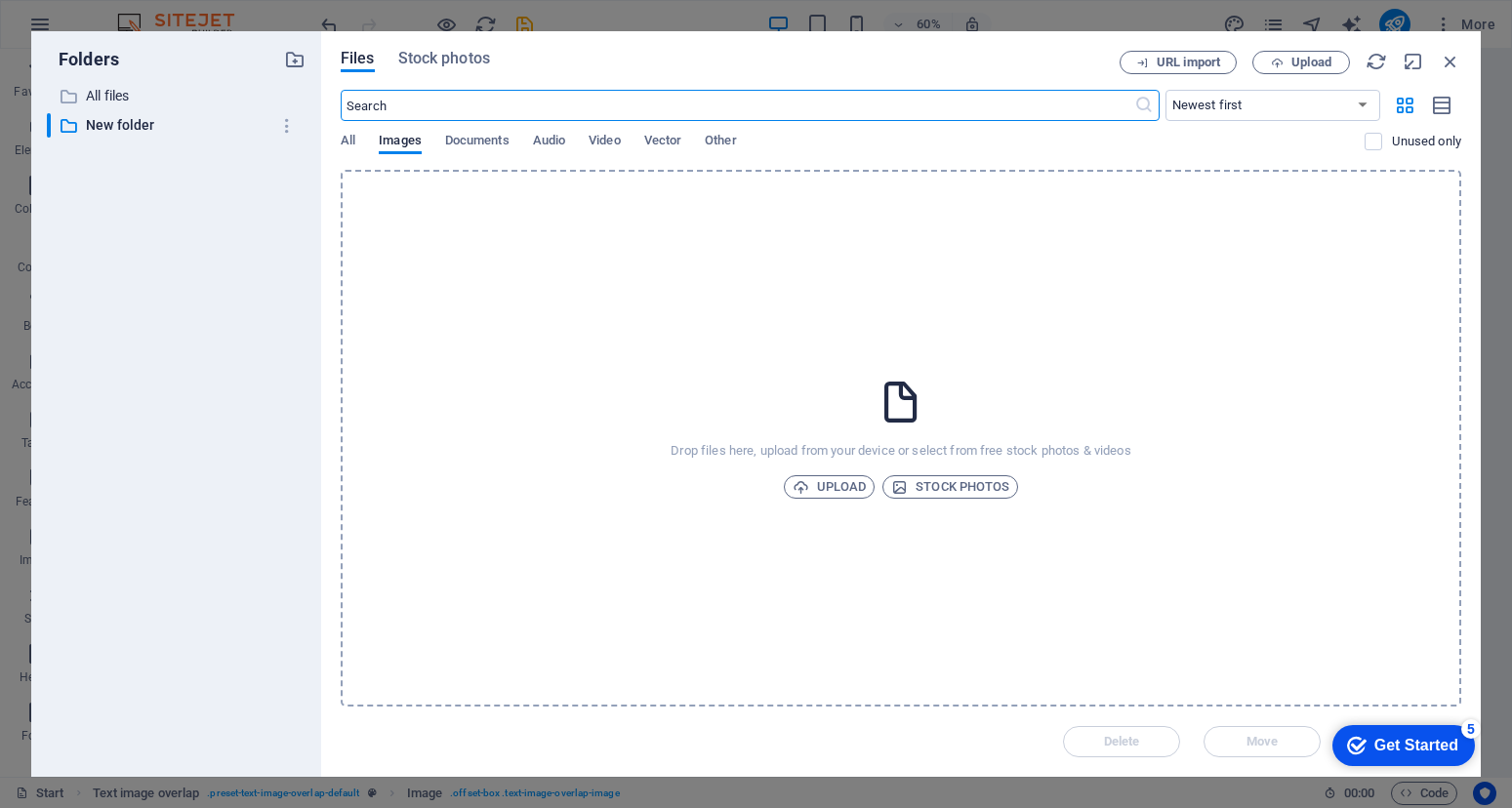
scroll to position [489, 0]
click at [838, 488] on span "Upload" at bounding box center [829, 487] width 74 height 24
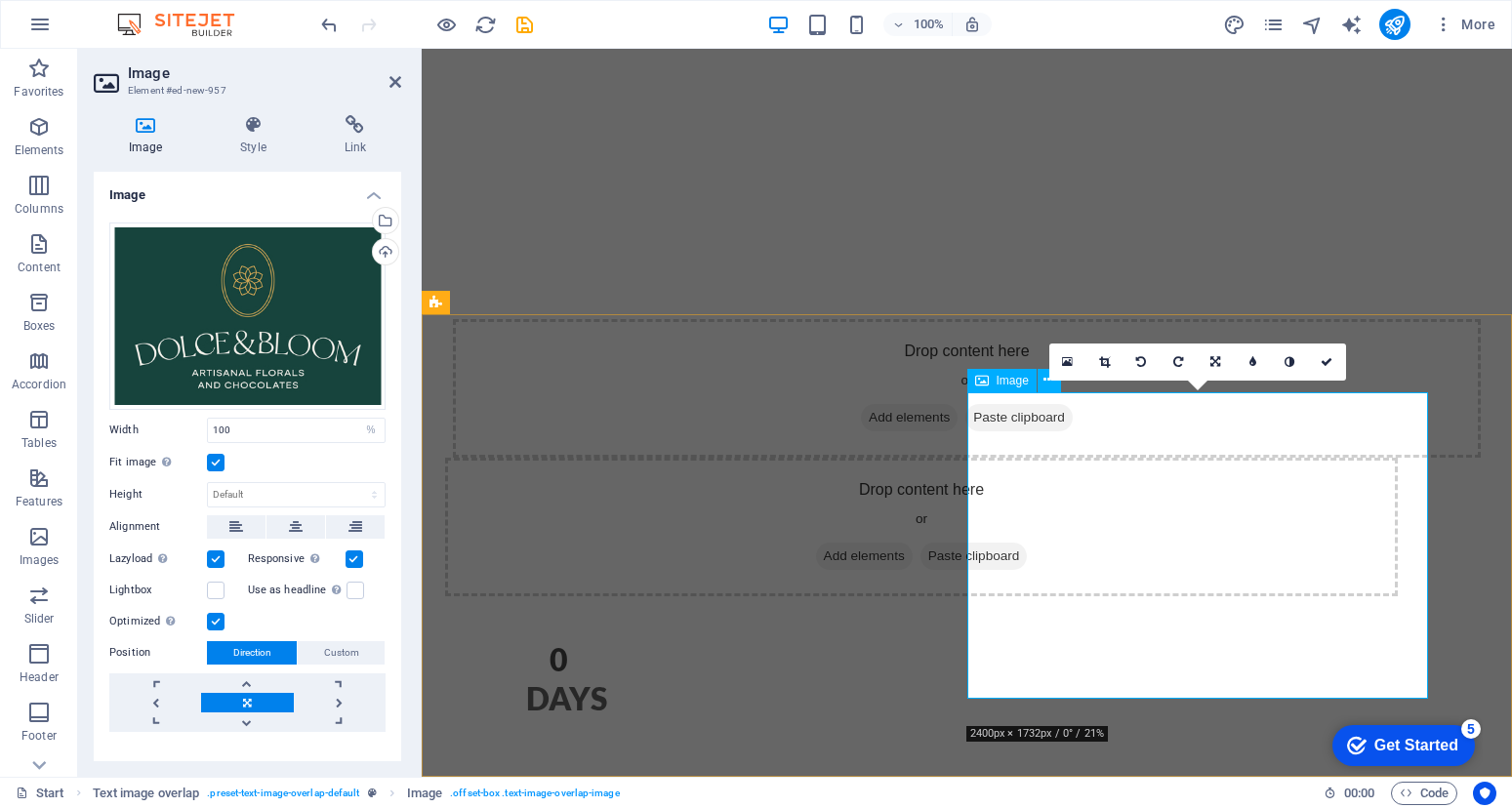
scroll to position [463, 0]
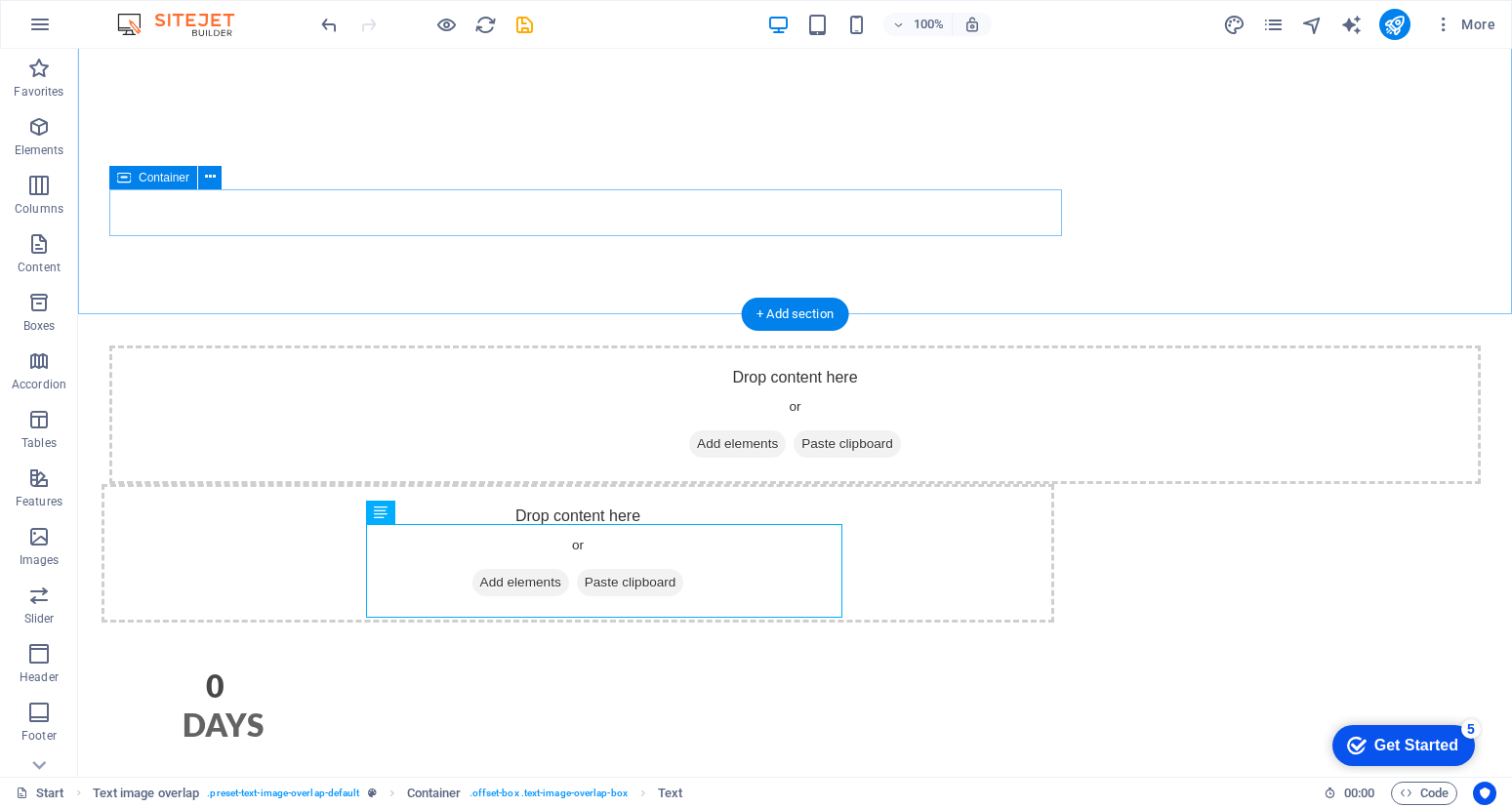
click at [668, 615] on div "0 Days" at bounding box center [585, 653] width 953 height 78
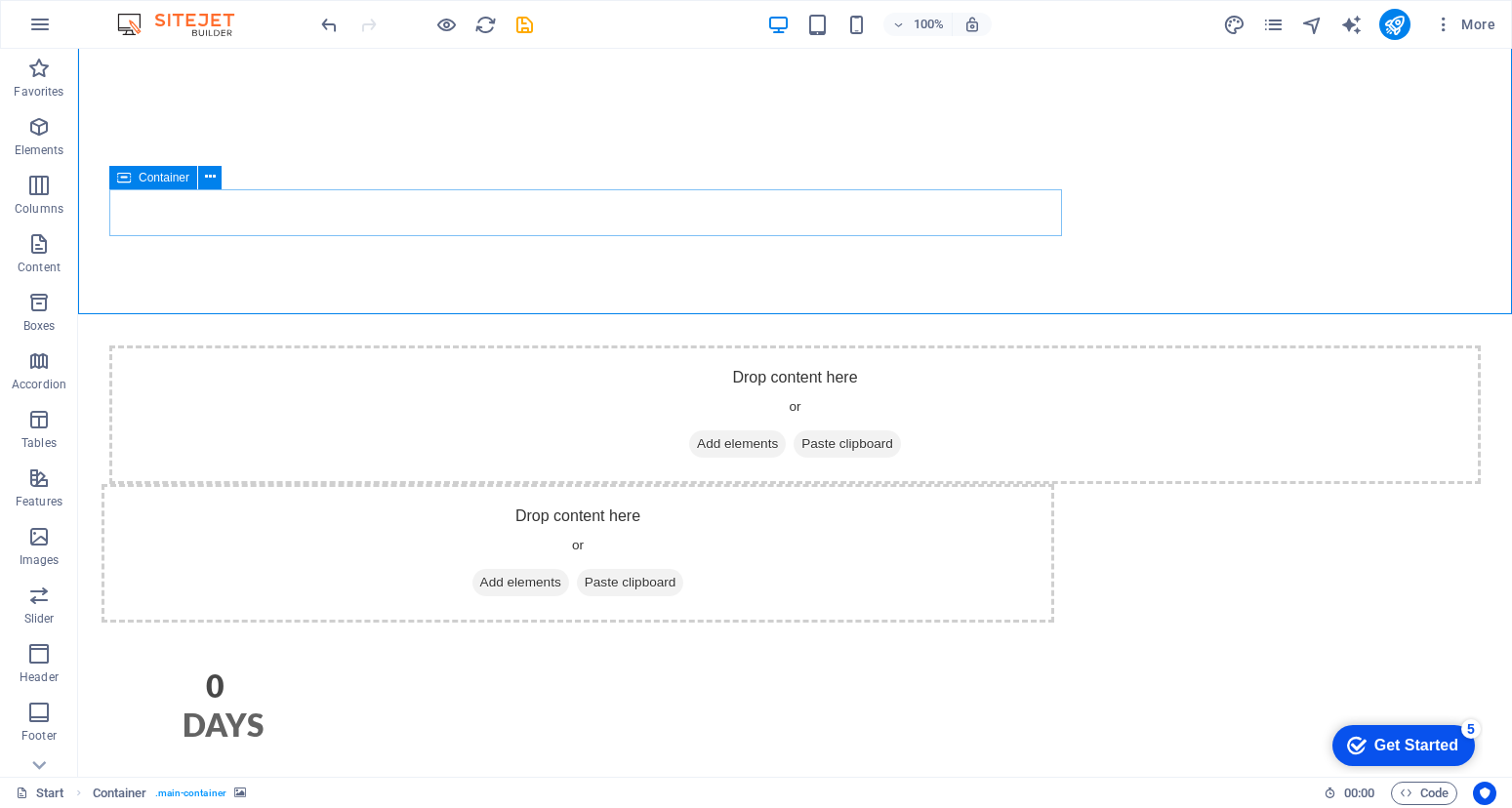
click at [197, 179] on div "Container" at bounding box center [172, 177] width 125 height 25
click at [208, 182] on icon at bounding box center [210, 176] width 11 height 21
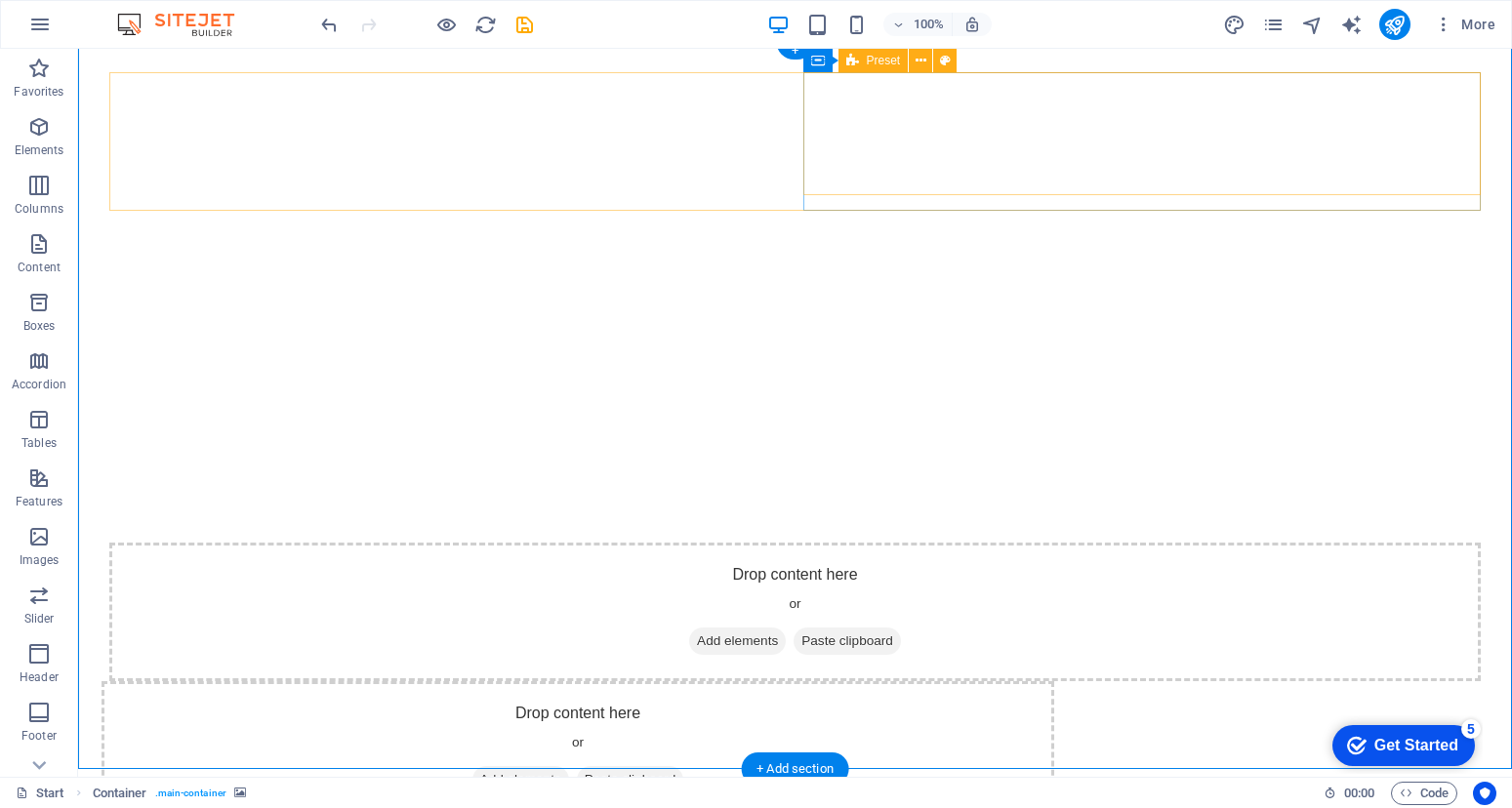
scroll to position [0, 0]
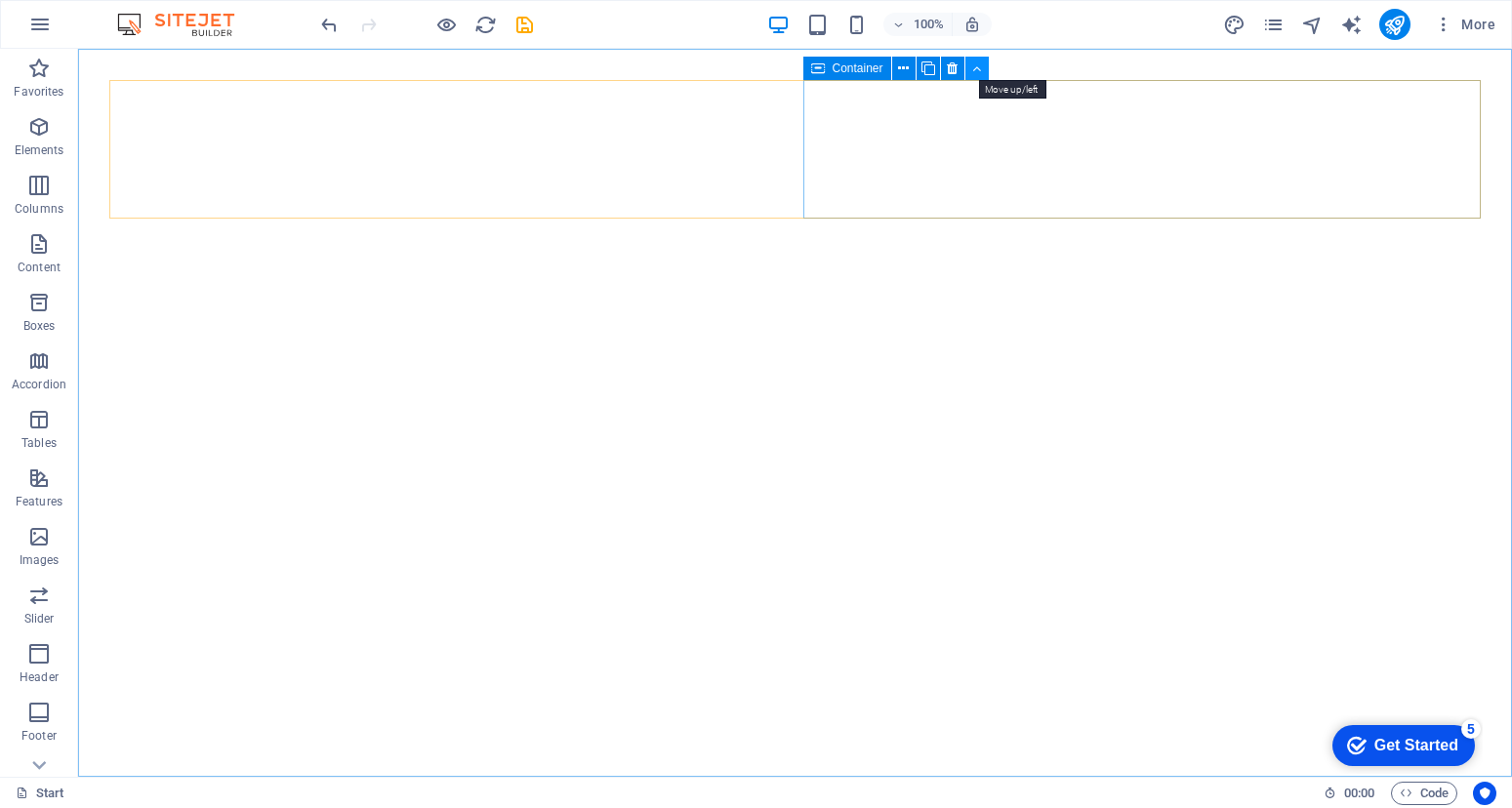
click at [980, 72] on icon at bounding box center [976, 68] width 9 height 21
click at [950, 67] on icon at bounding box center [952, 68] width 11 height 21
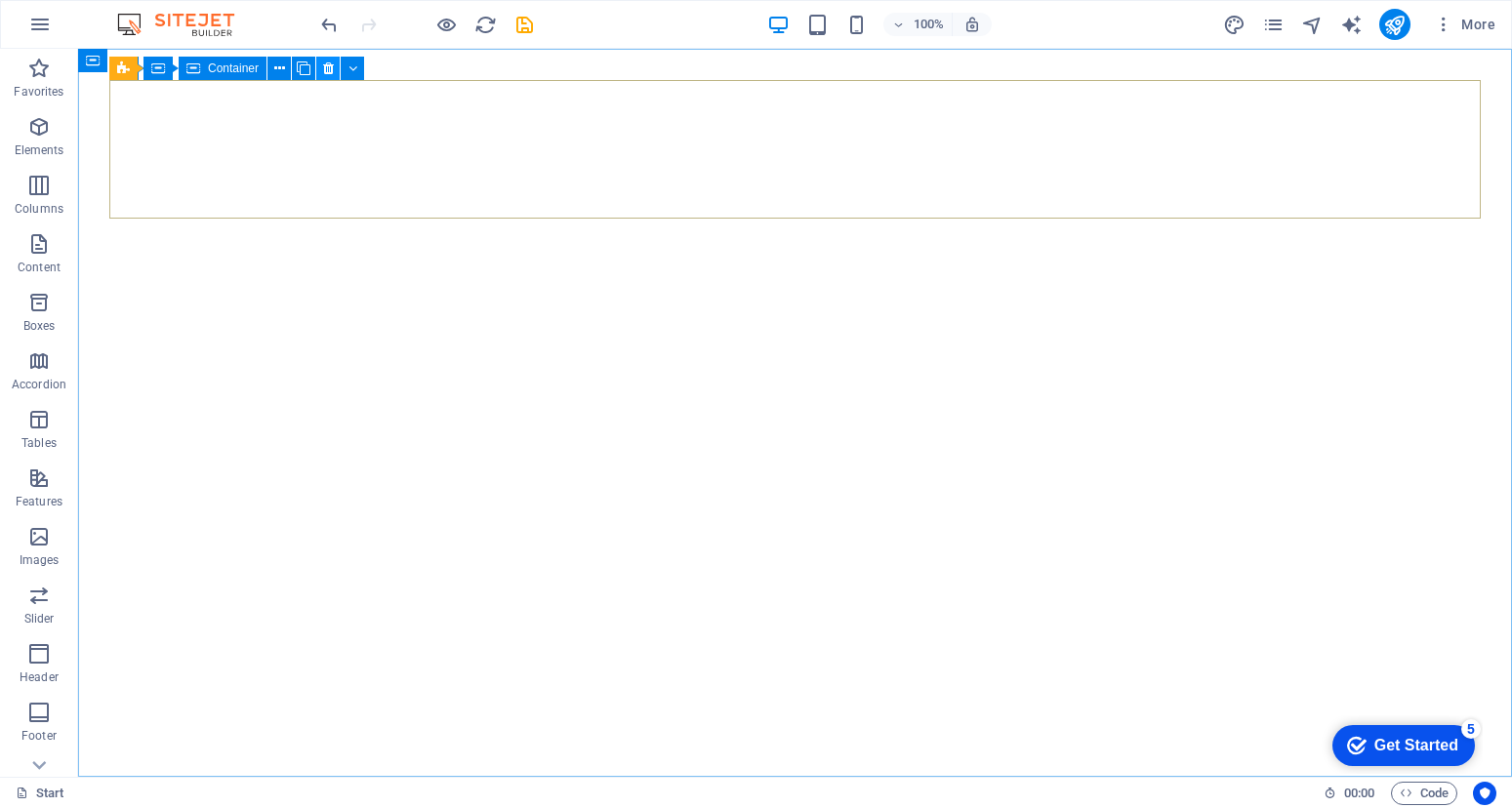
click at [323, 68] on icon at bounding box center [328, 68] width 11 height 21
click at [329, 71] on icon at bounding box center [328, 68] width 11 height 21
click at [355, 66] on icon at bounding box center [352, 68] width 9 height 21
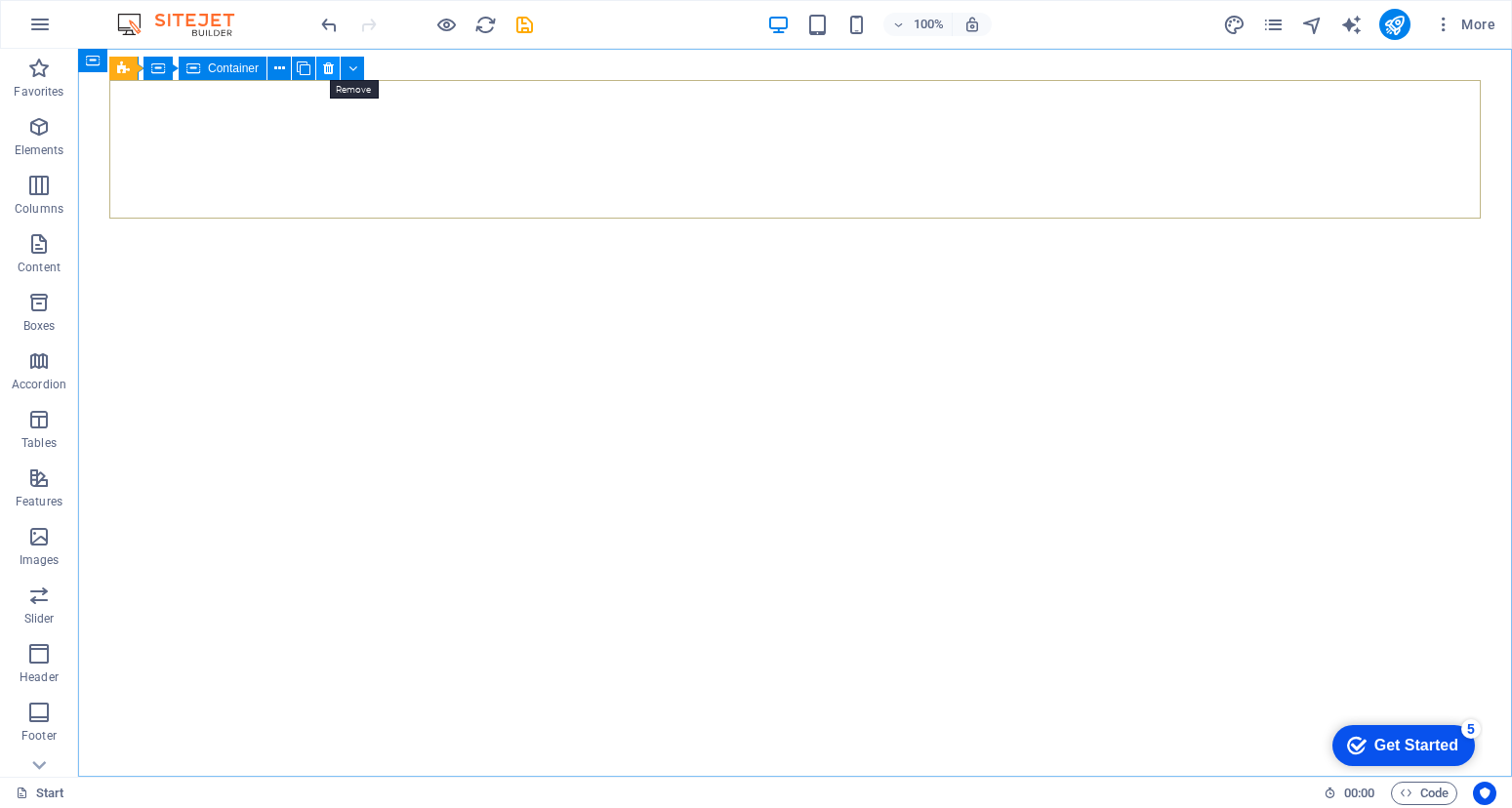
click at [324, 69] on icon at bounding box center [328, 68] width 11 height 21
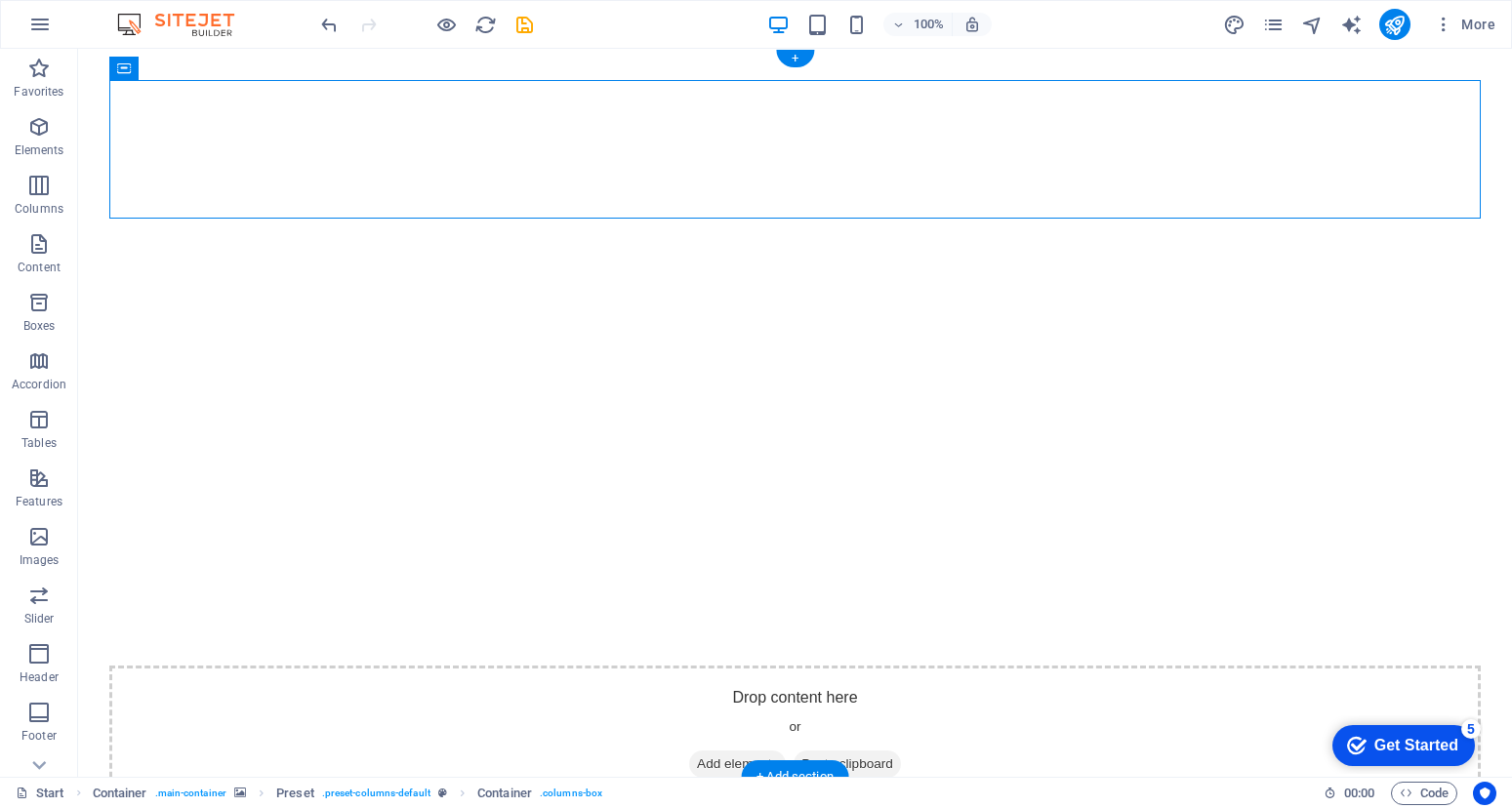
scroll to position [463, 0]
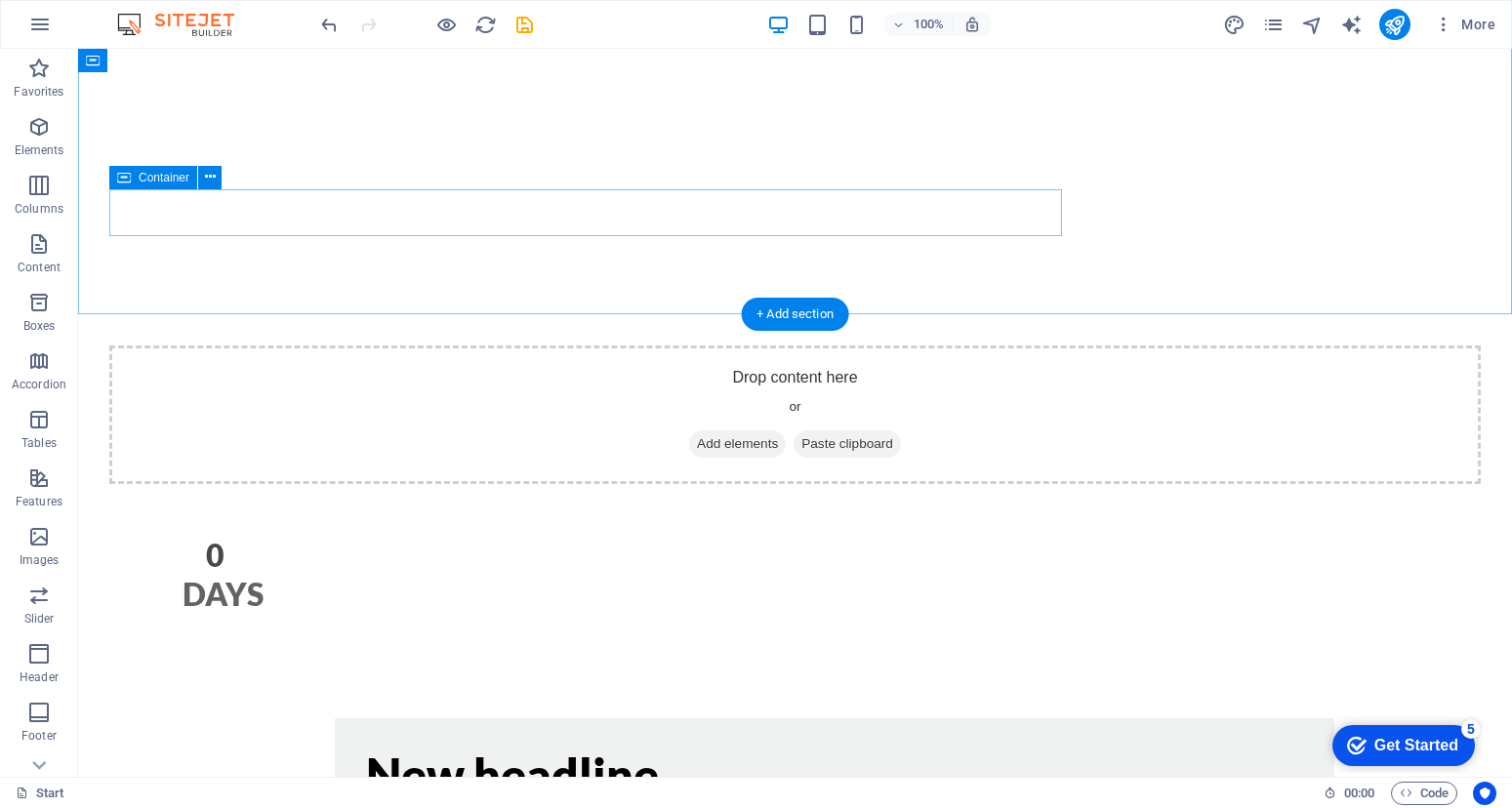
click at [844, 484] on div "0 Days" at bounding box center [585, 522] width 953 height 78
drag, startPoint x: 191, startPoint y: 218, endPoint x: 278, endPoint y: 236, distance: 88.8
click at [191, 484] on div "0 Days" at bounding box center [585, 522] width 953 height 78
click at [206, 170] on icon at bounding box center [210, 176] width 11 height 21
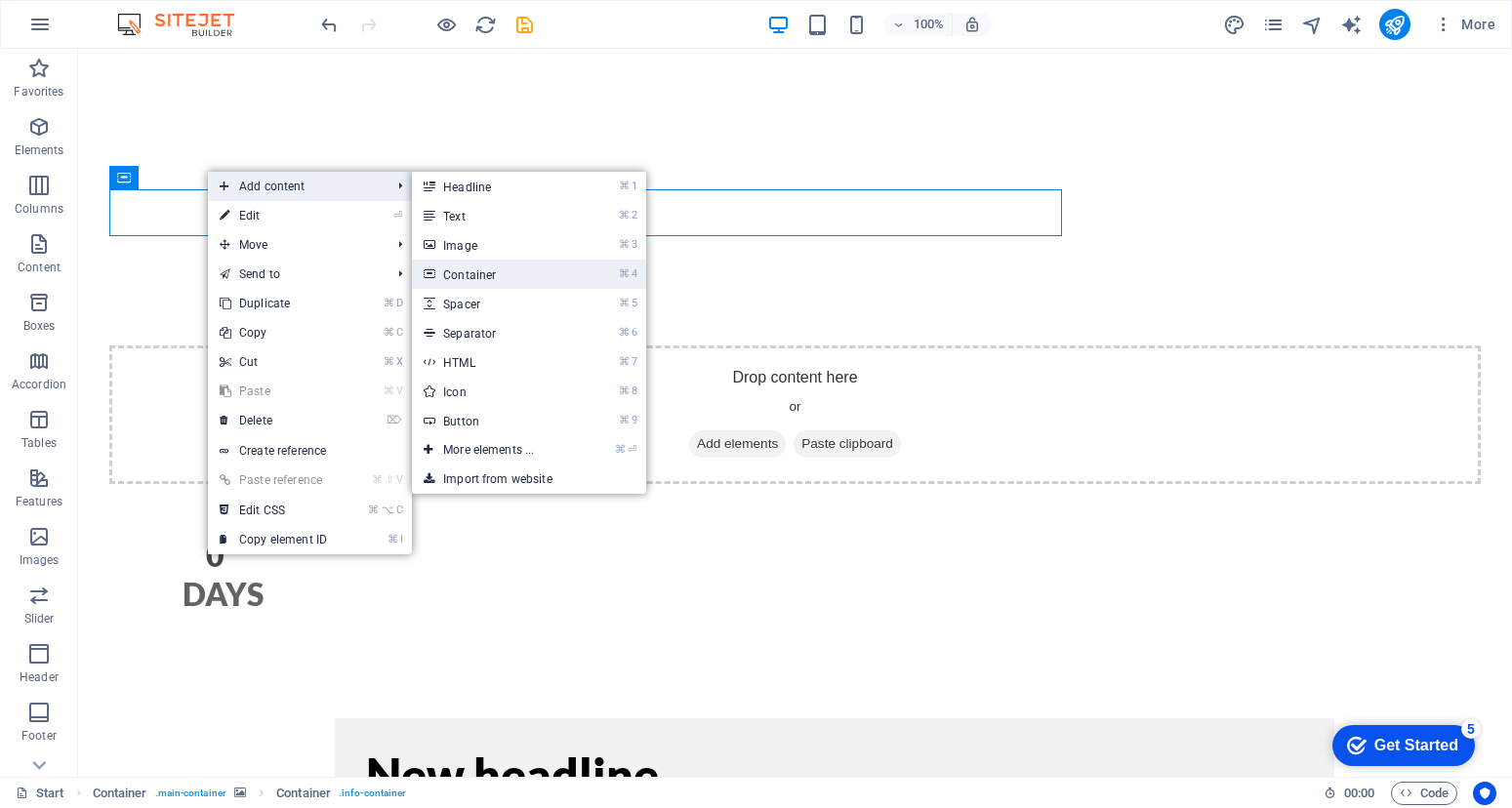
click at [559, 280] on link "⌘ 4 Container" at bounding box center [492, 275] width 161 height 30
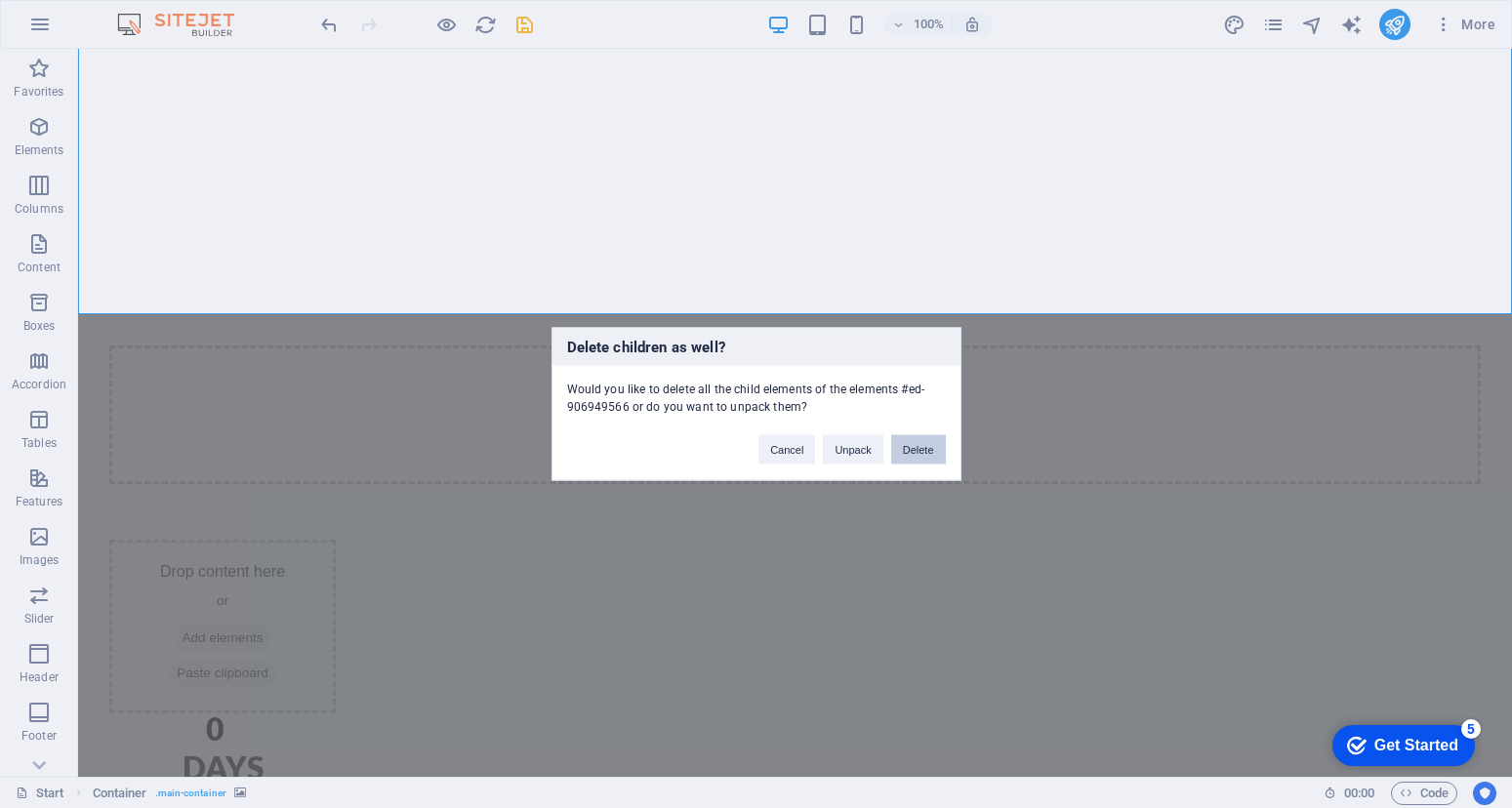
click at [935, 455] on button "Delete" at bounding box center [918, 450] width 55 height 30
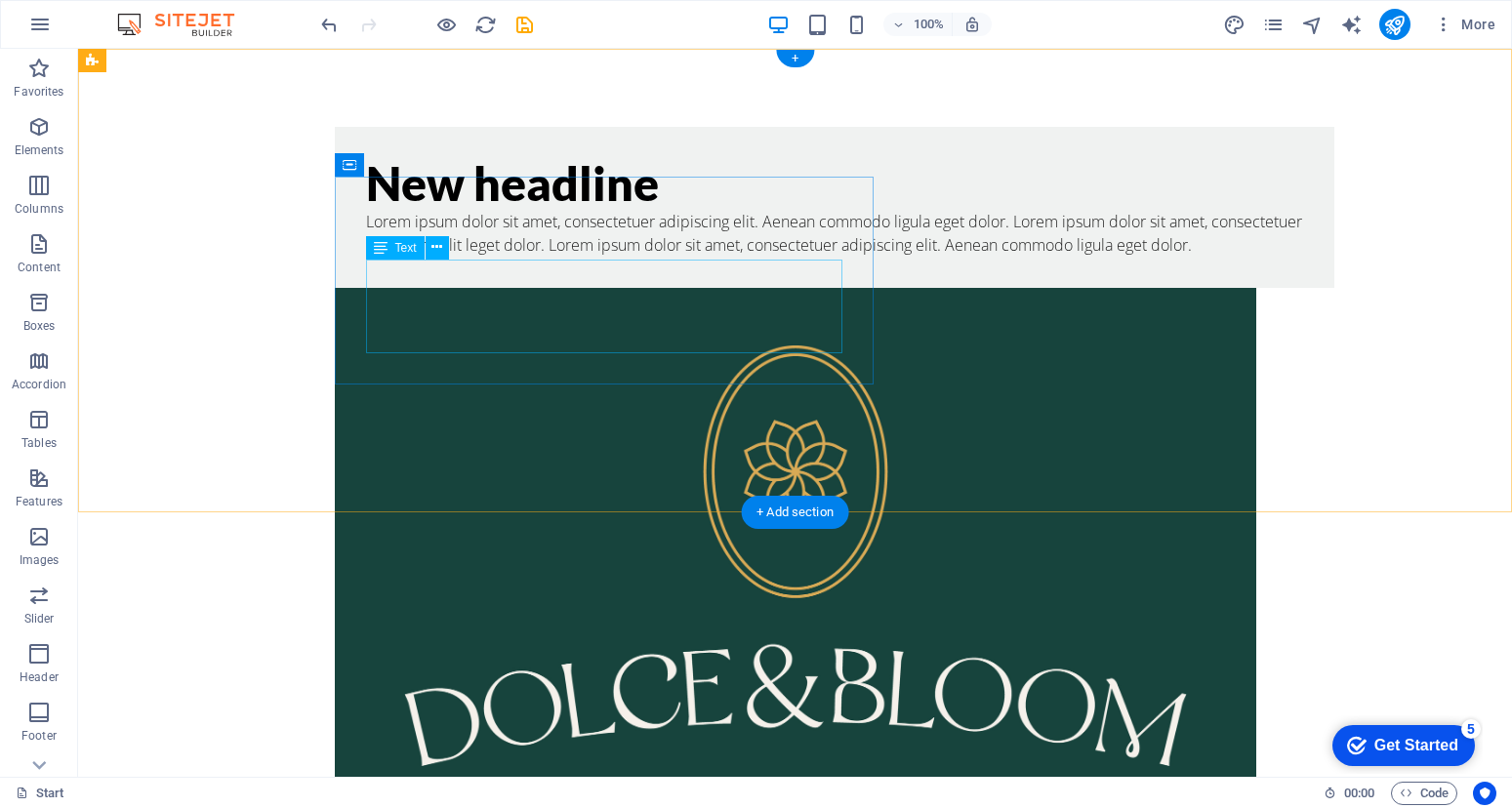
click at [777, 257] on div "Lorem ipsum dolor sit amet, consectetuer adipiscing elit. Aenean commodo ligula…" at bounding box center [834, 233] width 937 height 47
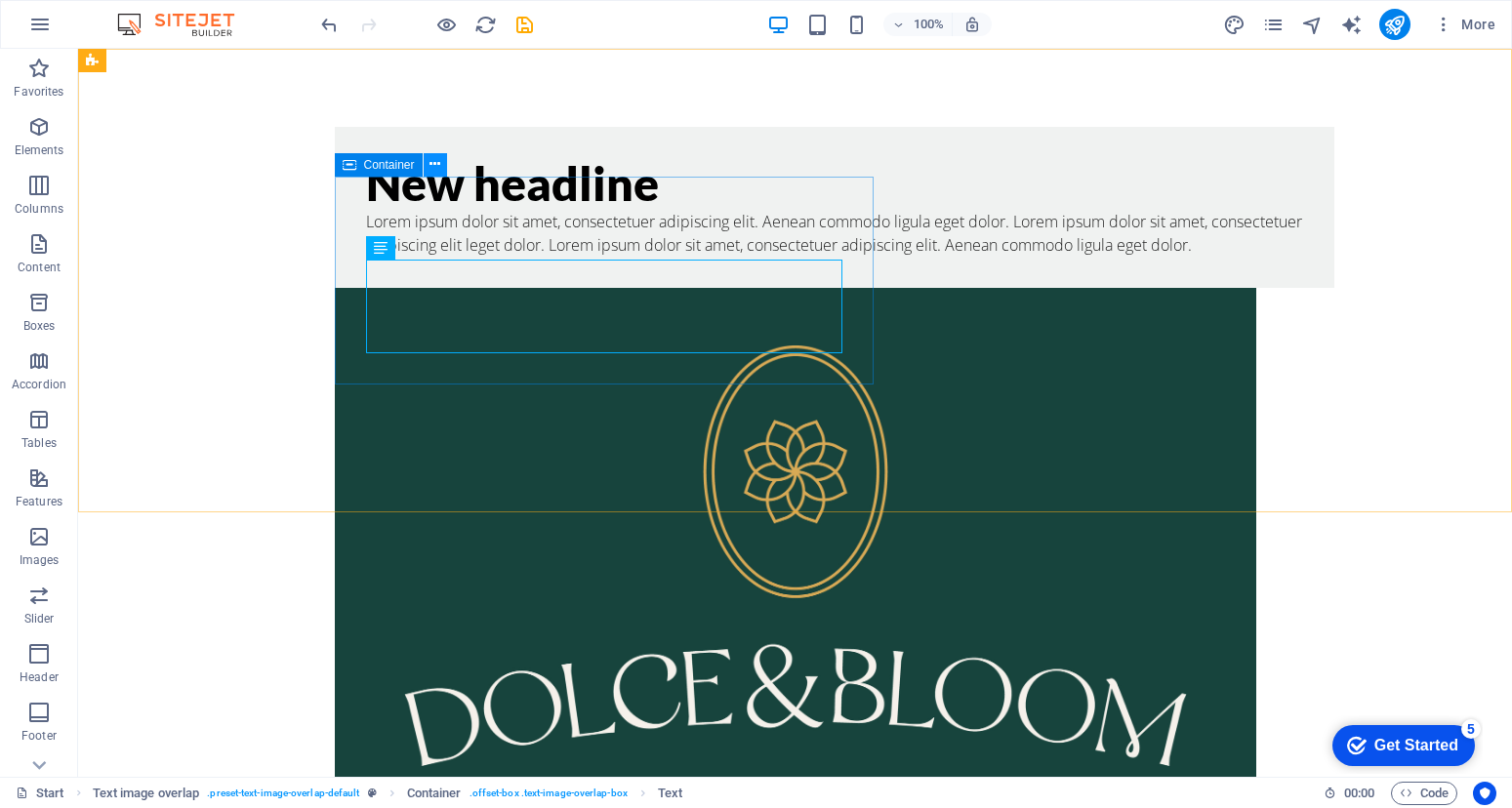
click at [438, 162] on icon at bounding box center [434, 165] width 11 height 21
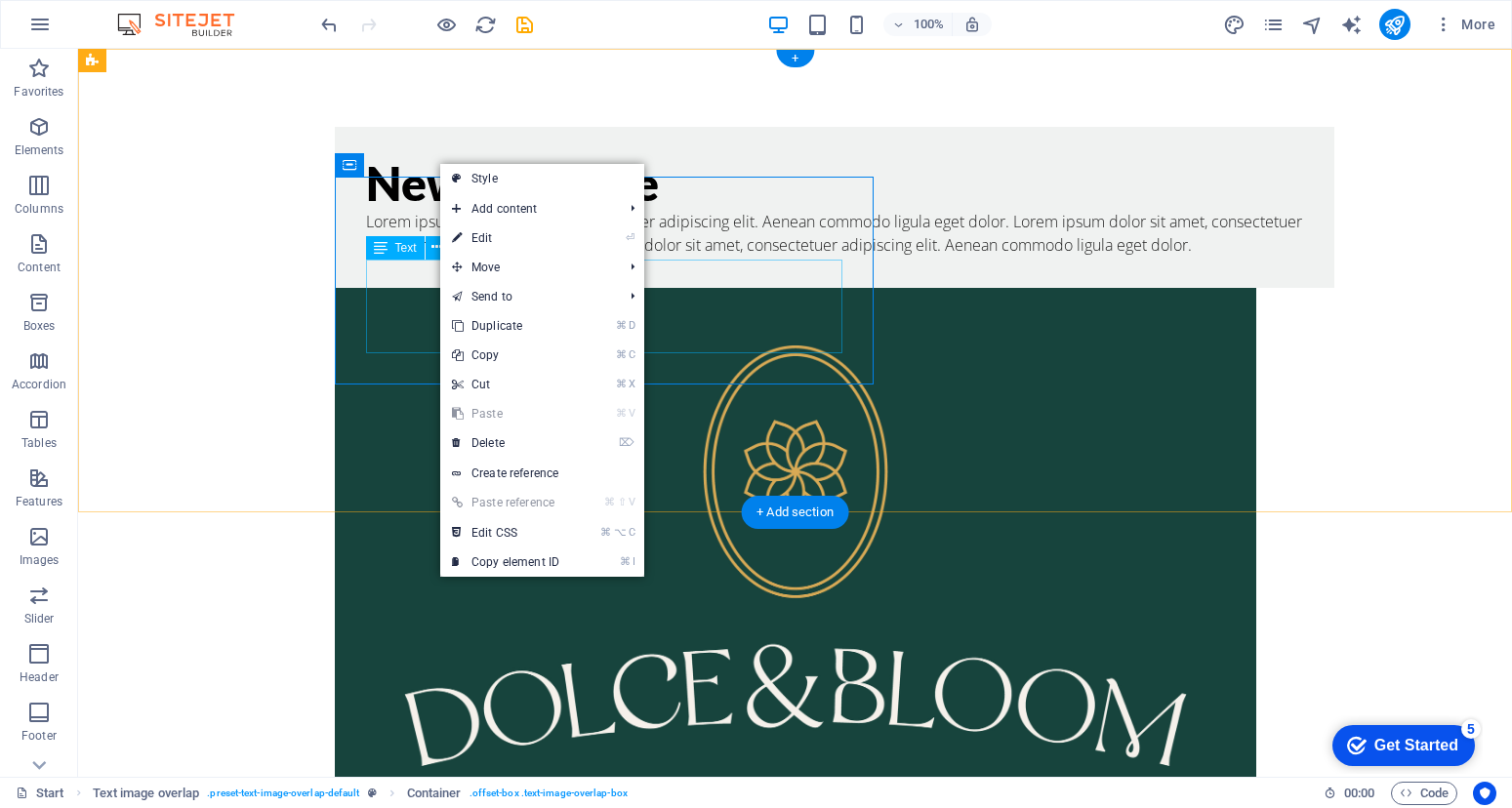
click at [392, 257] on div "Lorem ipsum dolor sit amet, consectetuer adipiscing elit. Aenean commodo ligula…" at bounding box center [834, 233] width 937 height 47
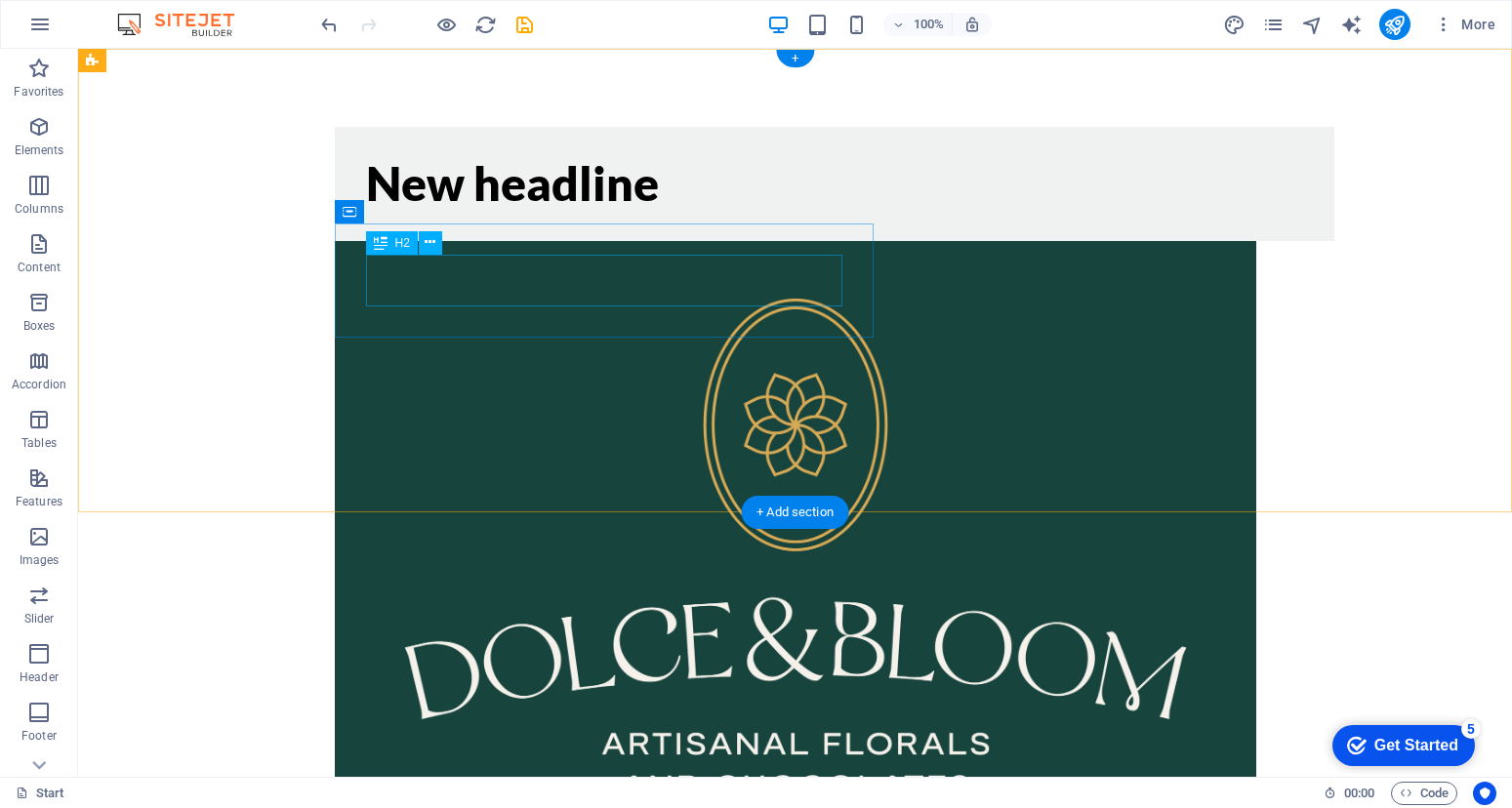
click at [569, 210] on div "New headline" at bounding box center [834, 183] width 937 height 52
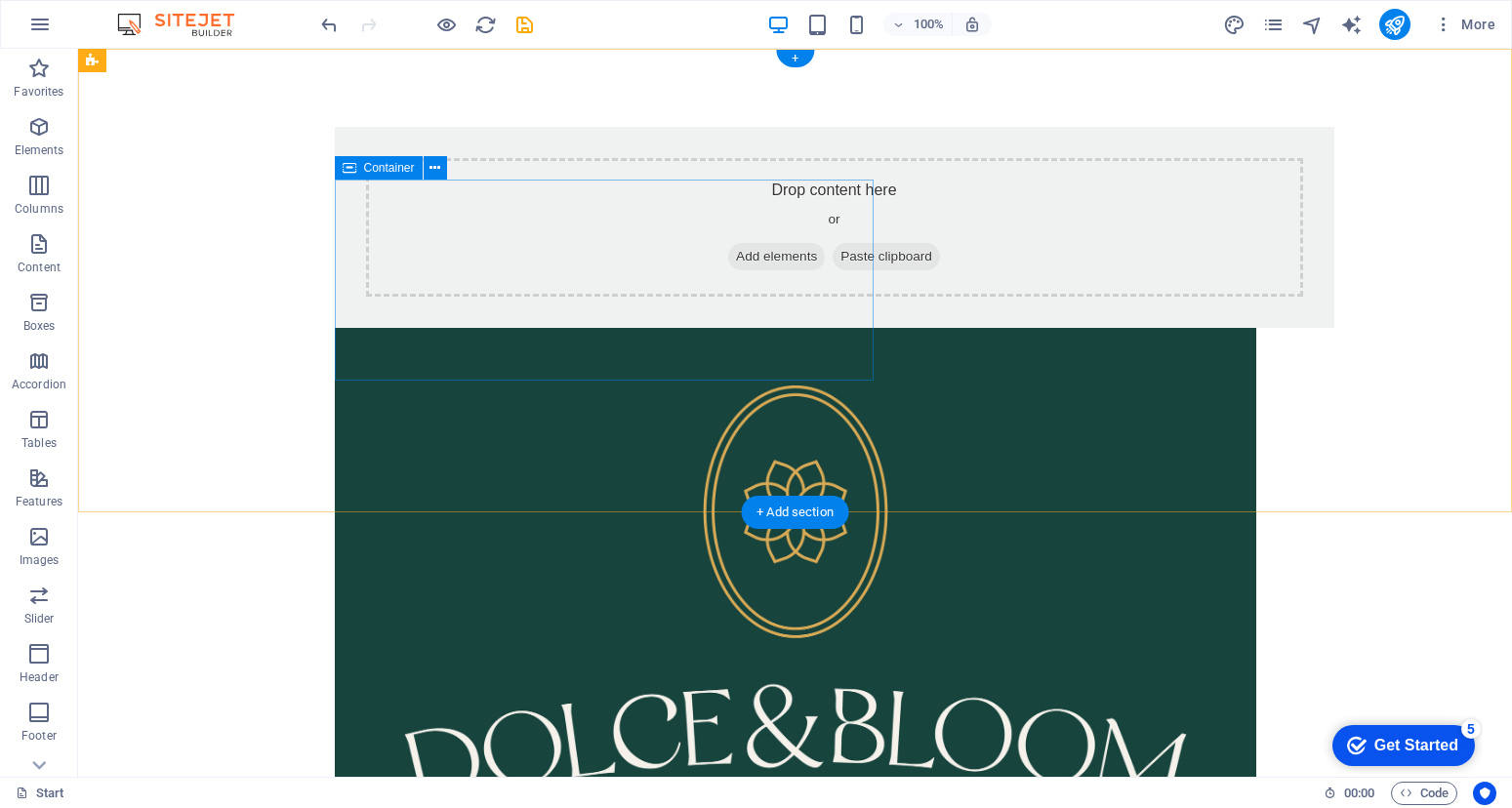
click at [569, 278] on div "Drop content here or Add elements Paste clipboard" at bounding box center [834, 227] width 937 height 139
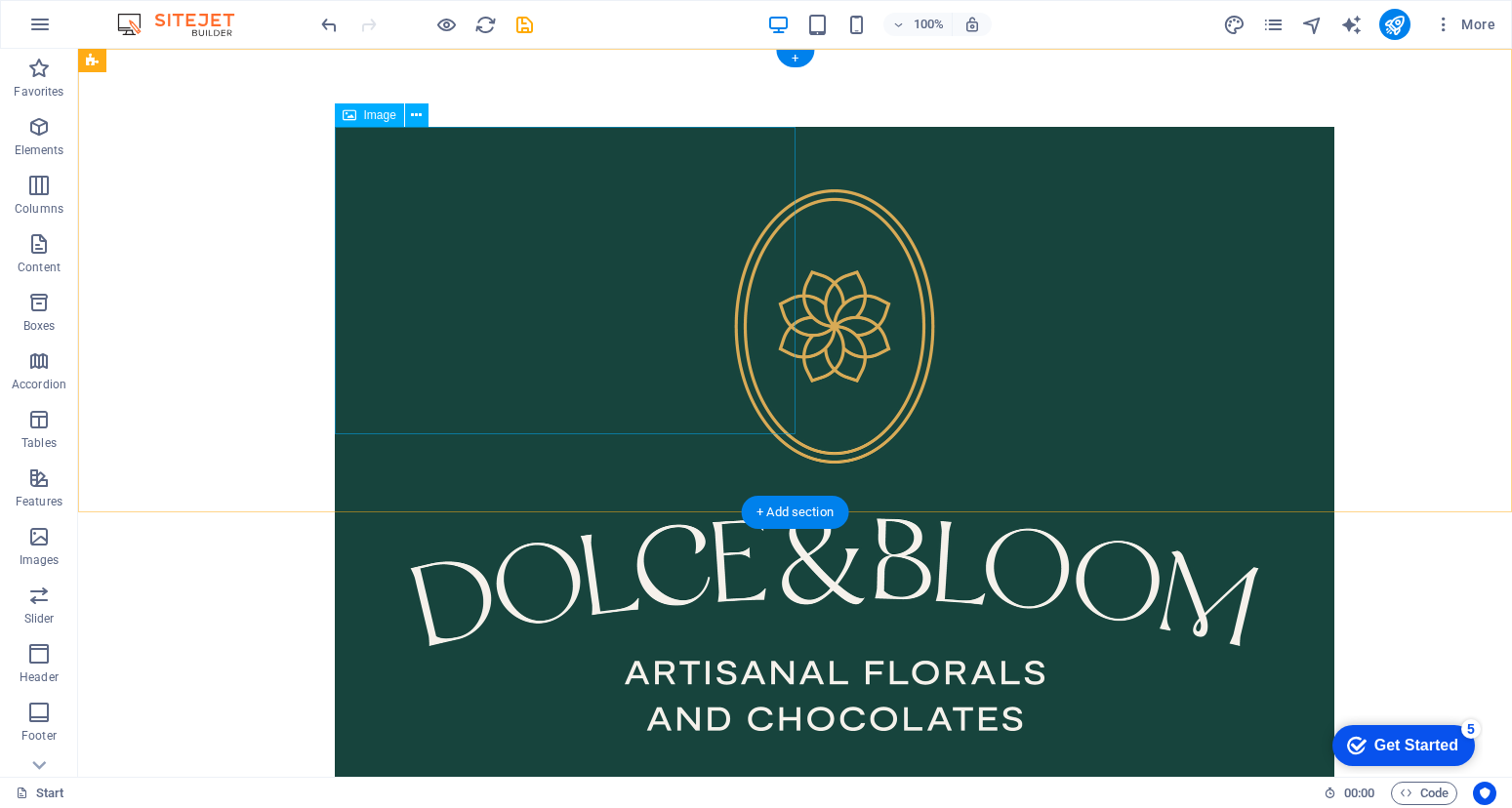
click at [629, 289] on figure at bounding box center [835, 460] width 999 height 666
drag, startPoint x: 515, startPoint y: 285, endPoint x: 604, endPoint y: 282, distance: 89.1
click at [604, 282] on figure at bounding box center [835, 460] width 999 height 666
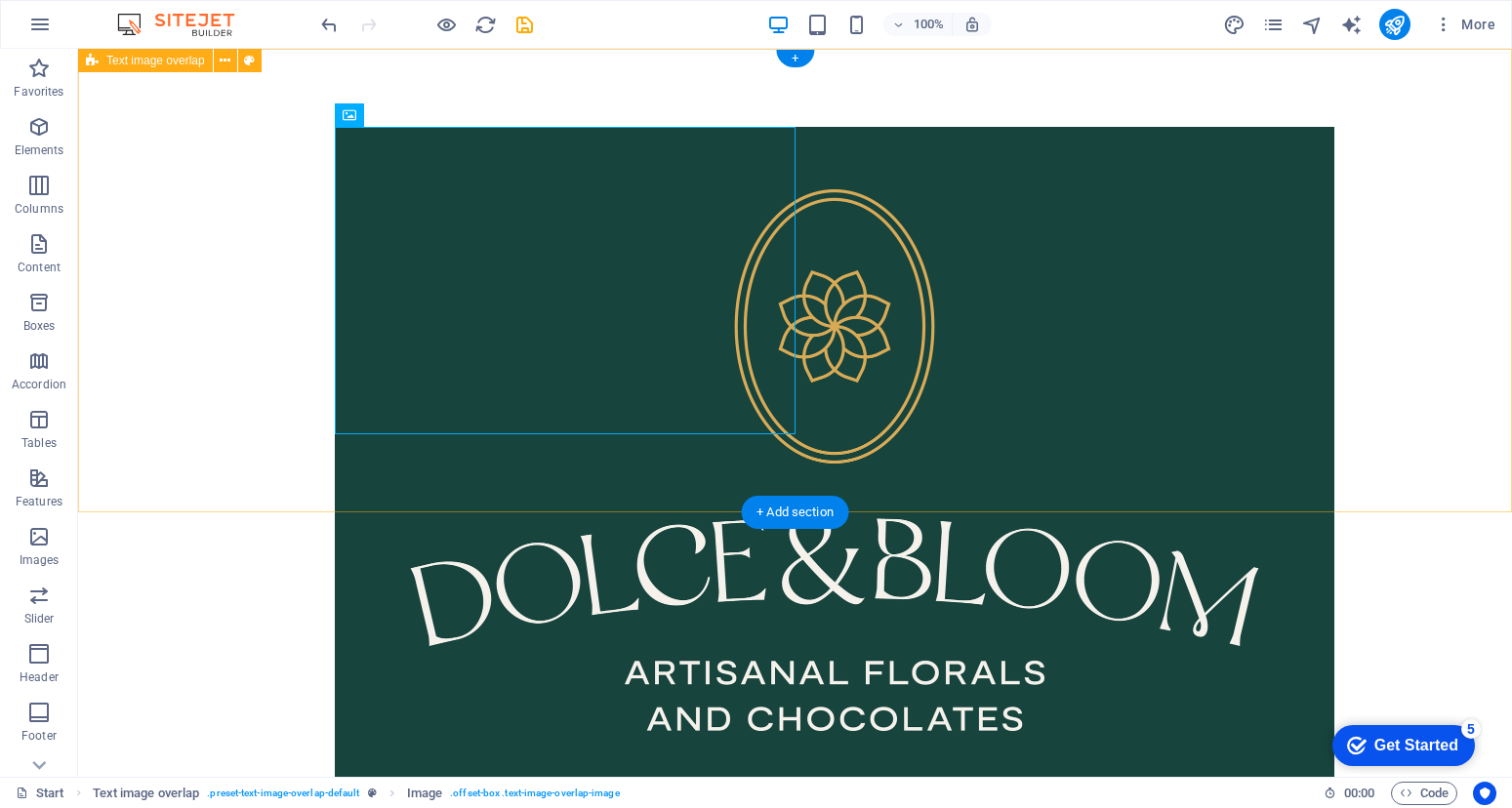
click at [864, 267] on div at bounding box center [795, 460] width 1434 height 823
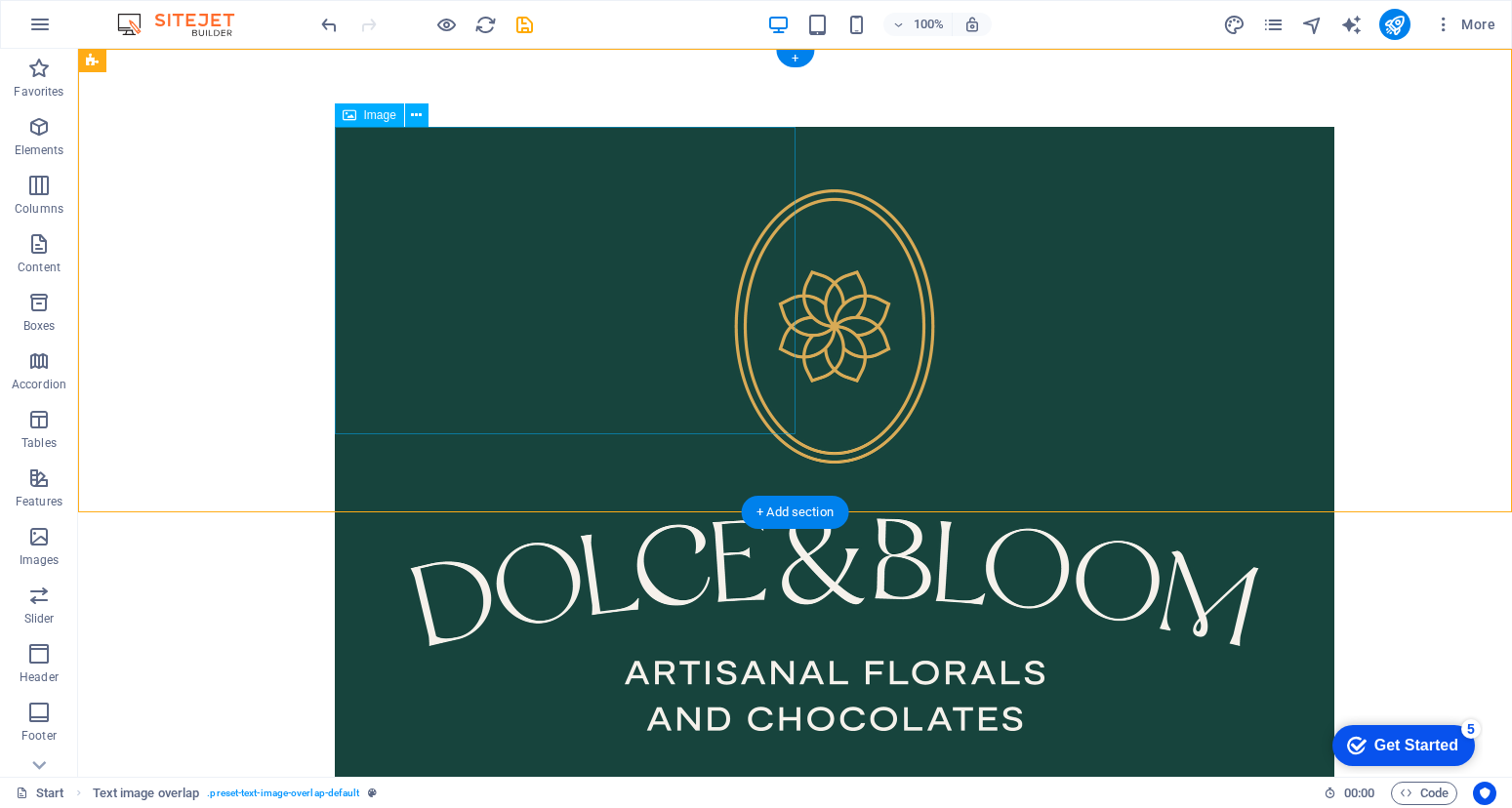
click at [674, 284] on figure at bounding box center [835, 460] width 999 height 666
click at [452, 250] on figure at bounding box center [835, 460] width 999 height 666
click at [452, 248] on figure at bounding box center [835, 460] width 999 height 666
select select "%"
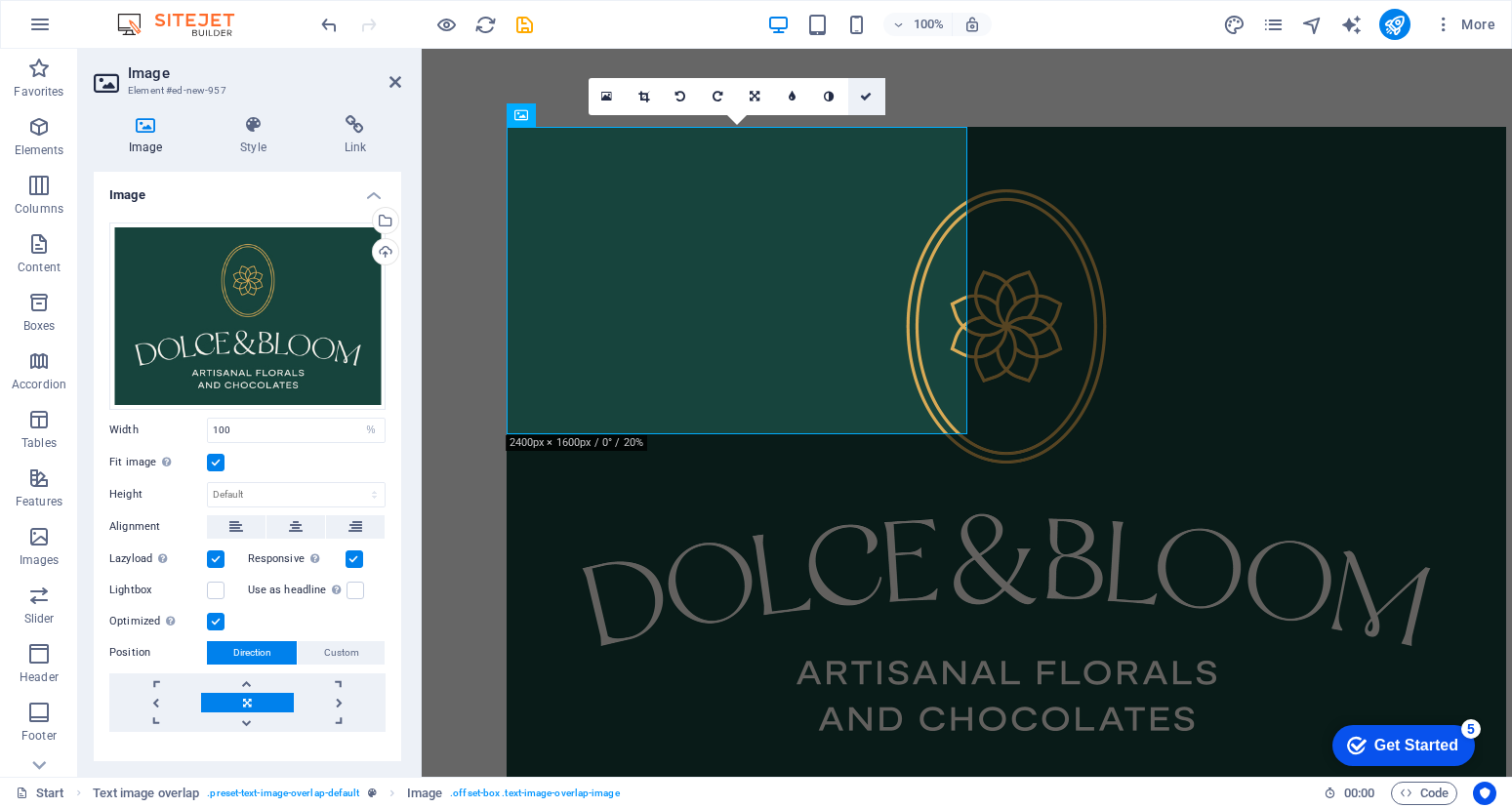
click at [859, 99] on link at bounding box center [866, 96] width 37 height 37
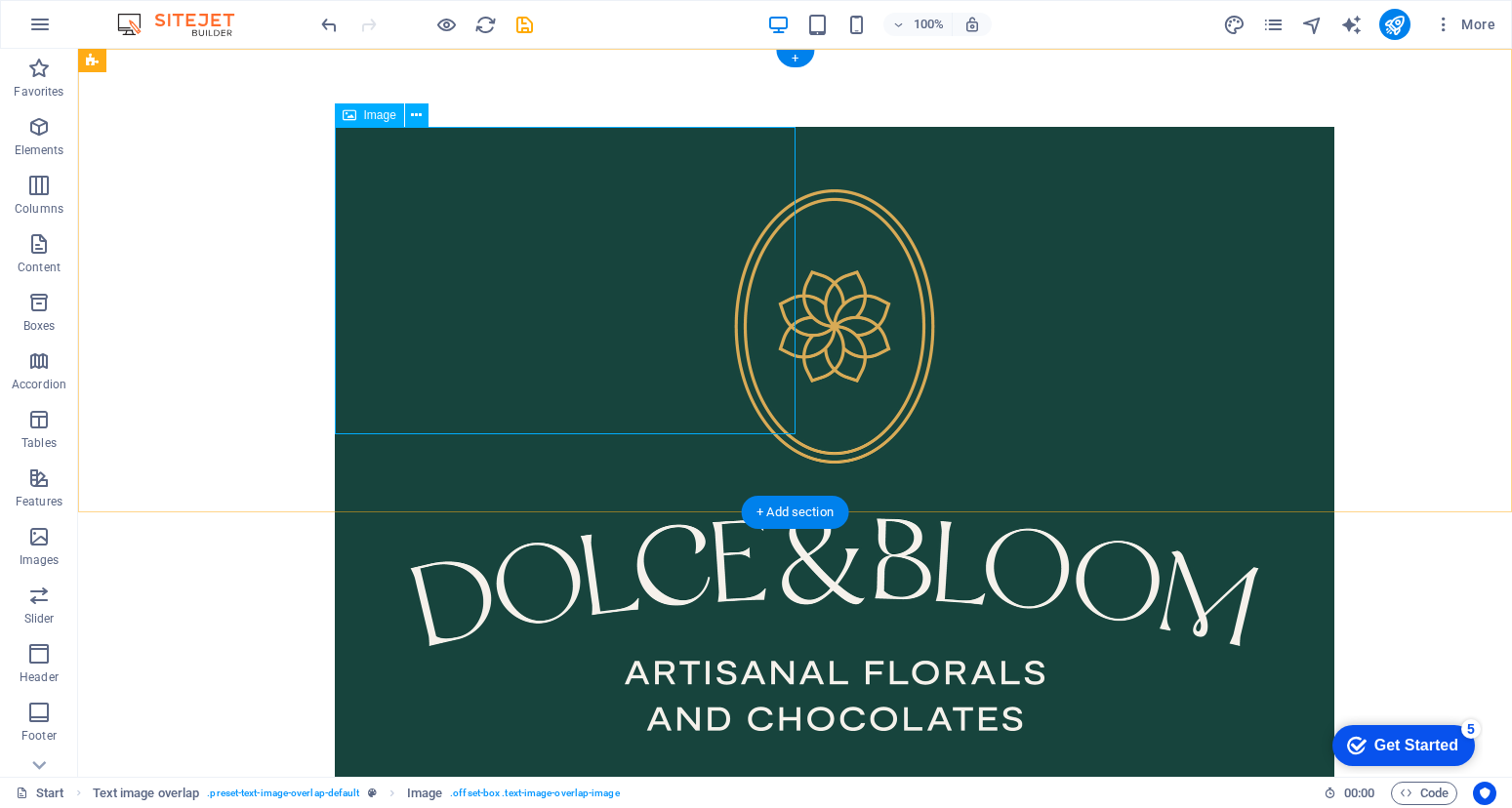
click at [696, 239] on figure at bounding box center [835, 460] width 999 height 666
select select "%"
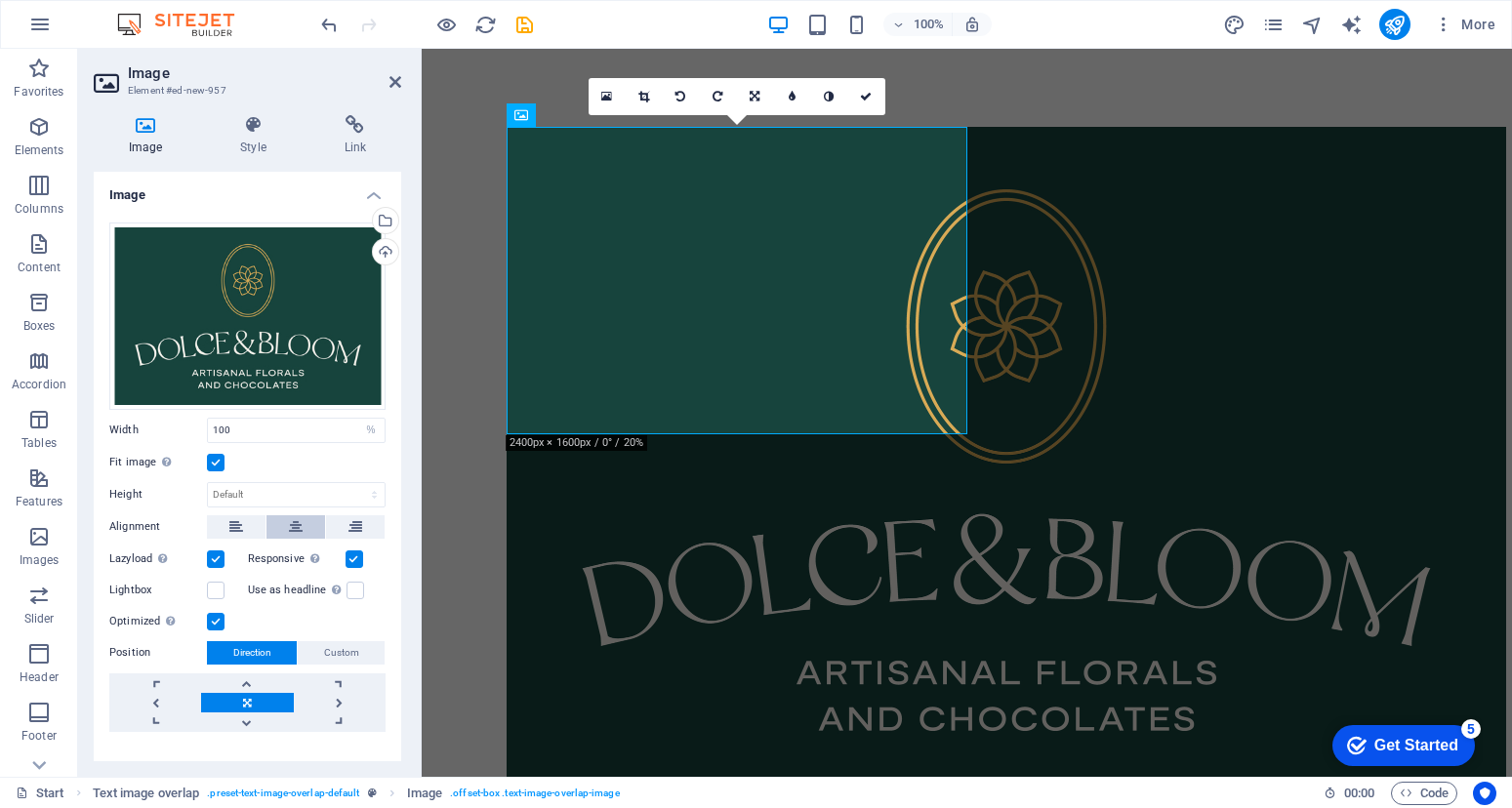
click at [291, 528] on icon at bounding box center [295, 527] width 14 height 24
click at [861, 99] on icon at bounding box center [866, 97] width 12 height 12
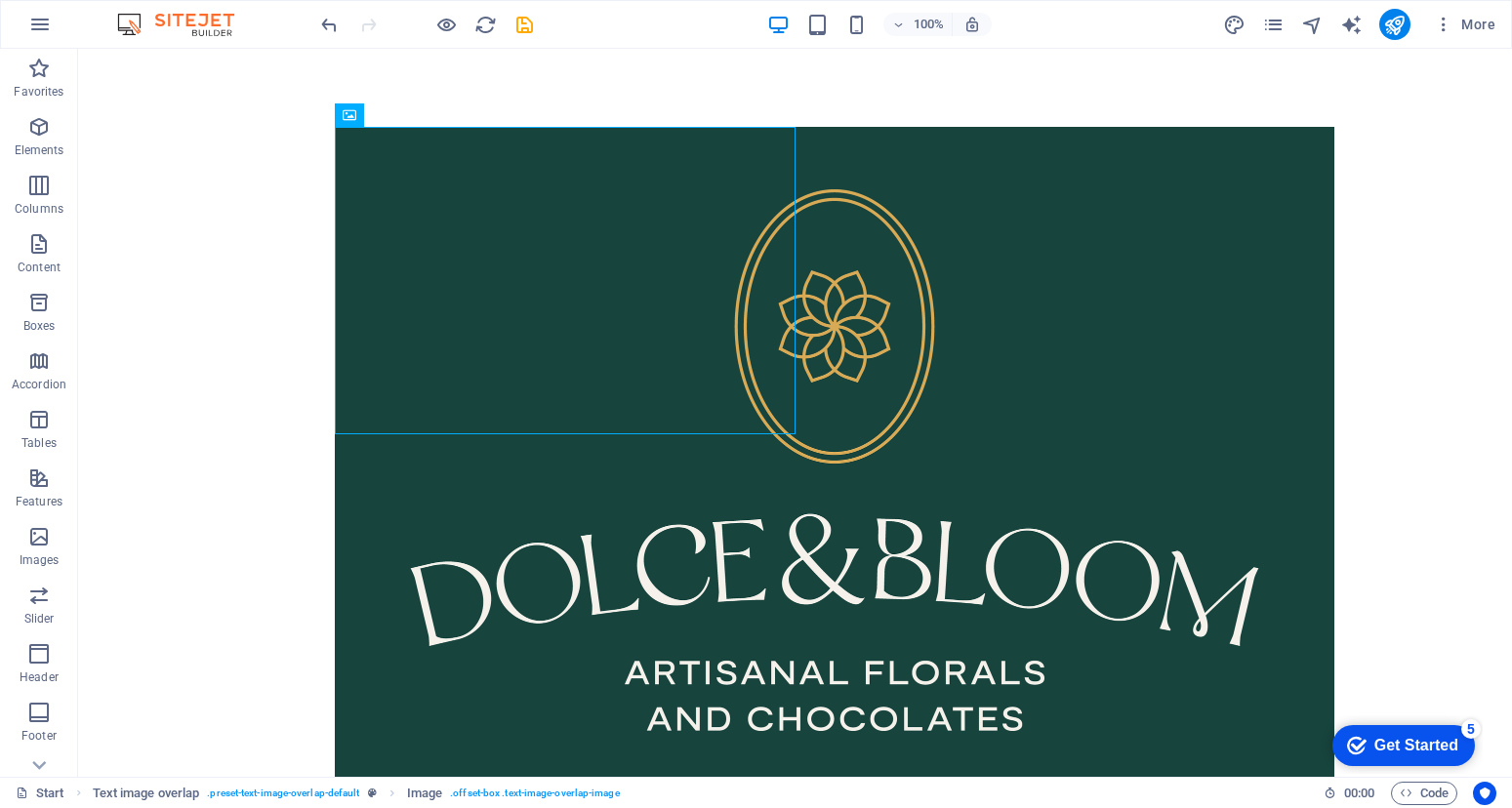
click at [960, 694] on html "Skip to main content" at bounding box center [795, 460] width 1434 height 823
click at [973, 636] on html "Skip to main content" at bounding box center [795, 460] width 1434 height 823
click at [782, 351] on figure at bounding box center [835, 460] width 999 height 666
click at [799, 505] on div "+ Add section" at bounding box center [794, 512] width 108 height 33
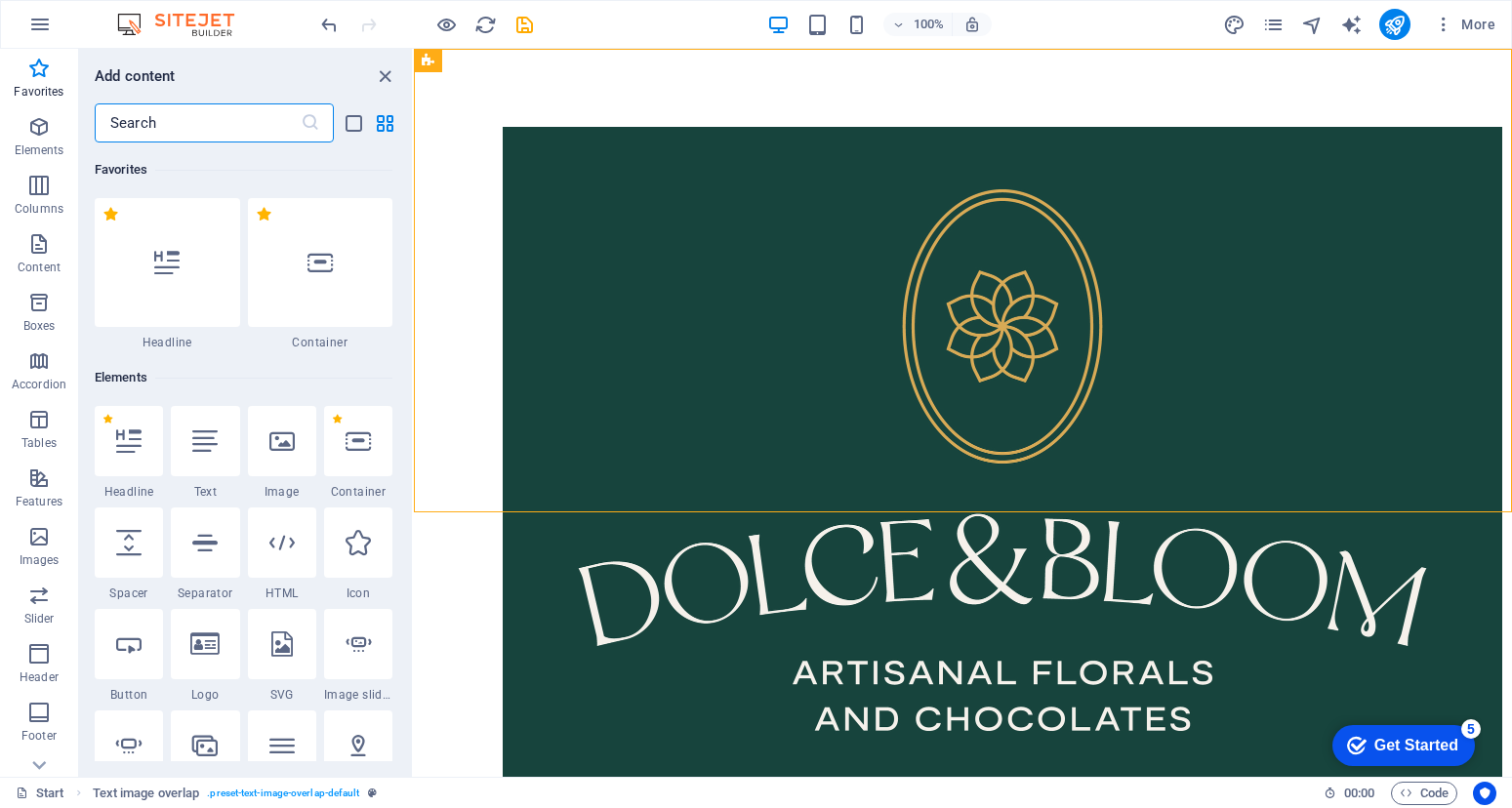
drag, startPoint x: 410, startPoint y: 441, endPoint x: 10, endPoint y: 95, distance: 528.9
click at [279, 442] on icon at bounding box center [283, 441] width 26 height 26
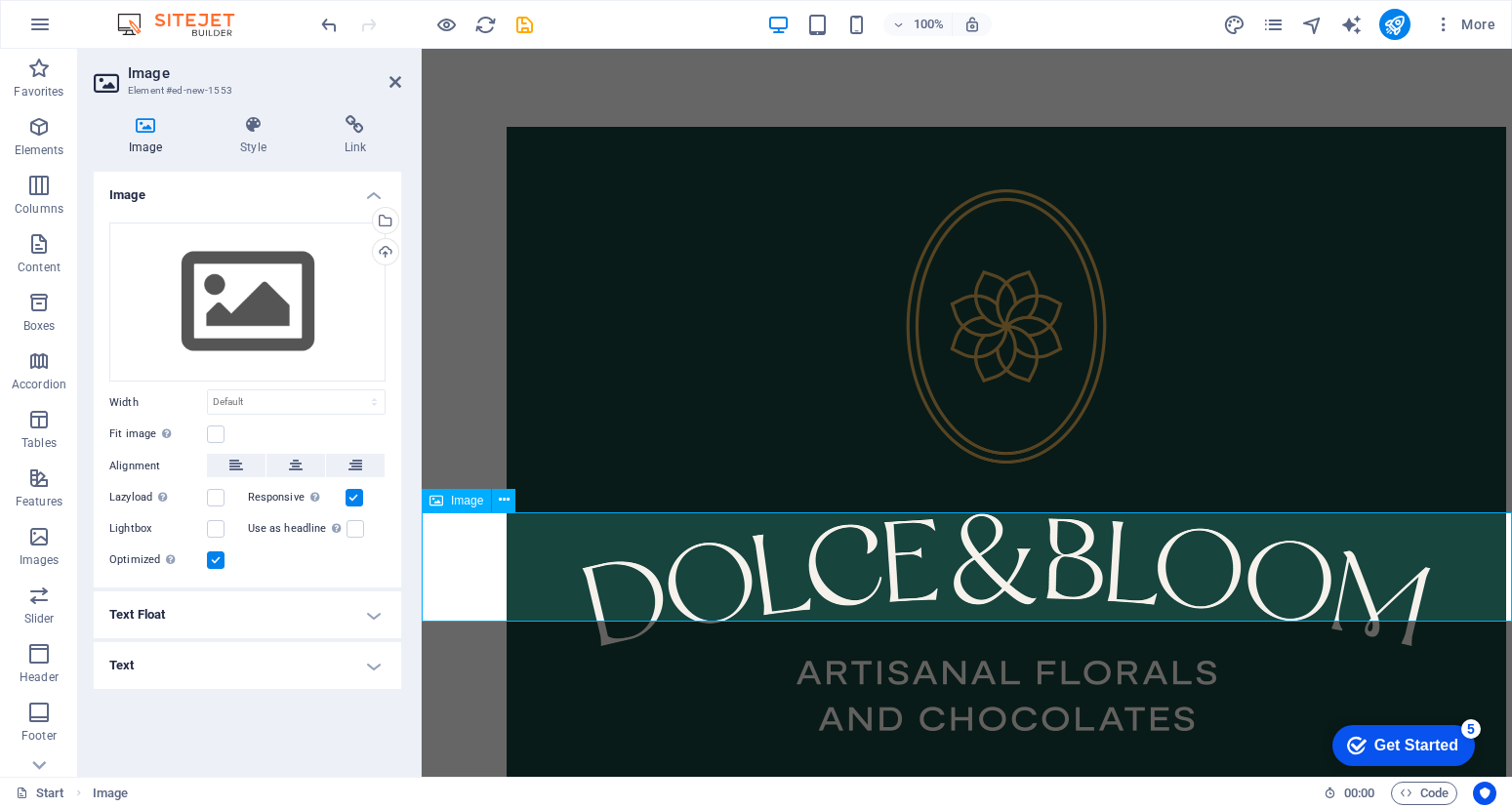
click at [255, 303] on div "Drag files here, click to choose files or select files from Files or our free s…" at bounding box center [247, 301] width 277 height 160
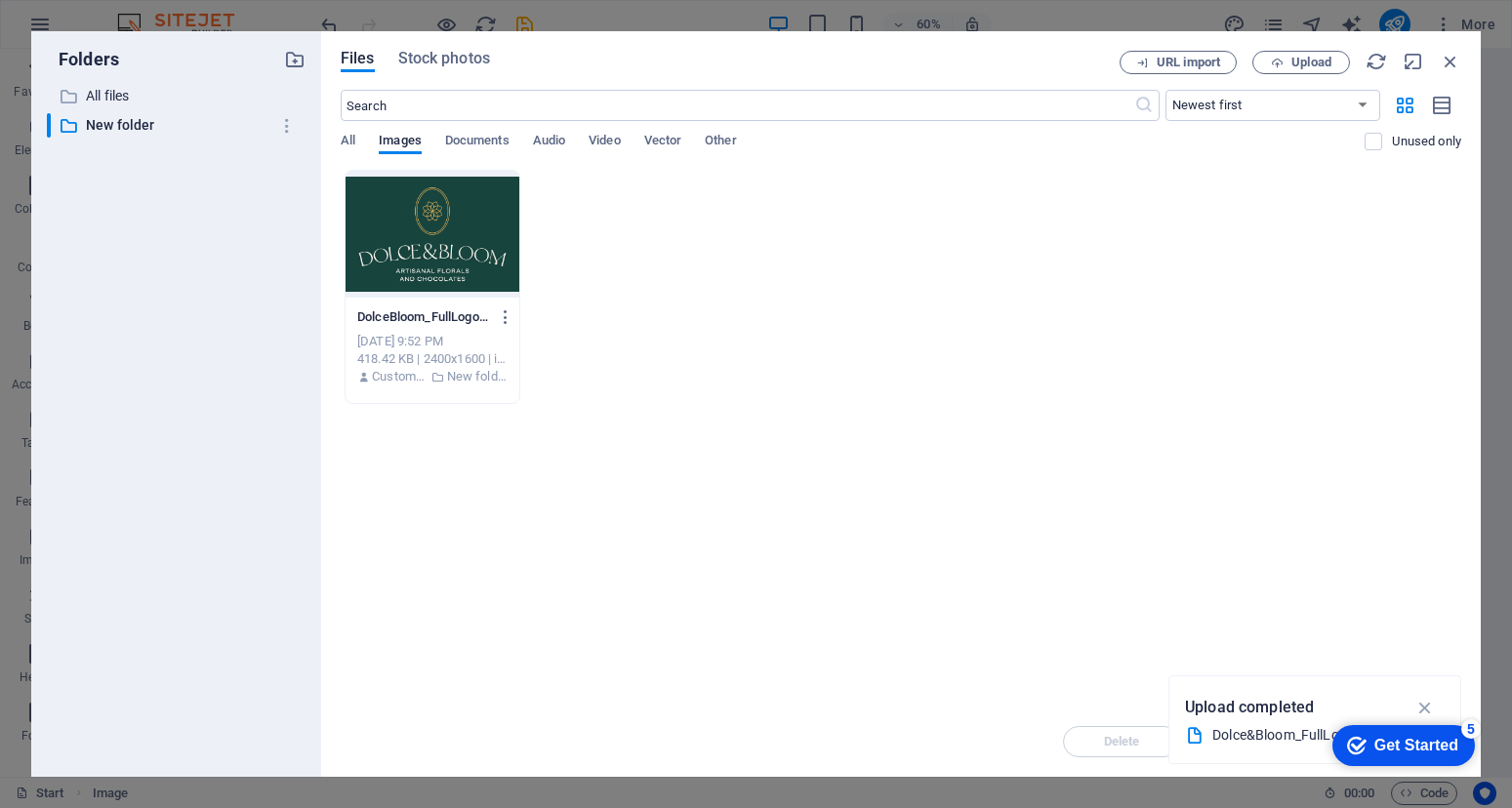
click at [456, 250] on div at bounding box center [431, 234] width 174 height 127
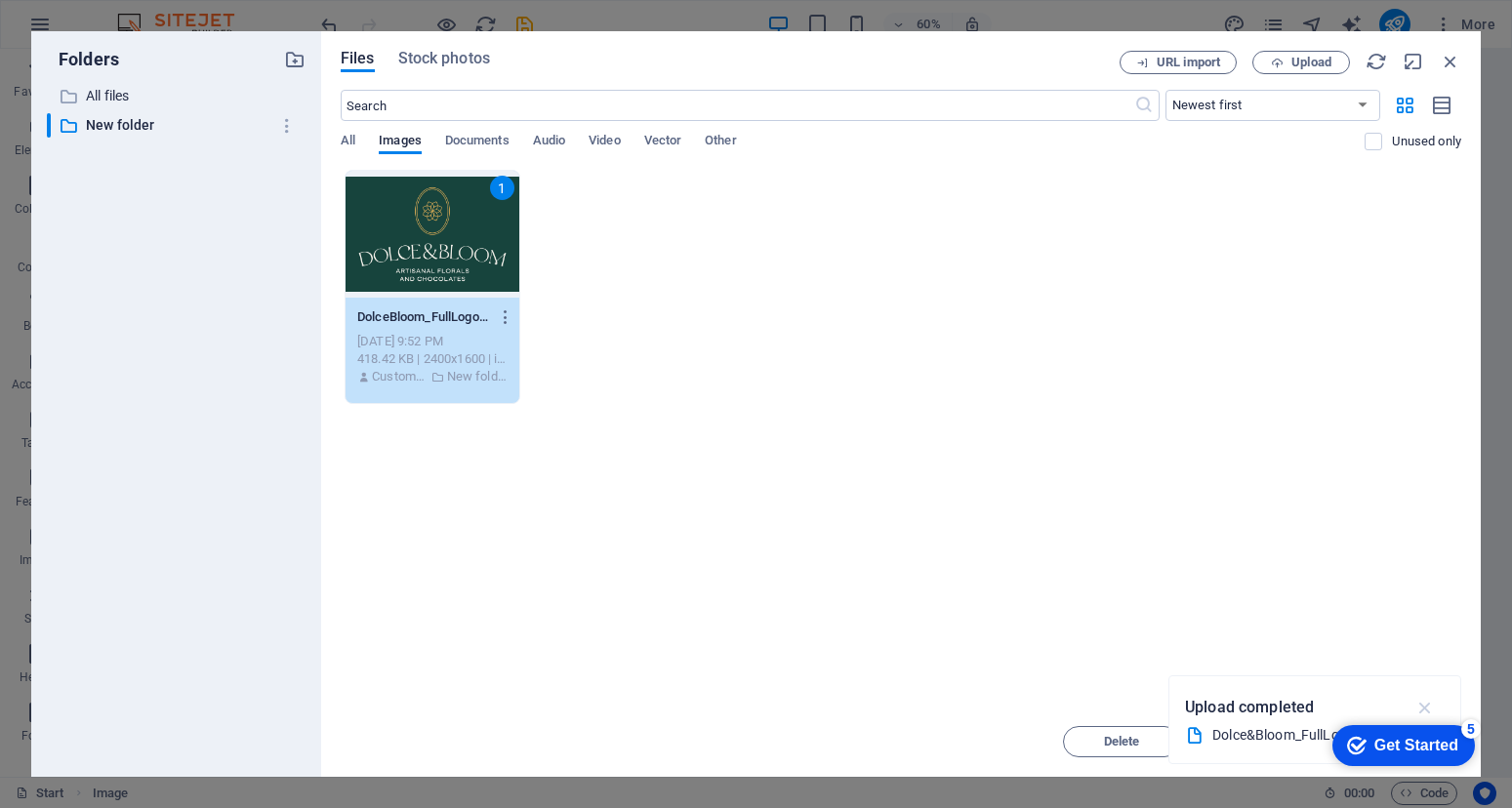
click at [1428, 701] on icon "button" at bounding box center [1425, 708] width 23 height 22
click at [1293, 747] on span "Move" at bounding box center [1261, 742] width 99 height 12
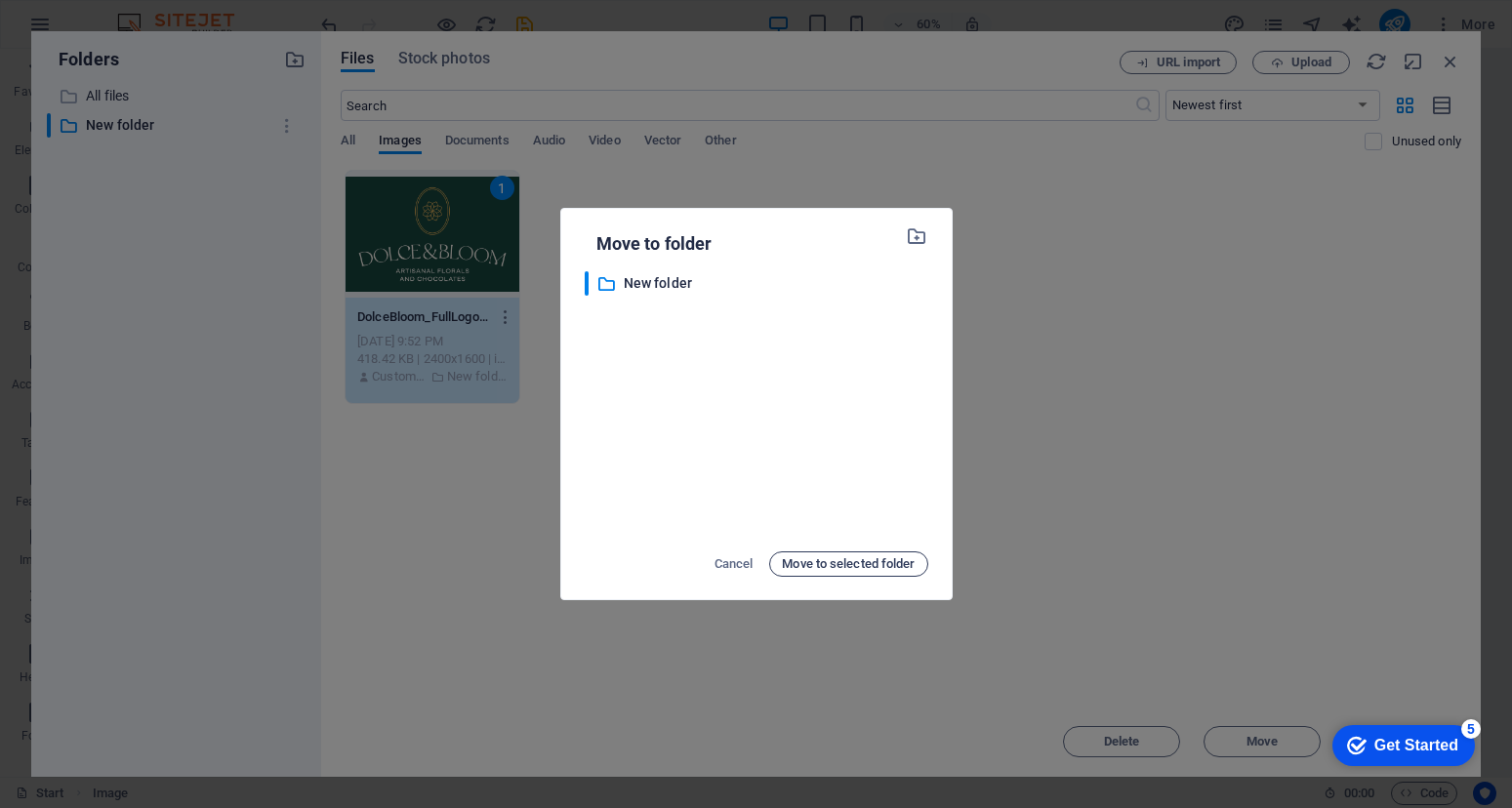
click at [820, 560] on span "Move to selected folder" at bounding box center [848, 564] width 133 height 24
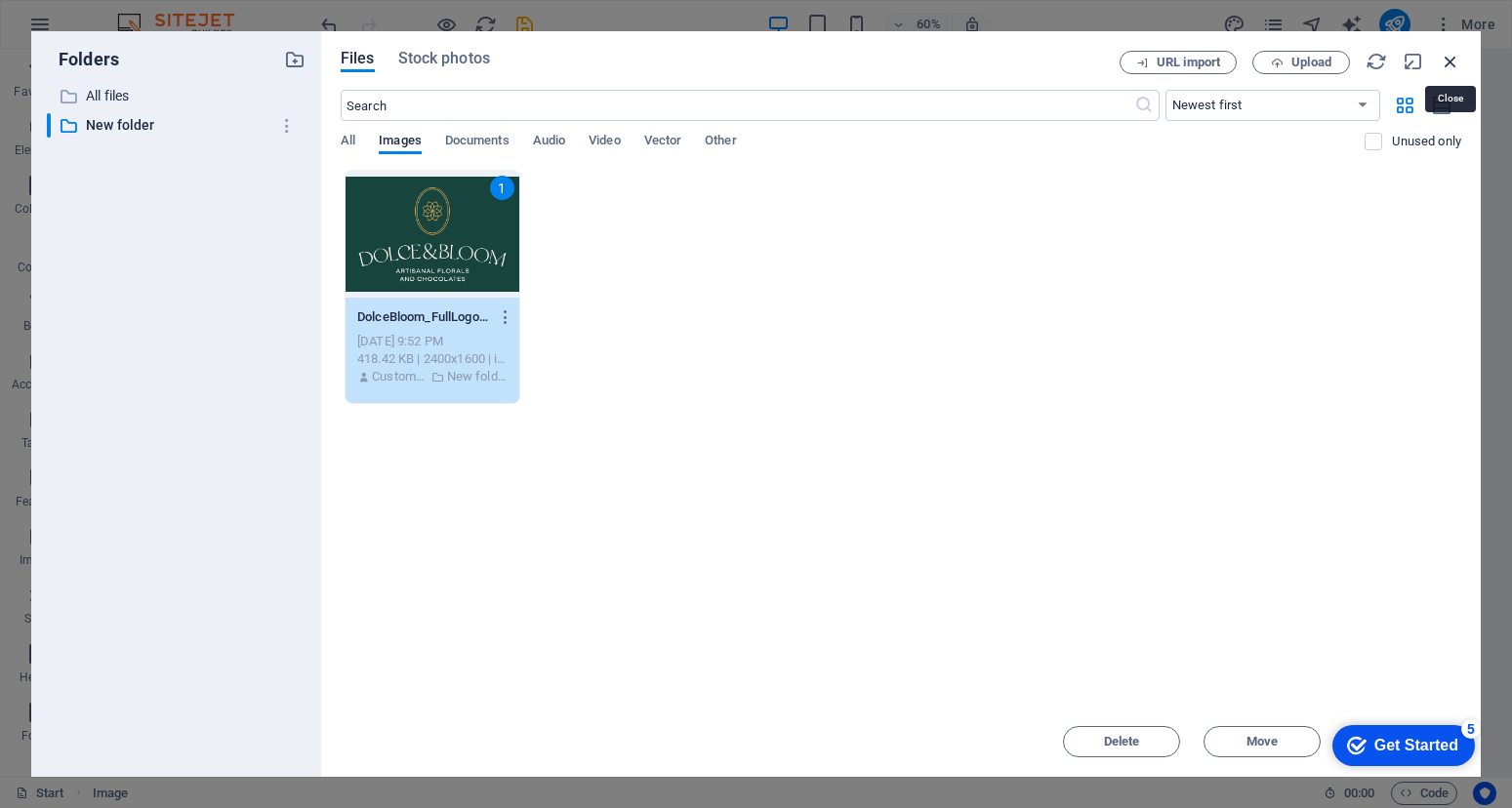
click at [1444, 67] on icon "button" at bounding box center [1451, 61] width 22 height 22
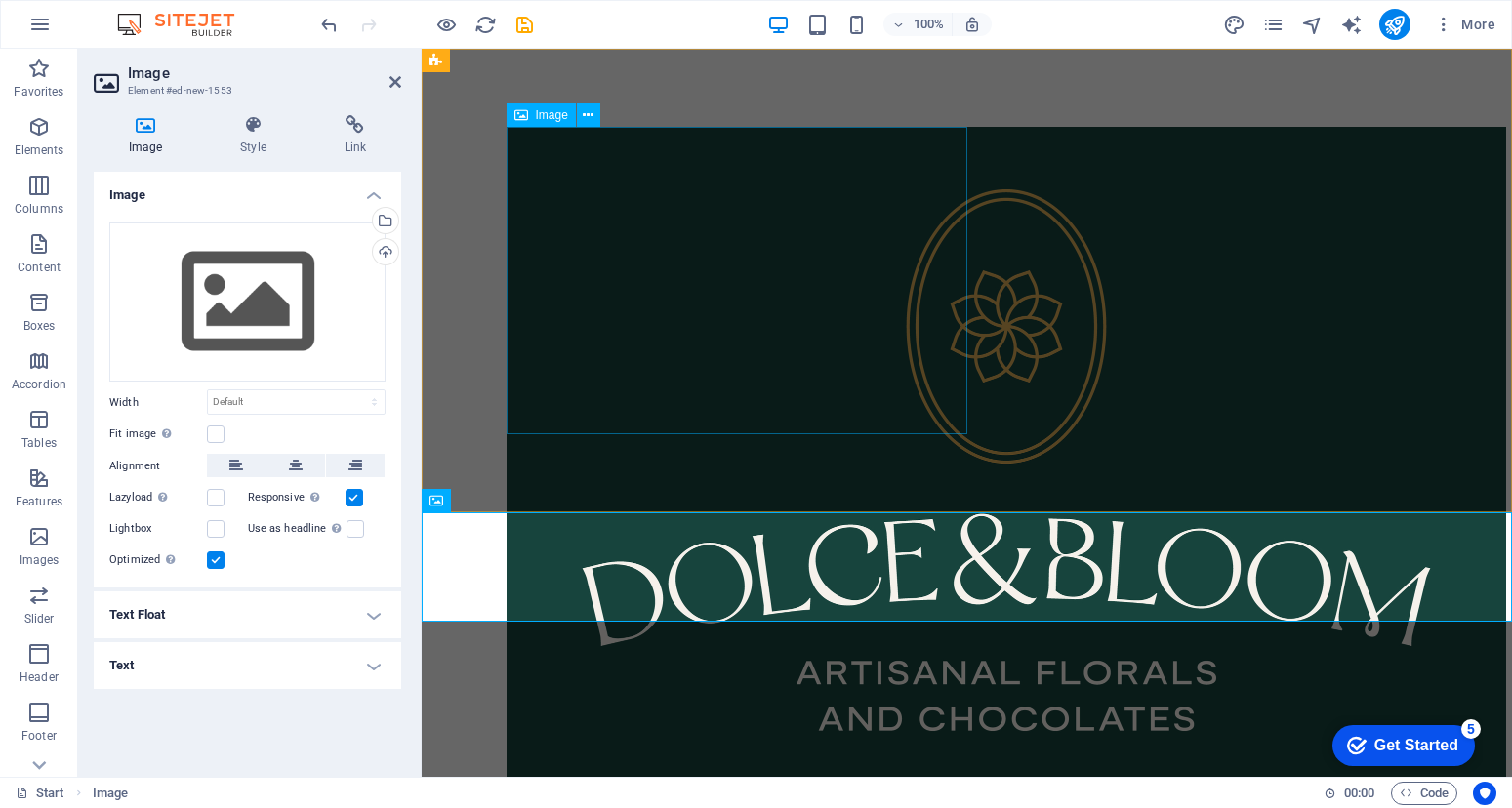
click at [754, 341] on figure at bounding box center [1006, 460] width 999 height 666
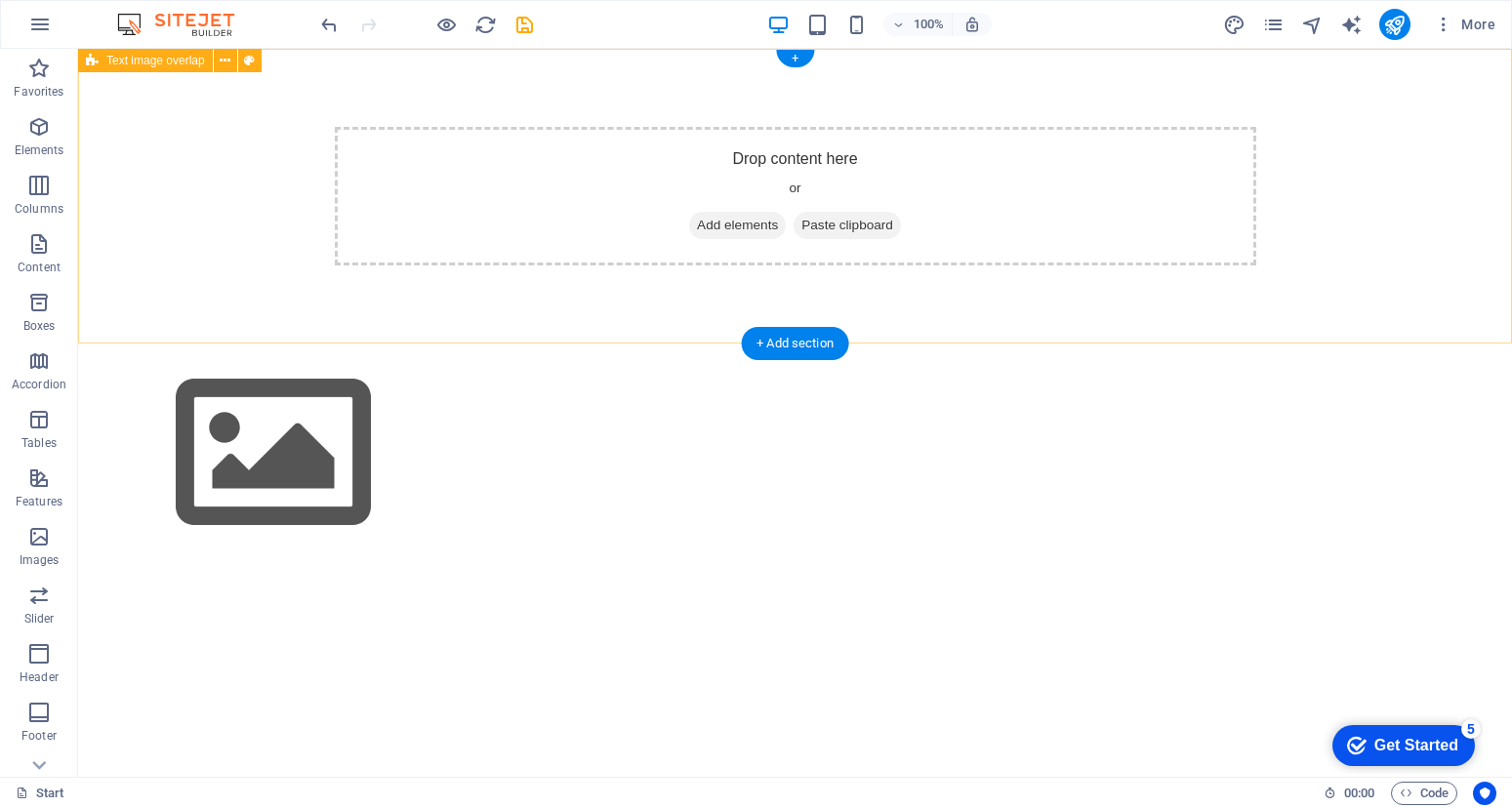
click at [923, 215] on div "Drop content here or Add elements Paste clipboard" at bounding box center [795, 196] width 921 height 139
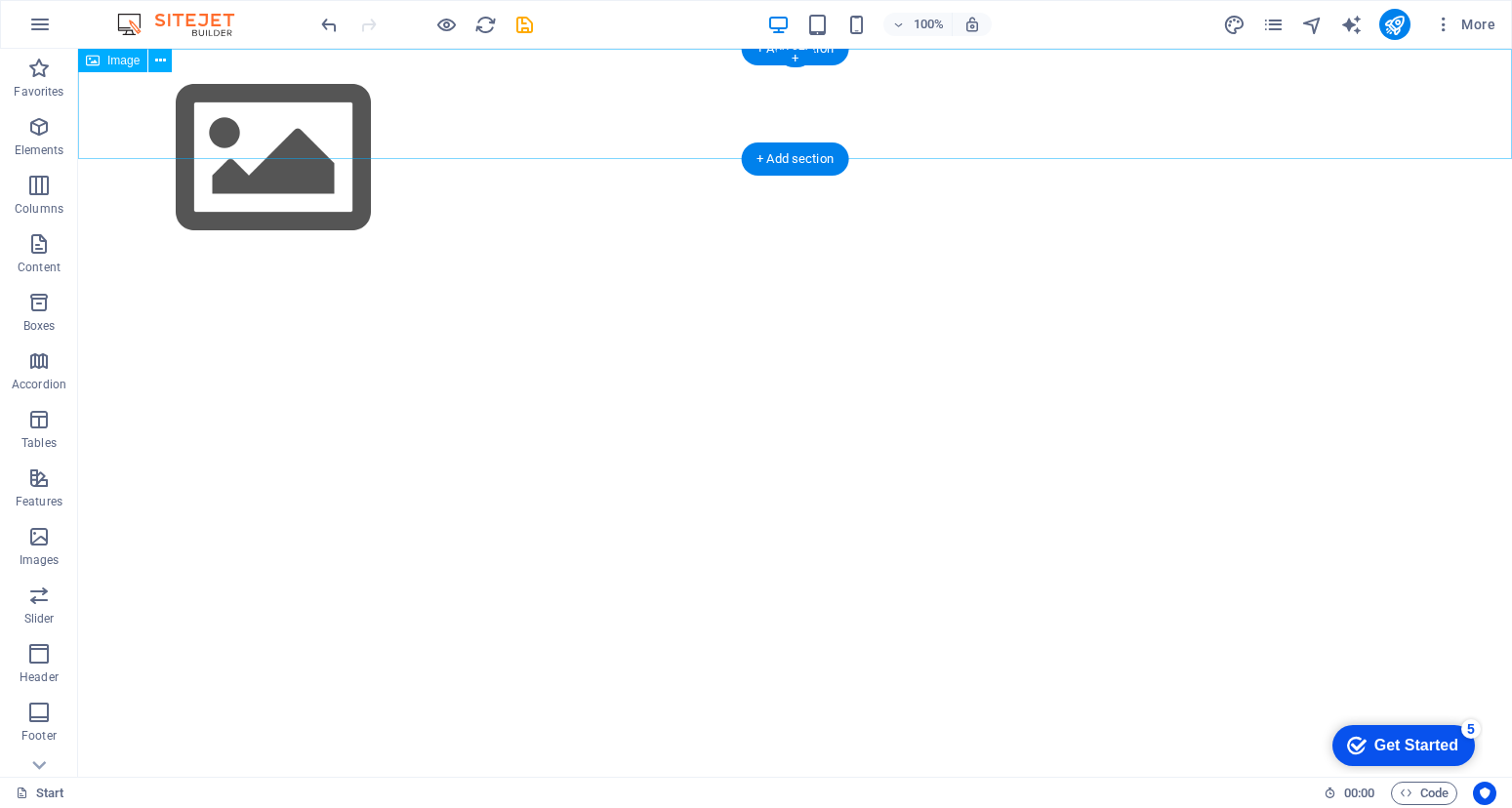
click at [157, 88] on figure at bounding box center [795, 158] width 1434 height 219
click at [212, 116] on figure at bounding box center [795, 158] width 1434 height 219
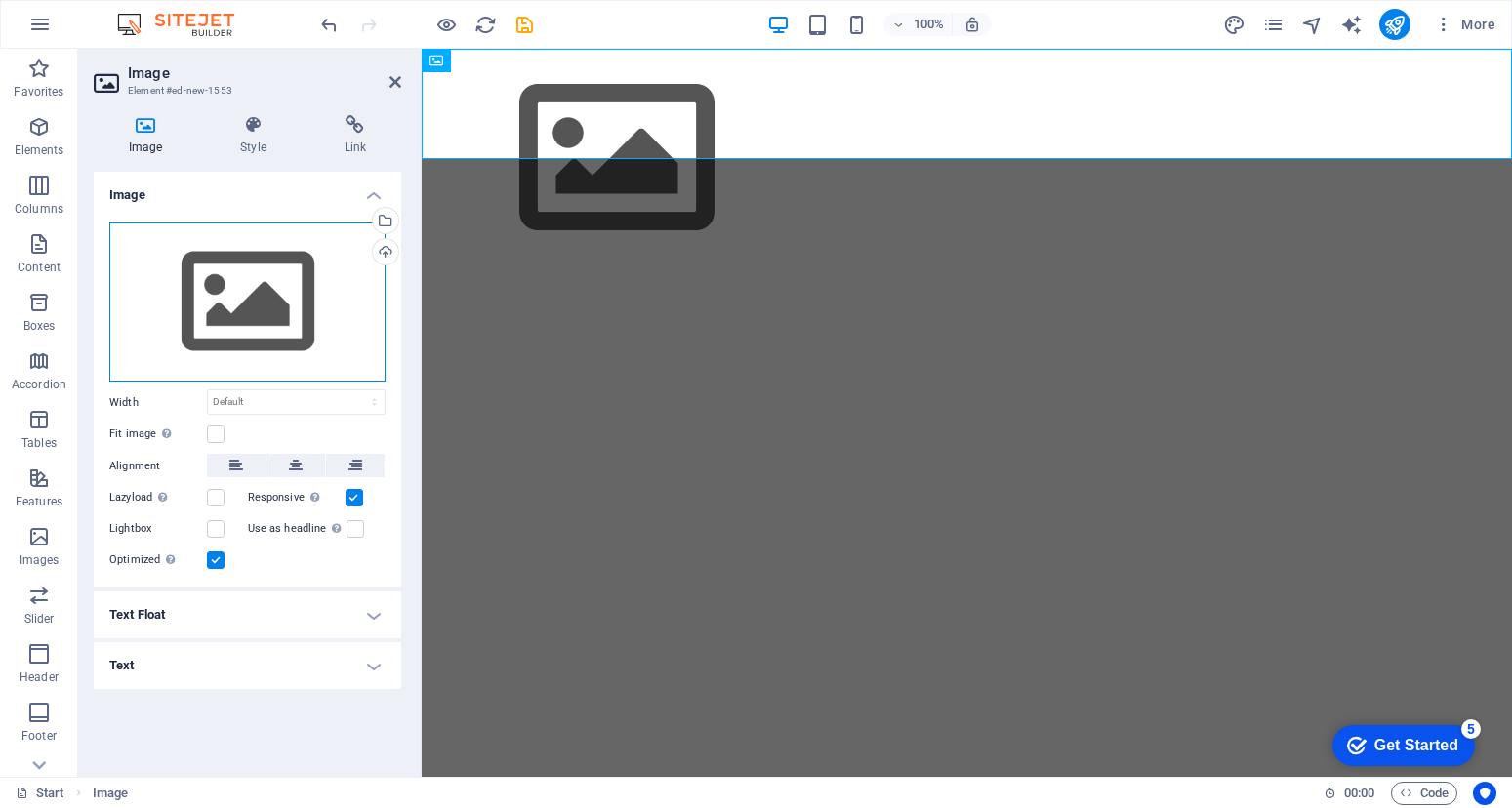
click at [249, 289] on div "Drag files here, click to choose files or select files from Files or our free s…" at bounding box center [247, 301] width 277 height 160
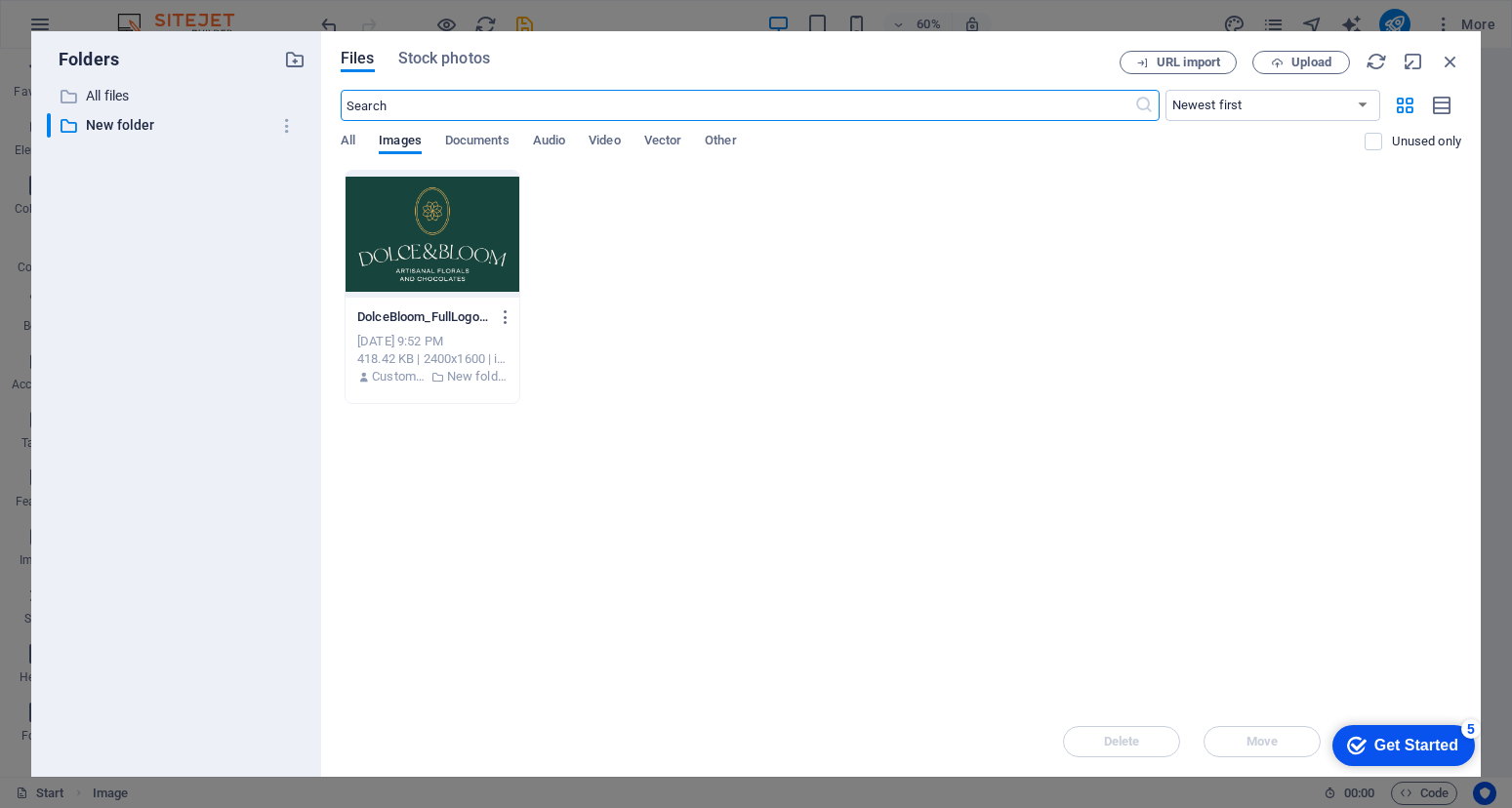
click at [432, 261] on div at bounding box center [431, 234] width 174 height 127
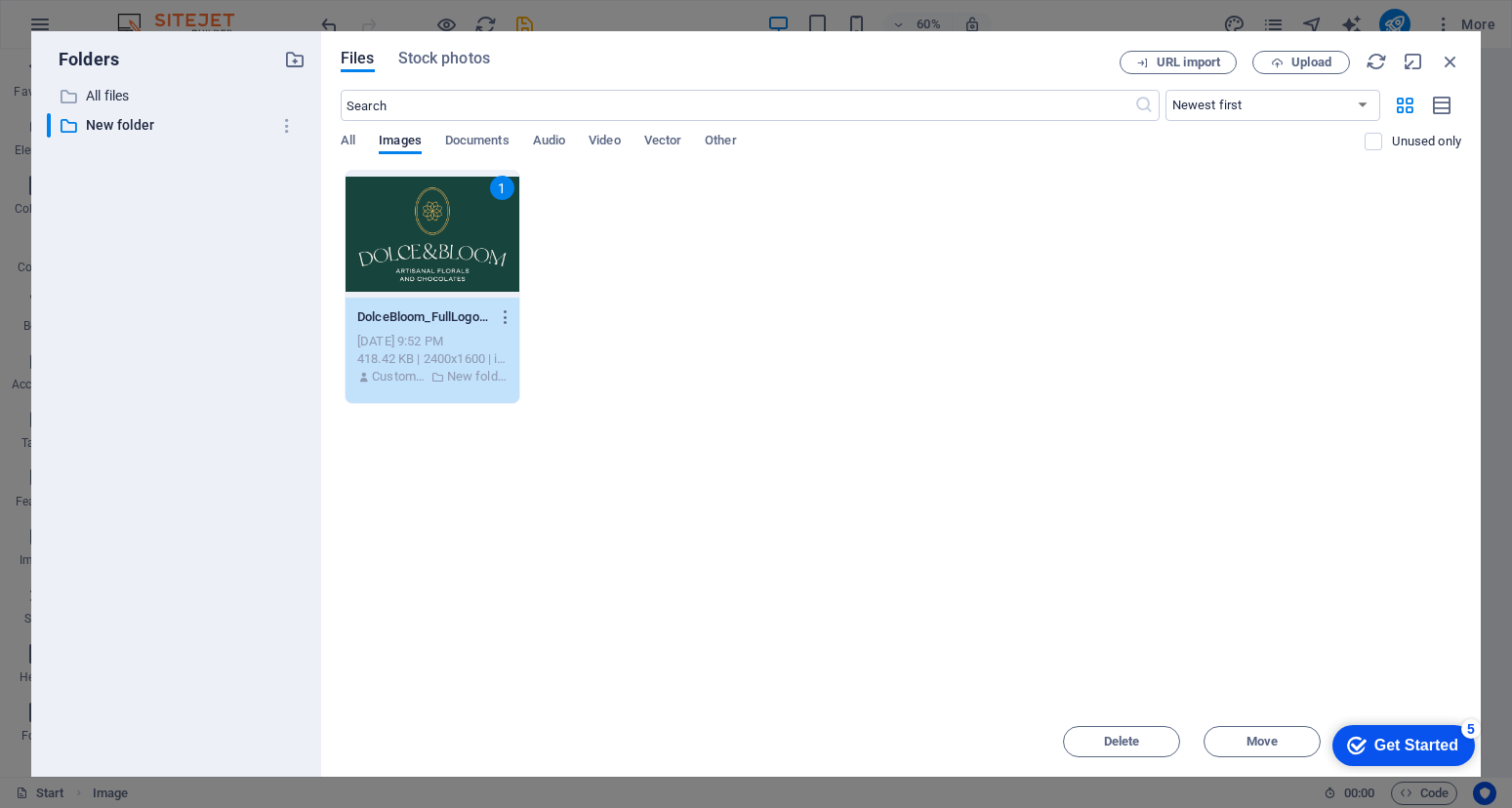
click at [437, 259] on div "1" at bounding box center [431, 234] width 174 height 127
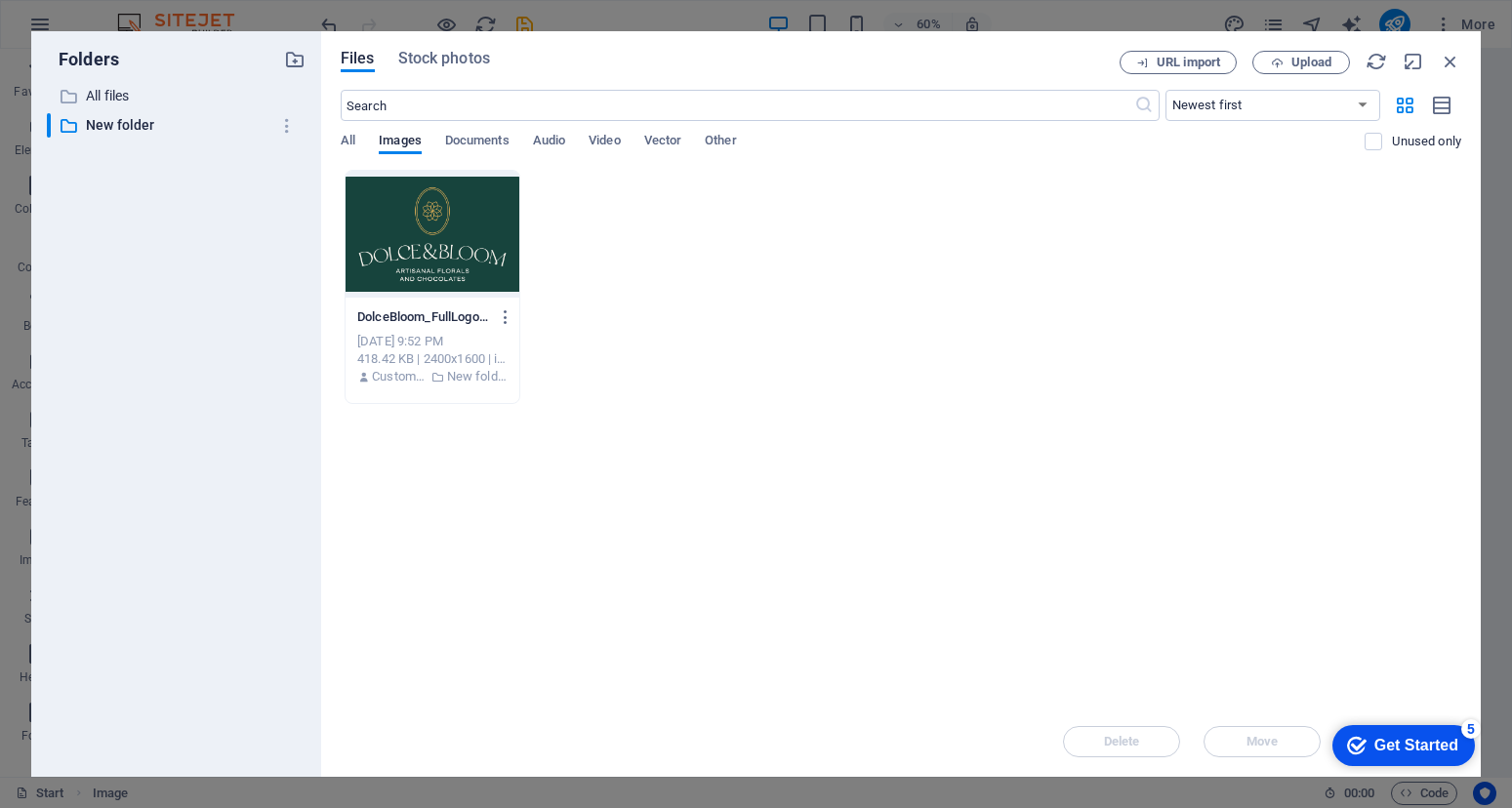
click at [437, 259] on div at bounding box center [431, 234] width 174 height 127
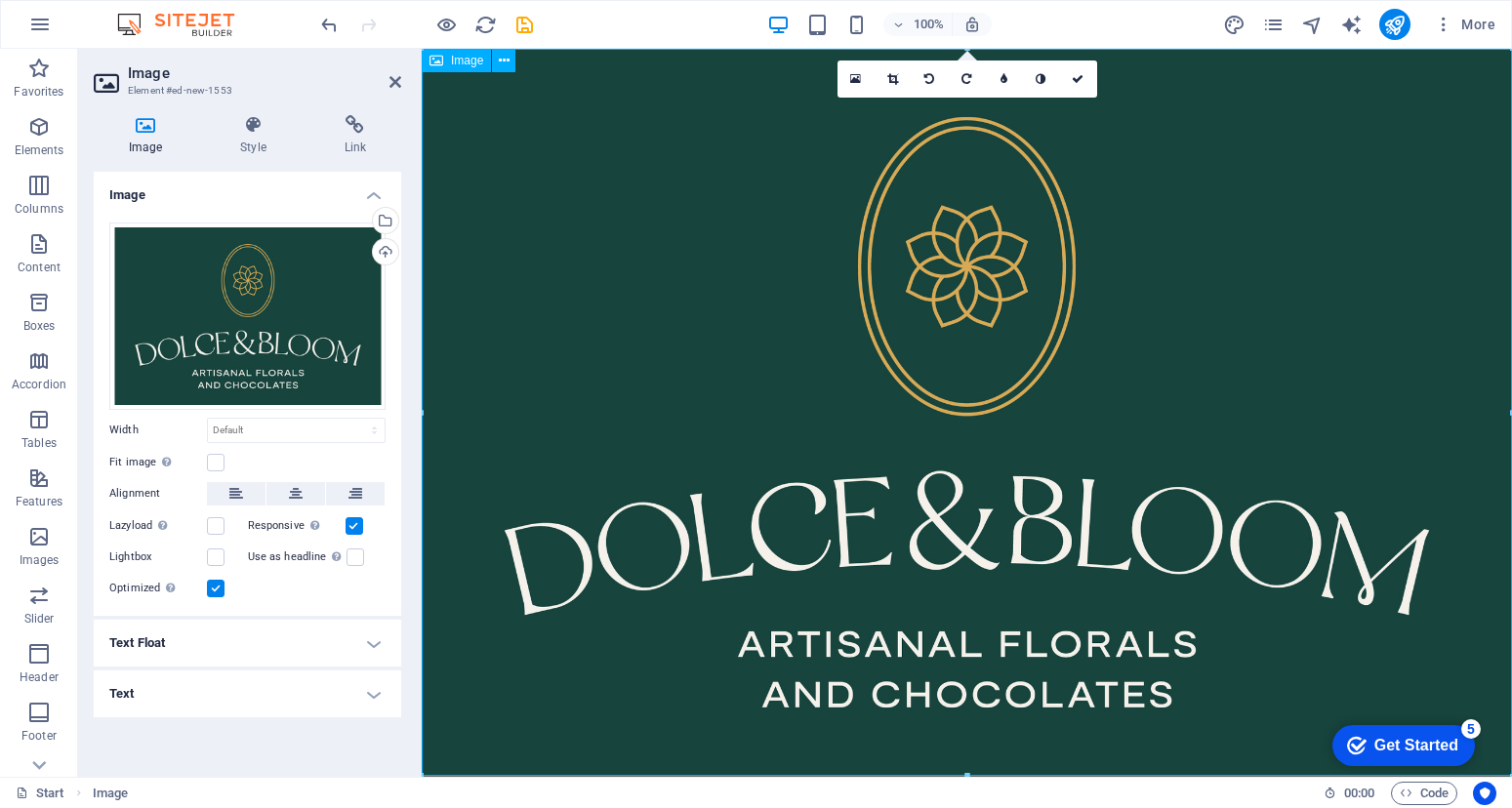
click at [840, 400] on figure at bounding box center [966, 411] width 1090 height 727
click at [1264, 299] on figure at bounding box center [966, 411] width 1090 height 727
click at [1398, 22] on icon "publish" at bounding box center [1394, 25] width 23 height 23
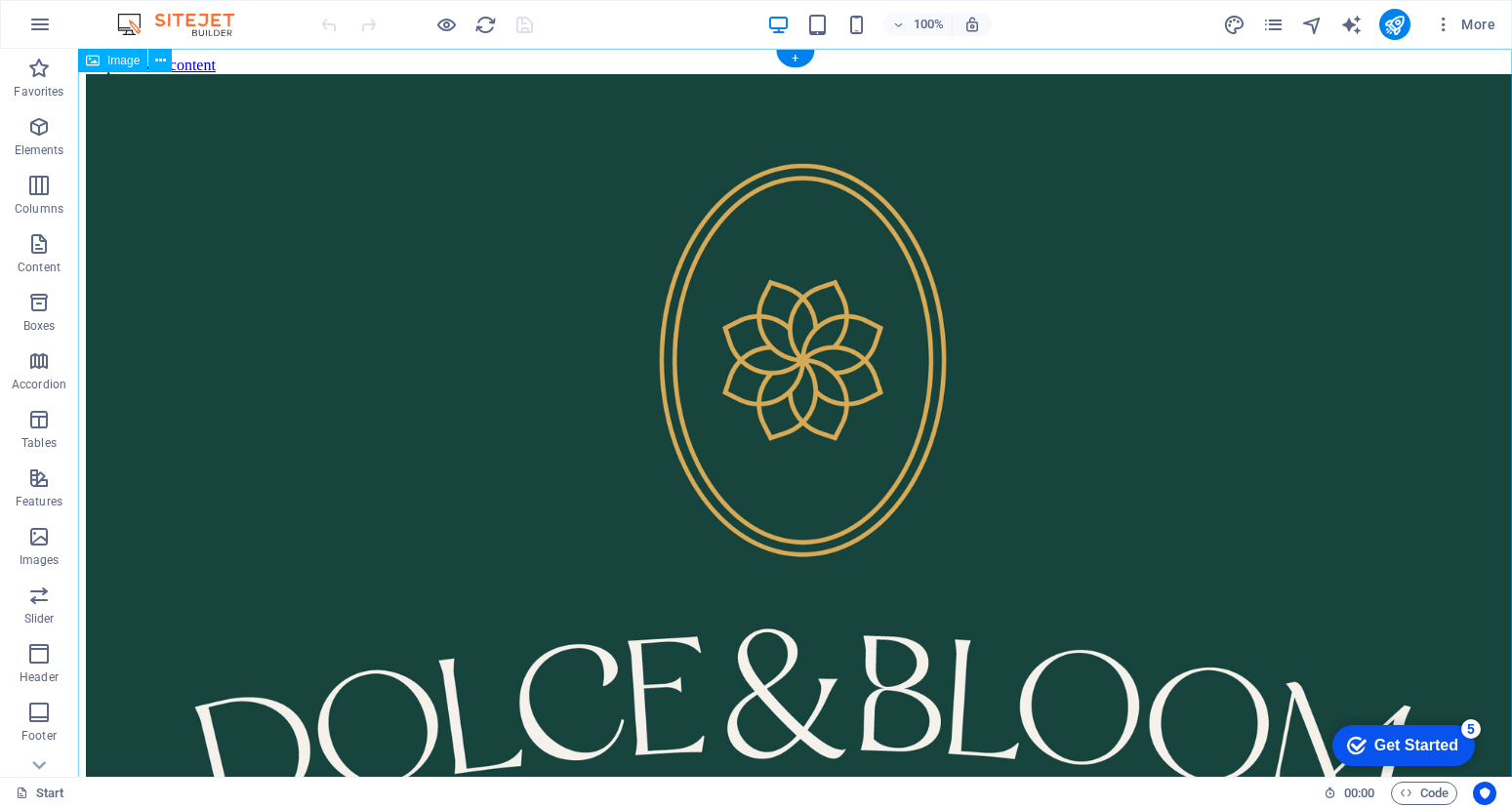
click at [850, 400] on figure at bounding box center [795, 554] width 1418 height 960
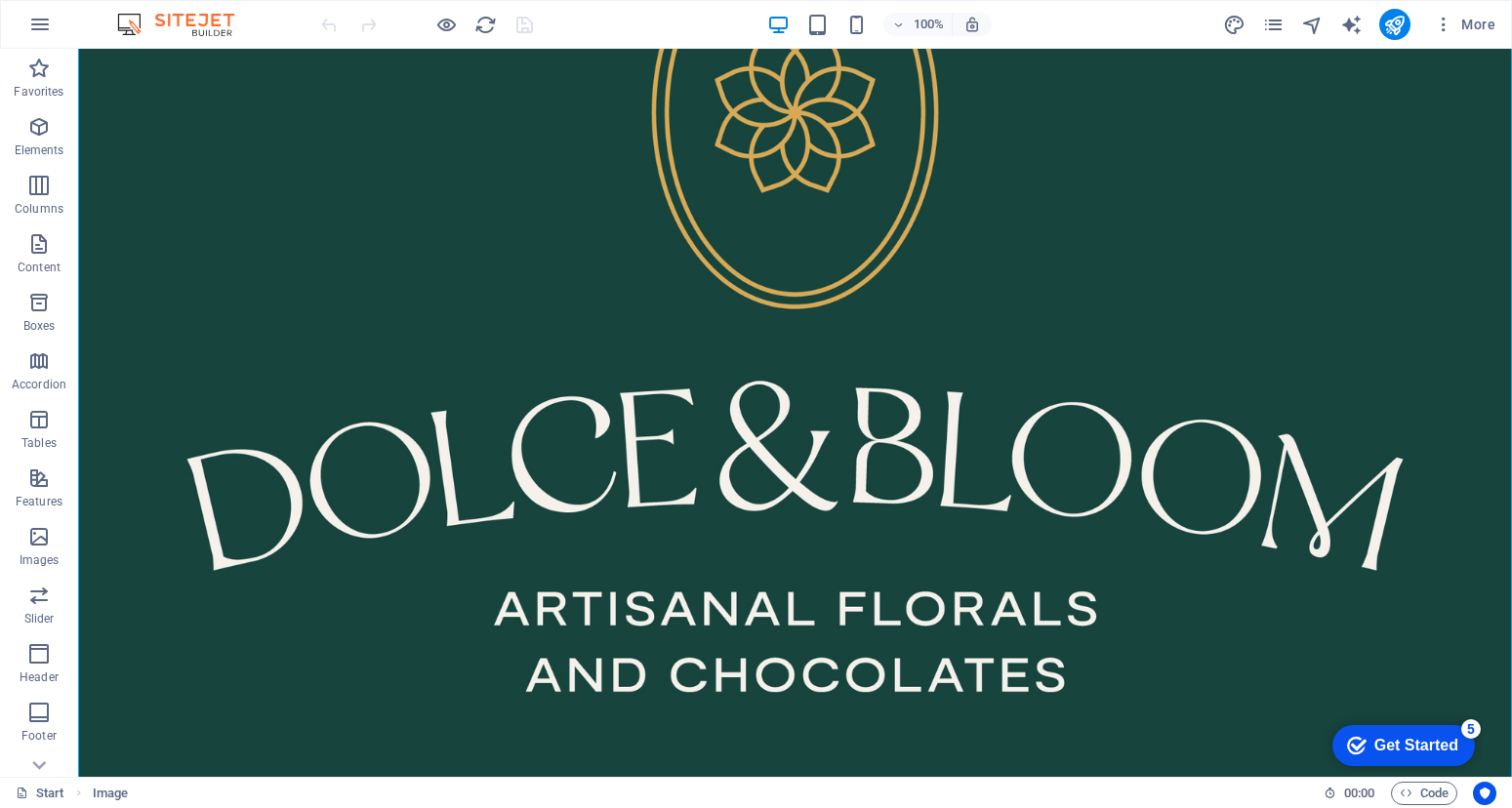
scroll to position [227, 0]
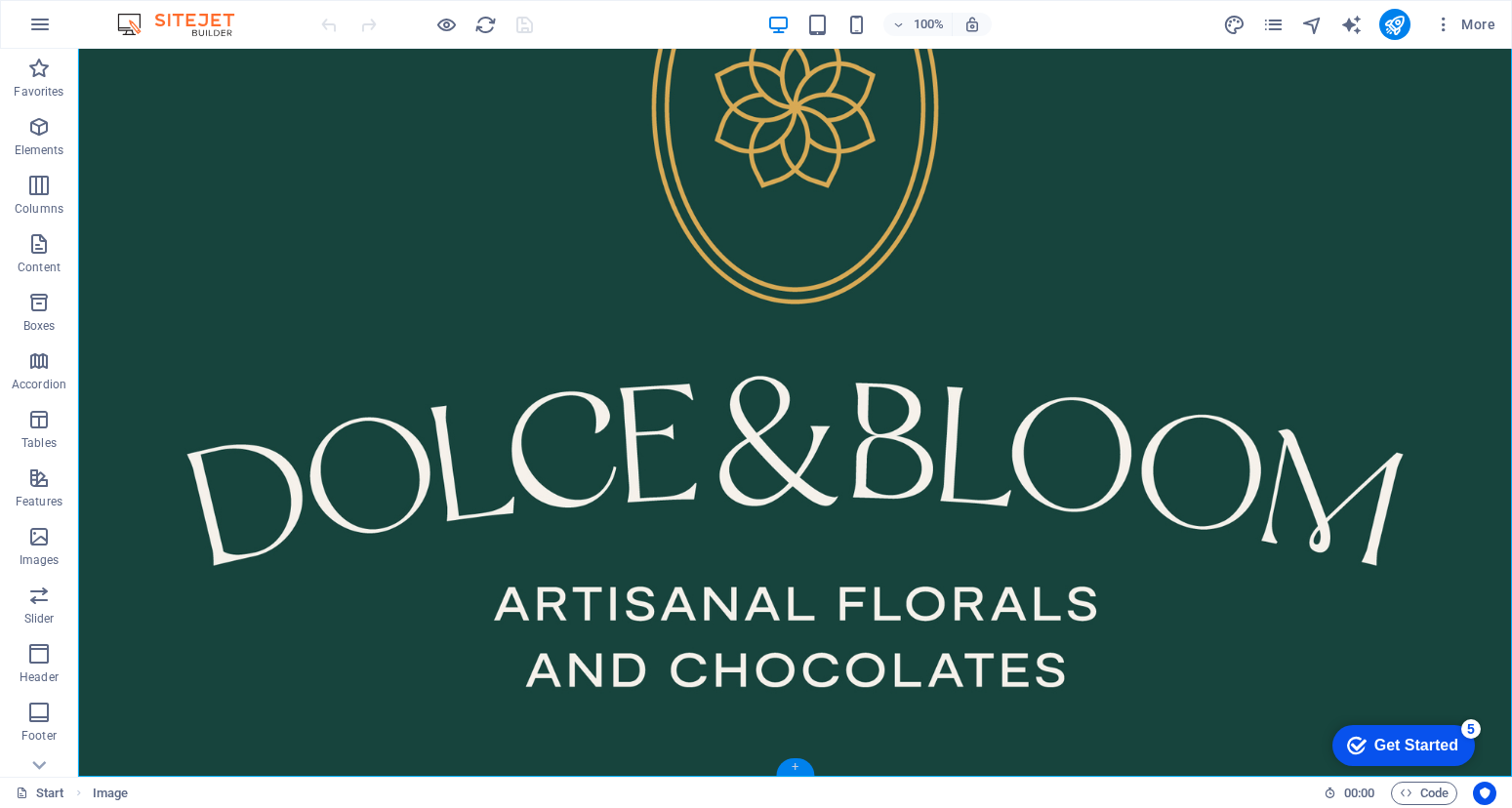
click at [796, 763] on div "+" at bounding box center [794, 767] width 38 height 18
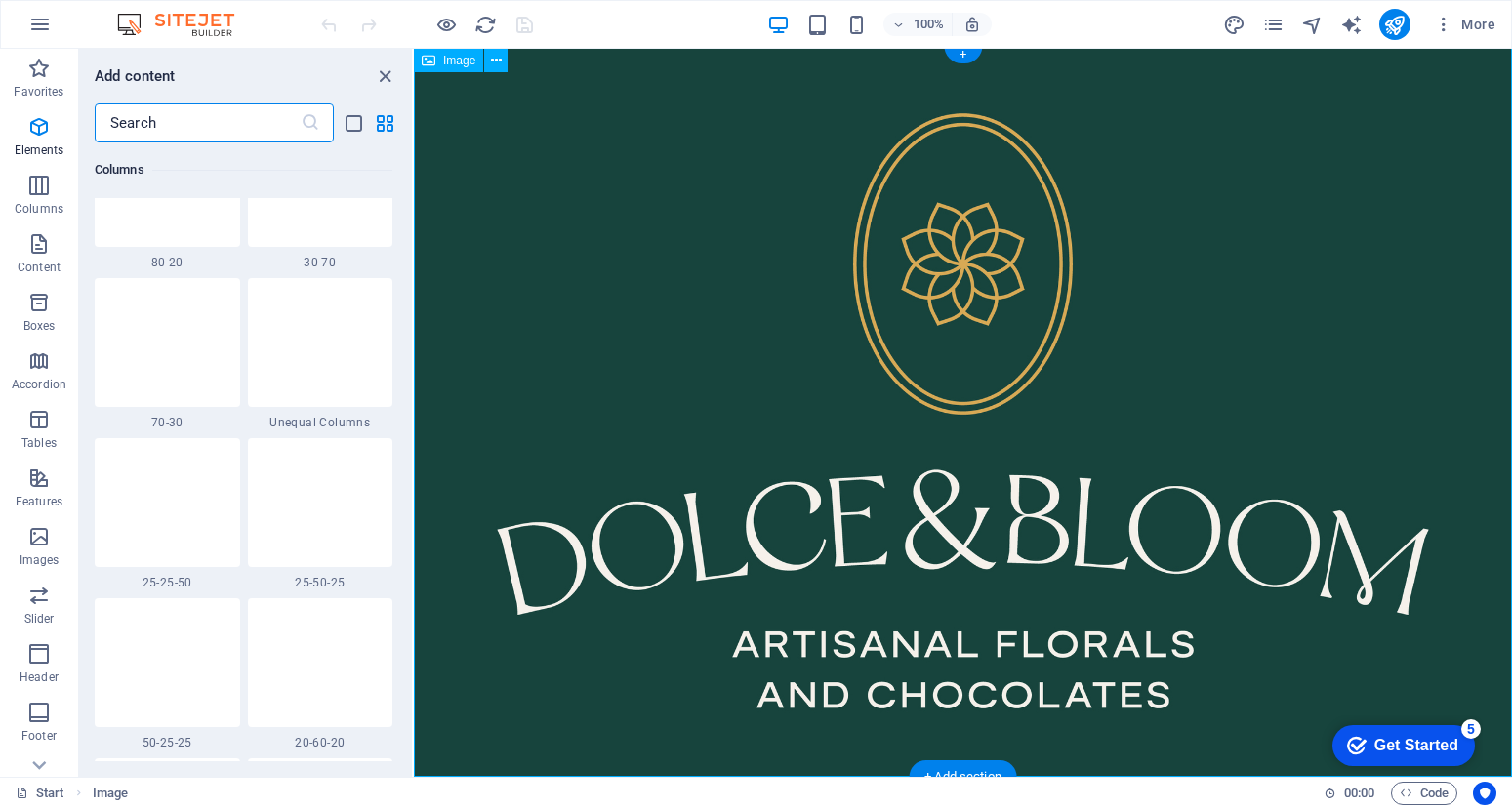
scroll to position [3414, 0]
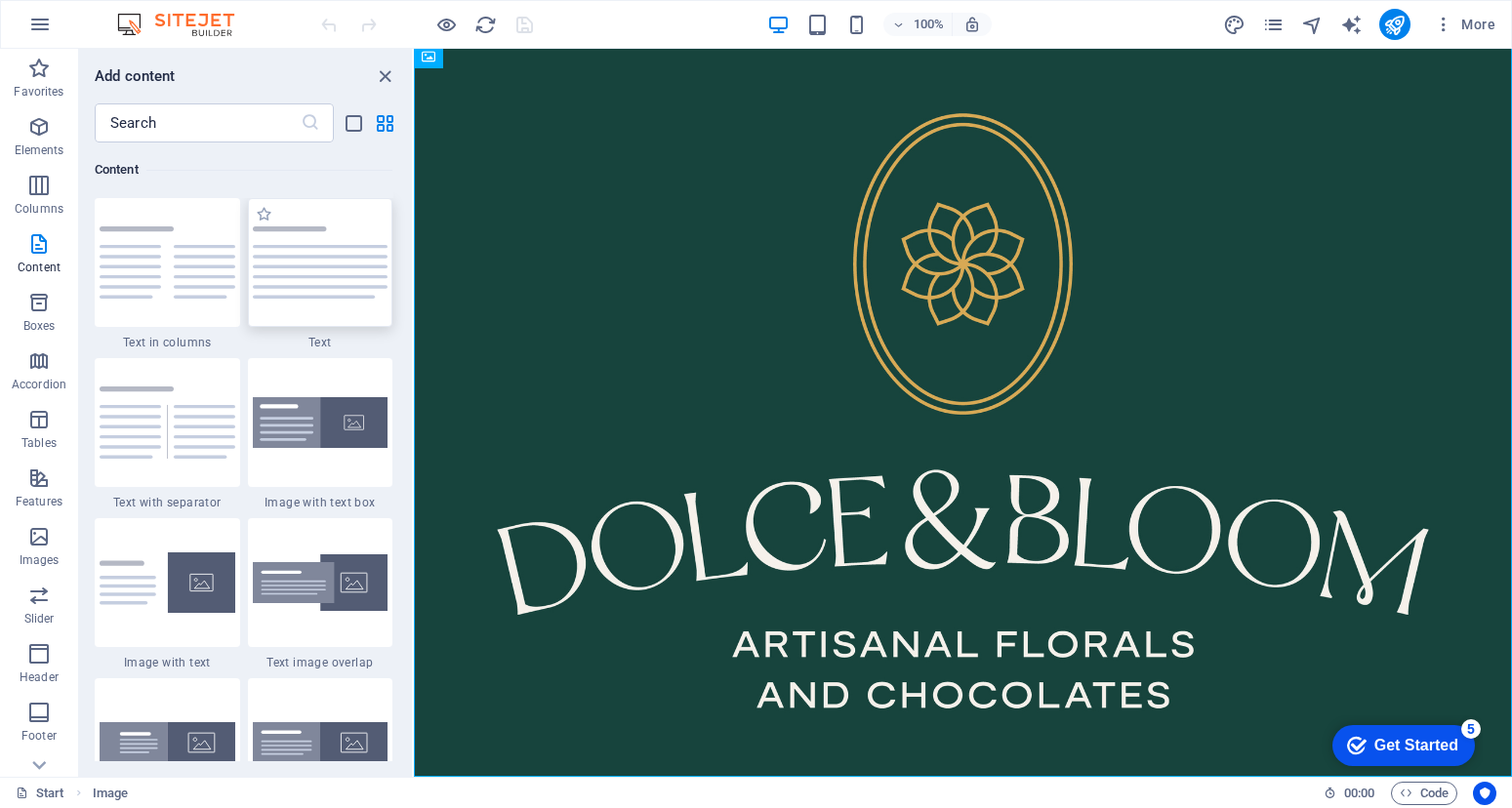
click at [369, 275] on img at bounding box center [320, 262] width 136 height 72
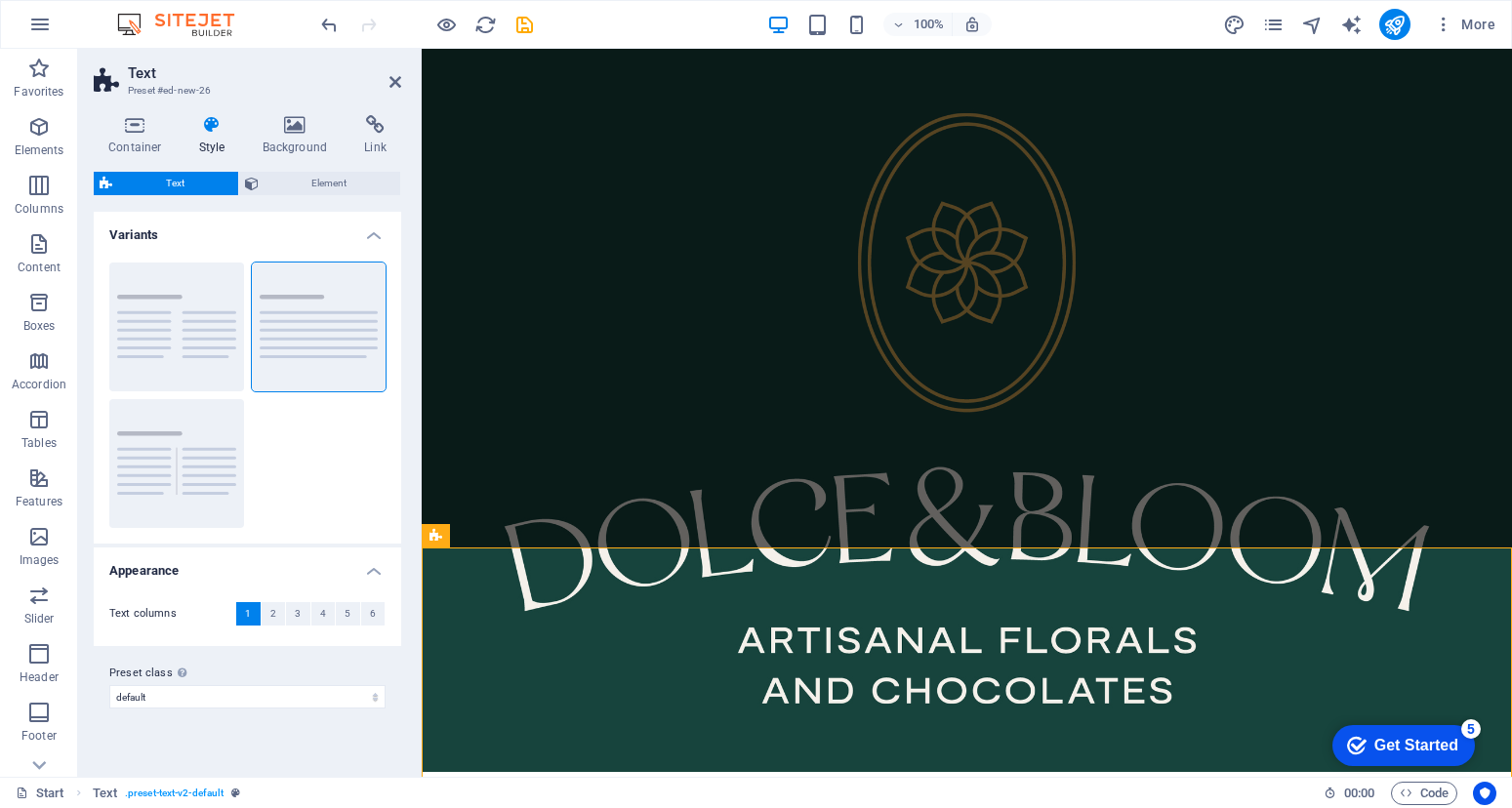
scroll to position [227, 0]
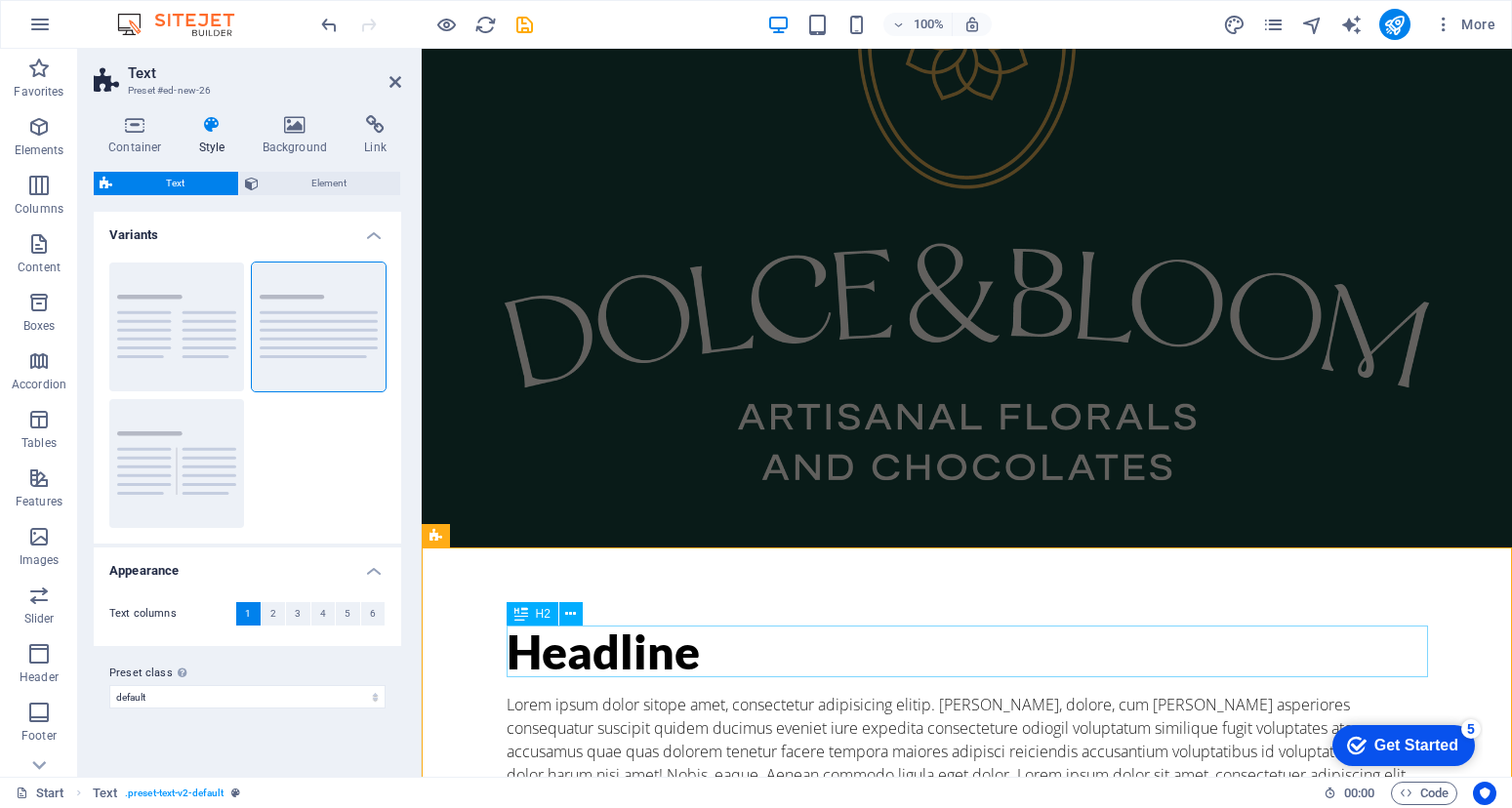
click at [601, 654] on div "Headline" at bounding box center [967, 652] width 921 height 52
click at [614, 647] on div "Headline" at bounding box center [967, 652] width 921 height 52
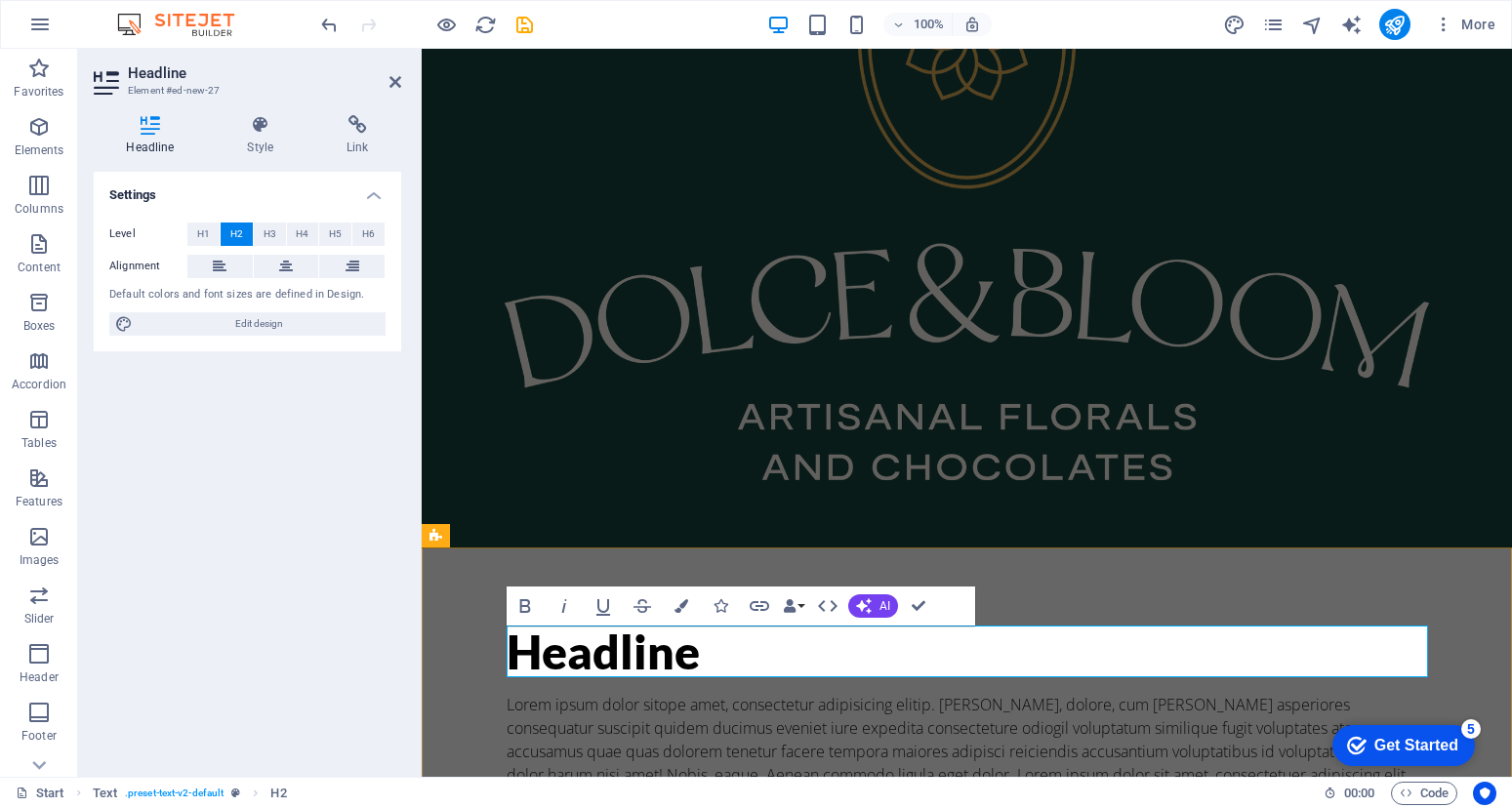
click at [614, 647] on h2 "Headline" at bounding box center [967, 652] width 921 height 52
click at [508, 667] on h2 "Coming Soon" at bounding box center [967, 652] width 921 height 52
click at [514, 664] on h2 "Coming Soon" at bounding box center [967, 652] width 921 height 52
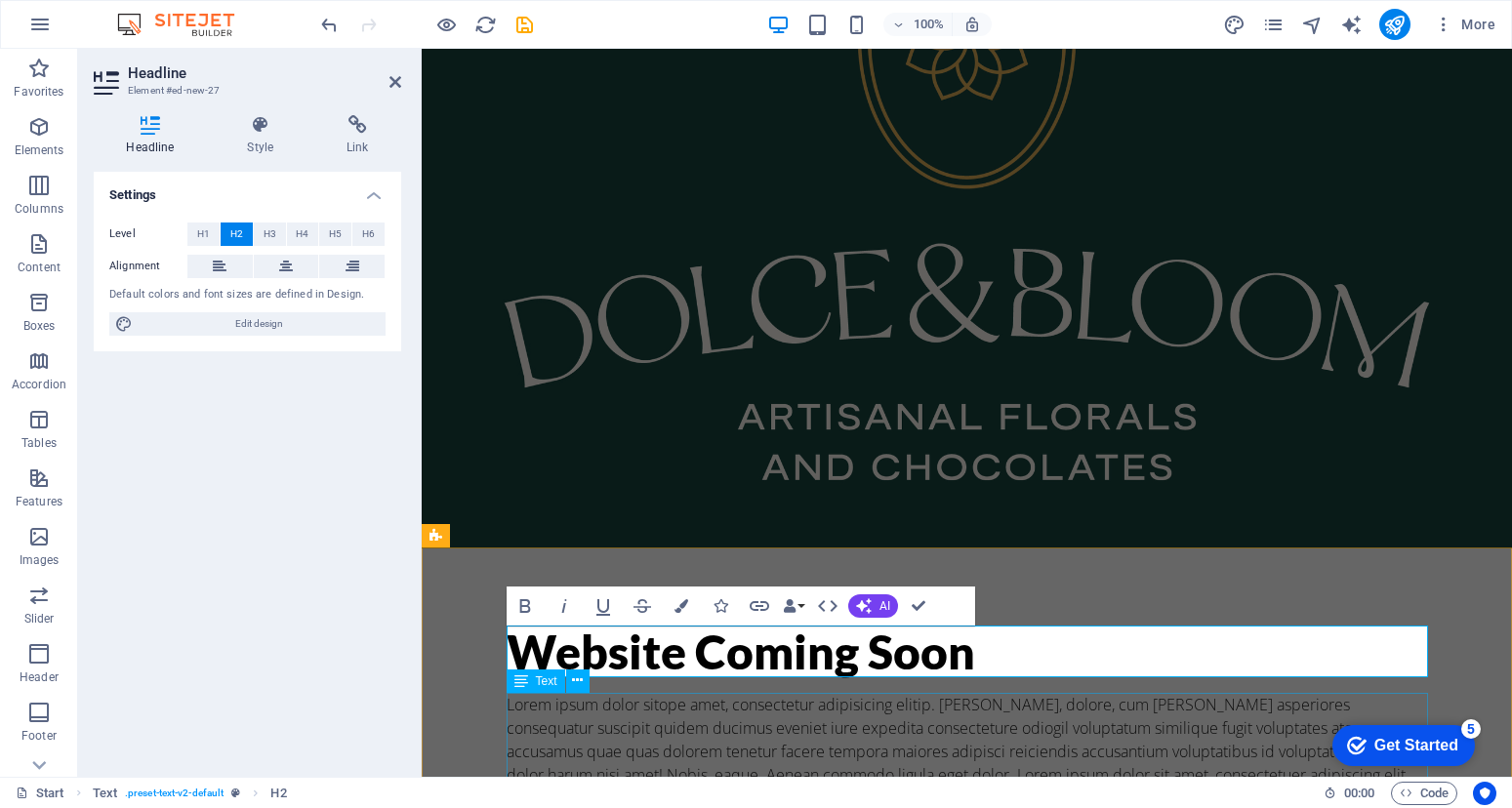
click at [609, 743] on div "Lorem ipsum dolor sitope amet, consectetur adipisicing elitip. [PERSON_NAME], d…" at bounding box center [967, 751] width 921 height 117
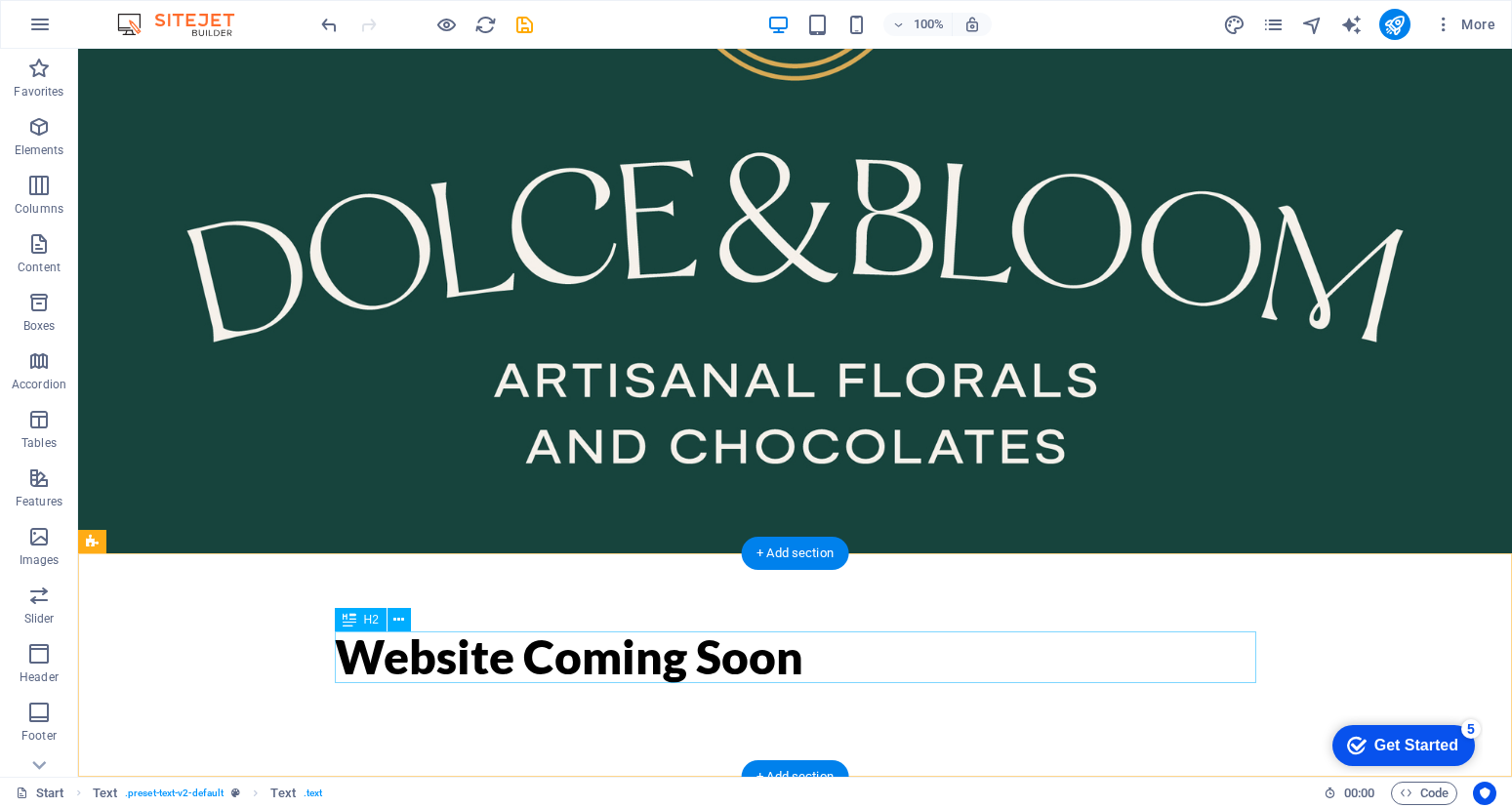
scroll to position [451, 0]
click at [836, 652] on div "Website Coming Soon" at bounding box center [795, 657] width 921 height 52
click at [802, 666] on div "Website Coming Soon" at bounding box center [795, 657] width 921 height 52
click at [802, 665] on div "Website Coming Soon" at bounding box center [795, 657] width 921 height 52
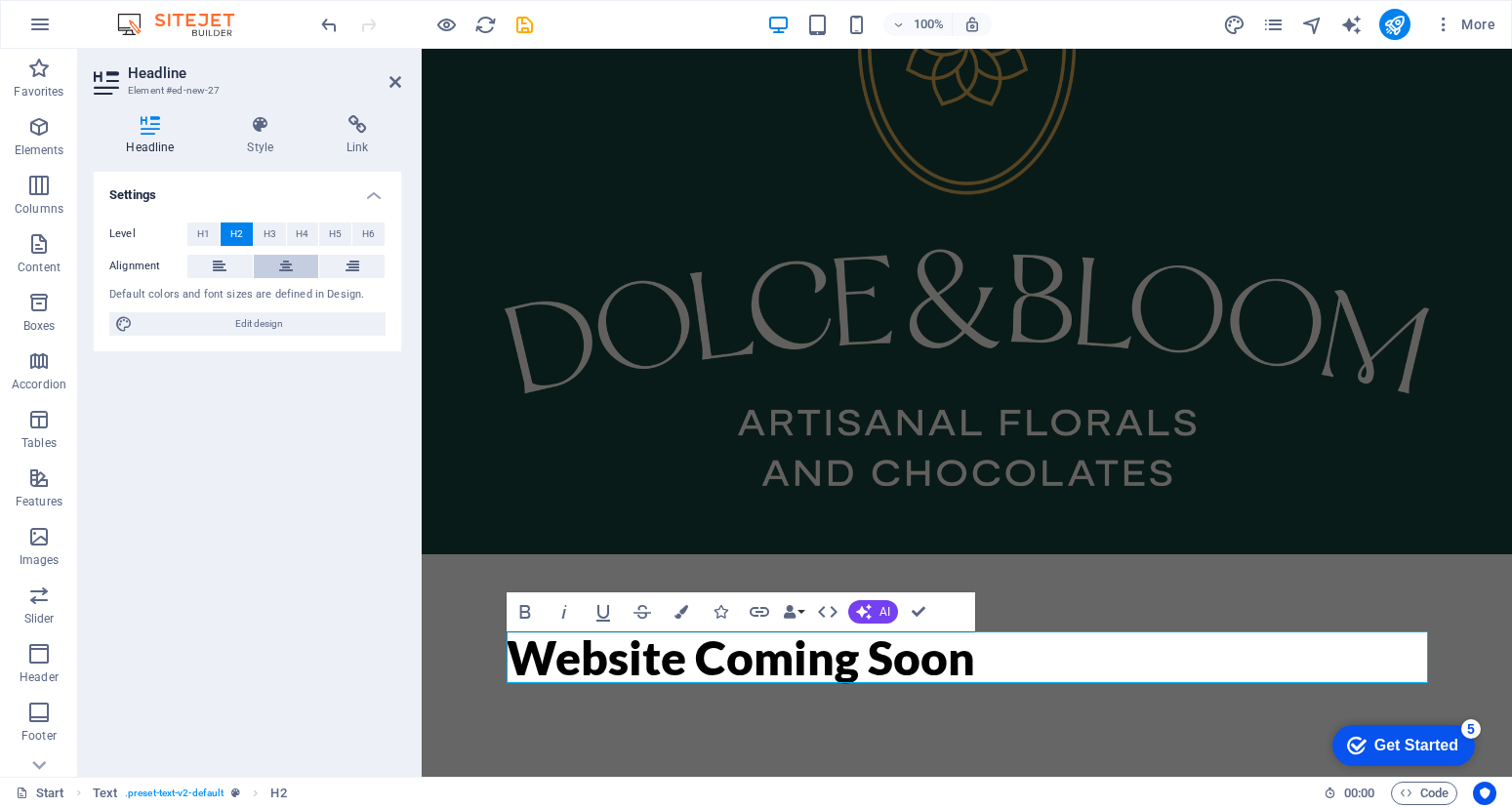
click at [286, 270] on icon at bounding box center [286, 267] width 14 height 24
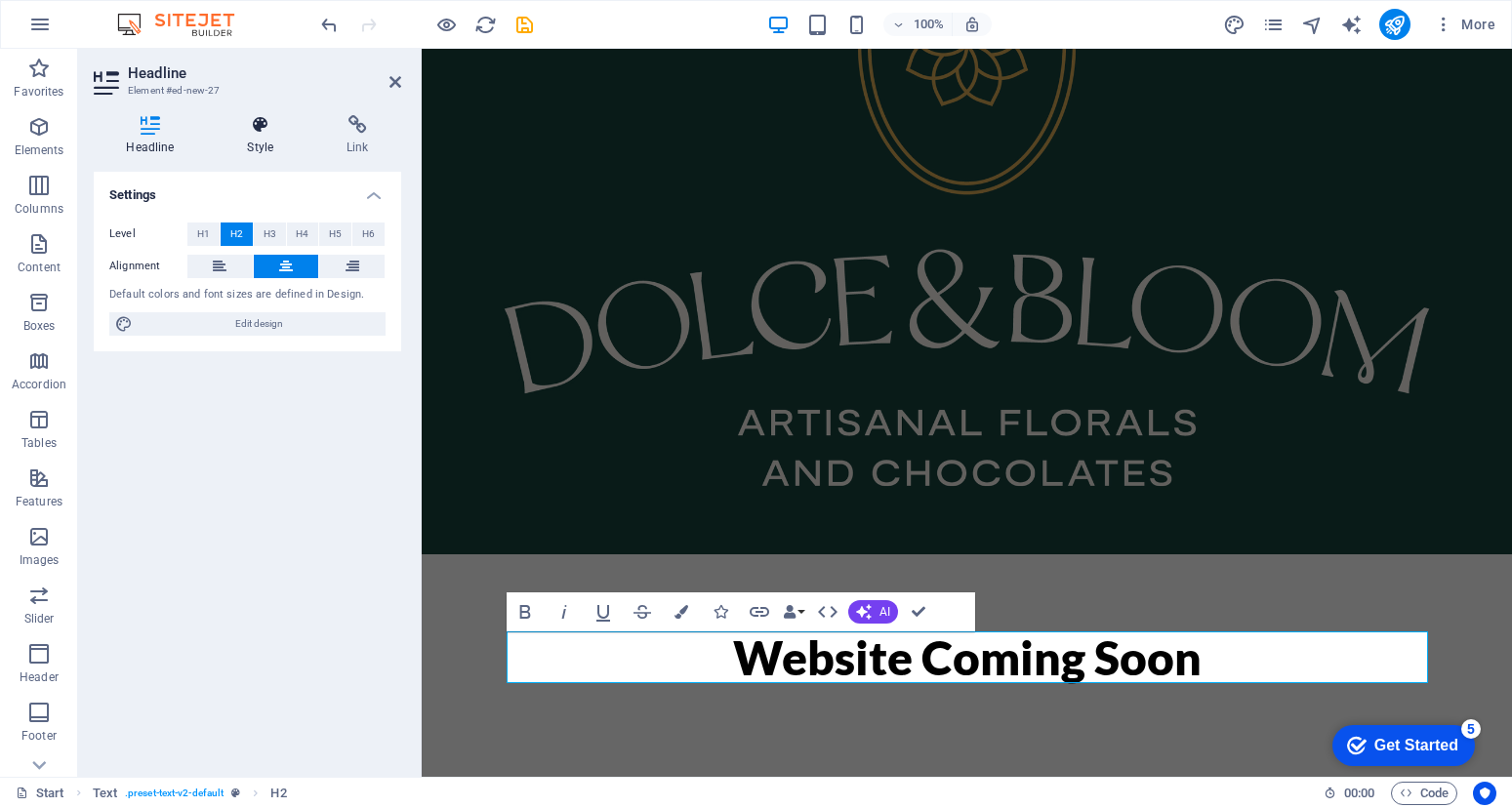
click at [258, 143] on h4 "Style" at bounding box center [265, 135] width 99 height 41
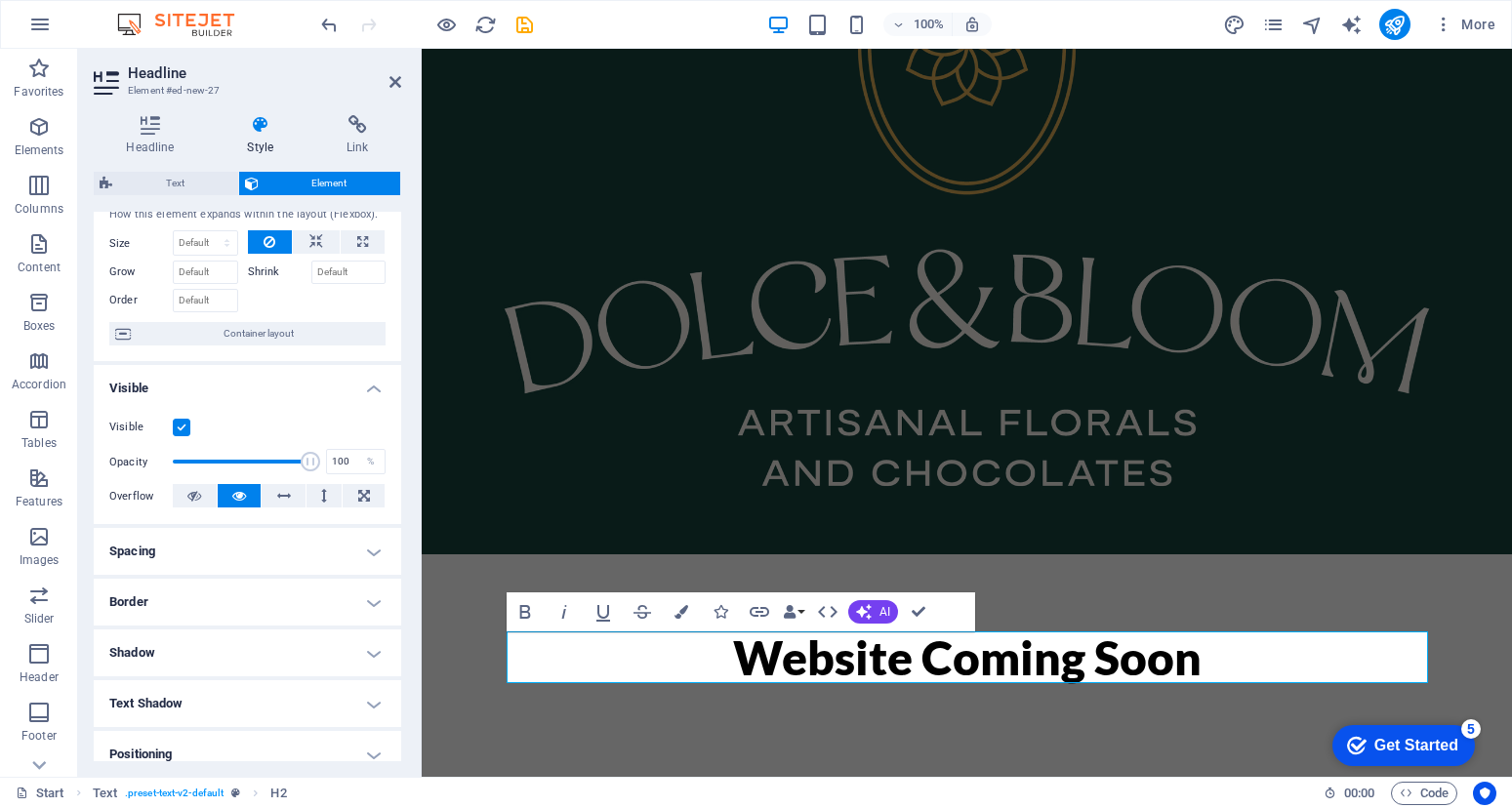
scroll to position [276, 0]
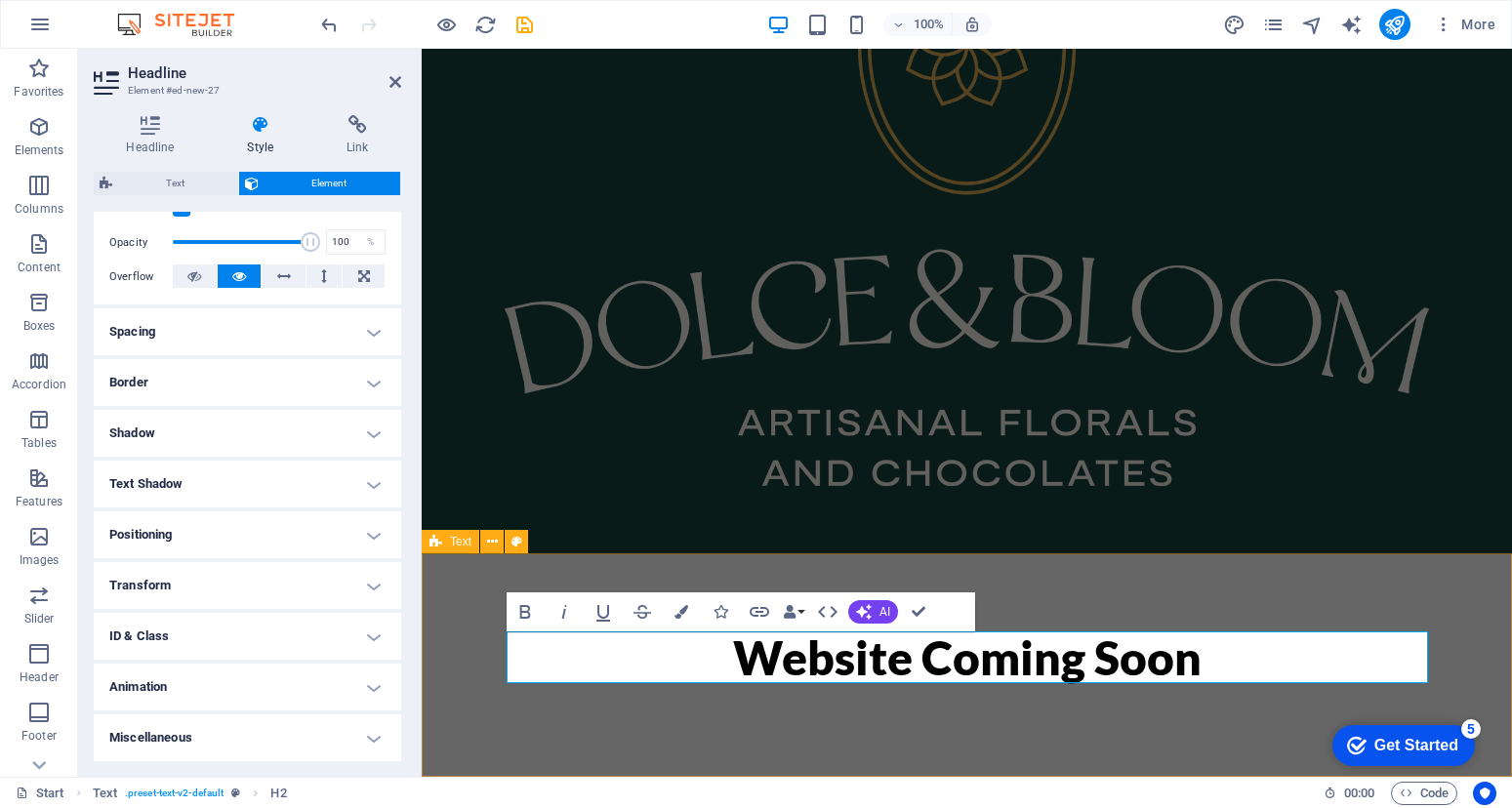
click at [471, 680] on div "Website Coming Soon" at bounding box center [966, 665] width 1090 height 223
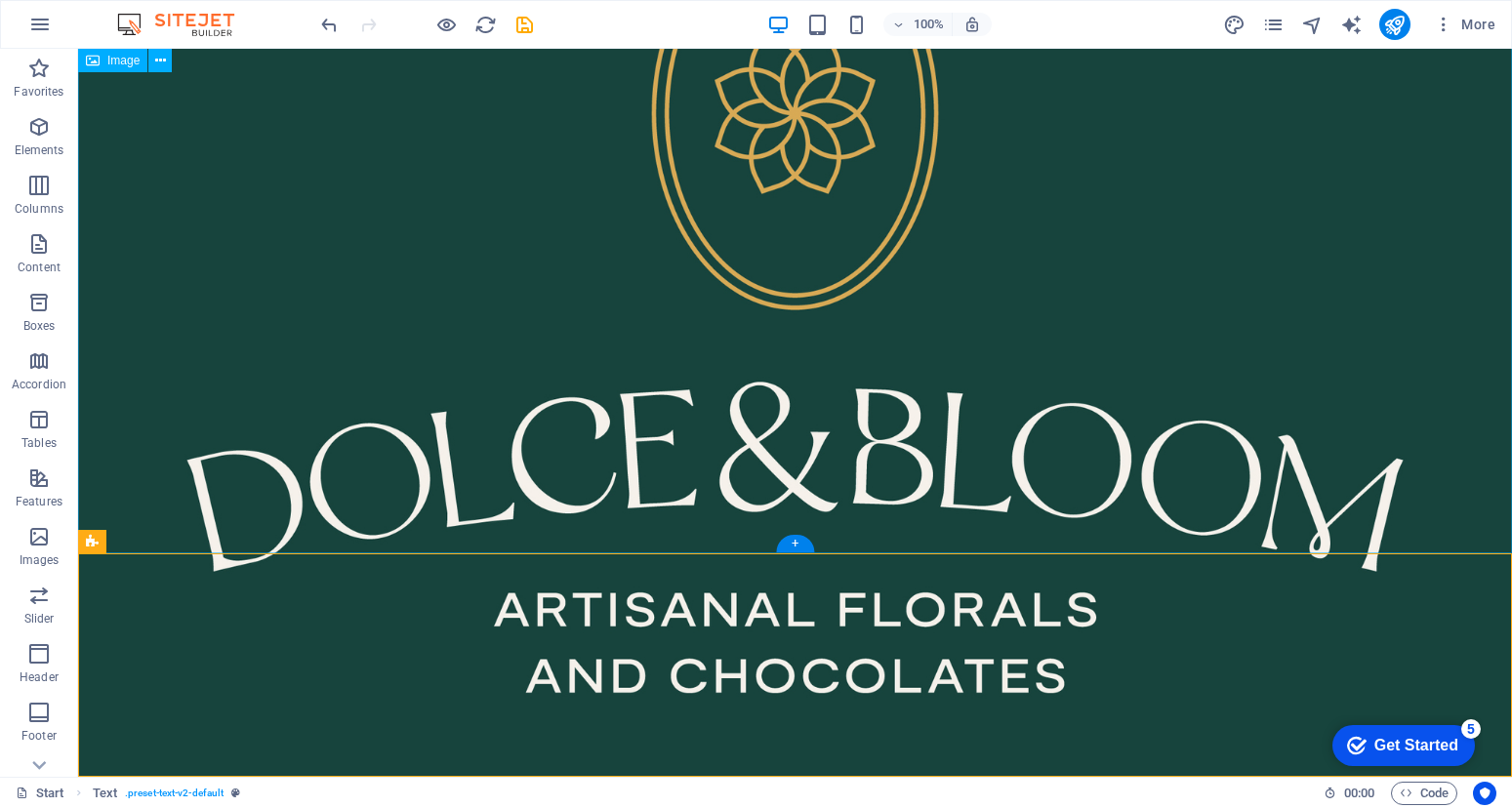
scroll to position [451, 0]
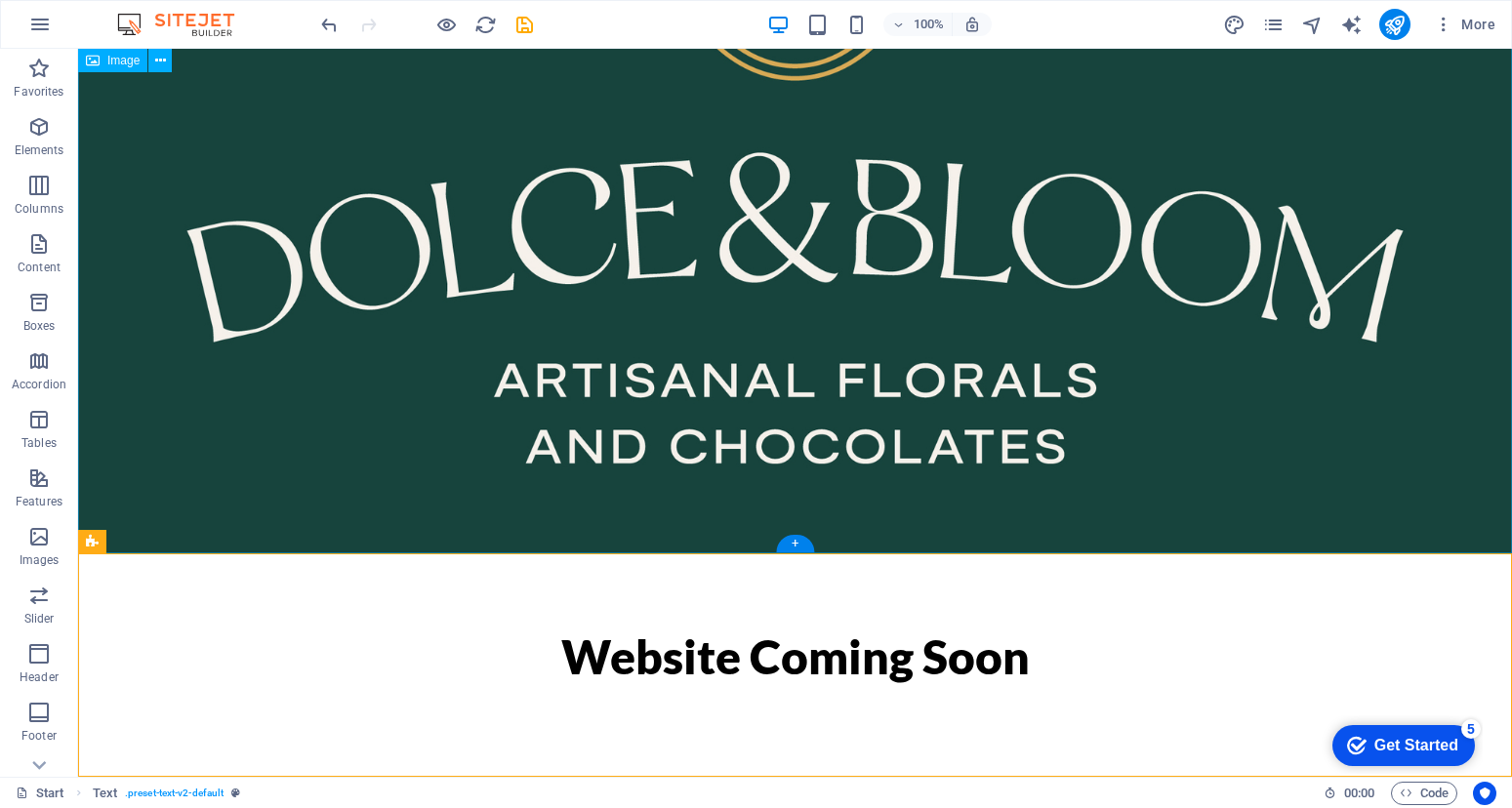
click at [469, 642] on div "Website Coming Soon" at bounding box center [795, 657] width 921 height 52
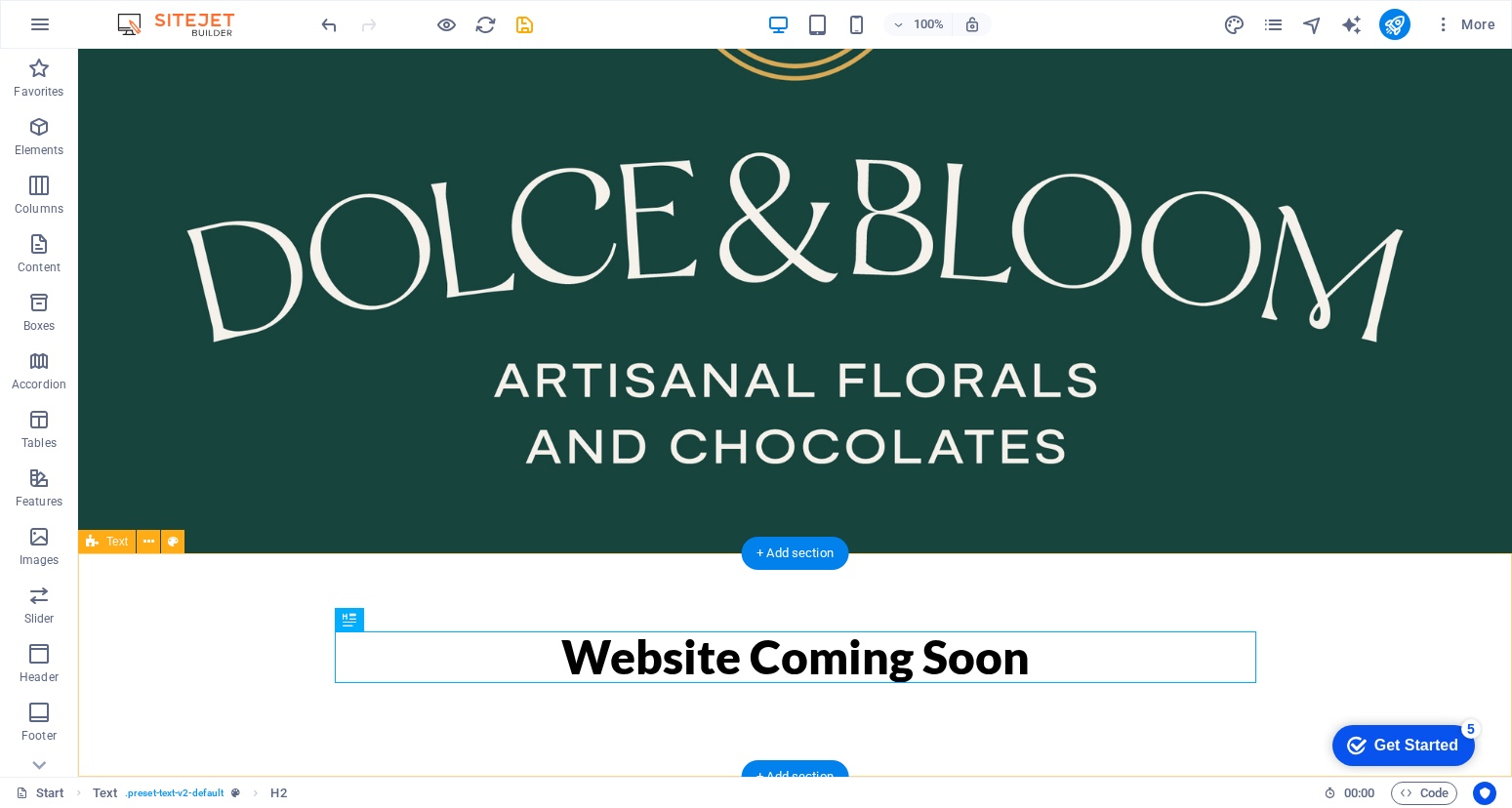
click at [375, 699] on div "Website Coming Soon" at bounding box center [795, 664] width 1434 height 223
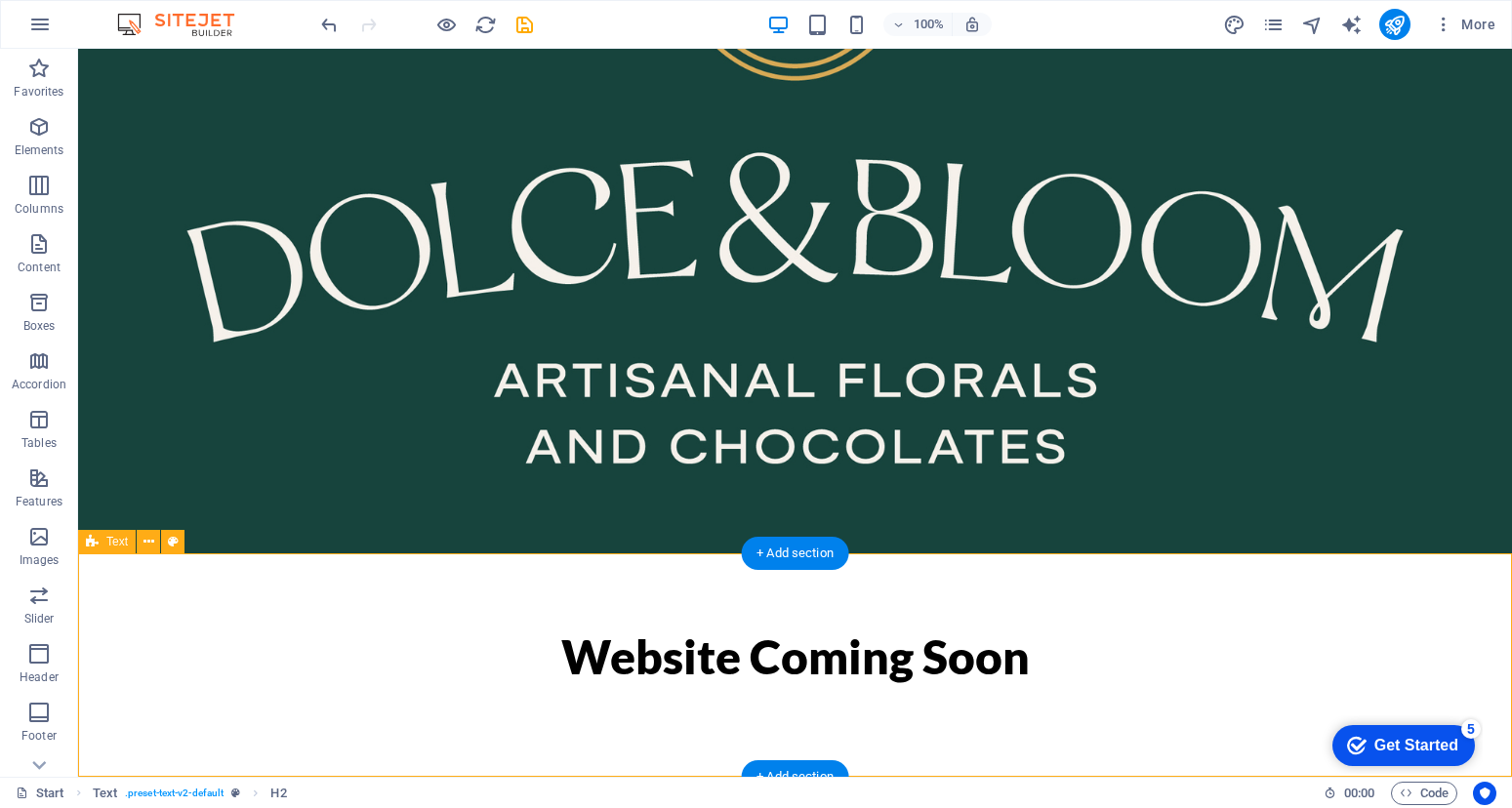
click at [375, 699] on div "Website Coming Soon" at bounding box center [795, 664] width 1434 height 223
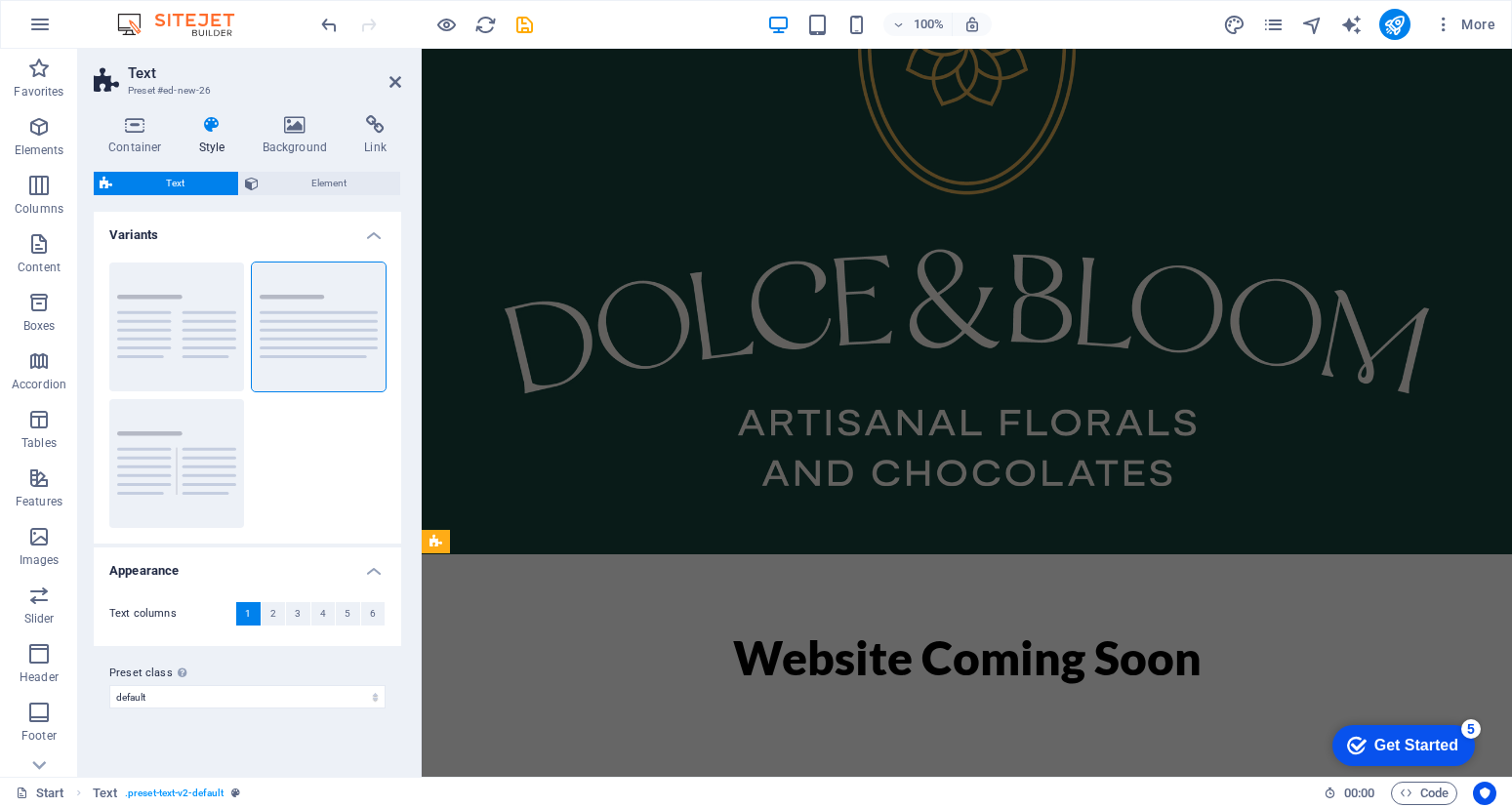
scroll to position [221, 0]
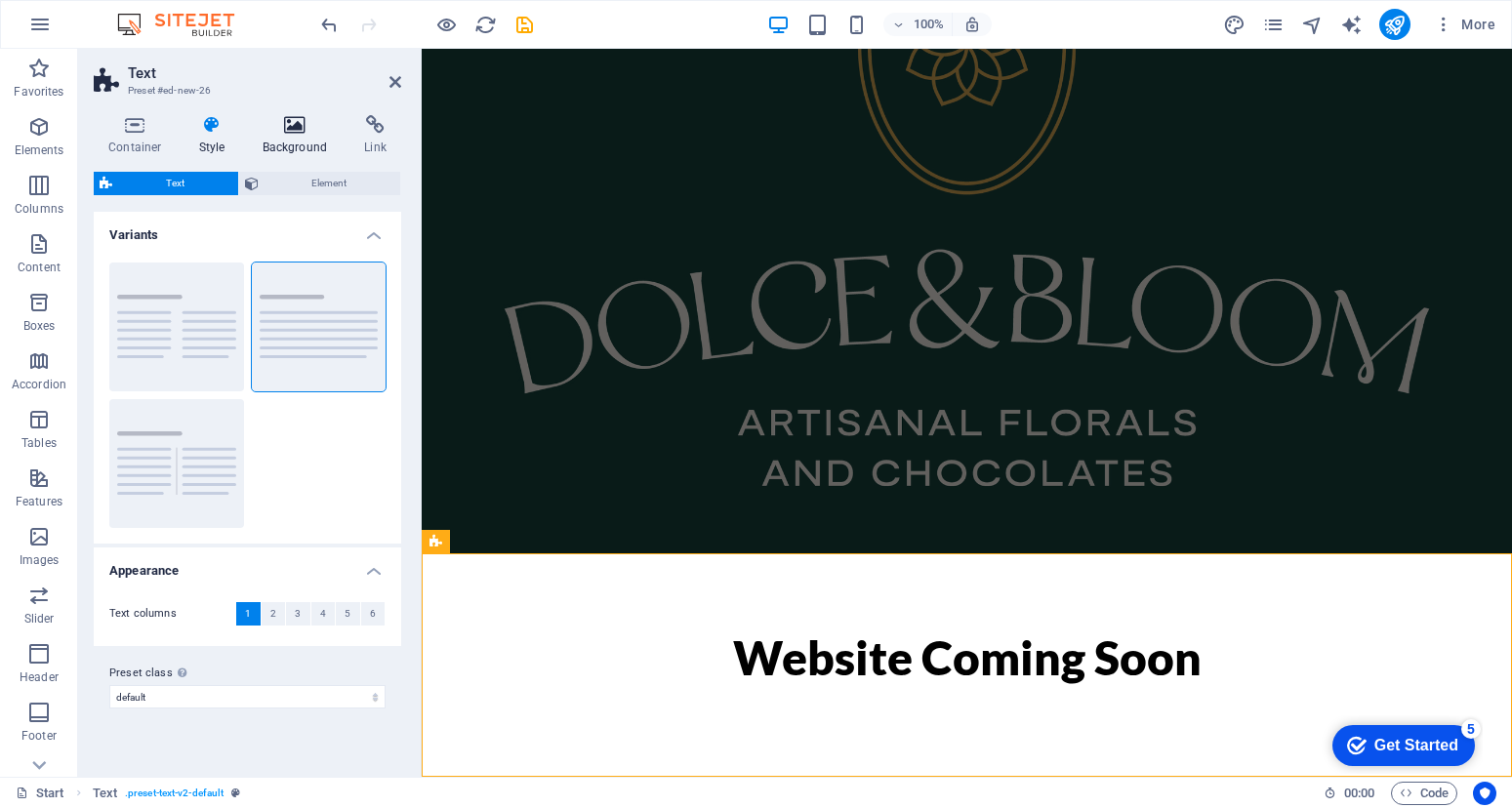
click at [293, 125] on icon at bounding box center [294, 125] width 94 height 20
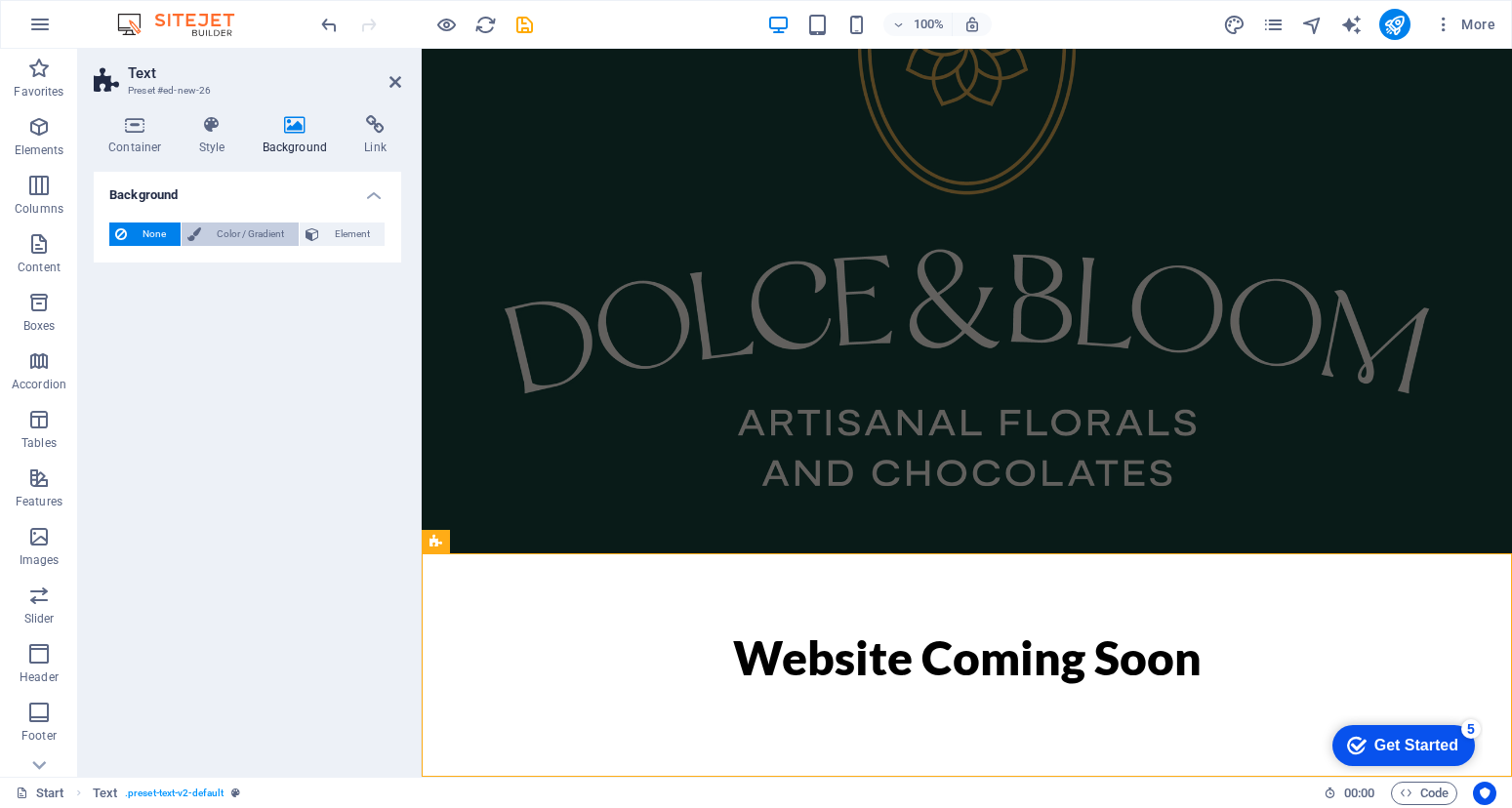
click at [279, 230] on span "Color / Gradient" at bounding box center [250, 234] width 86 height 24
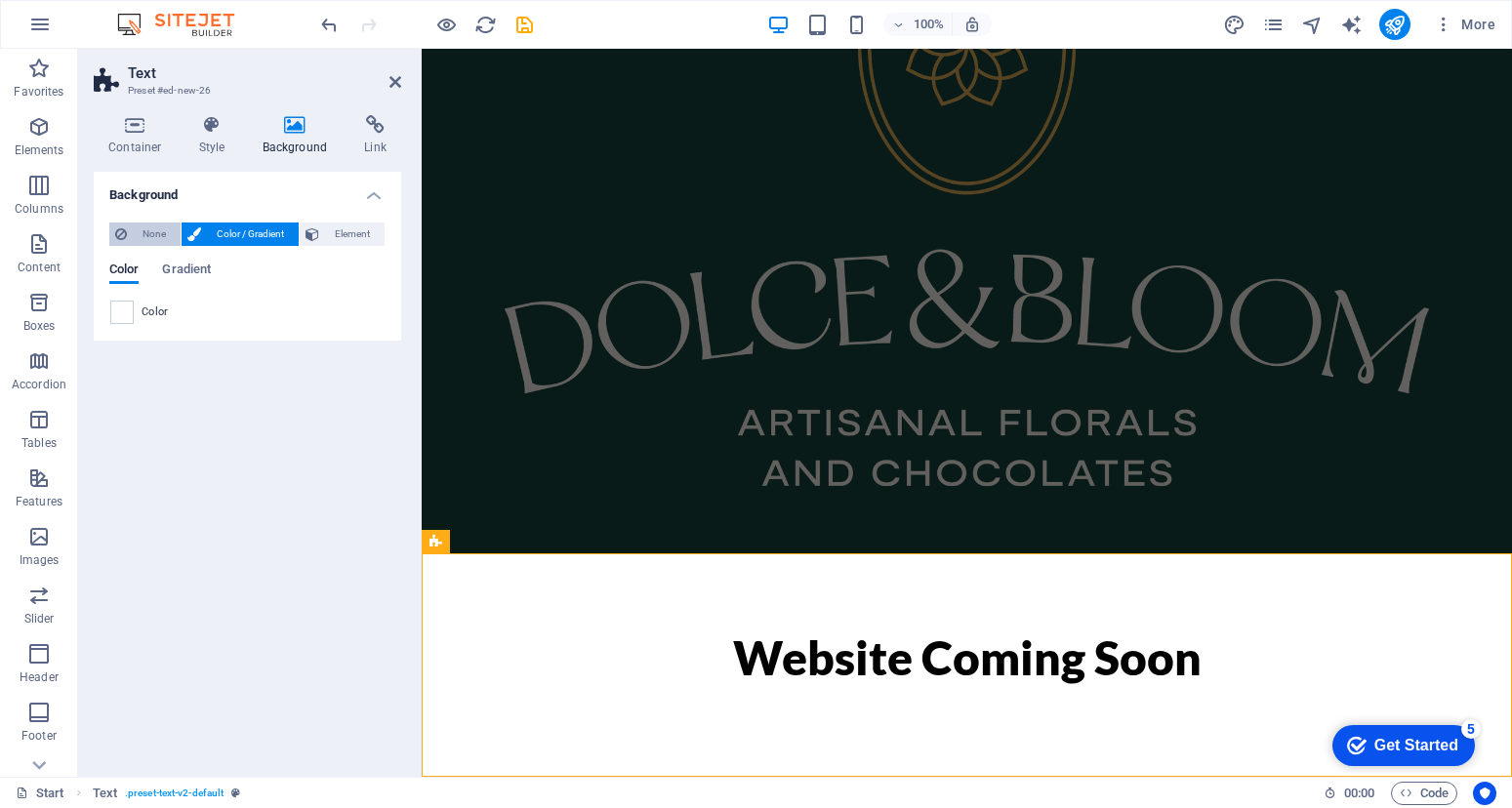
click at [155, 236] on span "None" at bounding box center [154, 234] width 42 height 24
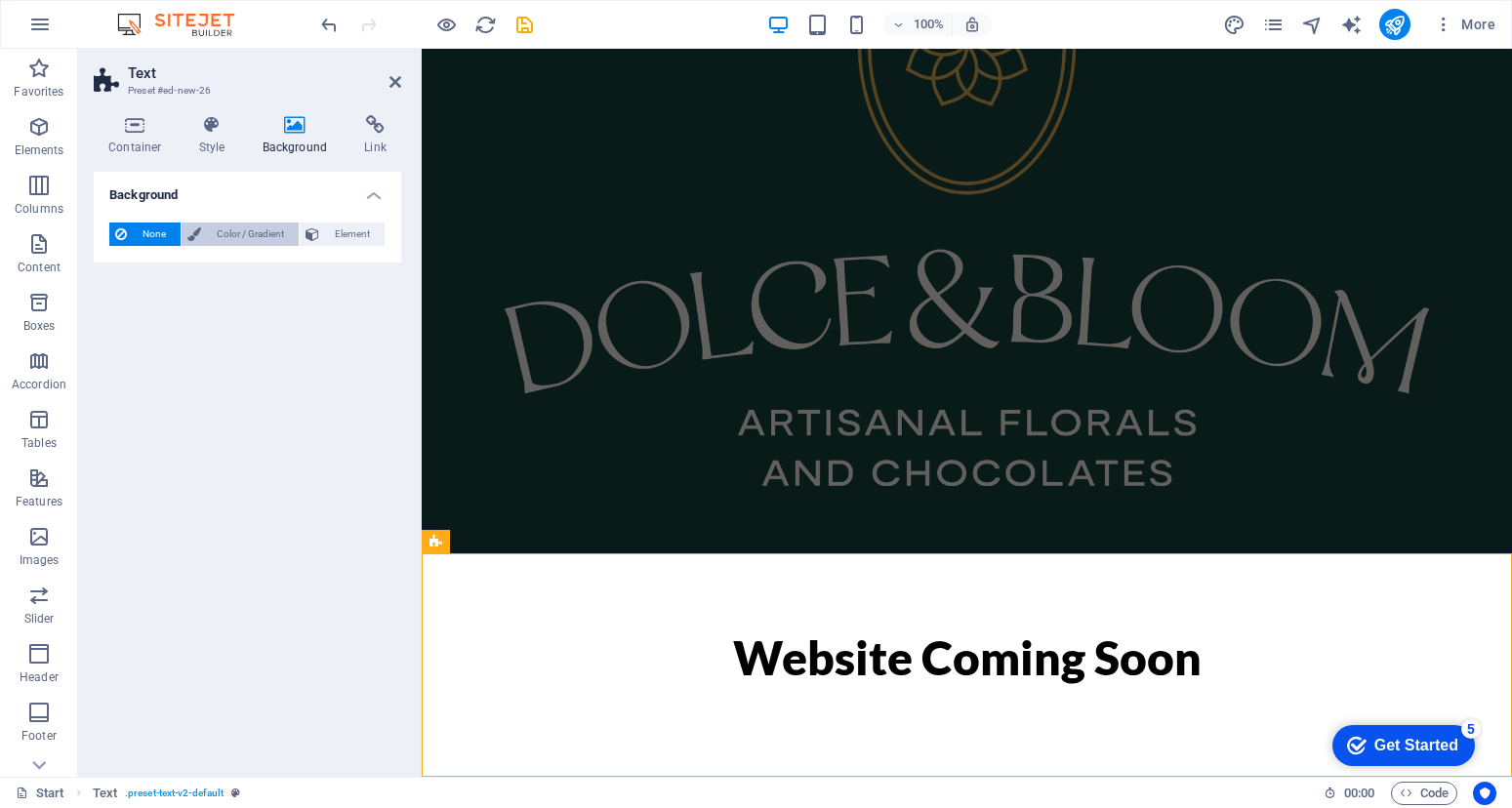
click at [209, 237] on span "Color / Gradient" at bounding box center [250, 234] width 86 height 24
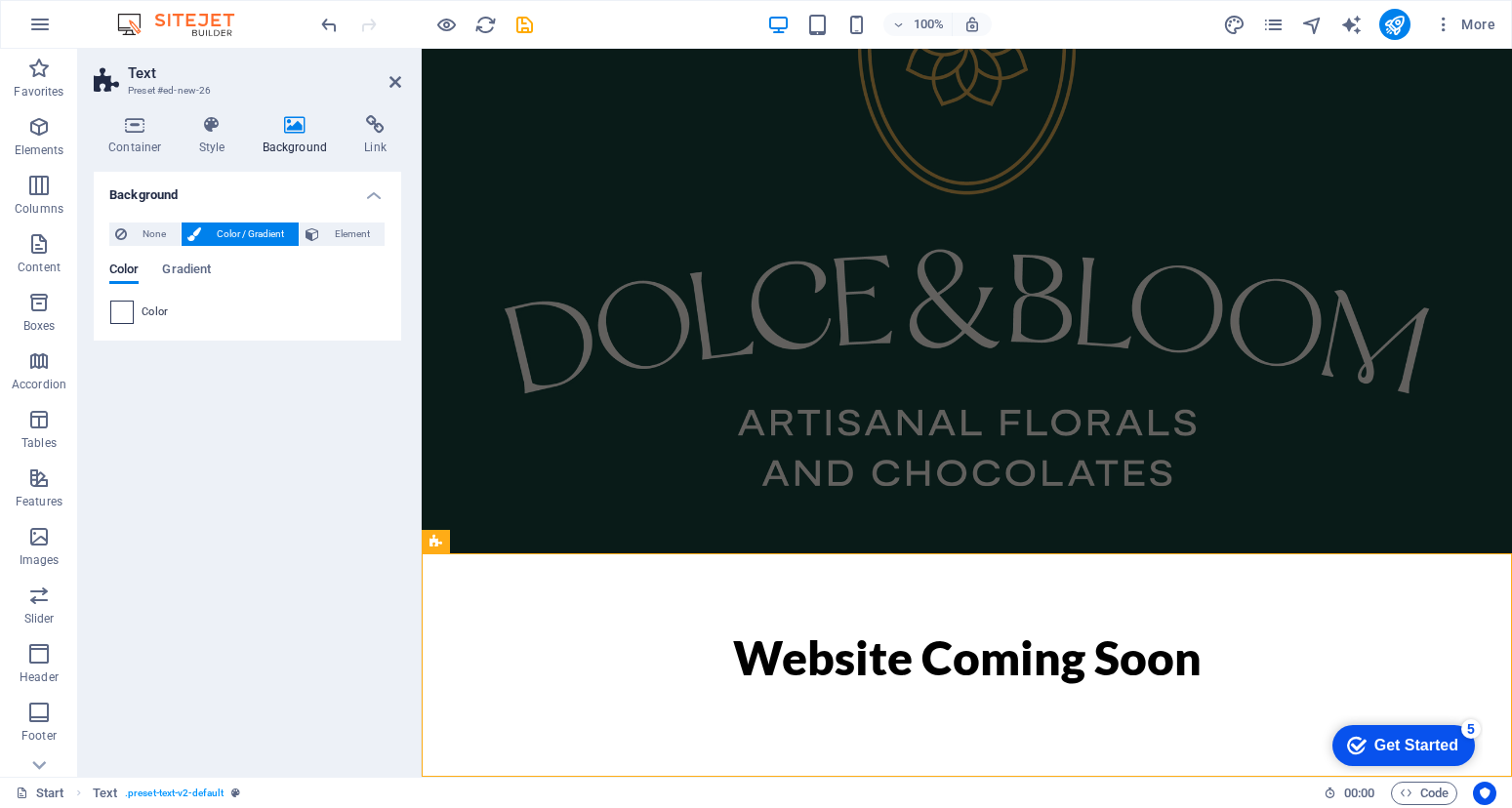
click at [125, 301] on span at bounding box center [122, 312] width 22 height 22
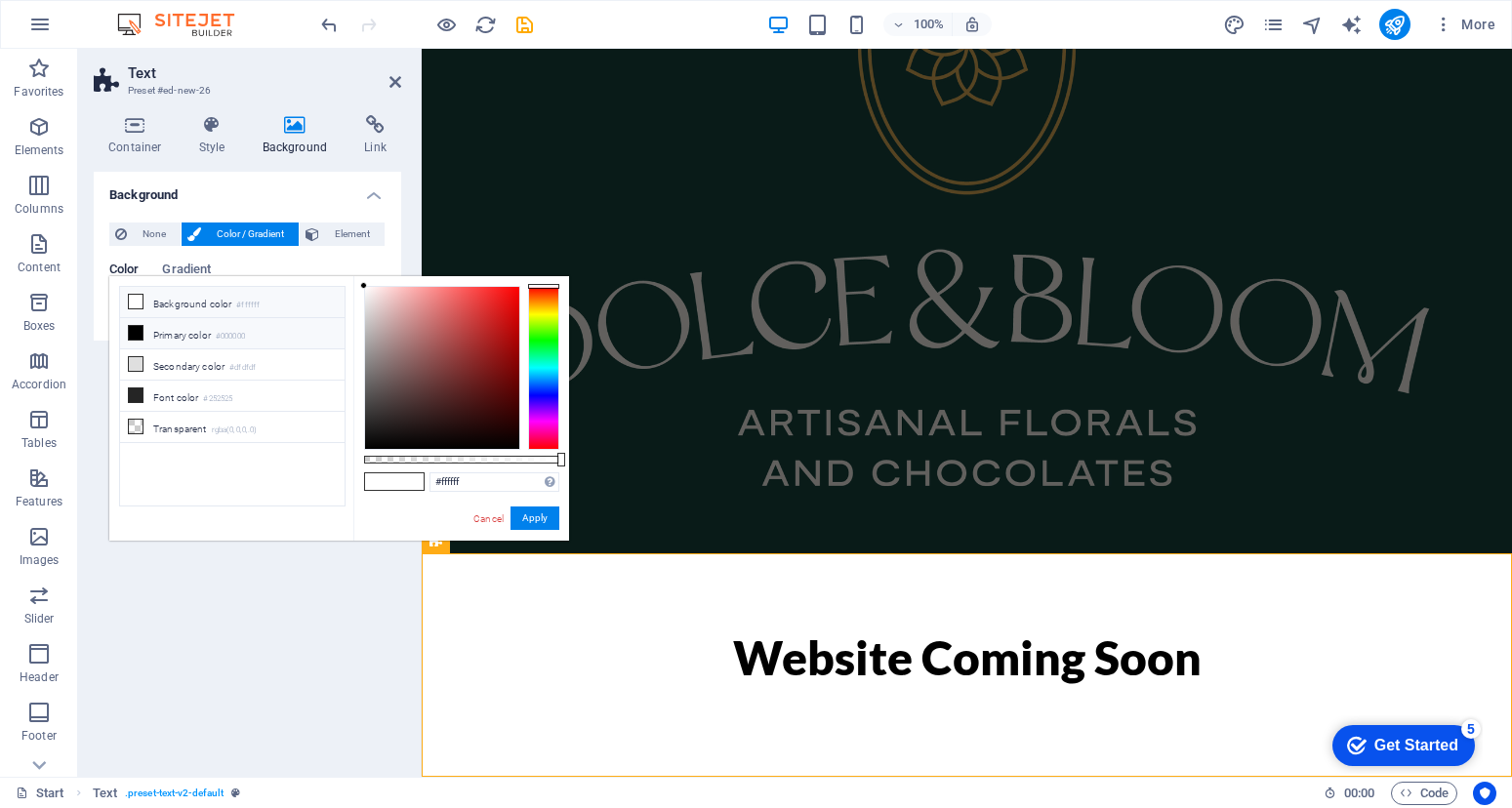
click at [149, 301] on li "Background color #ffffff" at bounding box center [232, 301] width 224 height 31
click at [132, 300] on icon at bounding box center [136, 301] width 14 height 14
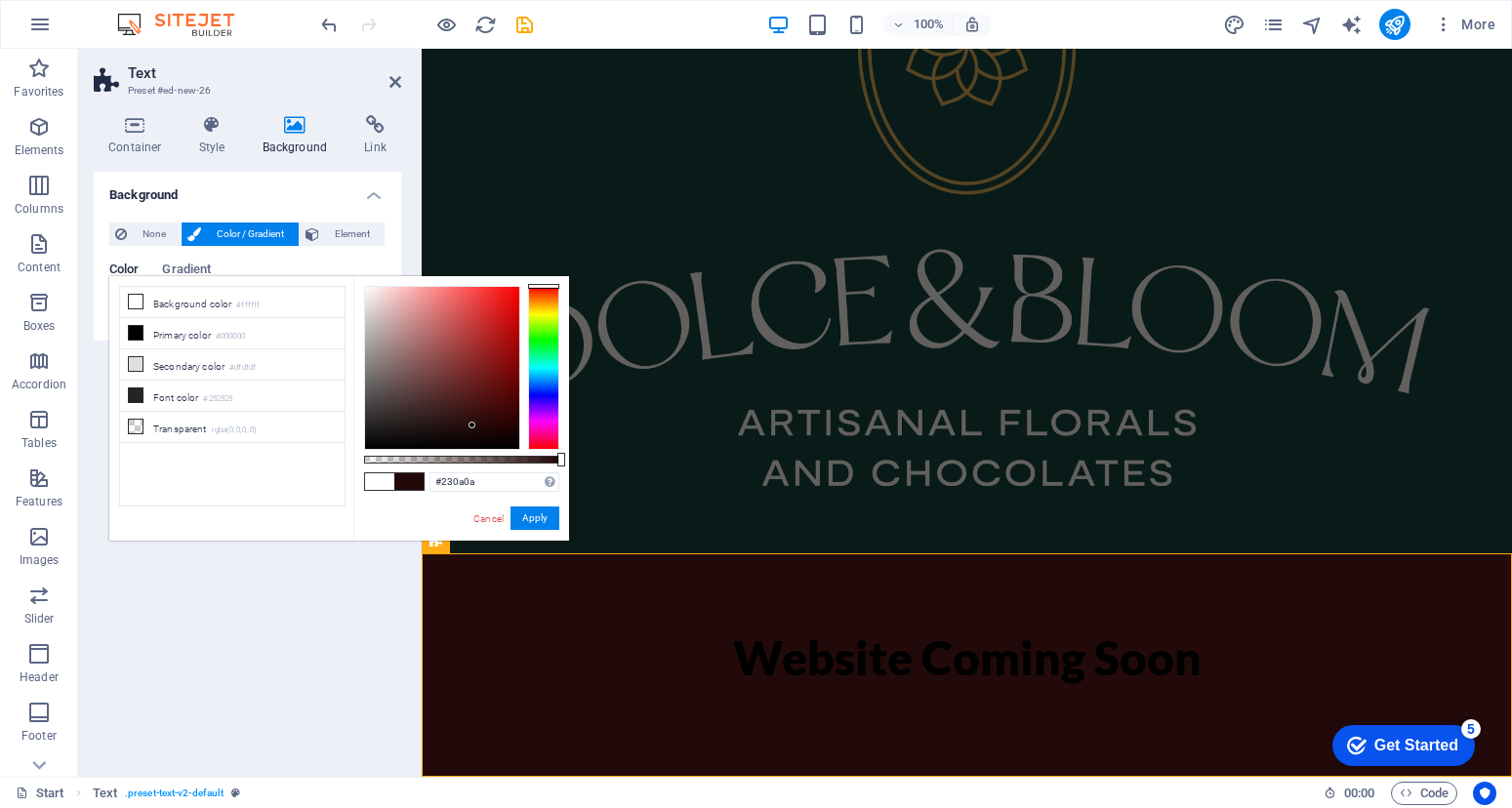
click at [472, 425] on div at bounding box center [442, 367] width 155 height 162
click at [472, 425] on div at bounding box center [471, 424] width 7 height 7
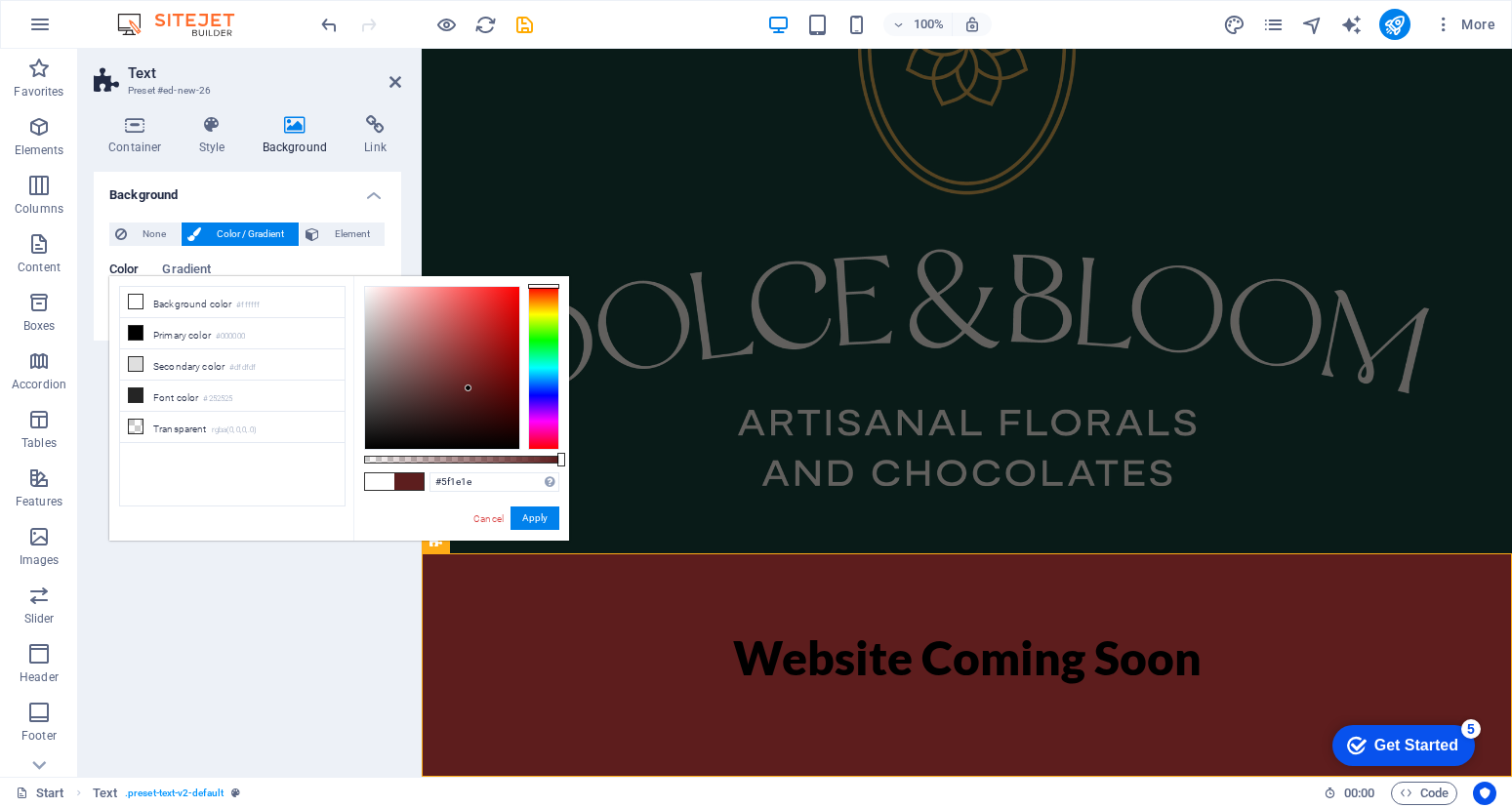
drag, startPoint x: 472, startPoint y: 425, endPoint x: 506, endPoint y: 393, distance: 46.7
click at [469, 388] on div at bounding box center [468, 388] width 7 height 7
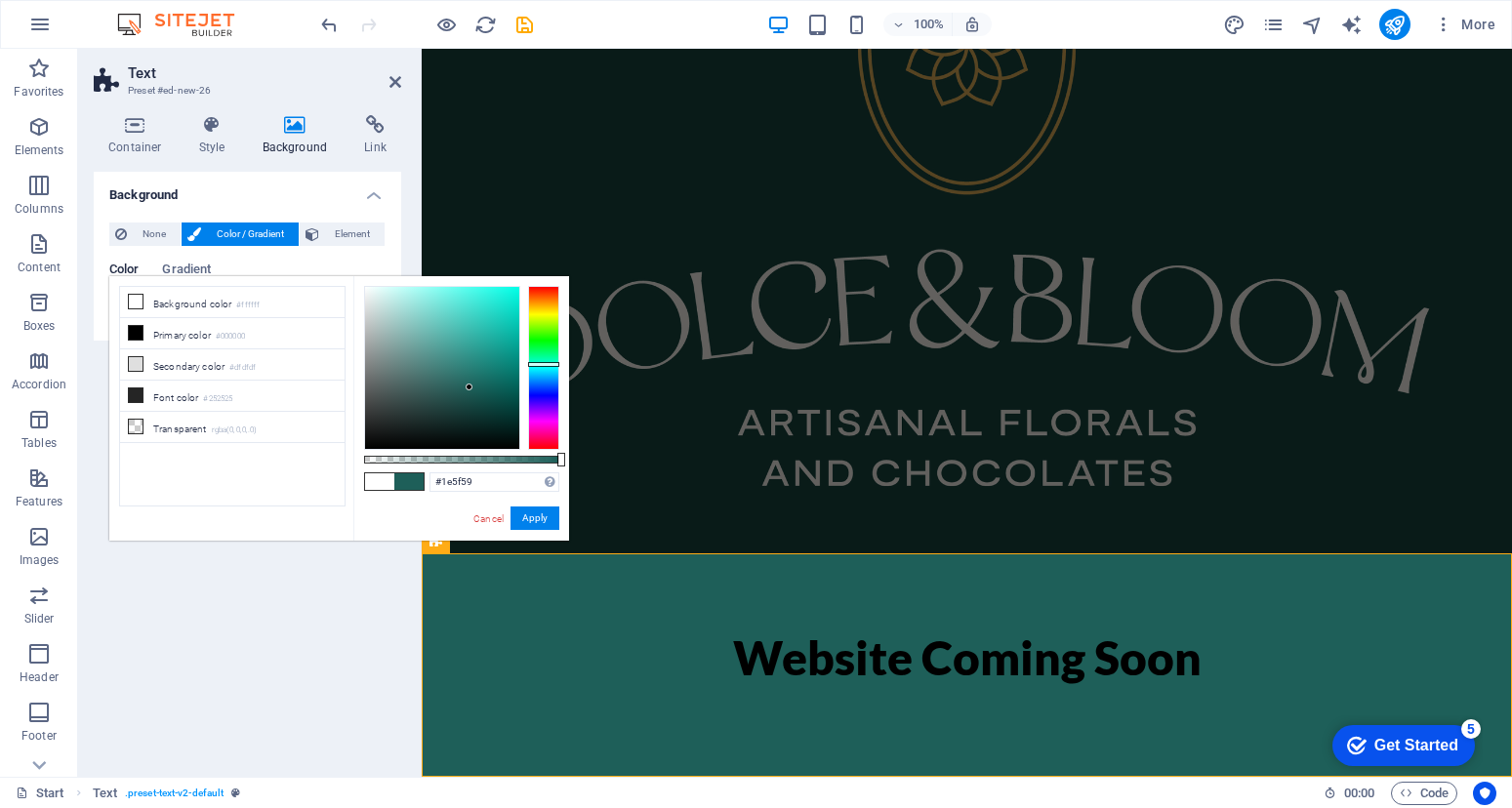
drag, startPoint x: 541, startPoint y: 389, endPoint x: 546, endPoint y: 364, distance: 25.5
click at [546, 364] on div at bounding box center [542, 367] width 31 height 164
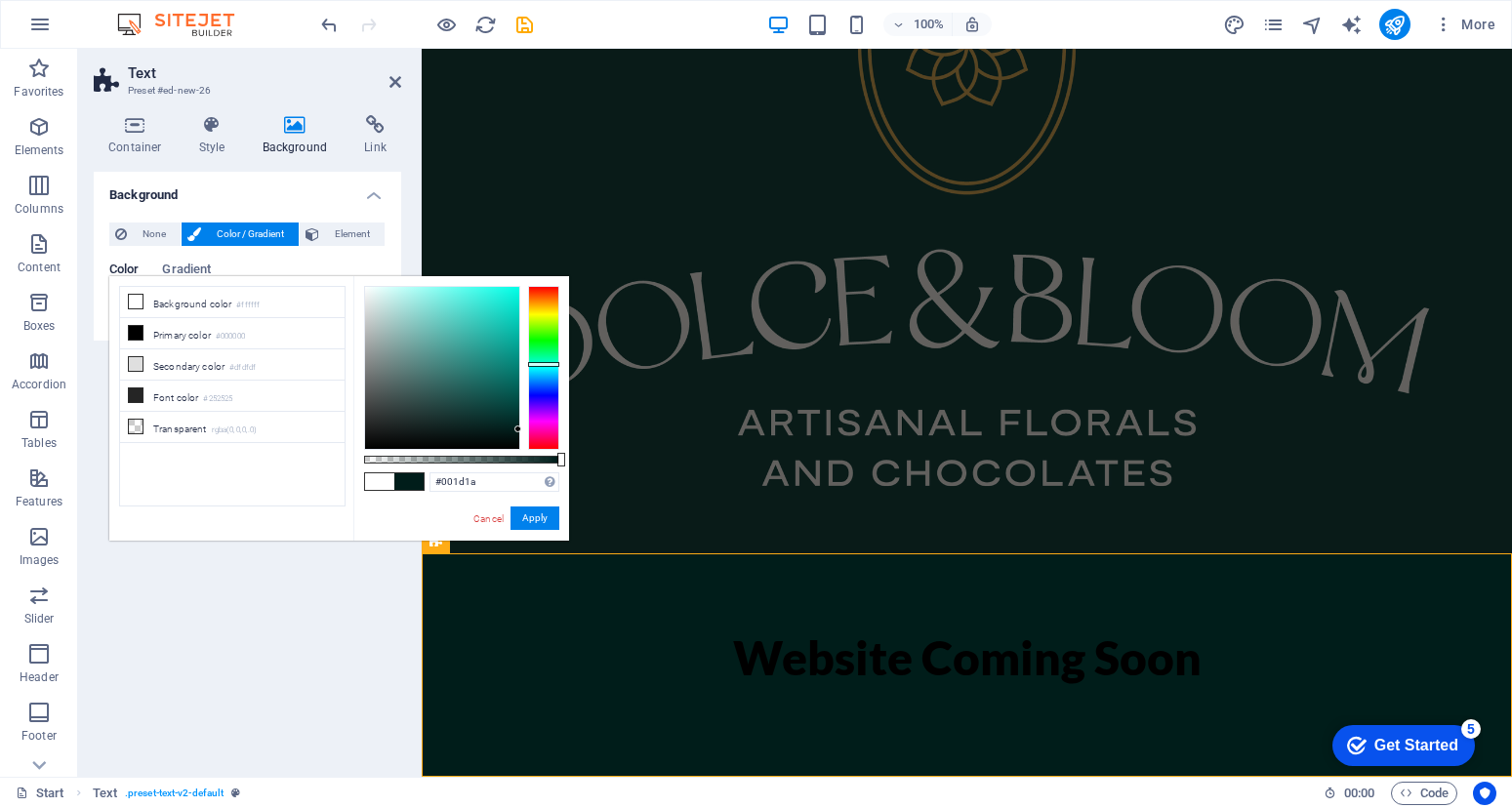
drag, startPoint x: 469, startPoint y: 386, endPoint x: 519, endPoint y: 429, distance: 65.9
click at [519, 429] on div at bounding box center [518, 428] width 7 height 7
click at [258, 398] on li "Font color #252525" at bounding box center [232, 396] width 224 height 31
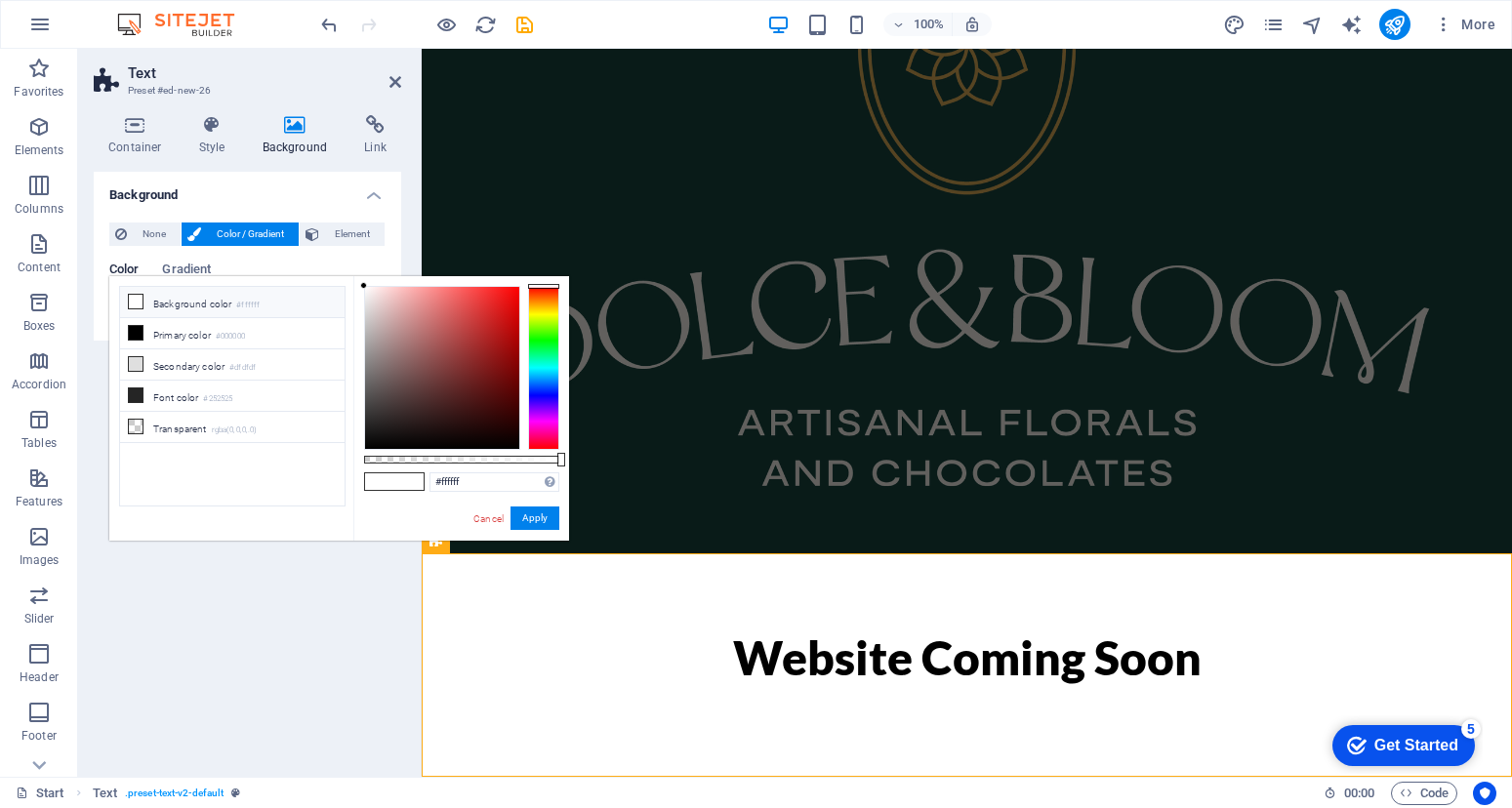
drag, startPoint x: 458, startPoint y: 356, endPoint x: 314, endPoint y: 247, distance: 180.6
click at [314, 247] on body "[DOMAIN_NAME] Start Favorites Elements Columns Content Boxes Accordion Tables F…" at bounding box center [756, 404] width 1512 height 808
click at [141, 396] on icon at bounding box center [136, 396] width 14 height 14
drag, startPoint x: 372, startPoint y: 385, endPoint x: 359, endPoint y: 257, distance: 128.7
click at [359, 257] on body "[DOMAIN_NAME] Start Favorites Elements Columns Content Boxes Accordion Tables F…" at bounding box center [756, 404] width 1512 height 808
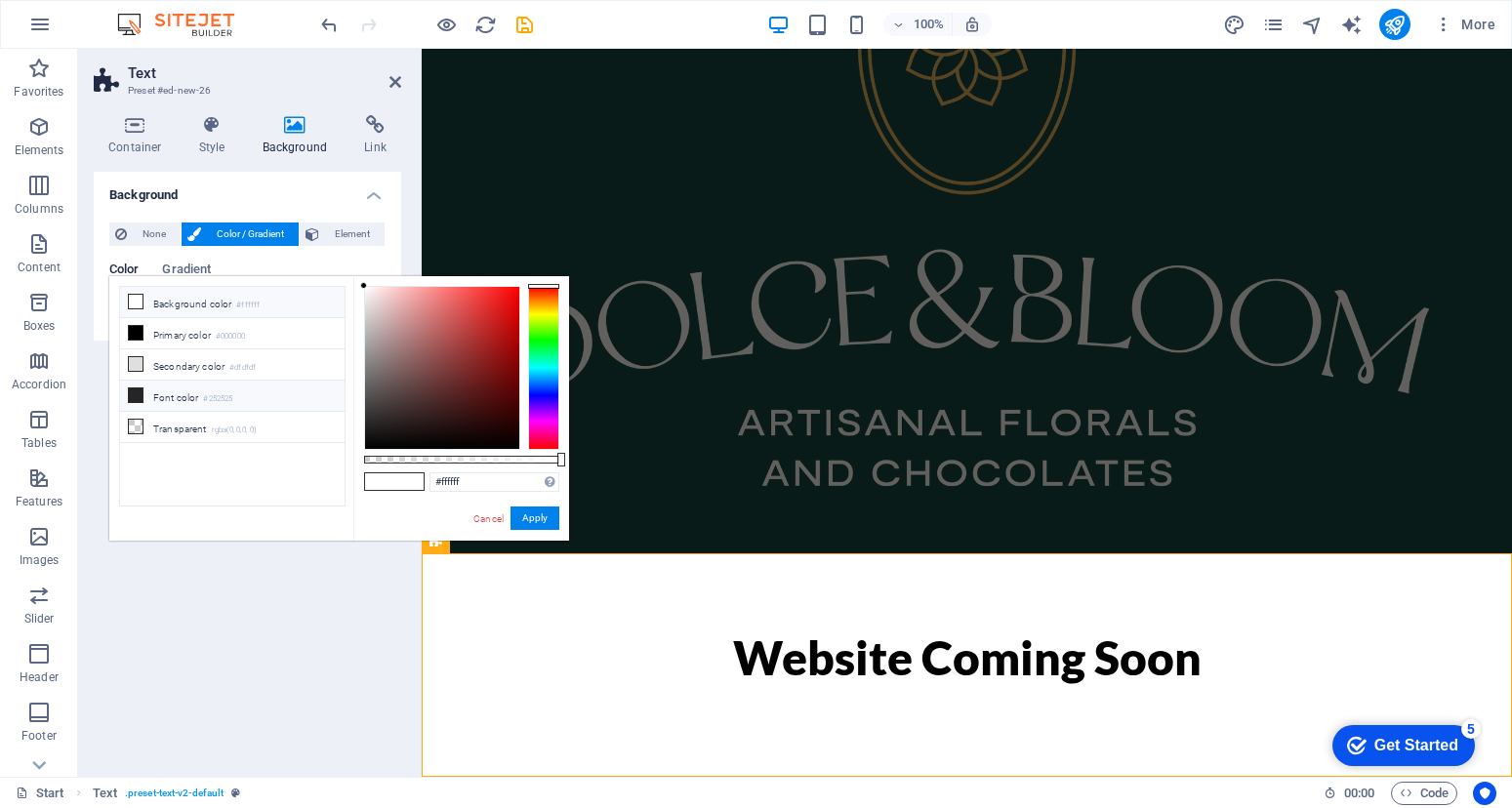
click at [141, 396] on icon at bounding box center [136, 396] width 14 height 14
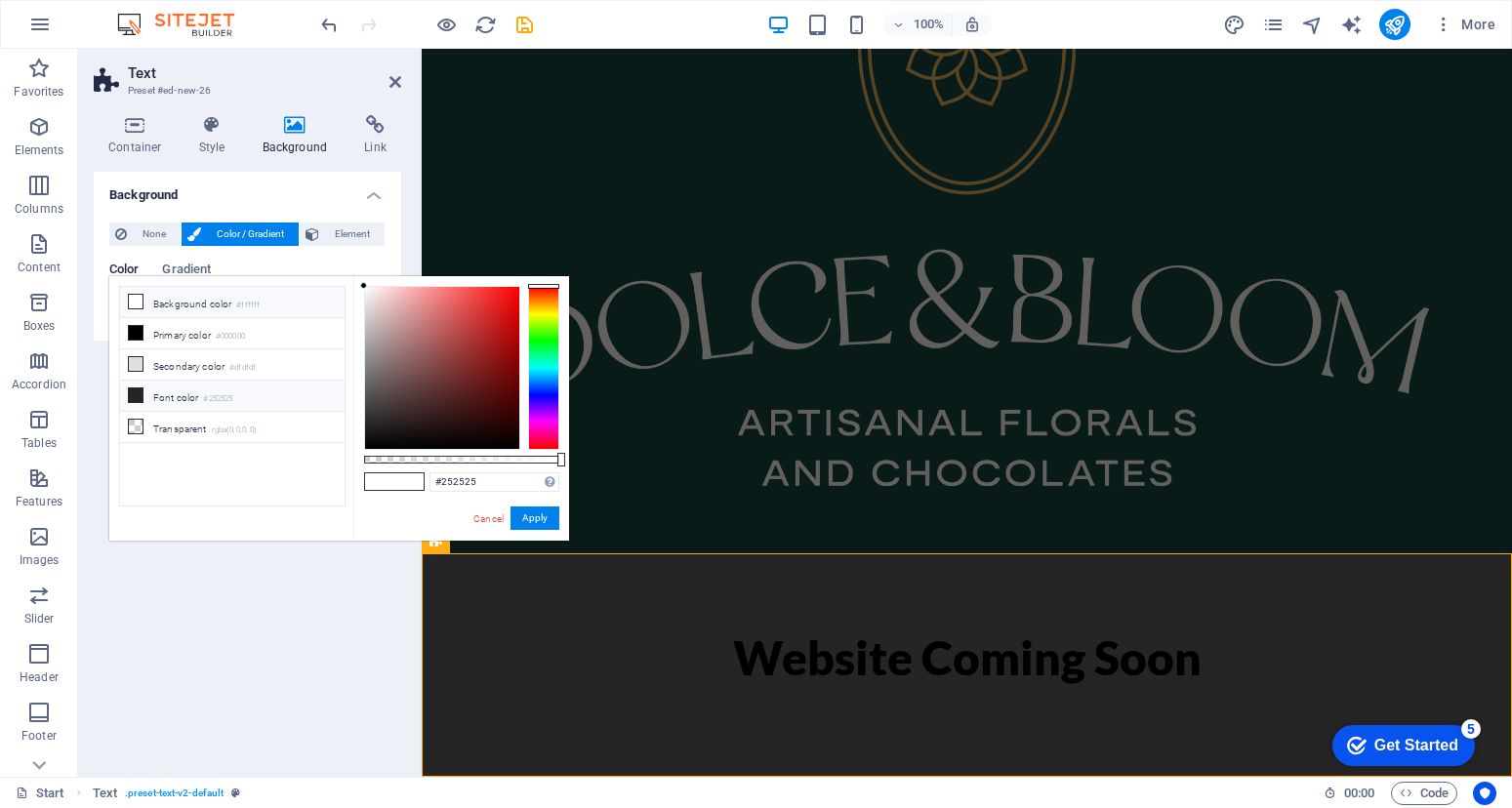
click at [141, 396] on icon at bounding box center [136, 396] width 14 height 14
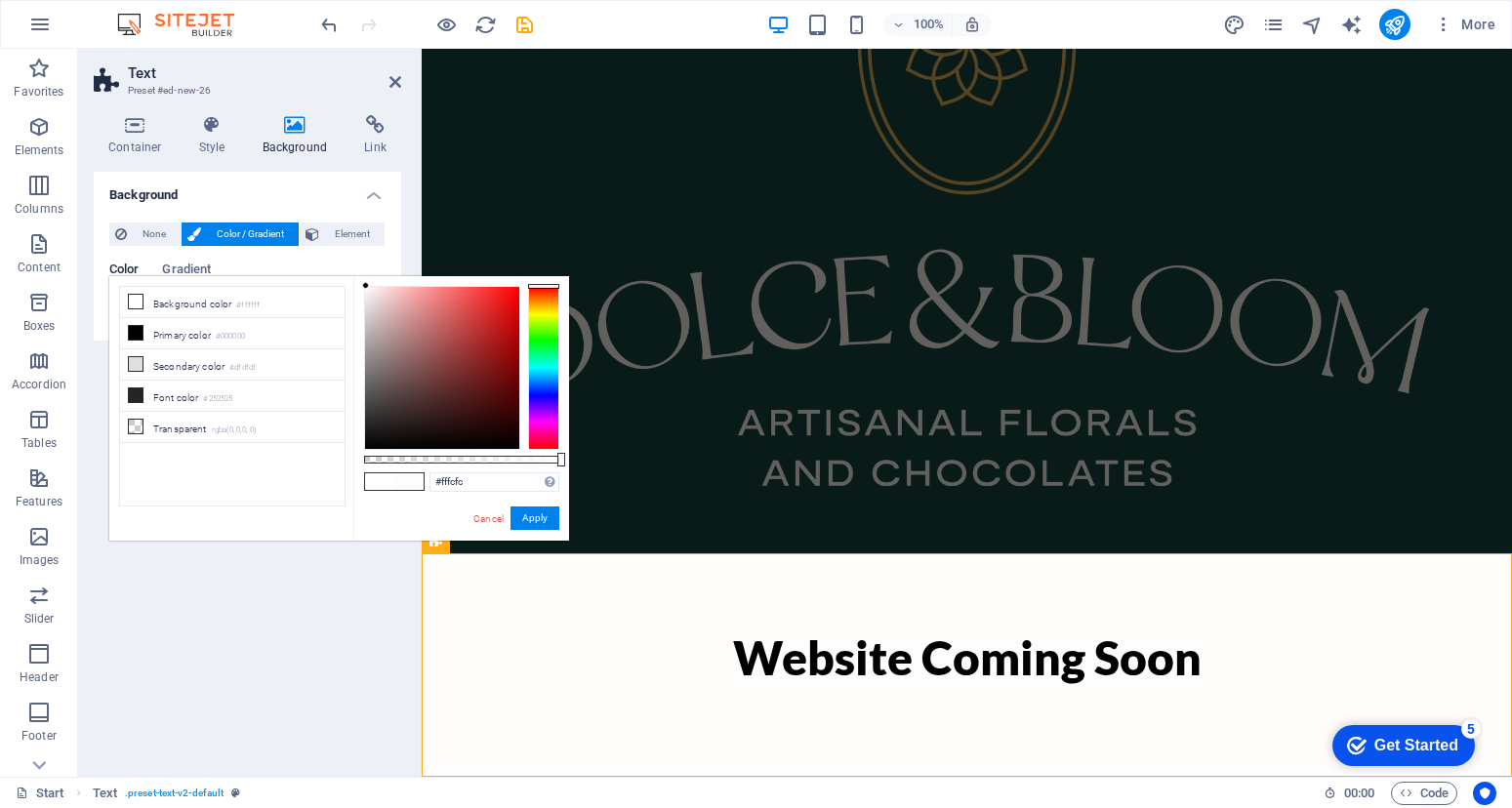
drag, startPoint x: 419, startPoint y: 422, endPoint x: 366, endPoint y: 272, distance: 159.1
click at [366, 272] on body "[DOMAIN_NAME] Start Favorites Elements Columns Content Boxes Accordion Tables F…" at bounding box center [756, 404] width 1512 height 808
click at [226, 300] on li "Background color #ffffff" at bounding box center [232, 301] width 224 height 31
click at [199, 289] on li "Background color #ffffff" at bounding box center [232, 301] width 224 height 31
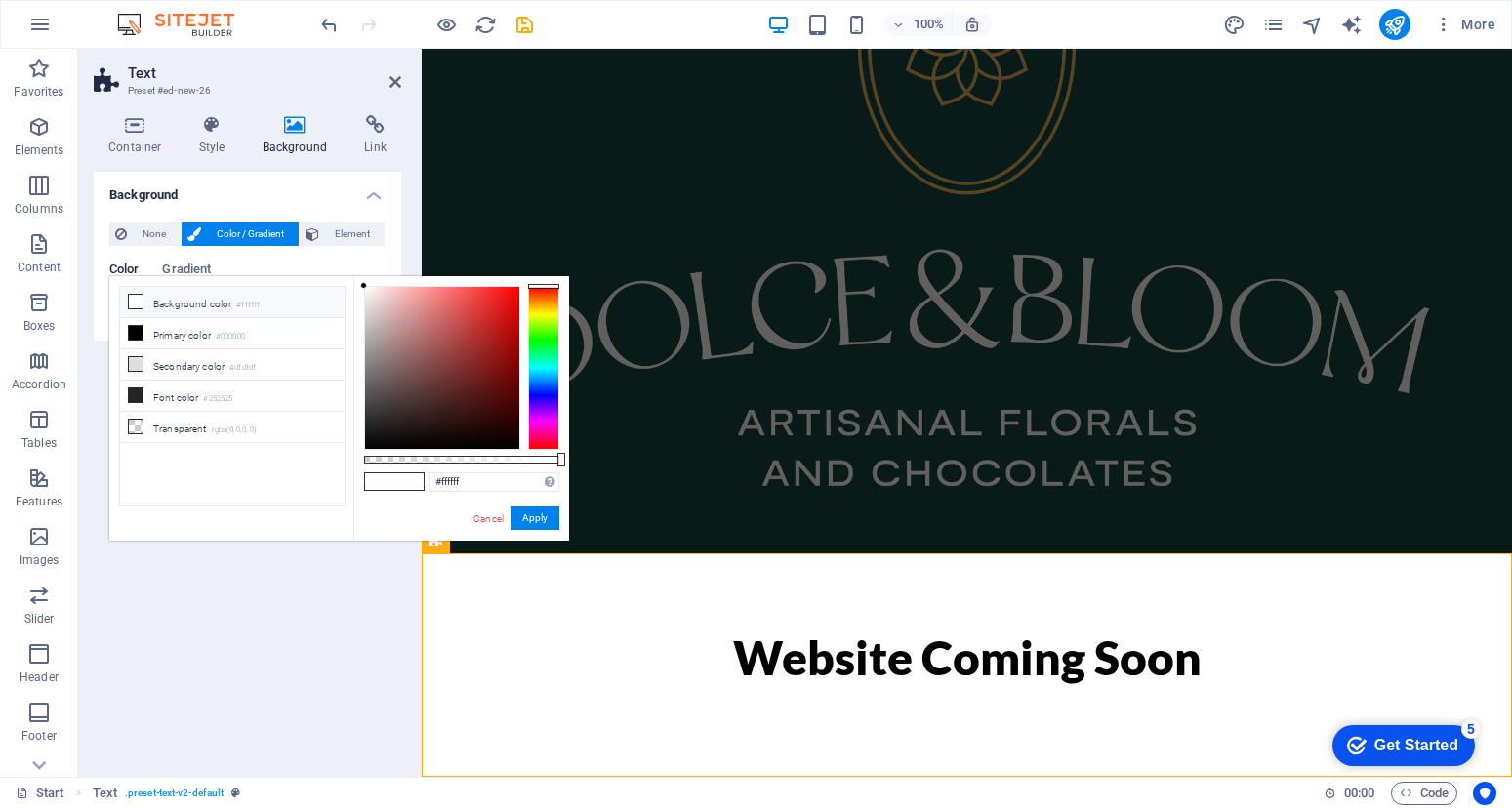
click at [199, 289] on li "Background color #ffffff" at bounding box center [232, 301] width 224 height 31
click at [205, 304] on li "Background color #ffffff" at bounding box center [232, 301] width 224 height 31
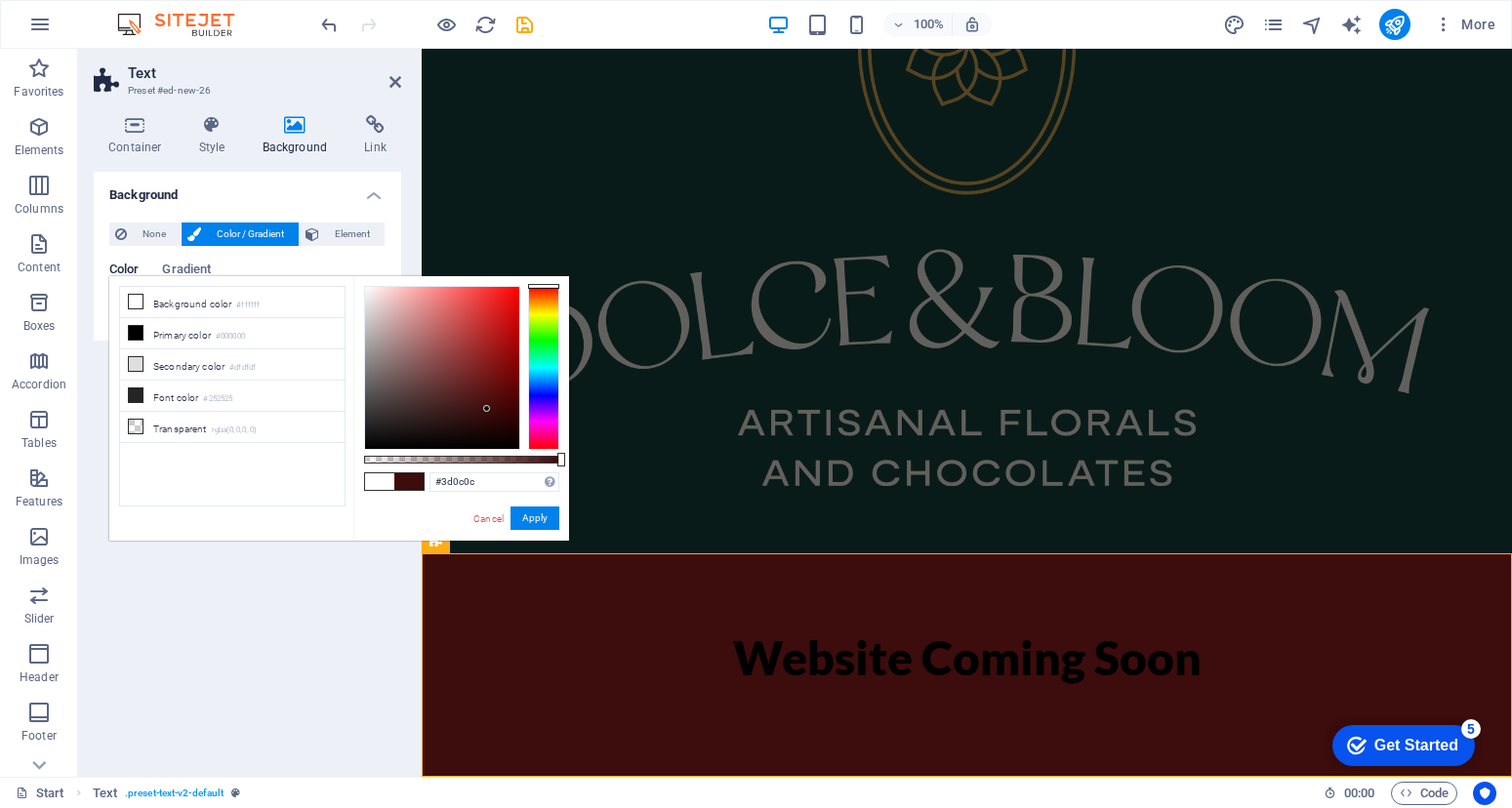
drag, startPoint x: 405, startPoint y: 366, endPoint x: 487, endPoint y: 408, distance: 92.1
click at [487, 408] on div at bounding box center [442, 367] width 155 height 162
drag, startPoint x: 521, startPoint y: 415, endPoint x: 527, endPoint y: 408, distance: 9.2
click at [527, 408] on div at bounding box center [461, 367] width 195 height 164
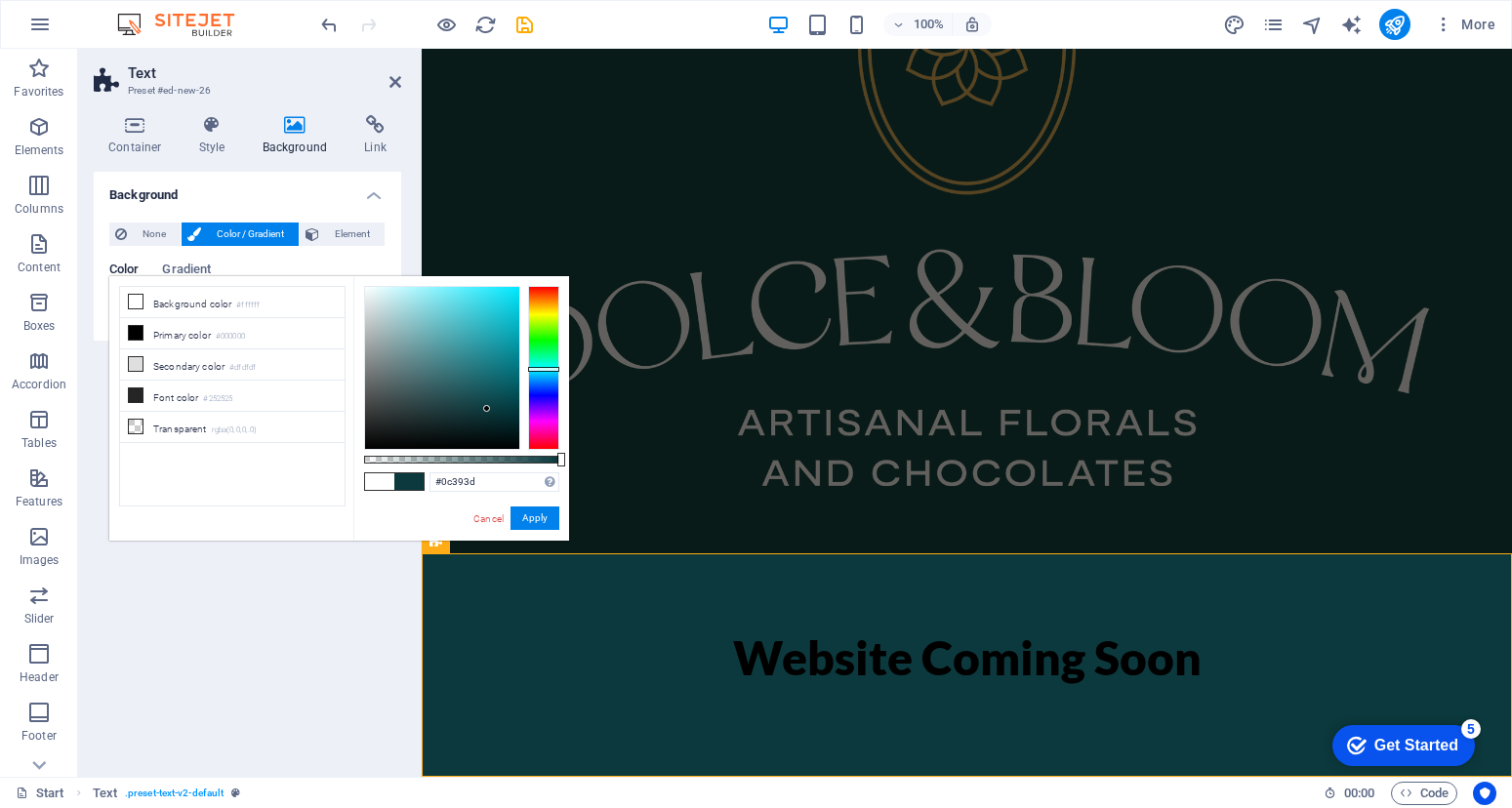
drag, startPoint x: 539, startPoint y: 389, endPoint x: 548, endPoint y: 369, distance: 21.9
click at [548, 369] on div at bounding box center [542, 367] width 31 height 164
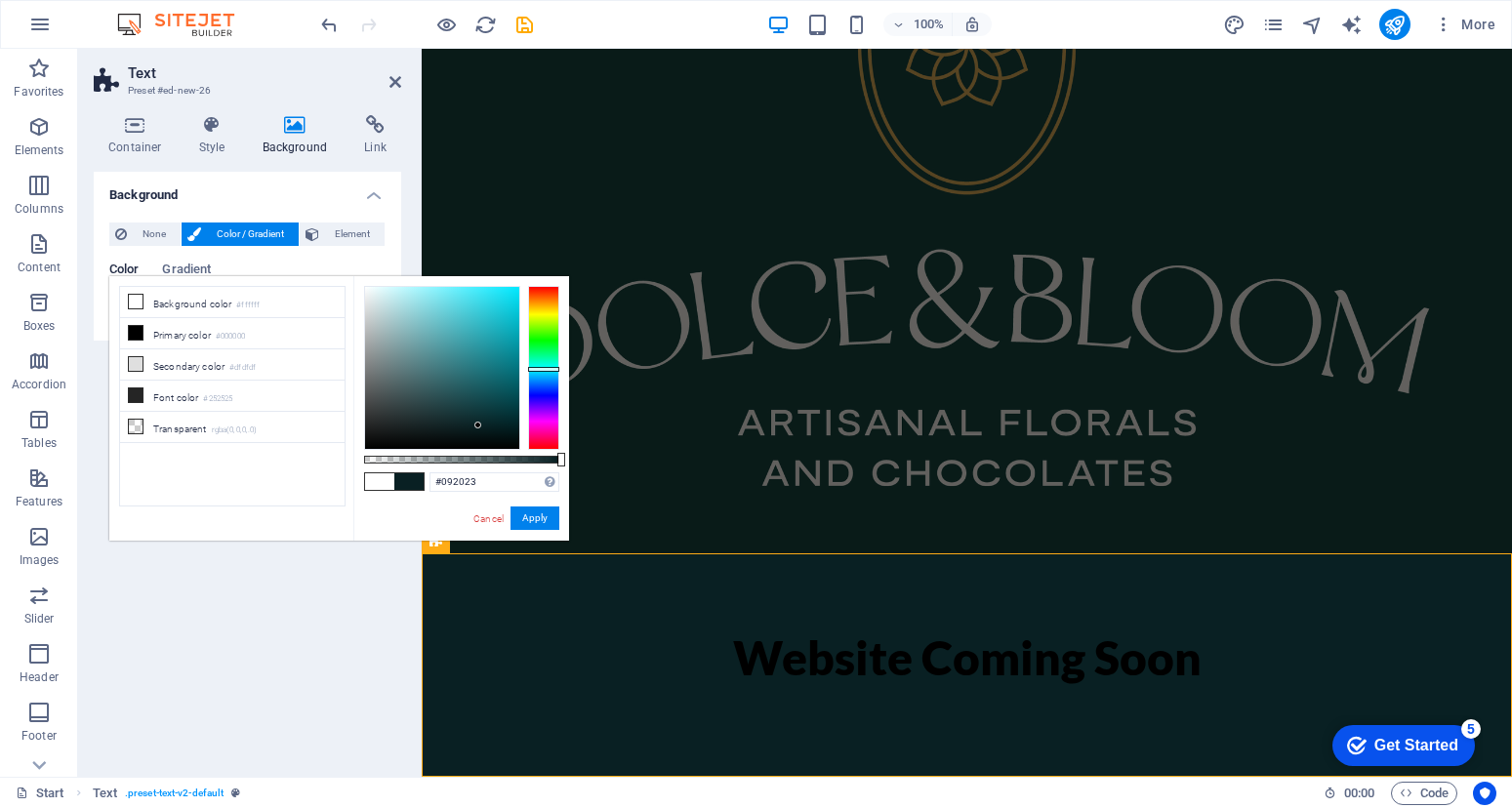
drag, startPoint x: 483, startPoint y: 411, endPoint x: 478, endPoint y: 425, distance: 14.9
click at [478, 425] on div at bounding box center [442, 367] width 155 height 162
click at [525, 518] on button "Apply" at bounding box center [534, 519] width 49 height 24
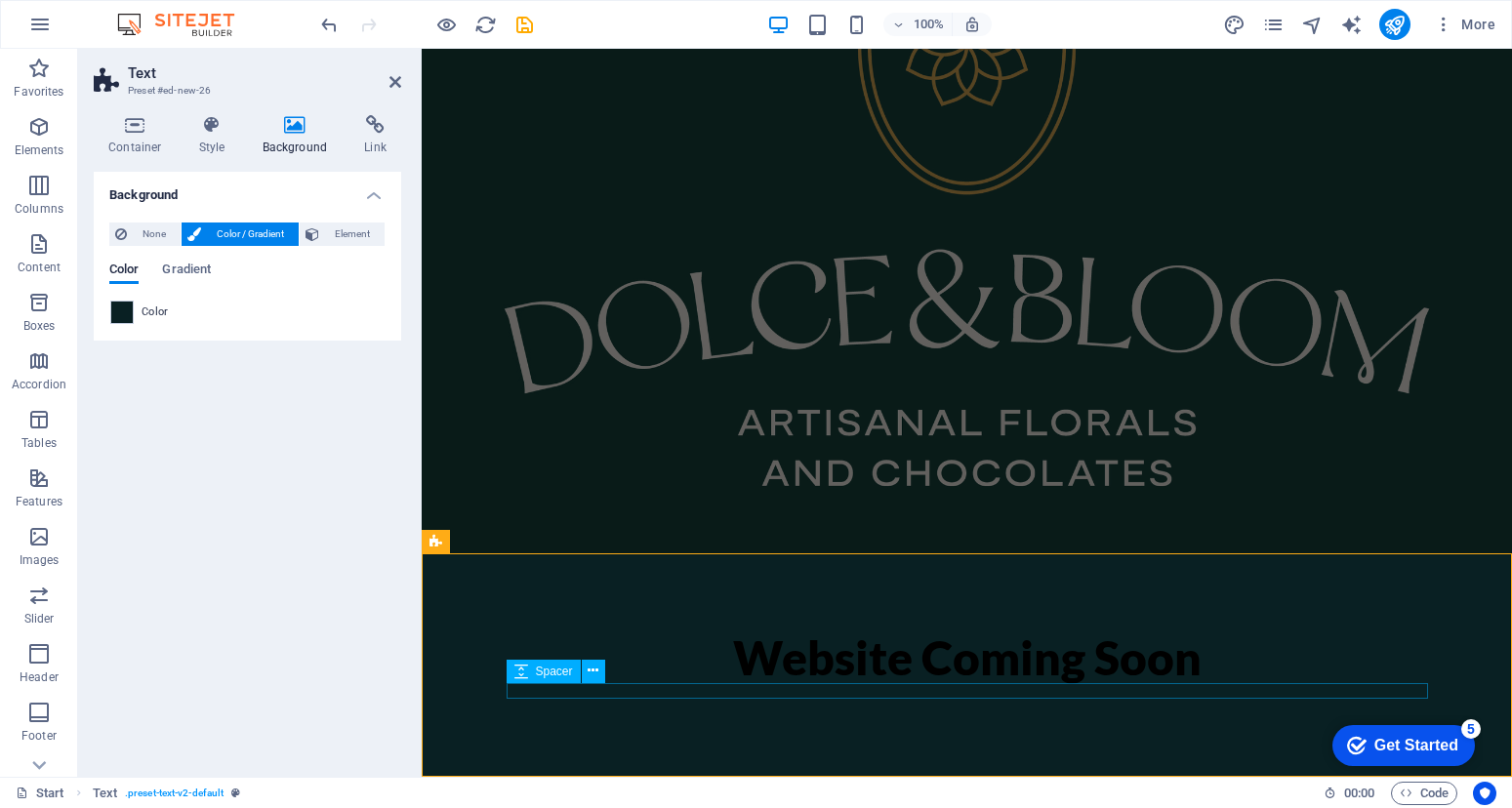
click at [910, 696] on div at bounding box center [967, 691] width 921 height 16
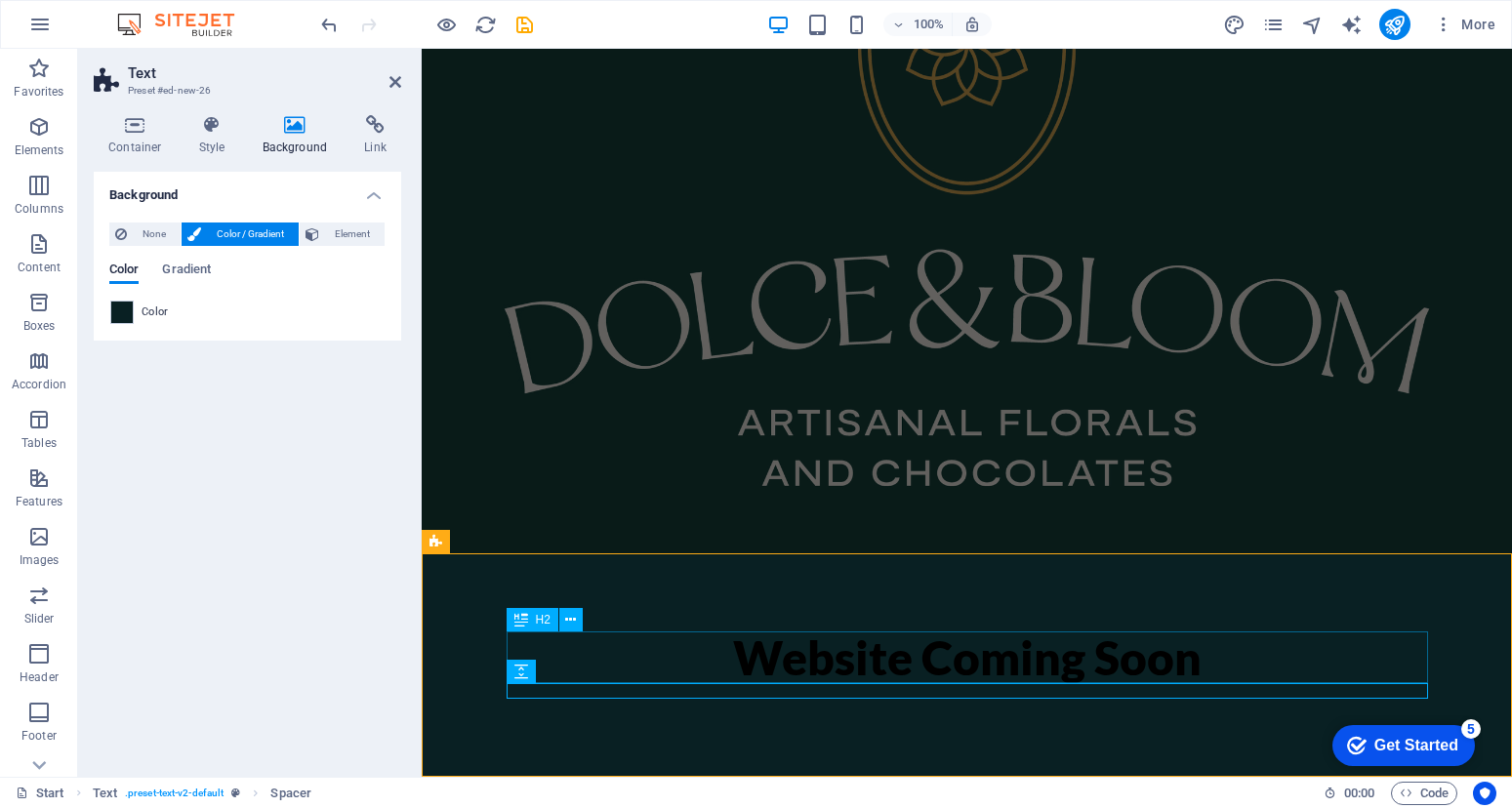
click at [904, 670] on div "Website Coming Soon" at bounding box center [967, 658] width 921 height 52
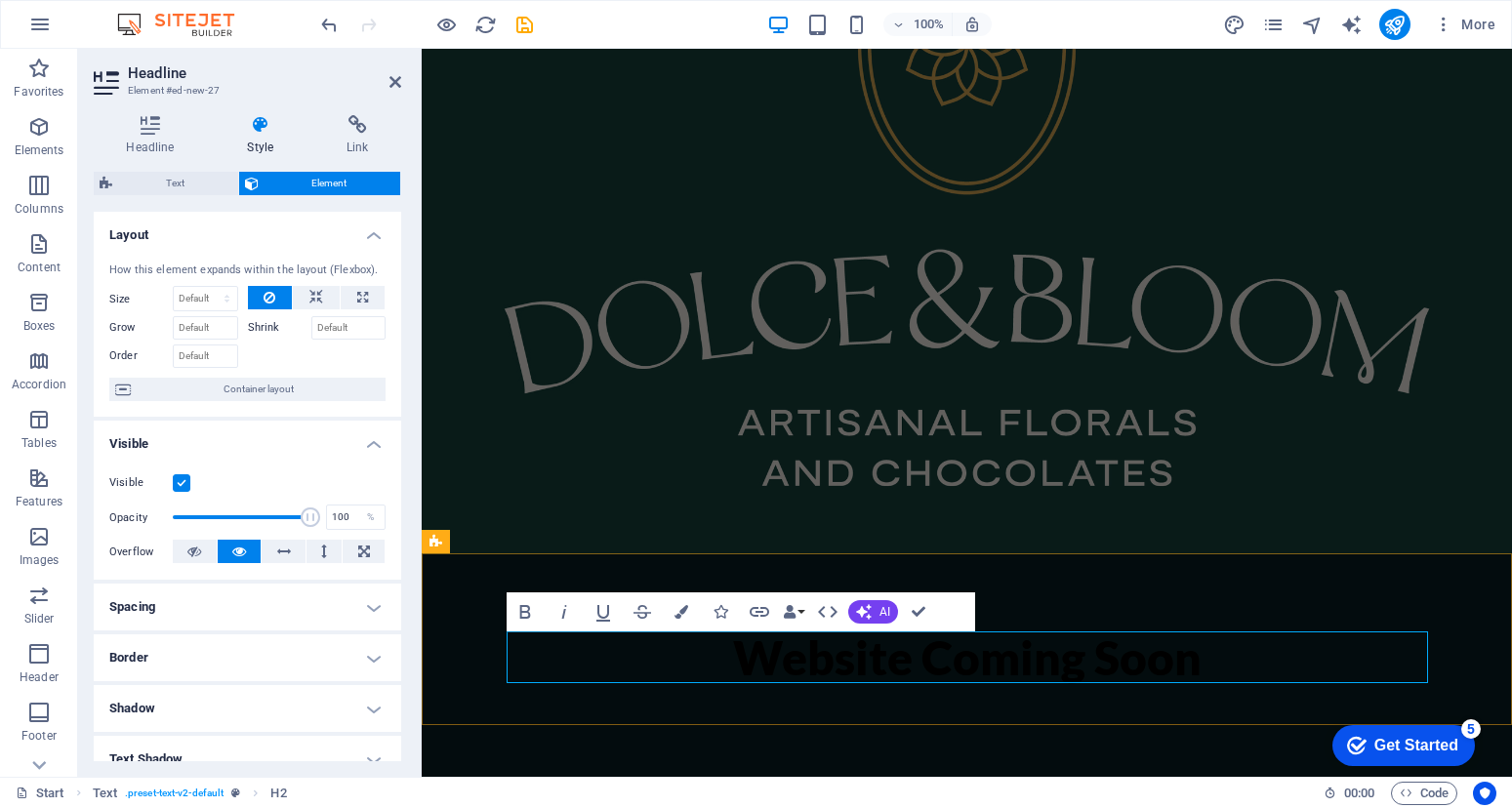
click at [904, 670] on h2 "Website Coming Soon" at bounding box center [967, 658] width 921 height 52
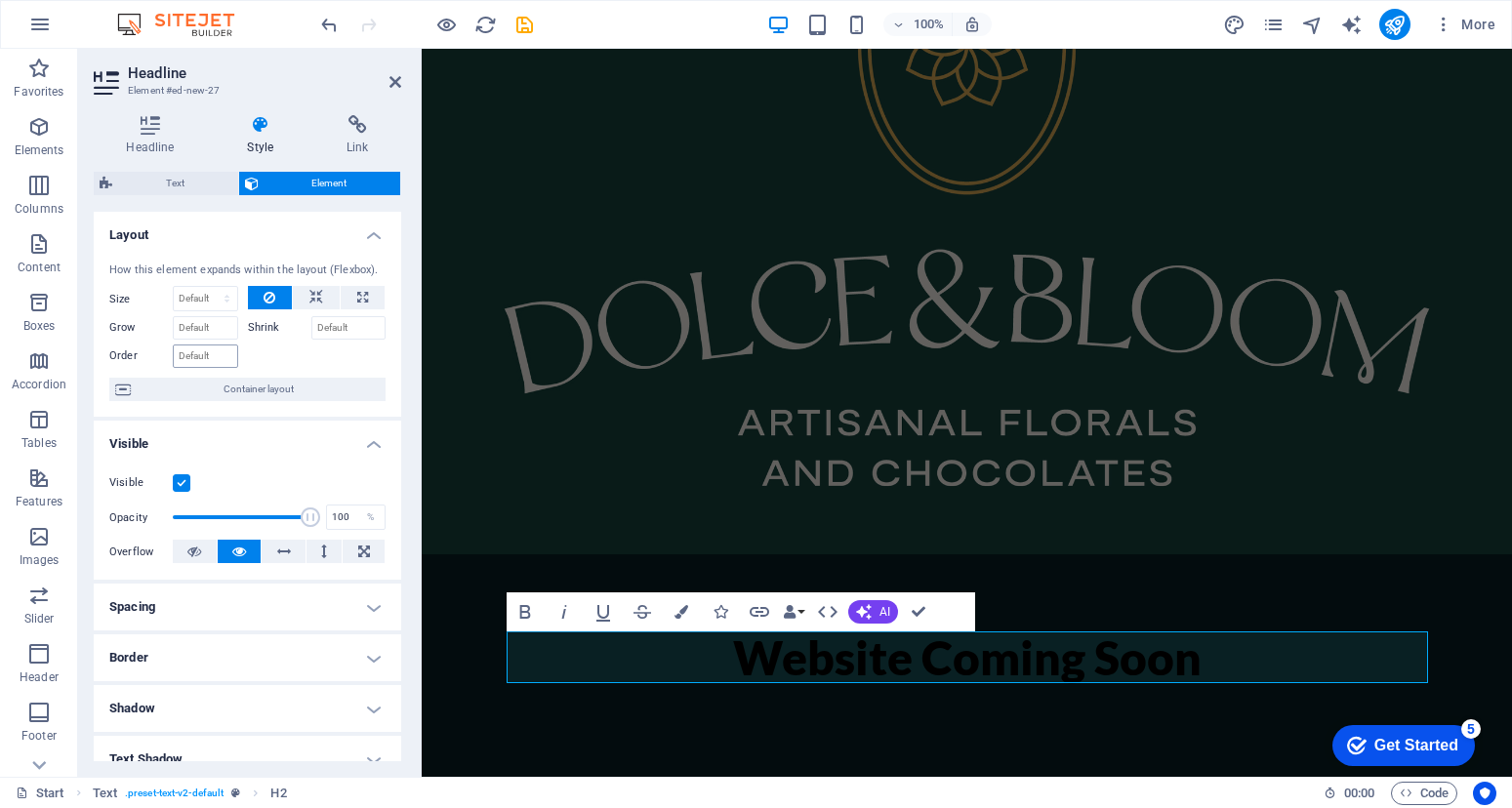
scroll to position [276, 0]
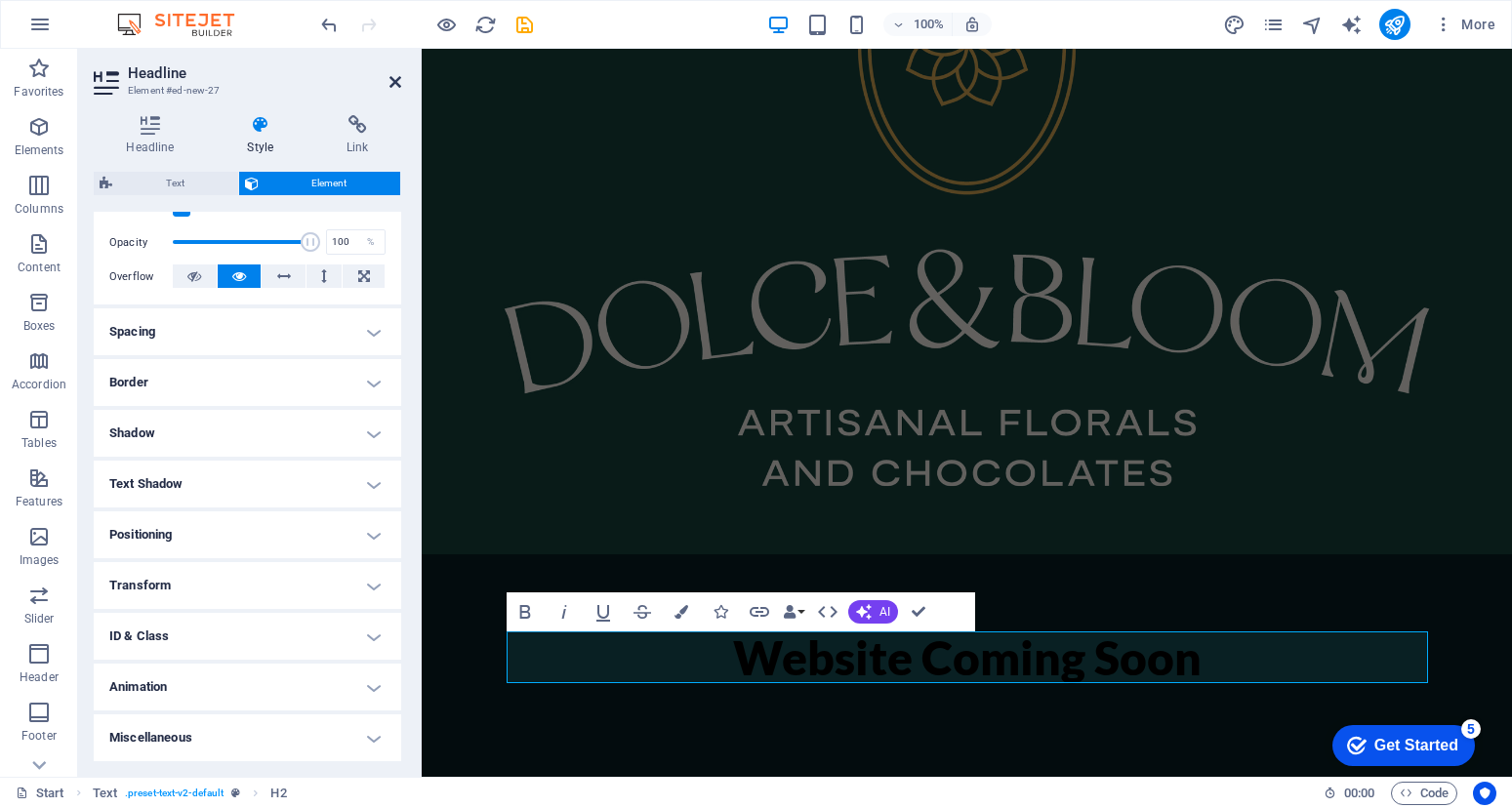
click at [398, 74] on icon at bounding box center [396, 82] width 12 height 16
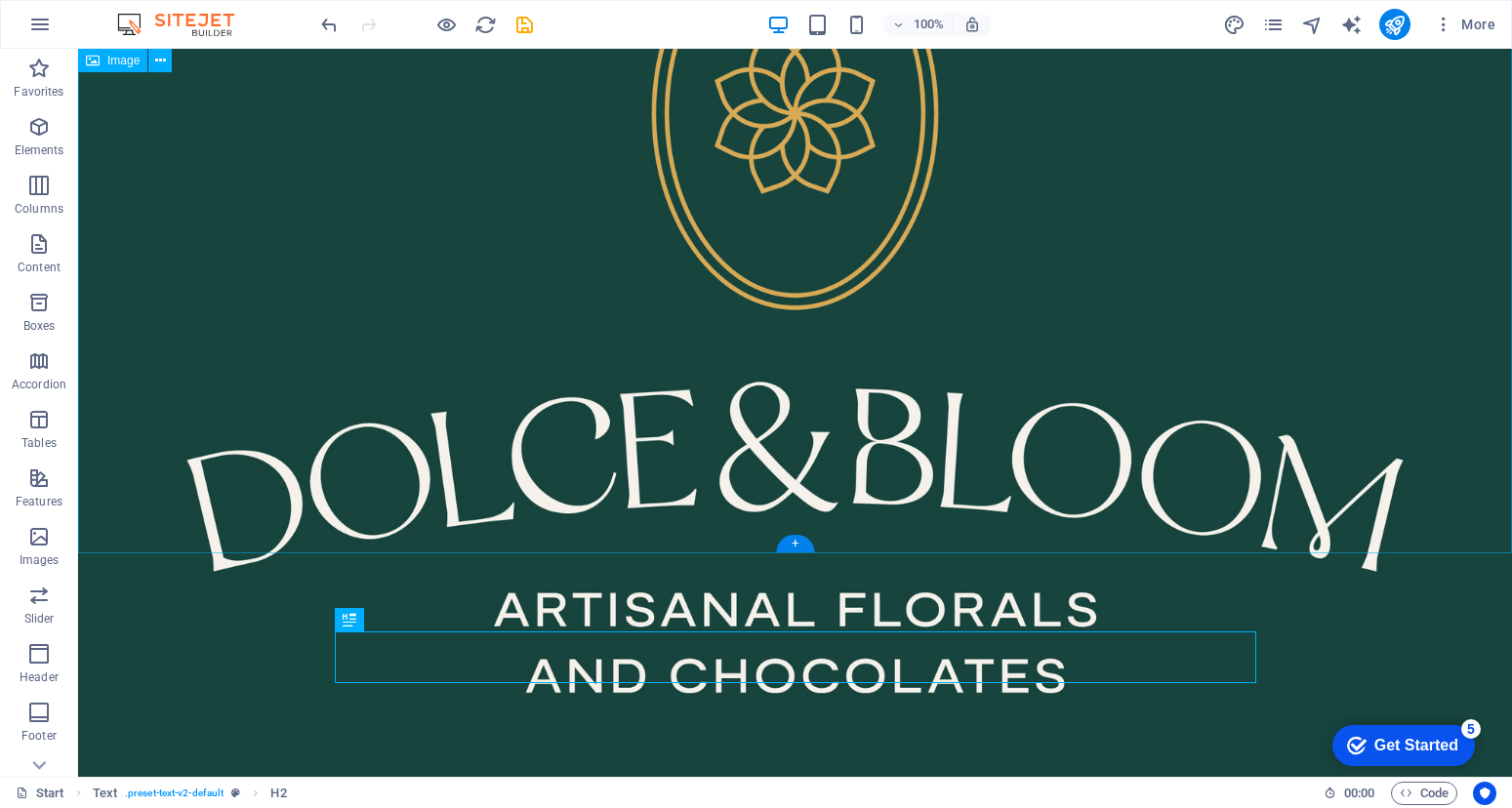
scroll to position [451, 0]
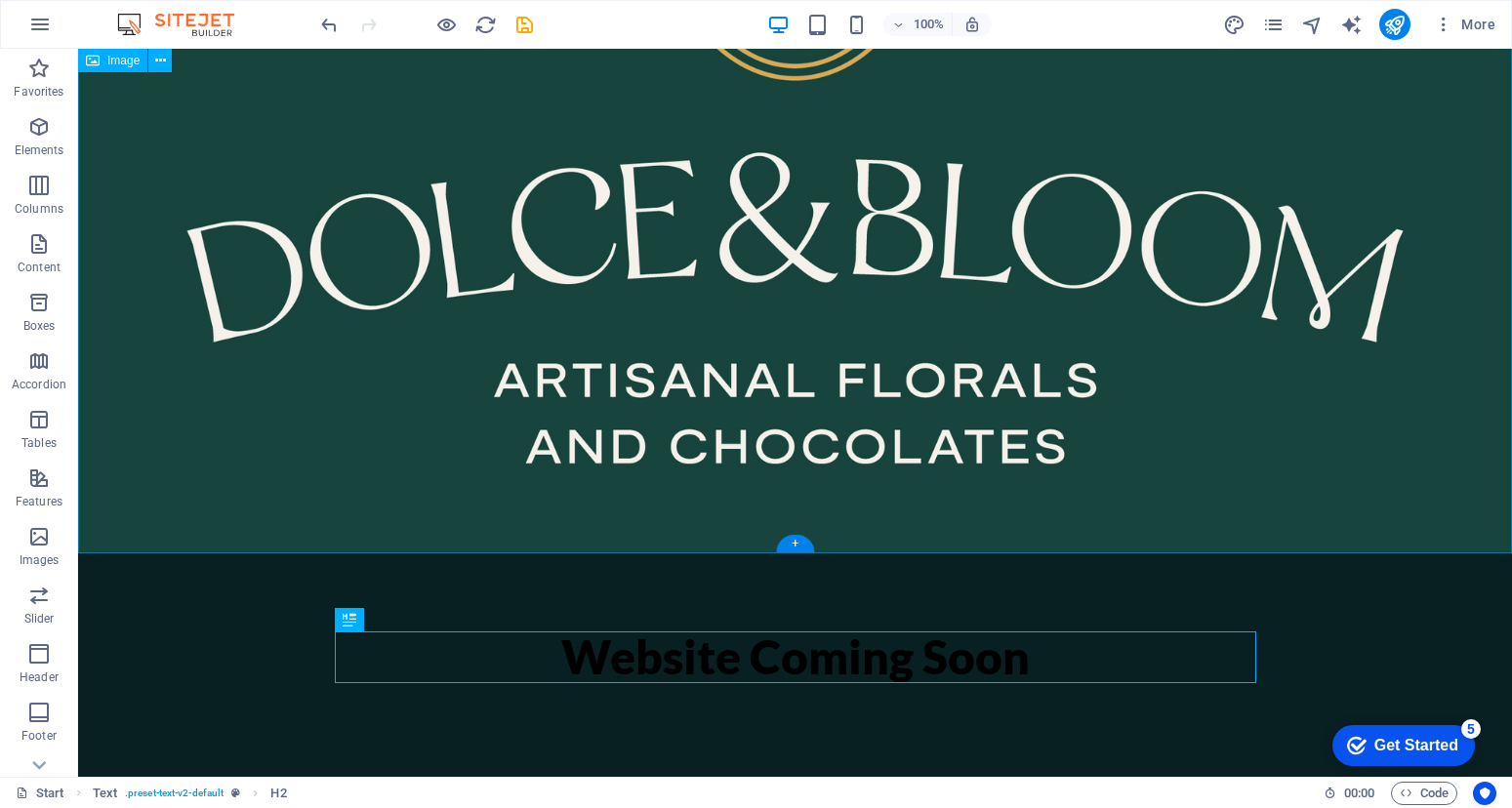
click at [494, 485] on figure at bounding box center [795, 75] width 1434 height 956
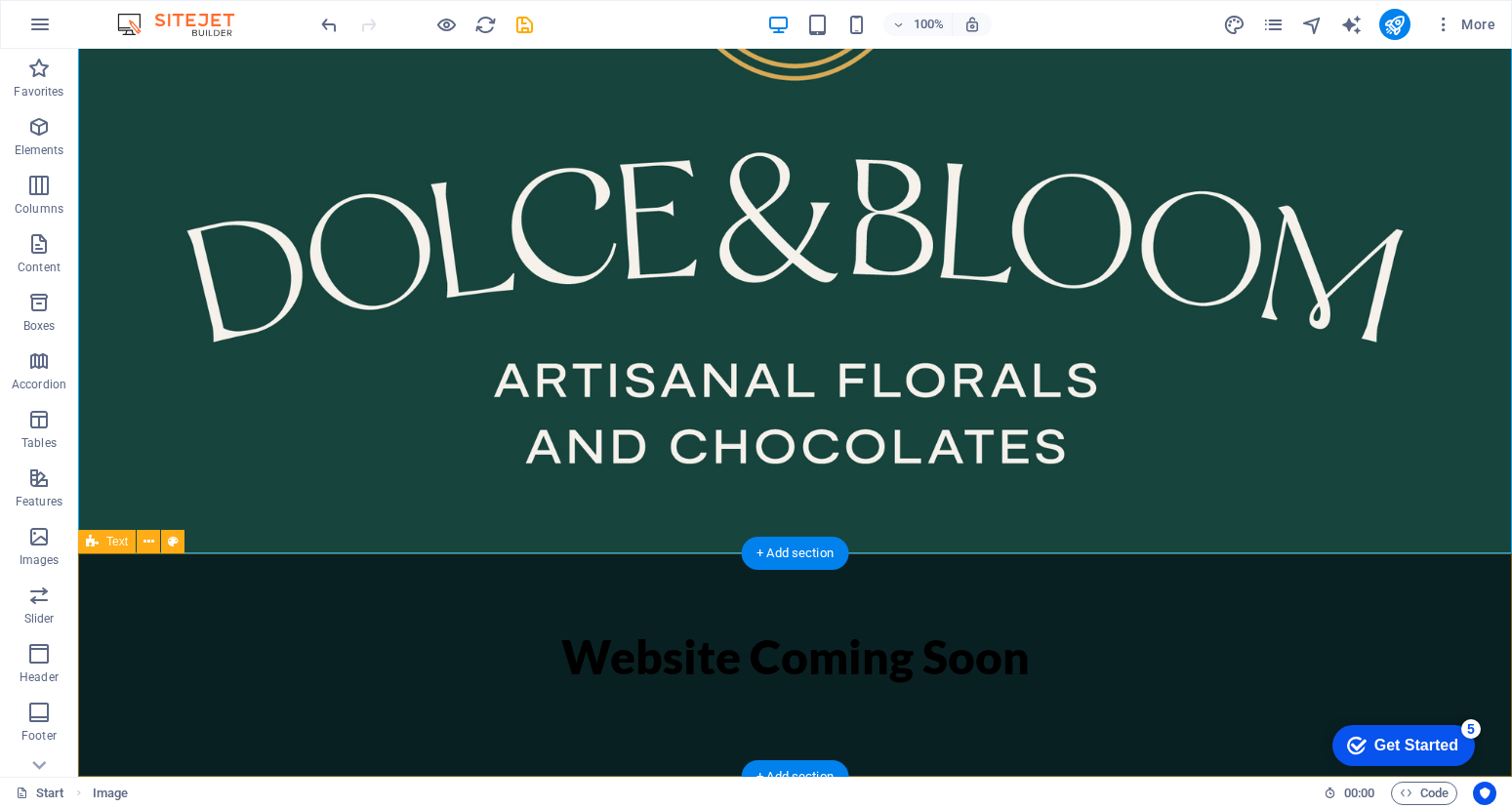
click at [308, 603] on div "Website Coming Soon" at bounding box center [795, 664] width 1434 height 223
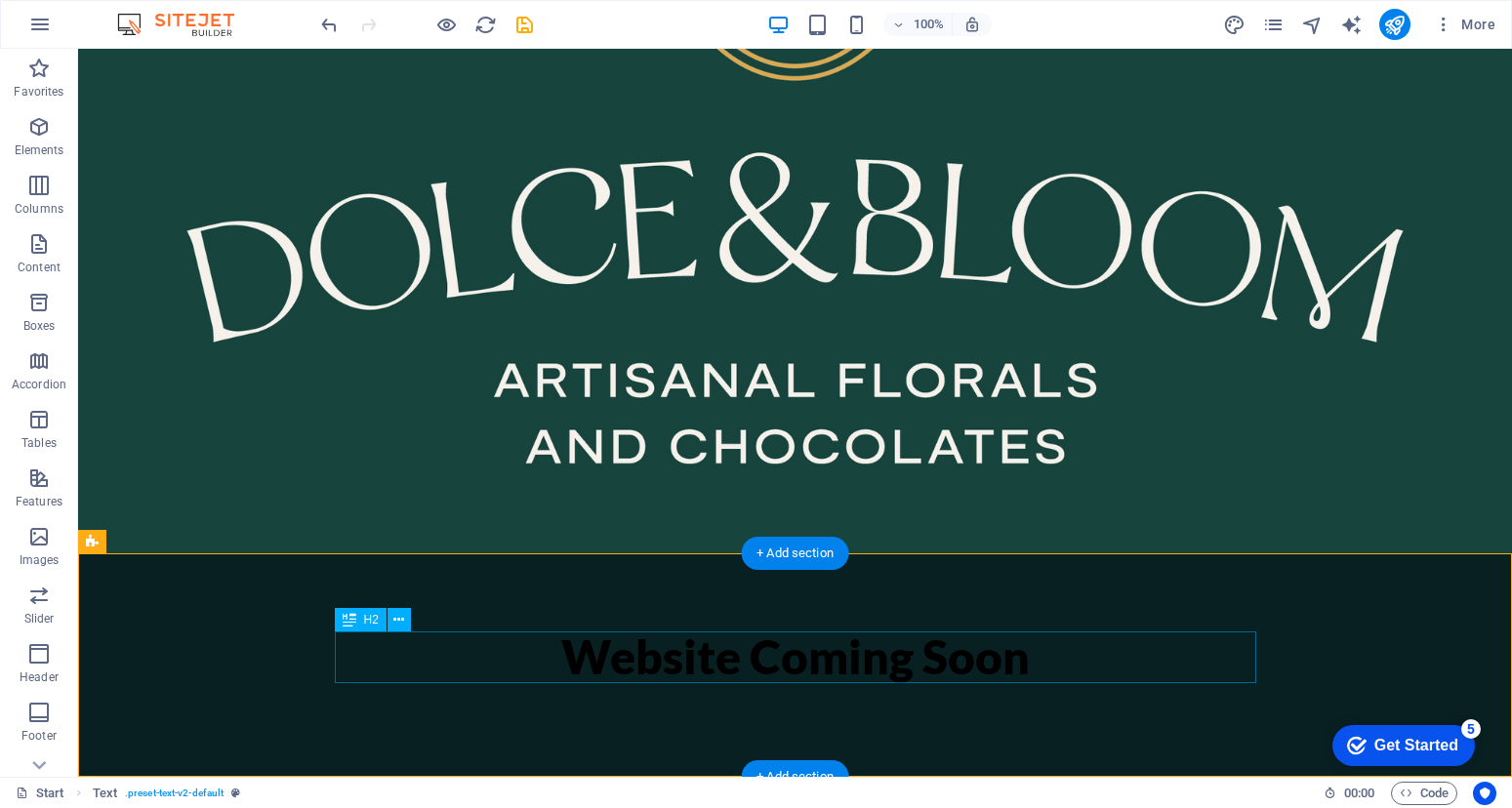
click at [606, 654] on div "Website Coming Soon" at bounding box center [795, 657] width 921 height 52
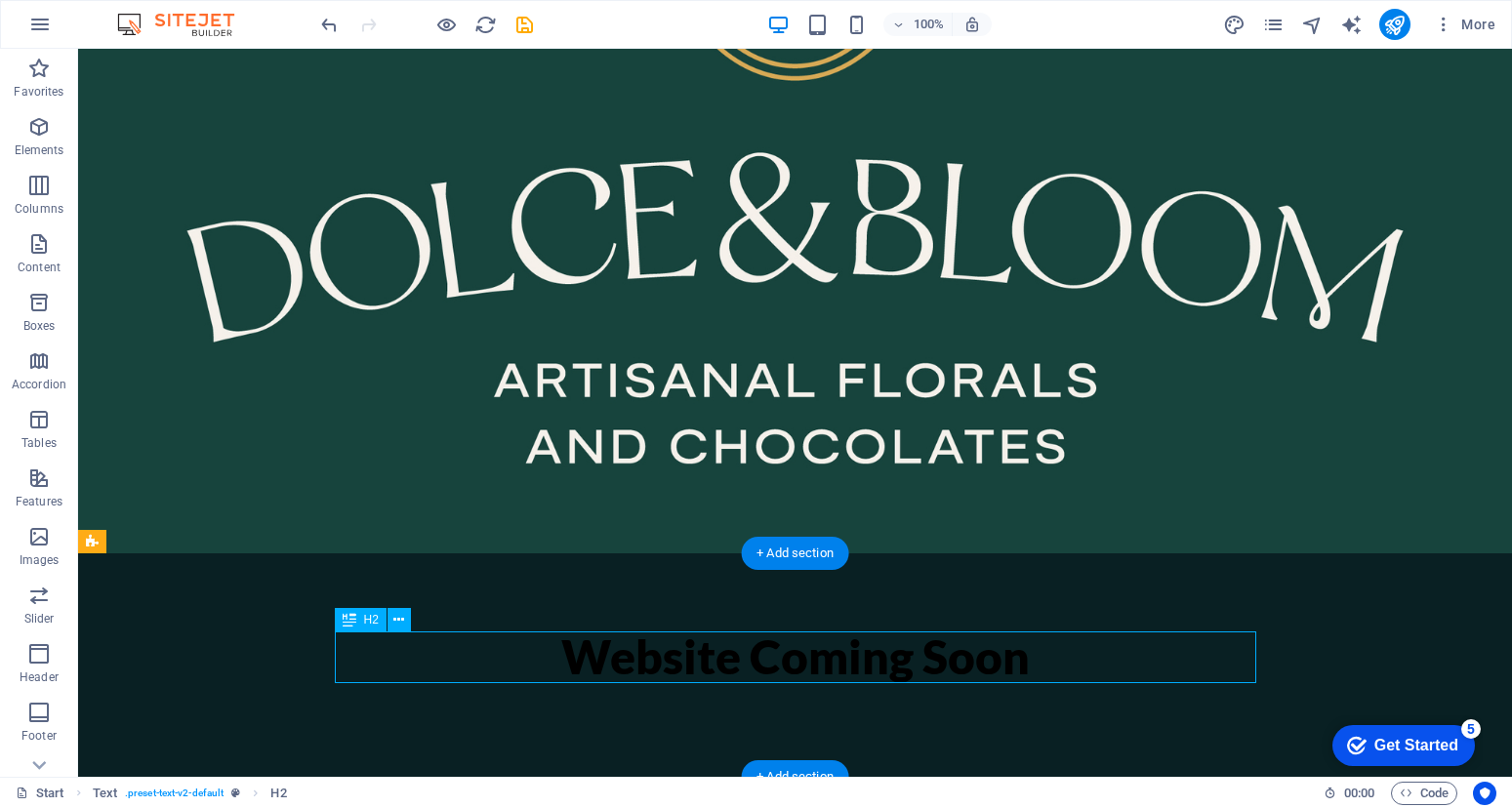
click at [606, 654] on div "Website Coming Soon" at bounding box center [795, 657] width 921 height 52
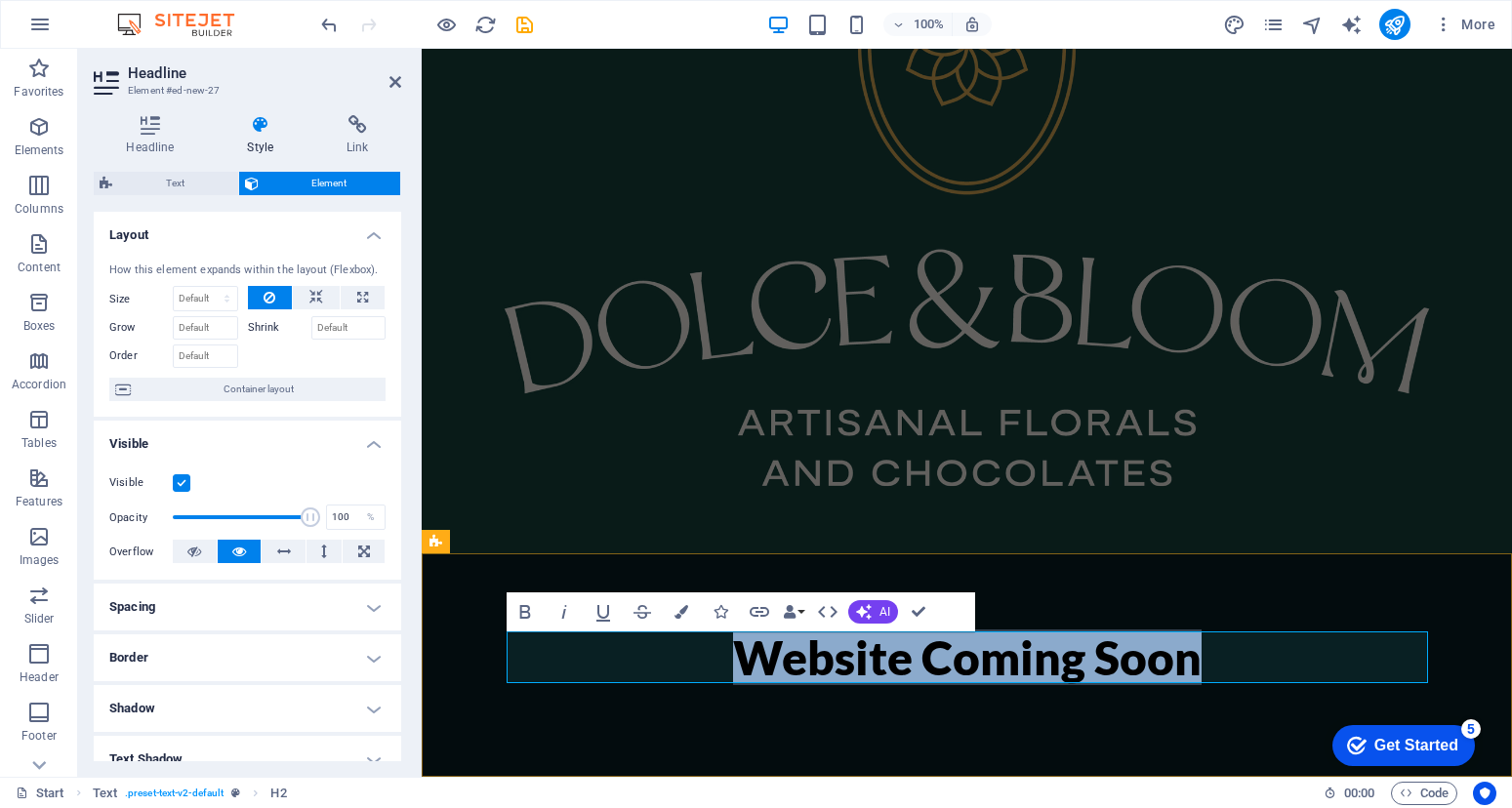
click at [606, 654] on h2 "Website Coming Soon" at bounding box center [967, 658] width 921 height 52
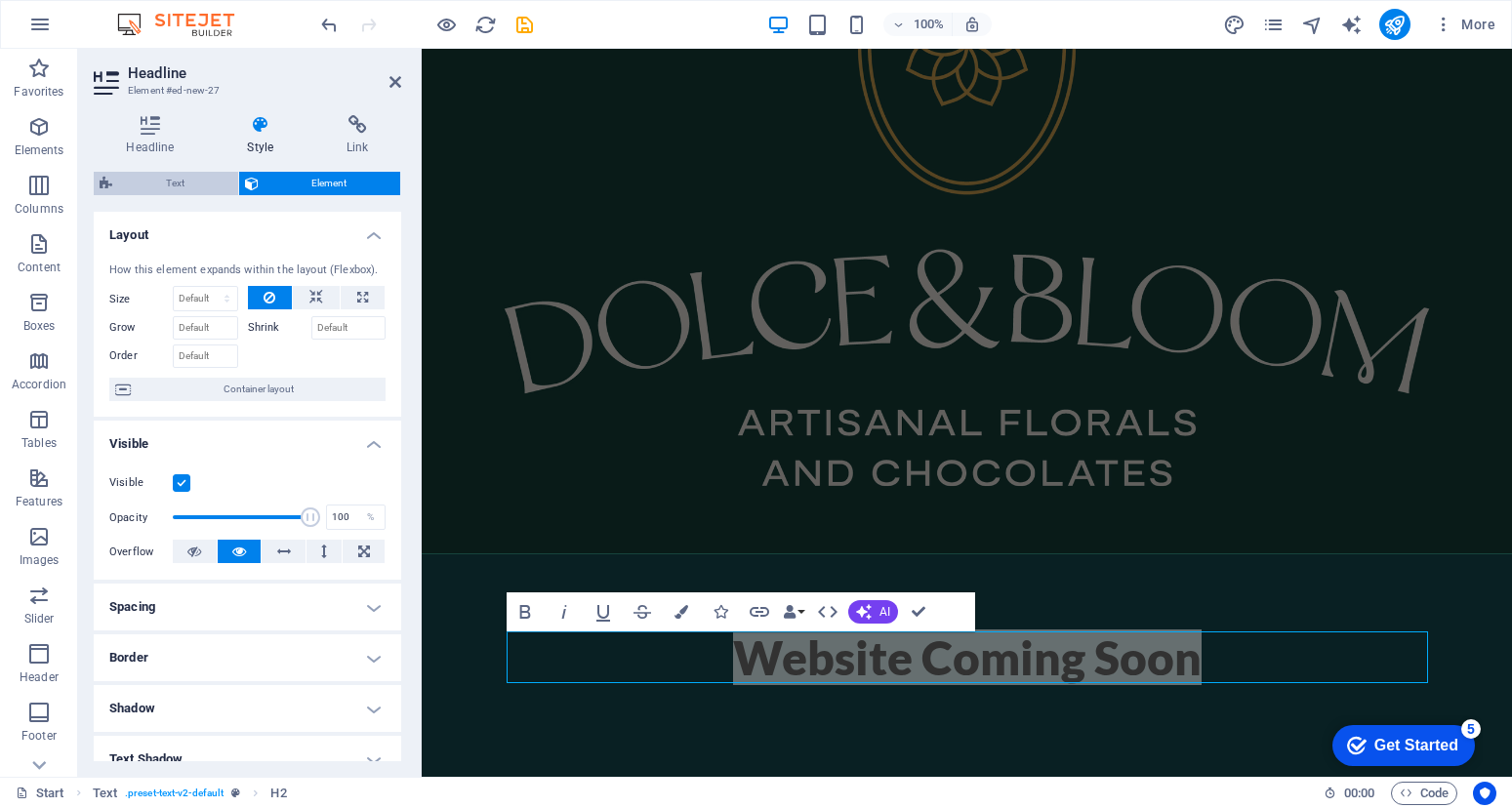
click at [200, 181] on span "Text" at bounding box center [174, 183] width 114 height 24
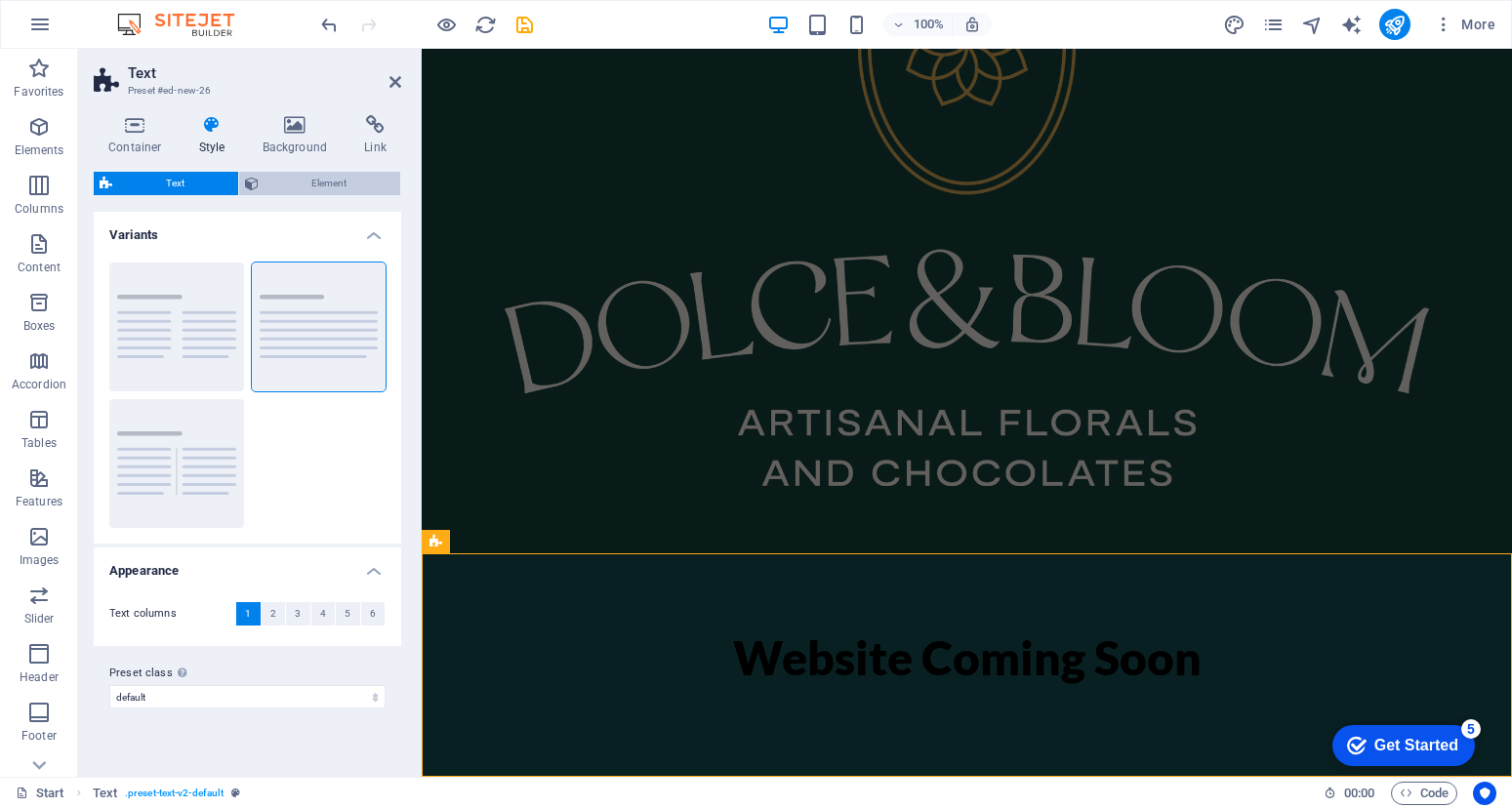
click at [341, 190] on span "Element" at bounding box center [330, 183] width 131 height 24
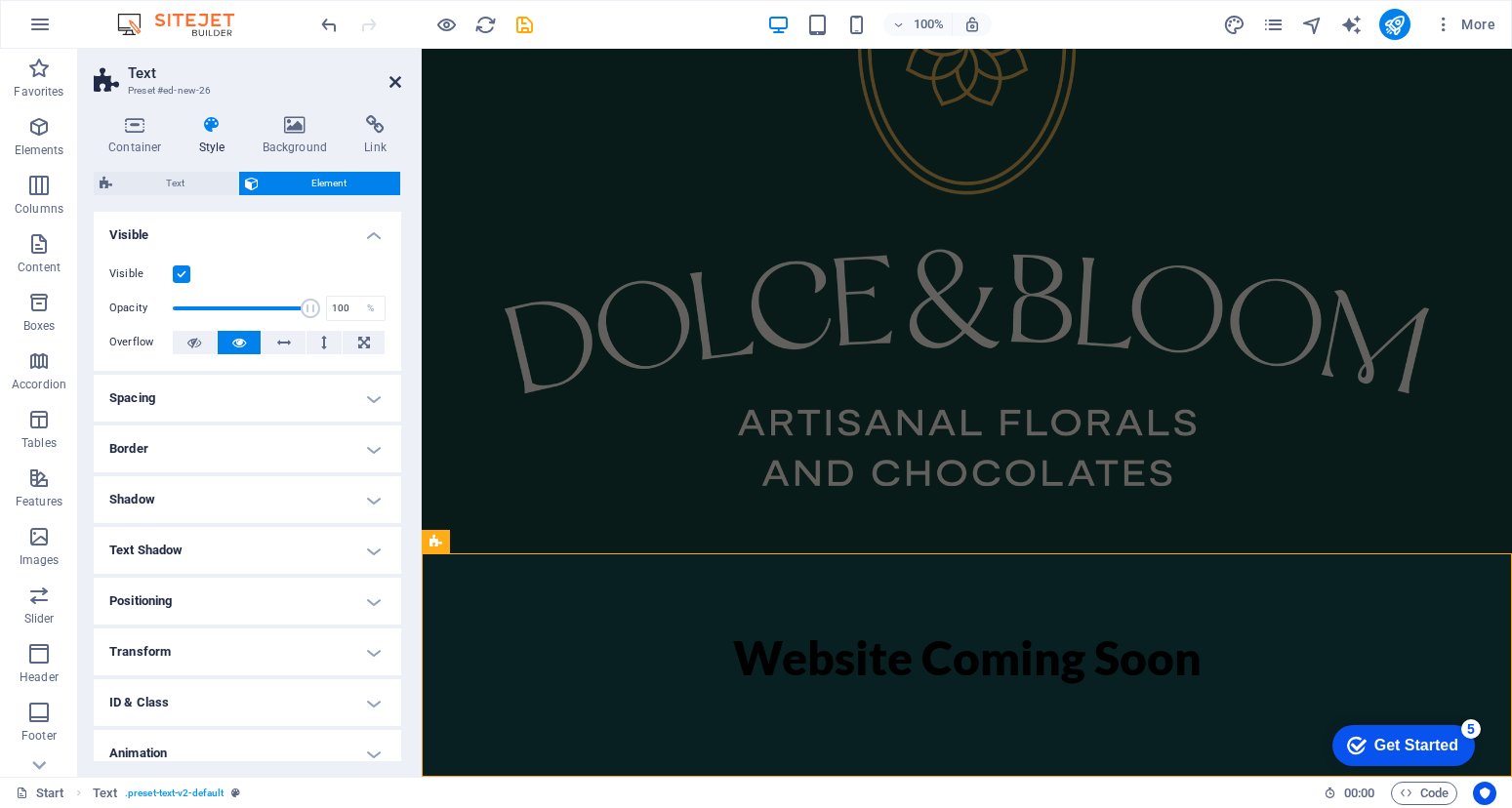
drag, startPoint x: 396, startPoint y: 76, endPoint x: 414, endPoint y: 204, distance: 129.3
click at [396, 76] on icon at bounding box center [396, 82] width 12 height 16
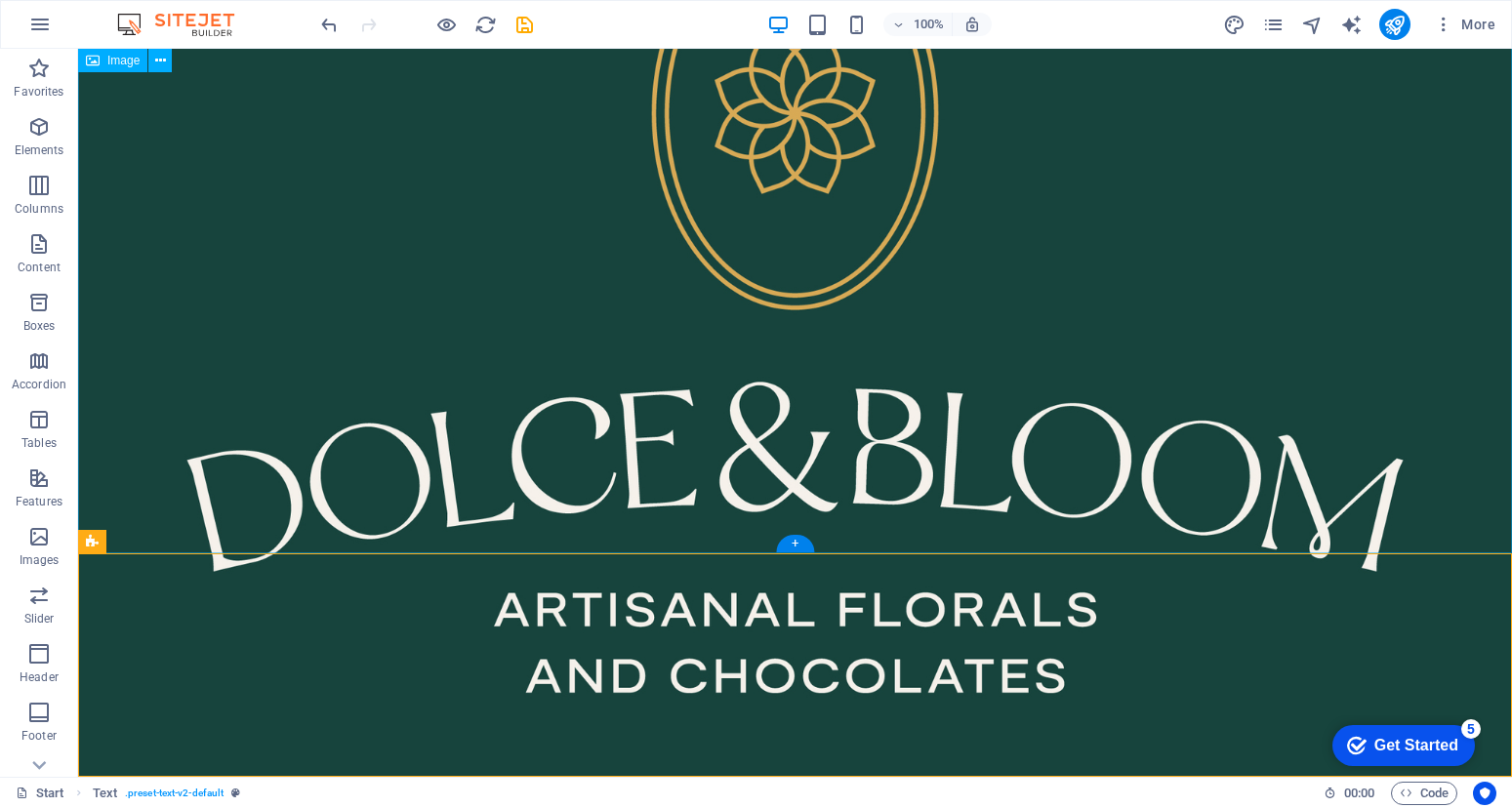
scroll to position [451, 0]
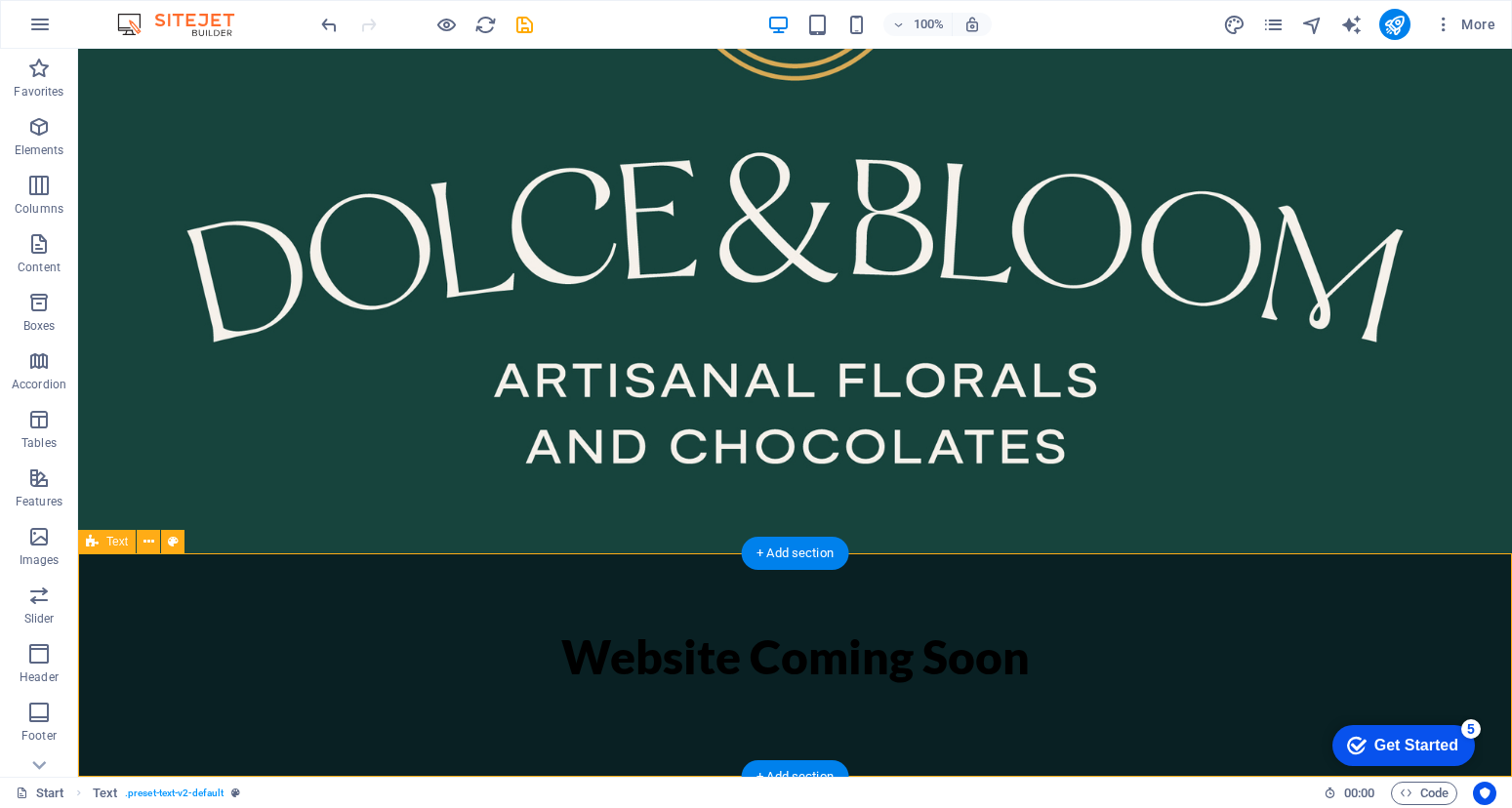
click at [779, 596] on div "Website Coming Soon" at bounding box center [795, 664] width 1434 height 223
click at [818, 664] on div "Website Coming Soon" at bounding box center [795, 657] width 921 height 52
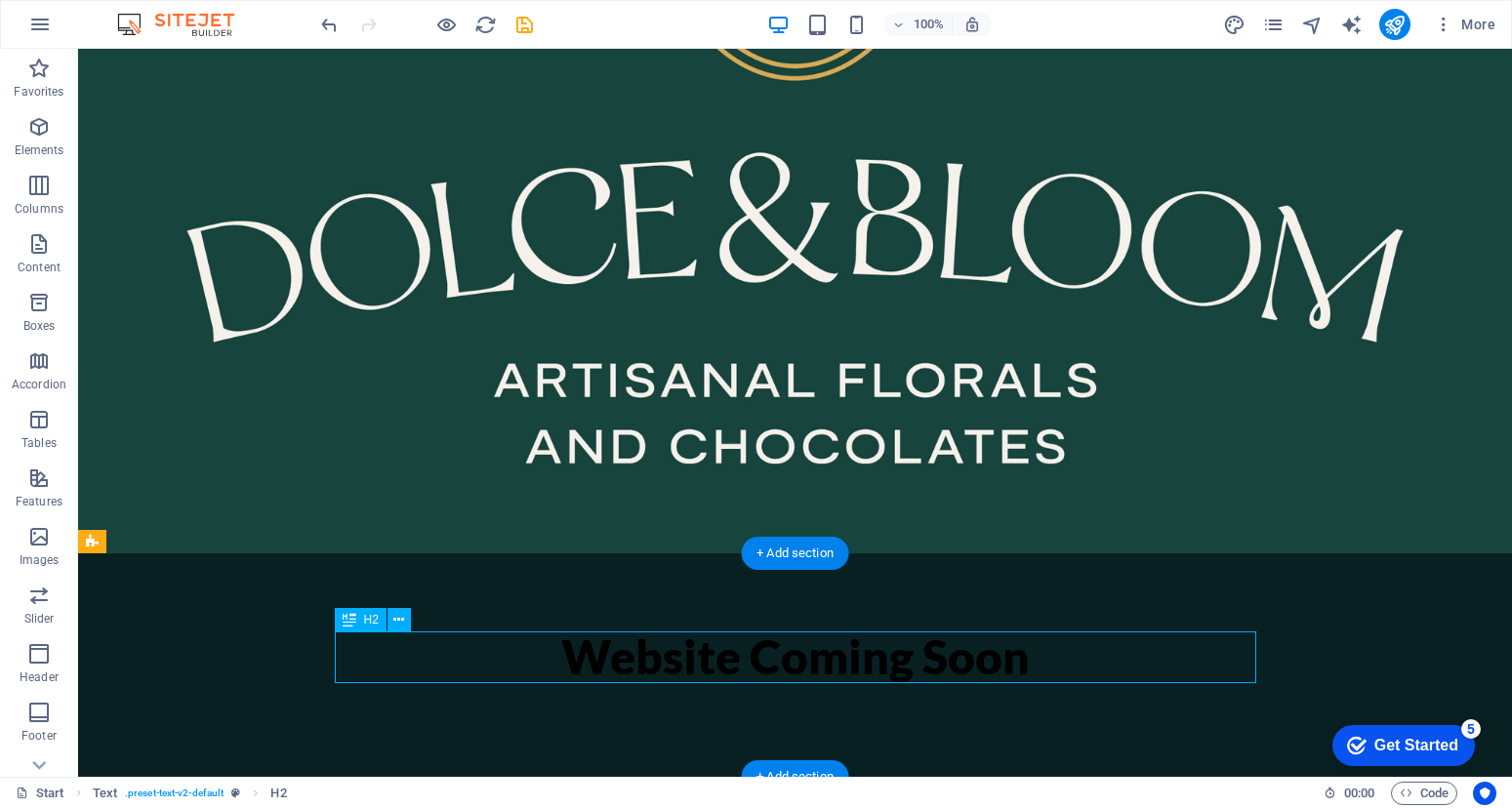
click at [761, 651] on div "Website Coming Soon" at bounding box center [795, 657] width 921 height 52
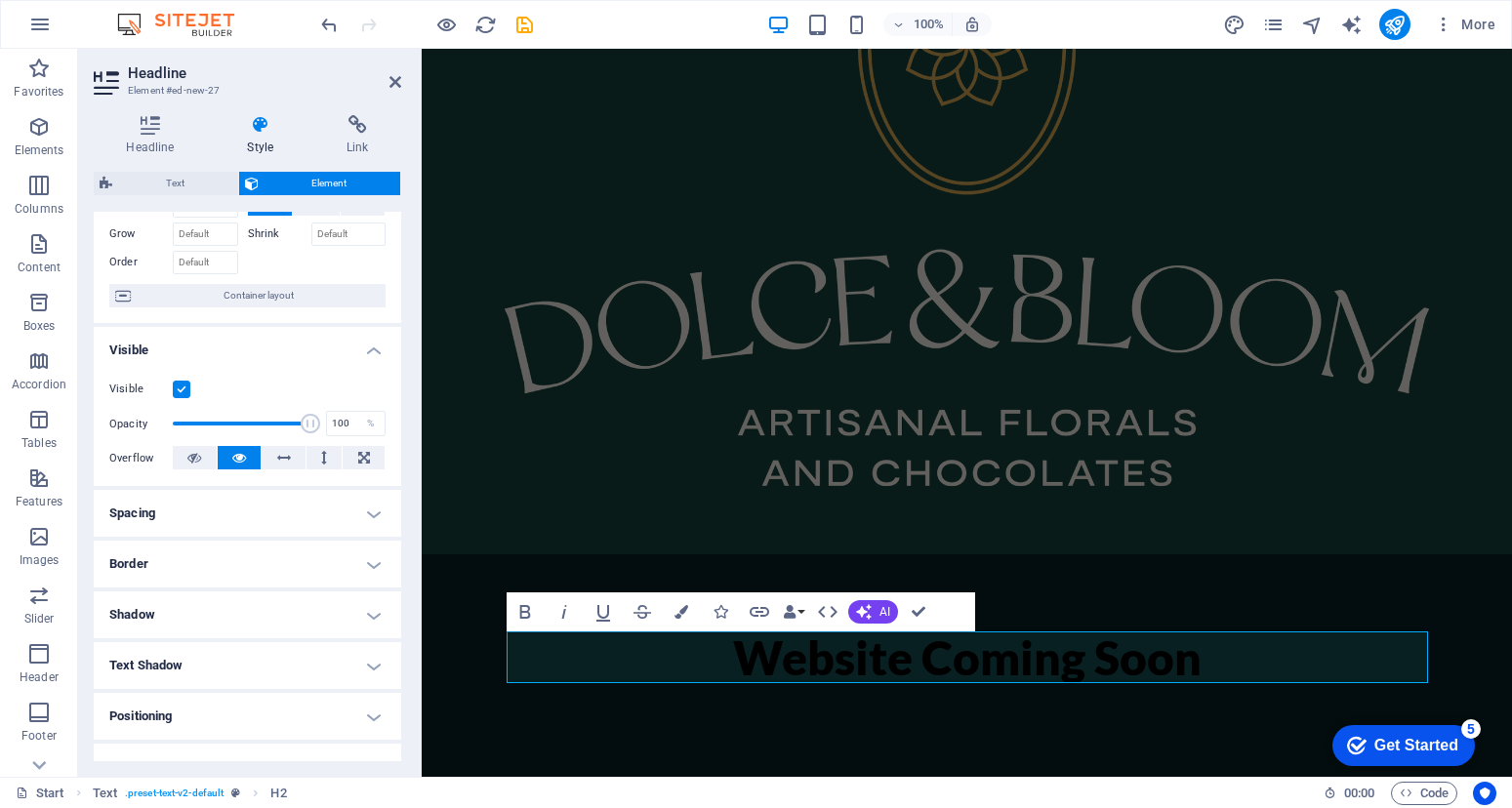
scroll to position [0, 0]
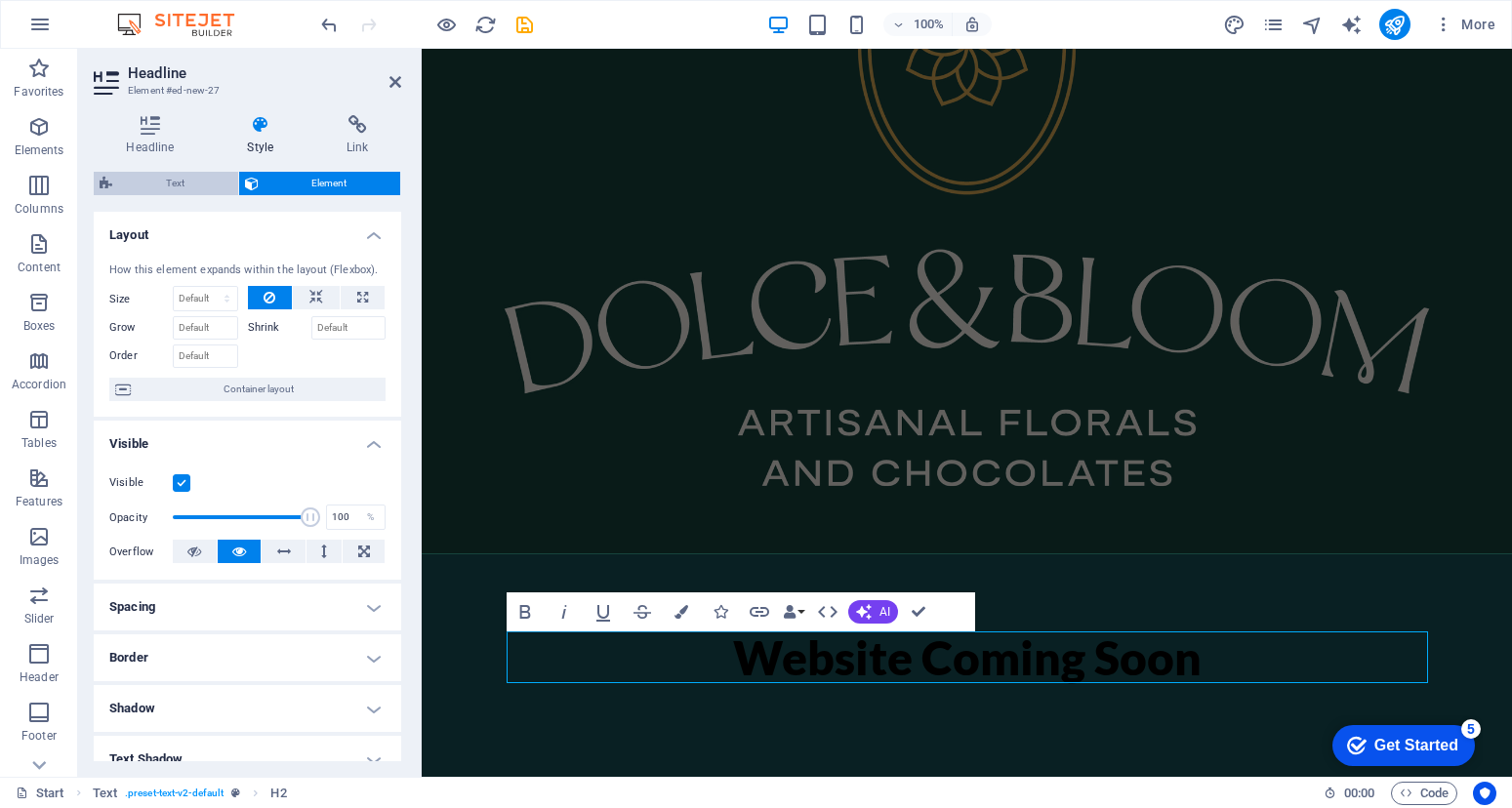
click at [217, 172] on span "Text" at bounding box center [174, 183] width 114 height 24
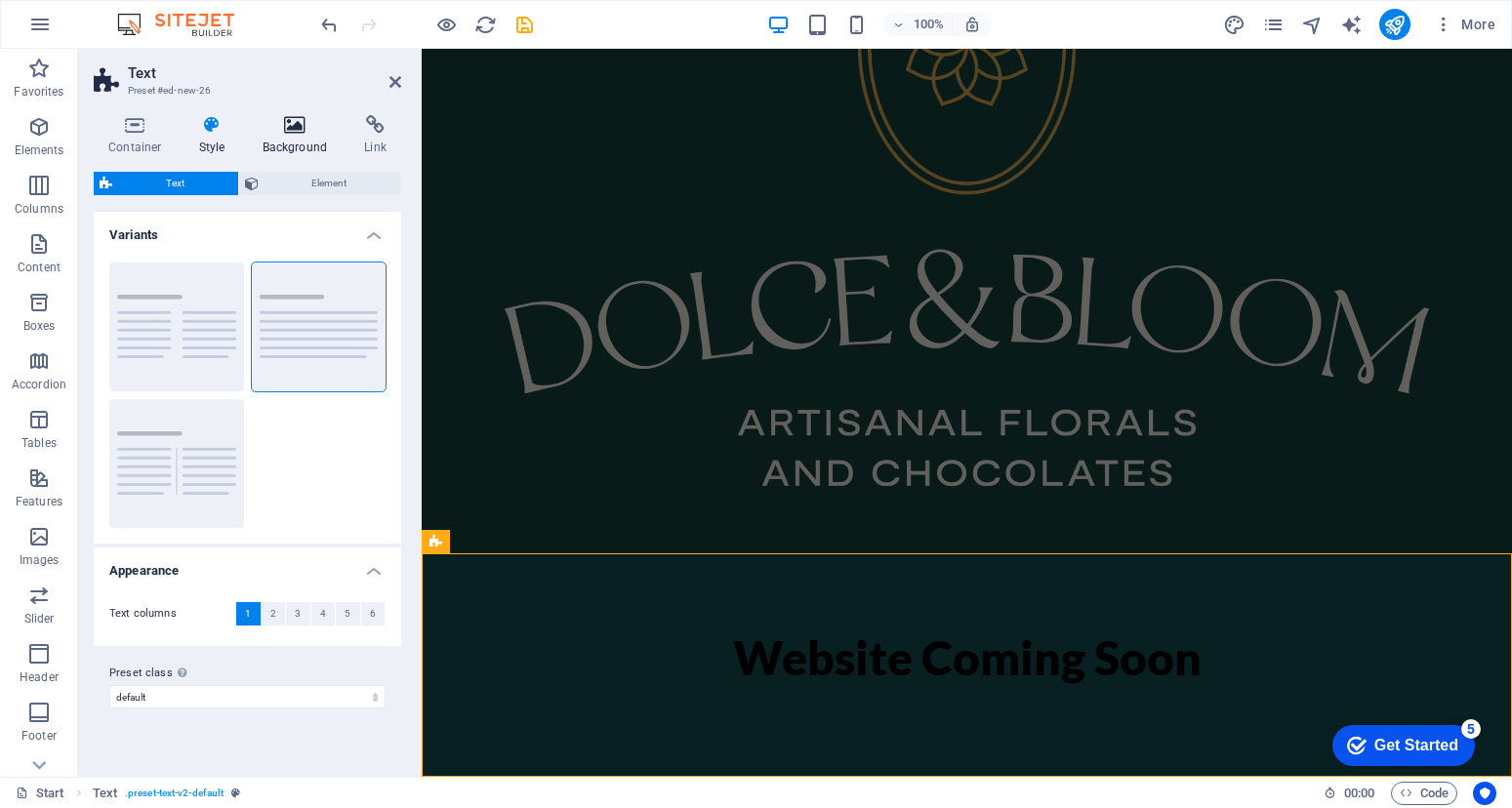
click at [285, 144] on h4 "Background" at bounding box center [298, 135] width 102 height 41
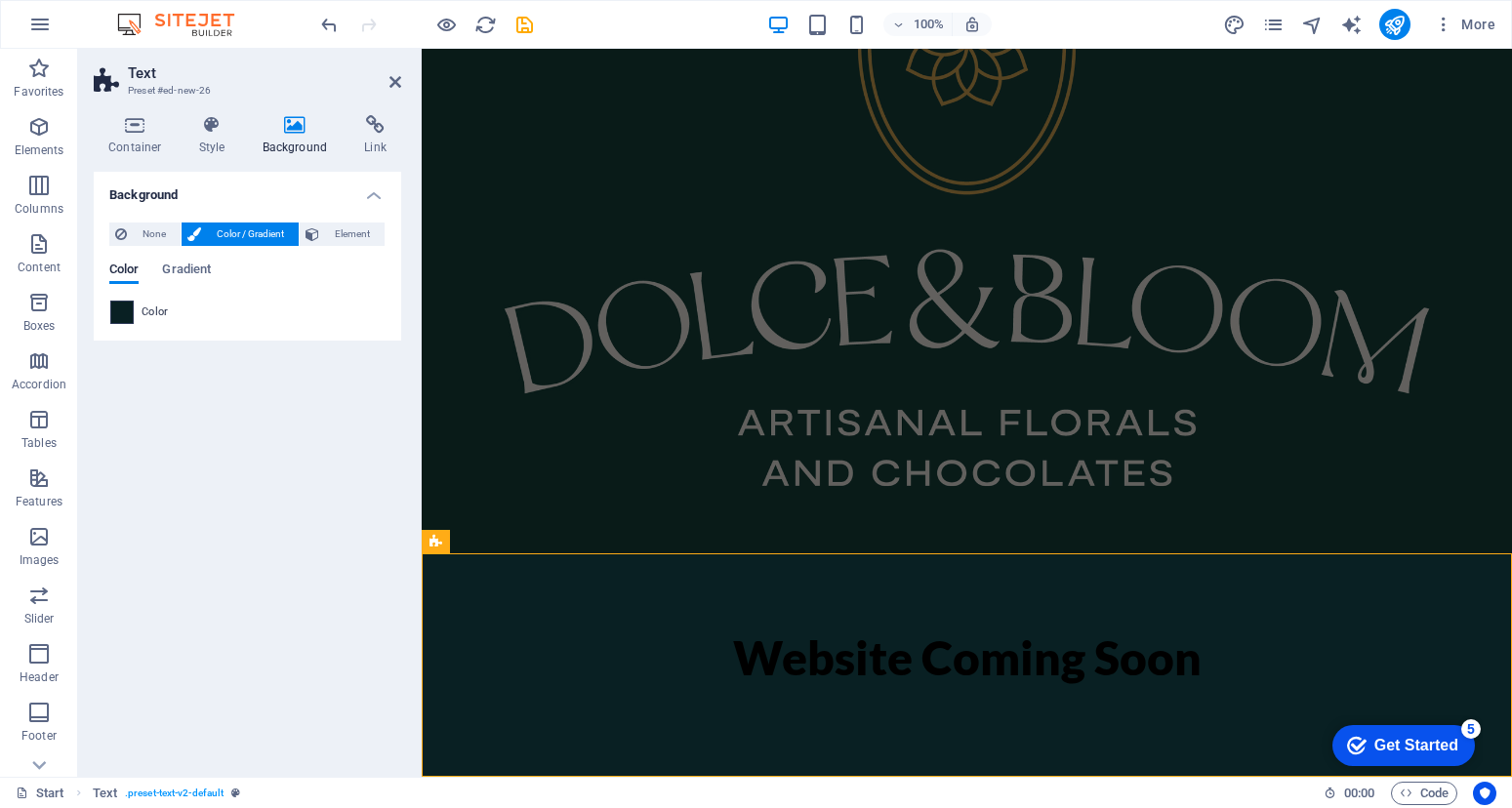
click at [125, 318] on span at bounding box center [122, 312] width 22 height 22
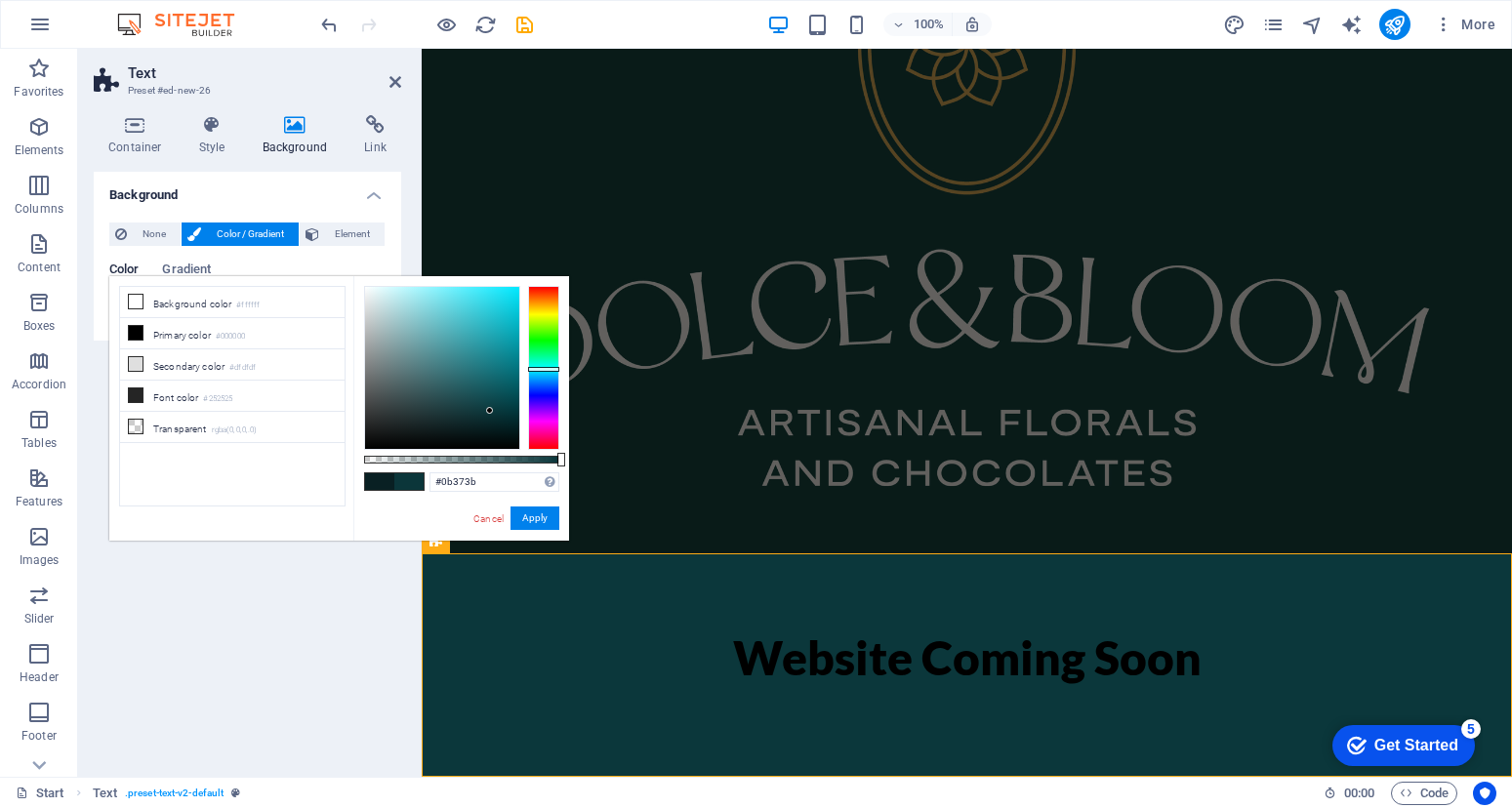
drag, startPoint x: 407, startPoint y: 385, endPoint x: 489, endPoint y: 409, distance: 85.4
click at [489, 409] on div at bounding box center [442, 367] width 155 height 162
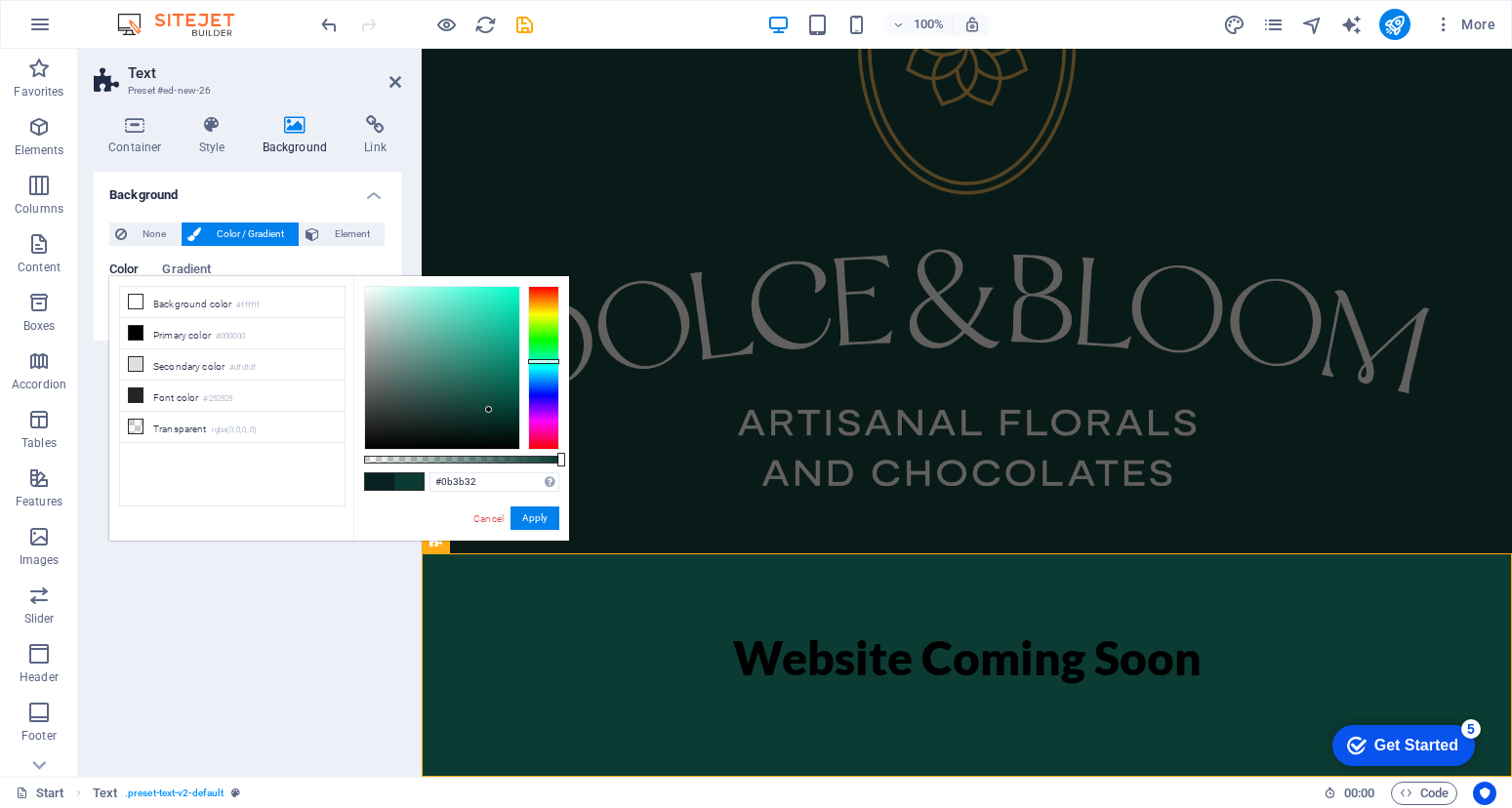
drag, startPoint x: 541, startPoint y: 390, endPoint x: 541, endPoint y: 361, distance: 29.0
click at [541, 361] on div at bounding box center [542, 367] width 31 height 164
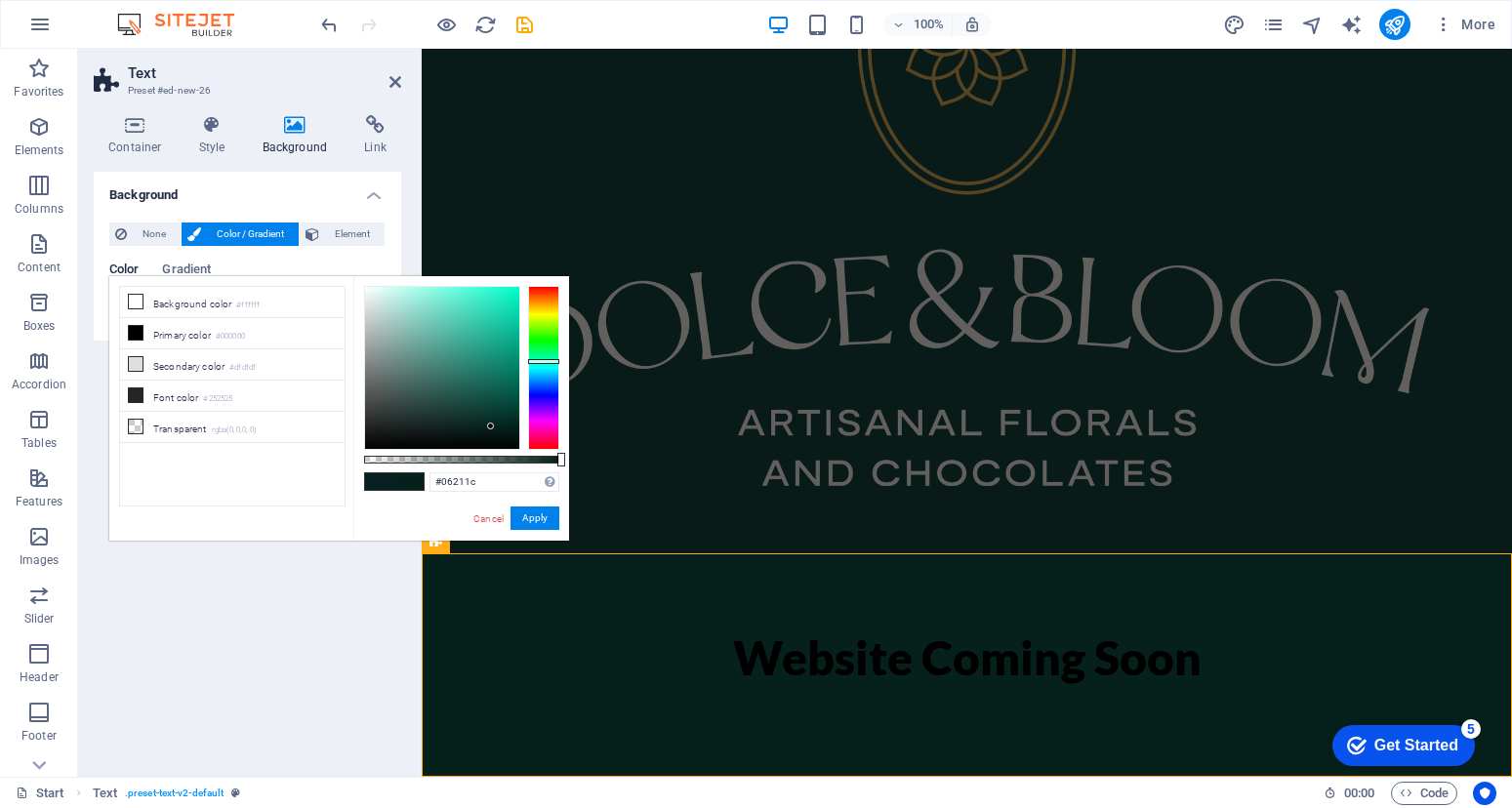
drag, startPoint x: 465, startPoint y: 401, endPoint x: 491, endPoint y: 426, distance: 36.1
click at [491, 426] on div at bounding box center [442, 367] width 155 height 162
click at [180, 400] on li "Font color #252525" at bounding box center [232, 396] width 224 height 31
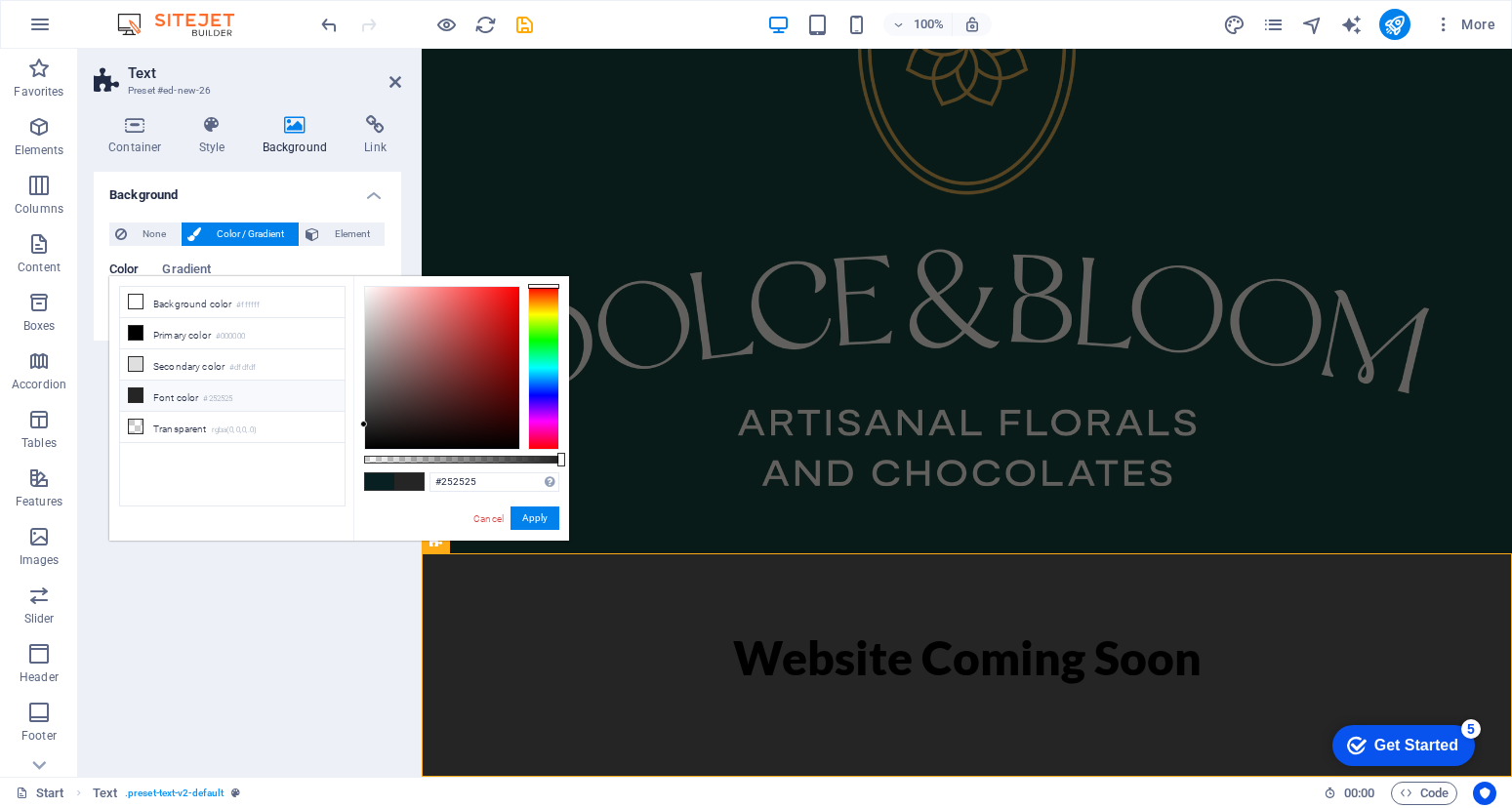
click at [220, 393] on small "#252525" at bounding box center [218, 400] width 30 height 14
click at [456, 478] on input "#252525" at bounding box center [494, 482] width 130 height 20
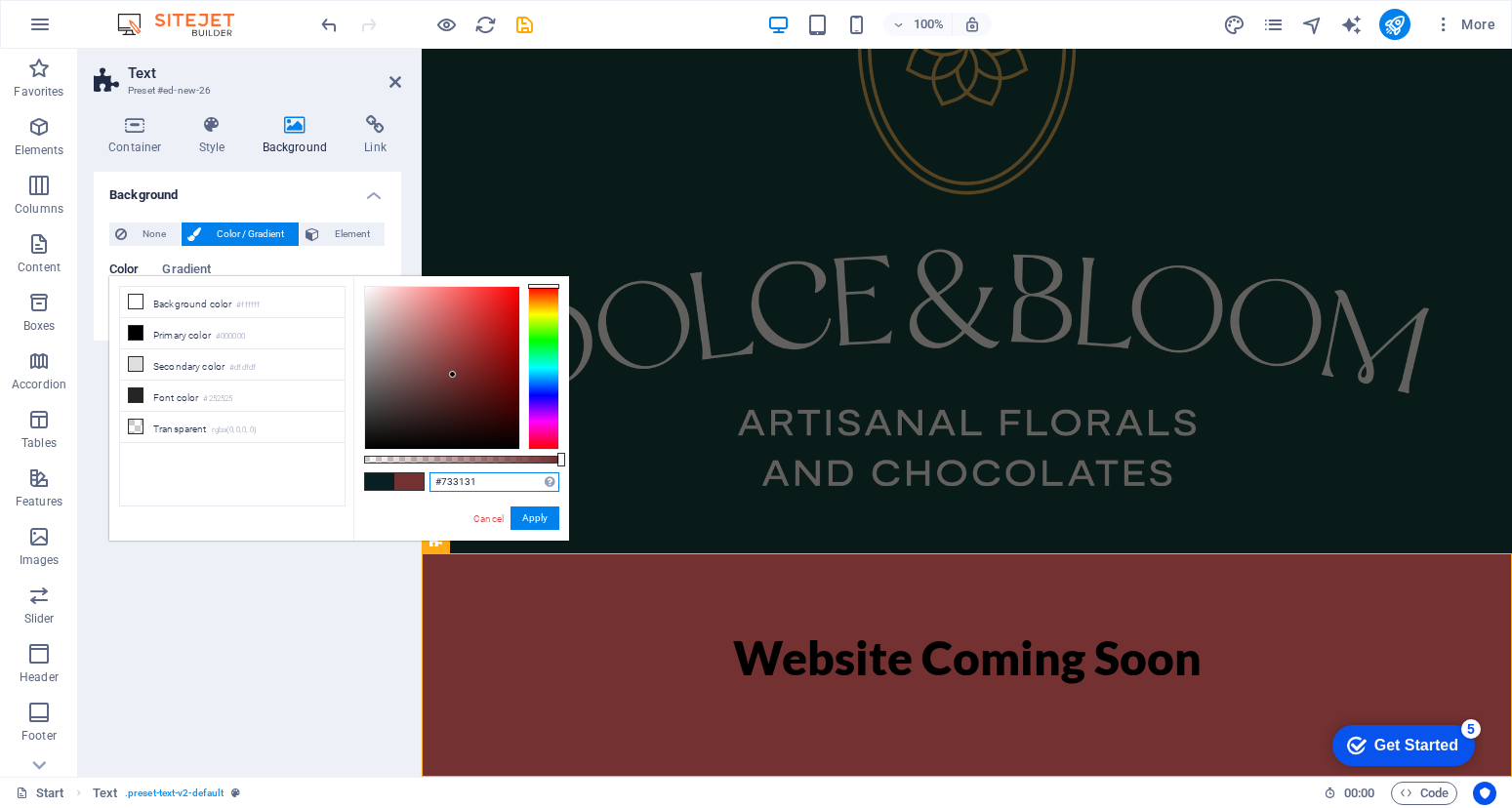
drag, startPoint x: 370, startPoint y: 425, endPoint x: 453, endPoint y: 375, distance: 96.9
click at [453, 375] on div at bounding box center [442, 367] width 155 height 162
click at [205, 299] on li "Background color #ffffff" at bounding box center [232, 301] width 224 height 31
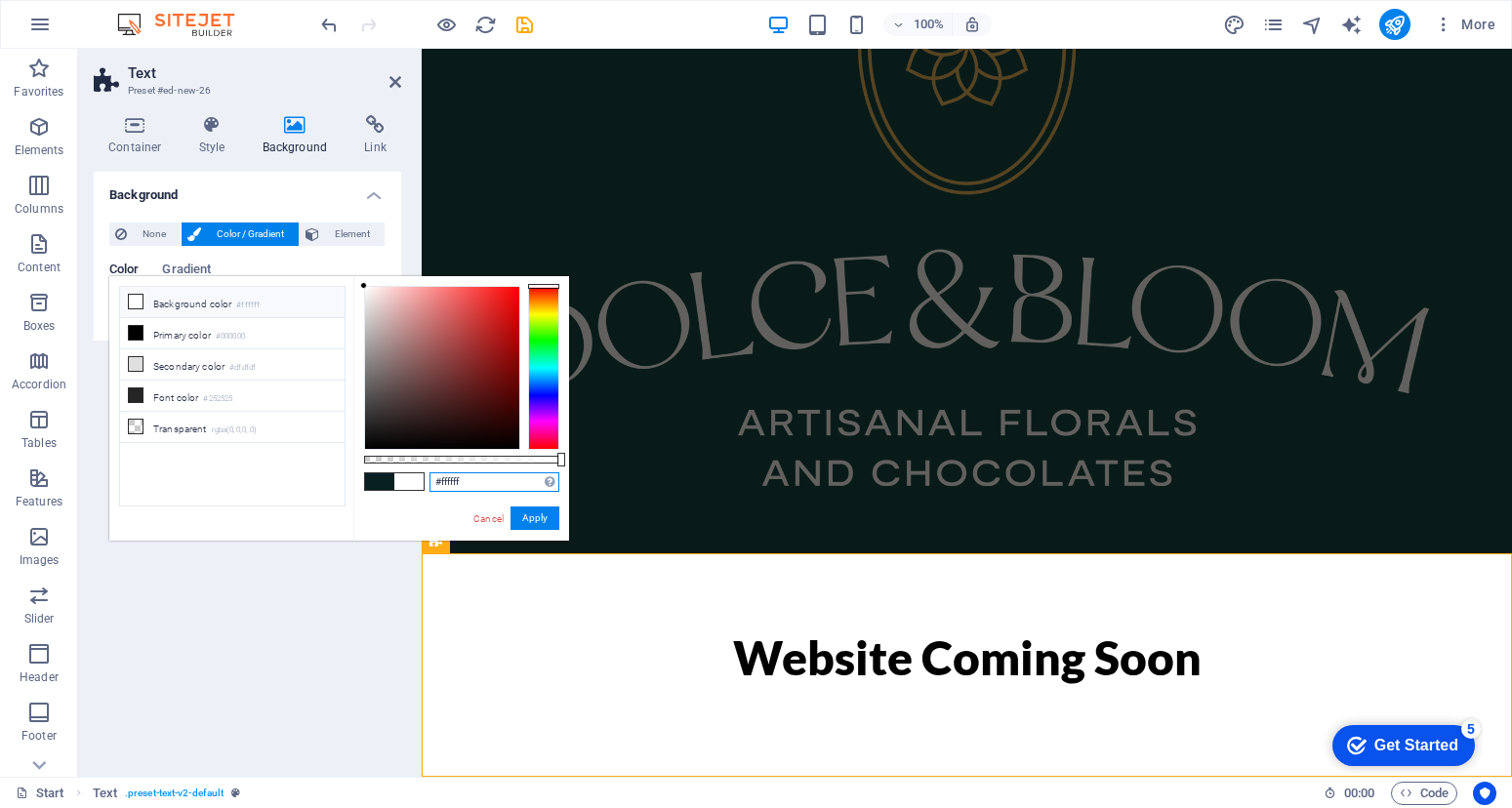
click at [453, 480] on input "#ffffff" at bounding box center [494, 482] width 130 height 20
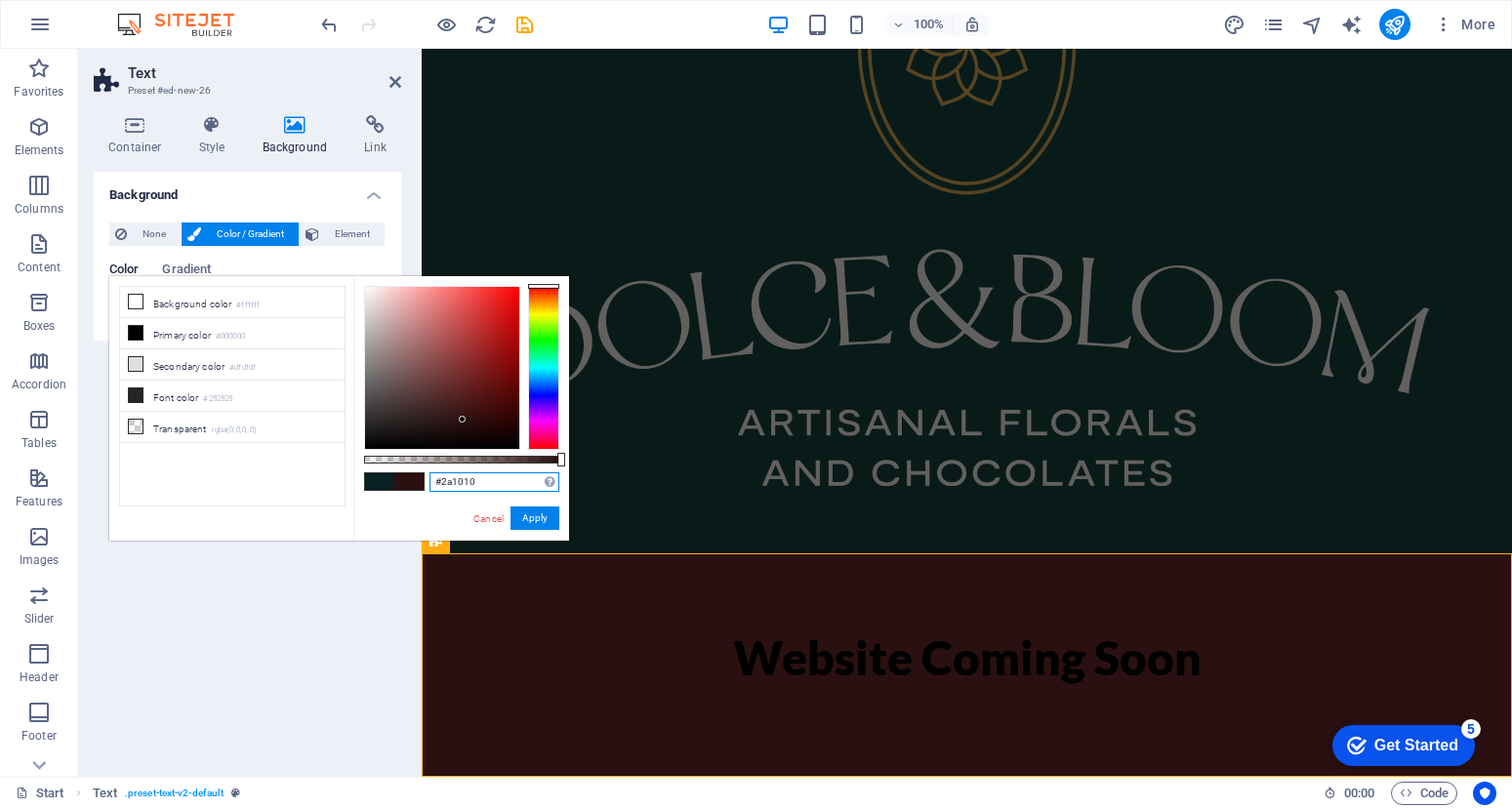
drag, startPoint x: 404, startPoint y: 329, endPoint x: 460, endPoint y: 420, distance: 106.9
click at [460, 420] on div at bounding box center [442, 367] width 155 height 162
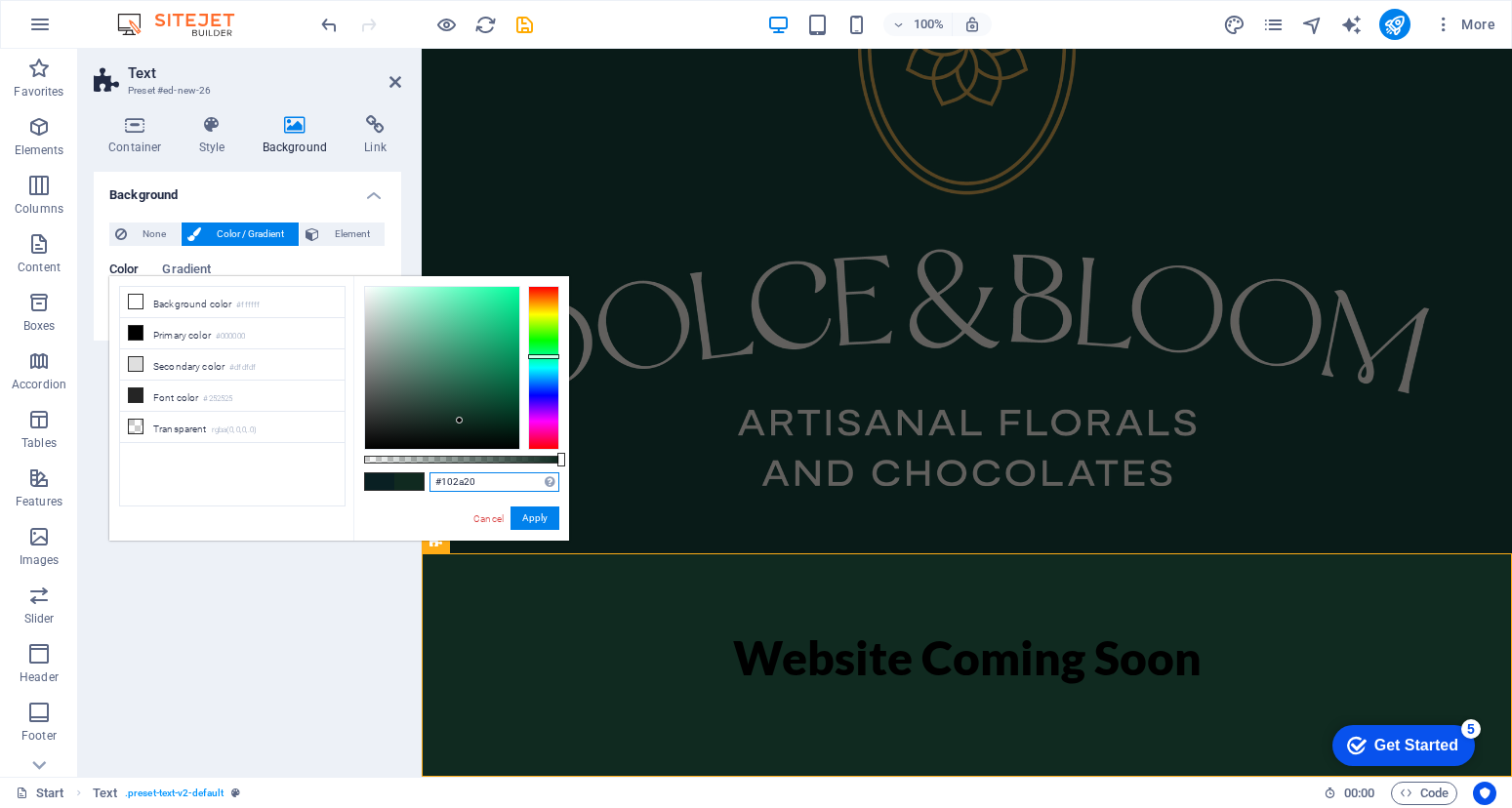
drag, startPoint x: 553, startPoint y: 367, endPoint x: 556, endPoint y: 356, distance: 11.4
click at [556, 356] on div at bounding box center [542, 367] width 31 height 164
drag, startPoint x: 461, startPoint y: 420, endPoint x: 474, endPoint y: 423, distance: 13.3
click at [474, 423] on div at bounding box center [473, 422] width 7 height 7
click at [542, 515] on button "Apply" at bounding box center [534, 519] width 49 height 24
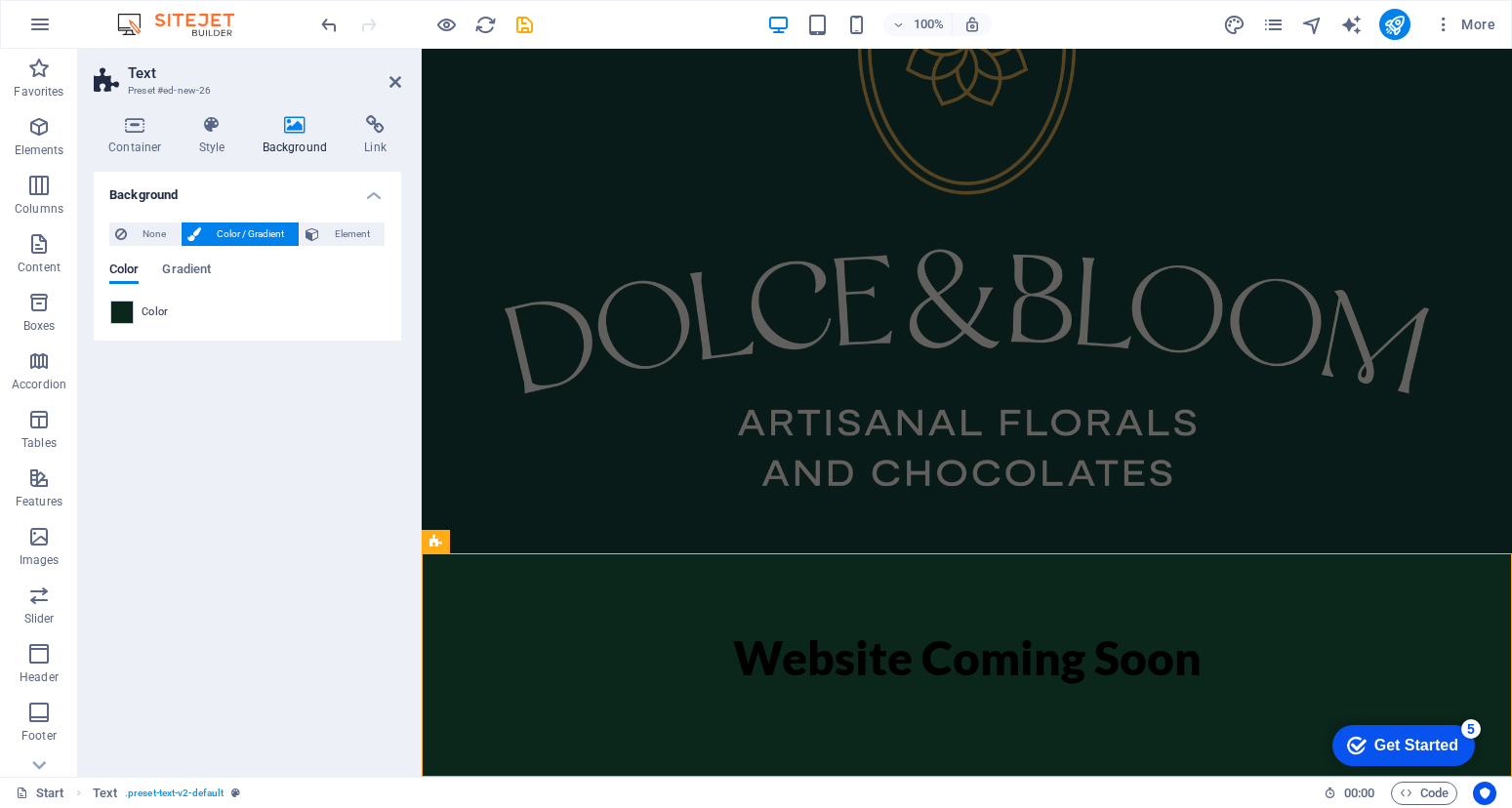
click at [170, 303] on div "Color" at bounding box center [247, 312] width 275 height 24
click at [115, 313] on span at bounding box center [122, 312] width 22 height 22
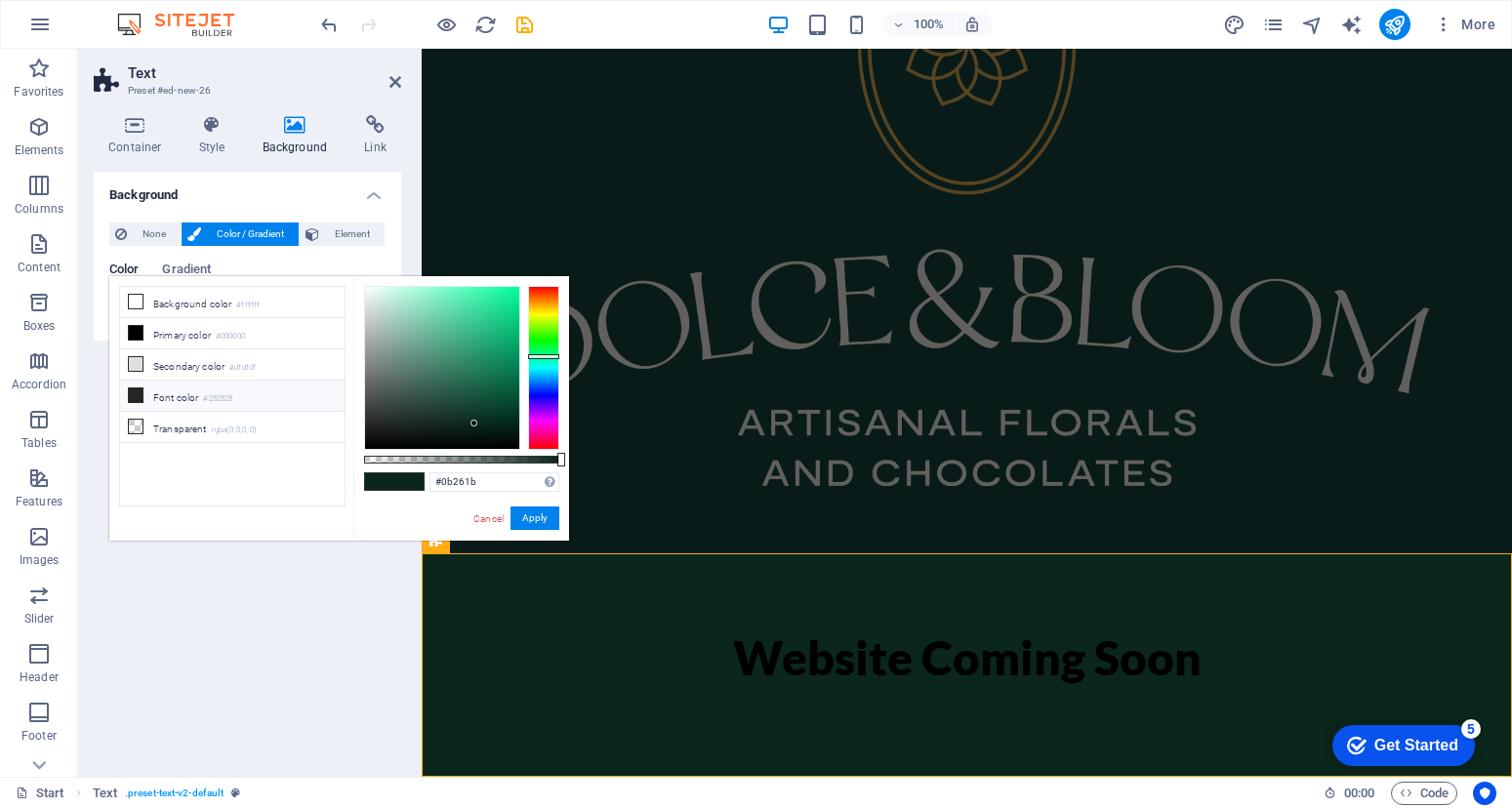
click at [155, 392] on li "Font color #252525" at bounding box center [232, 396] width 224 height 31
type input "#252525"
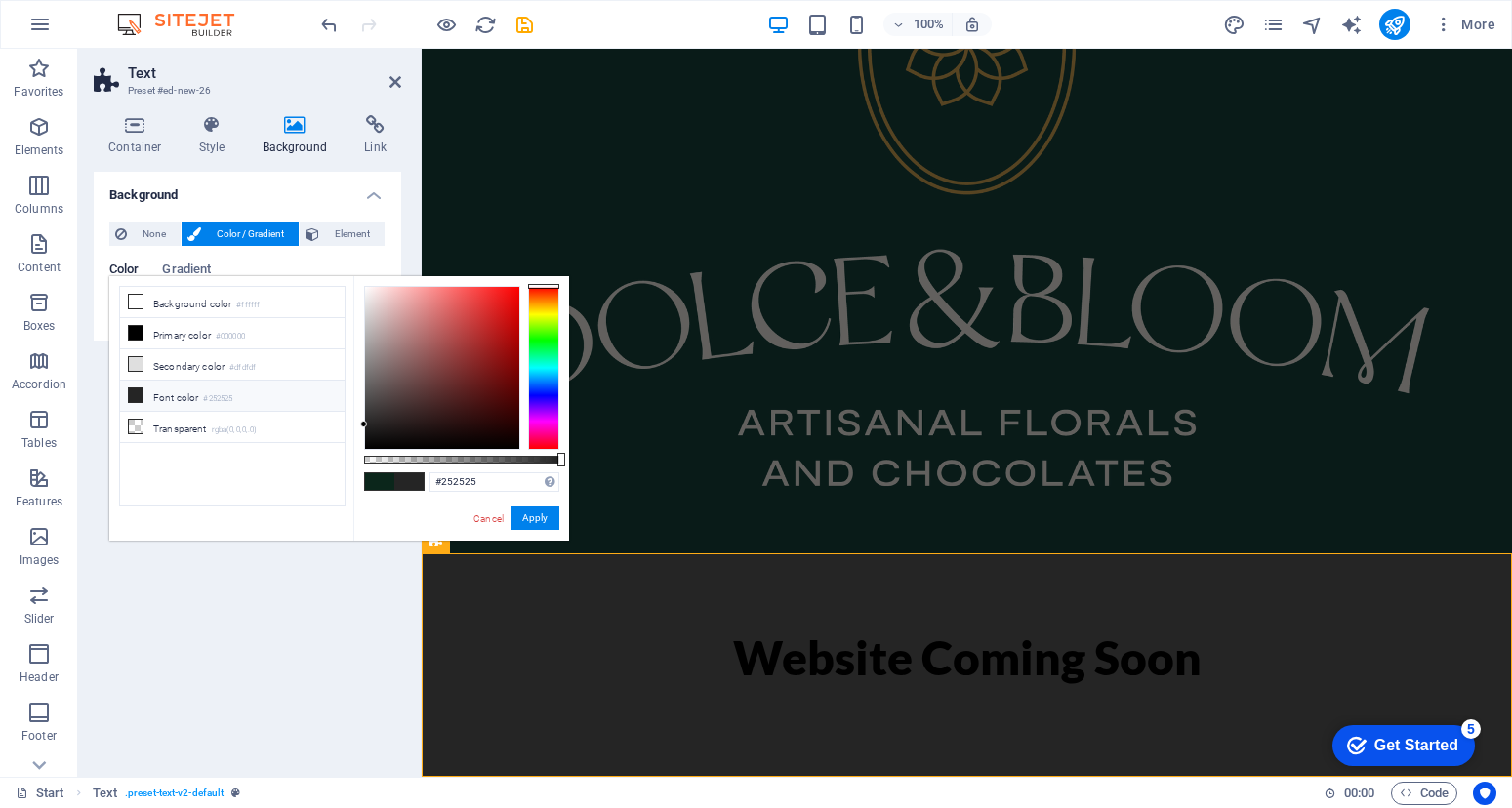
click at [474, 508] on div "Cancel Apply" at bounding box center [515, 519] width 88 height 25
click at [496, 520] on link "Cancel" at bounding box center [488, 519] width 34 height 15
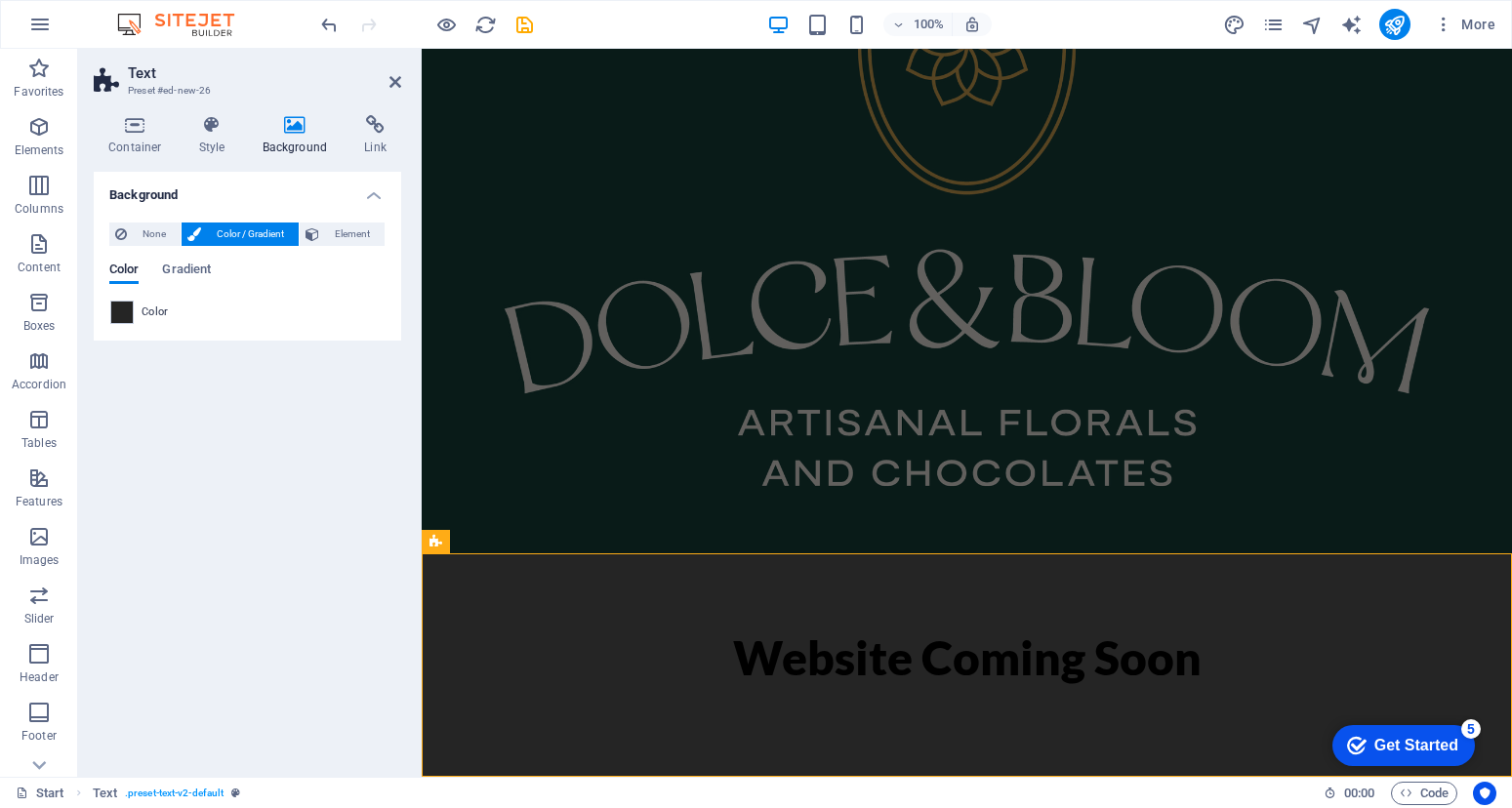
click at [142, 606] on div "Background None Color / Gradient Element Stretch background to full-width Color…" at bounding box center [247, 466] width 307 height 589
click at [989, 676] on div "Website Coming Soon" at bounding box center [967, 658] width 921 height 52
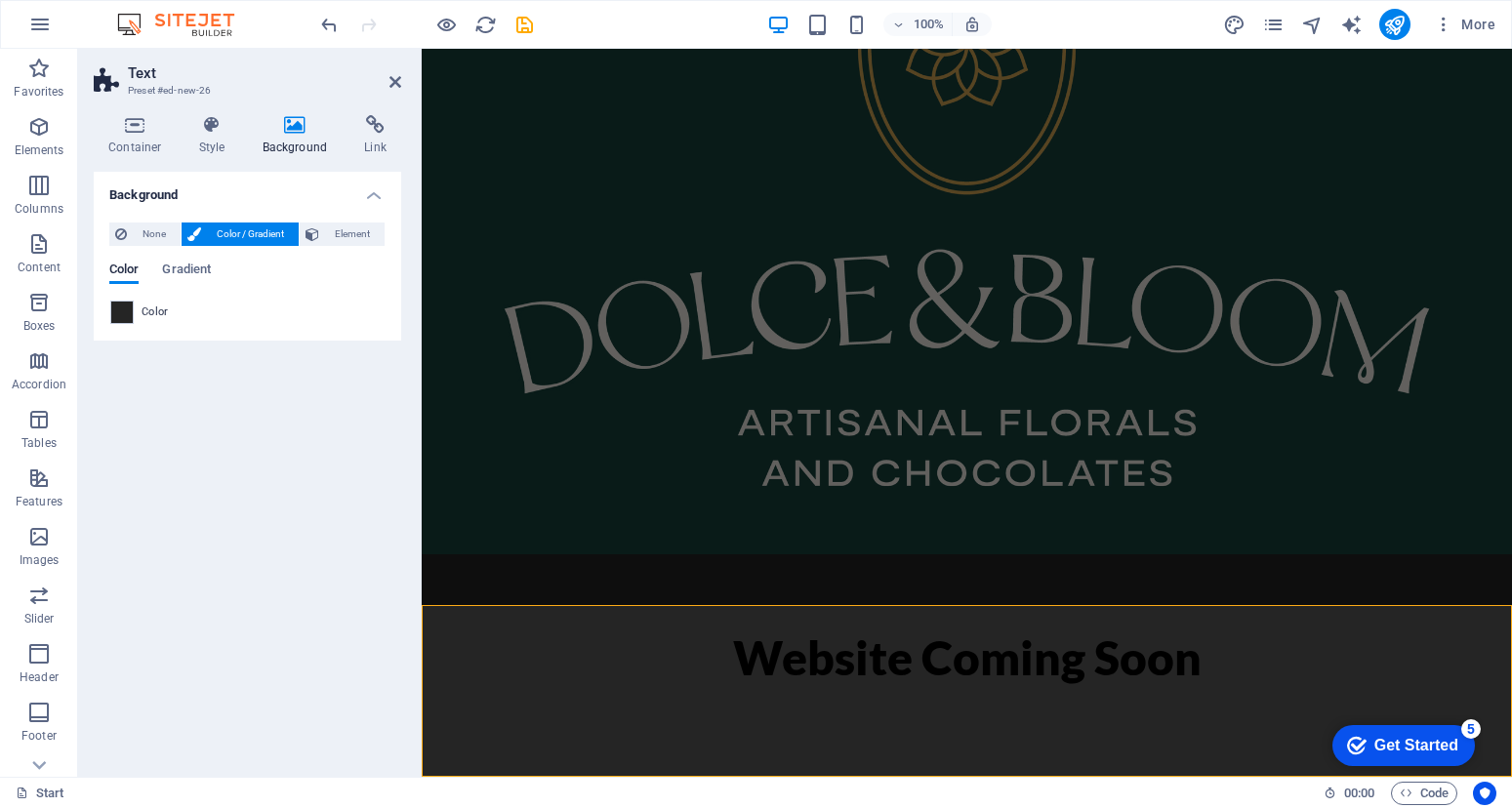
scroll to position [170, 0]
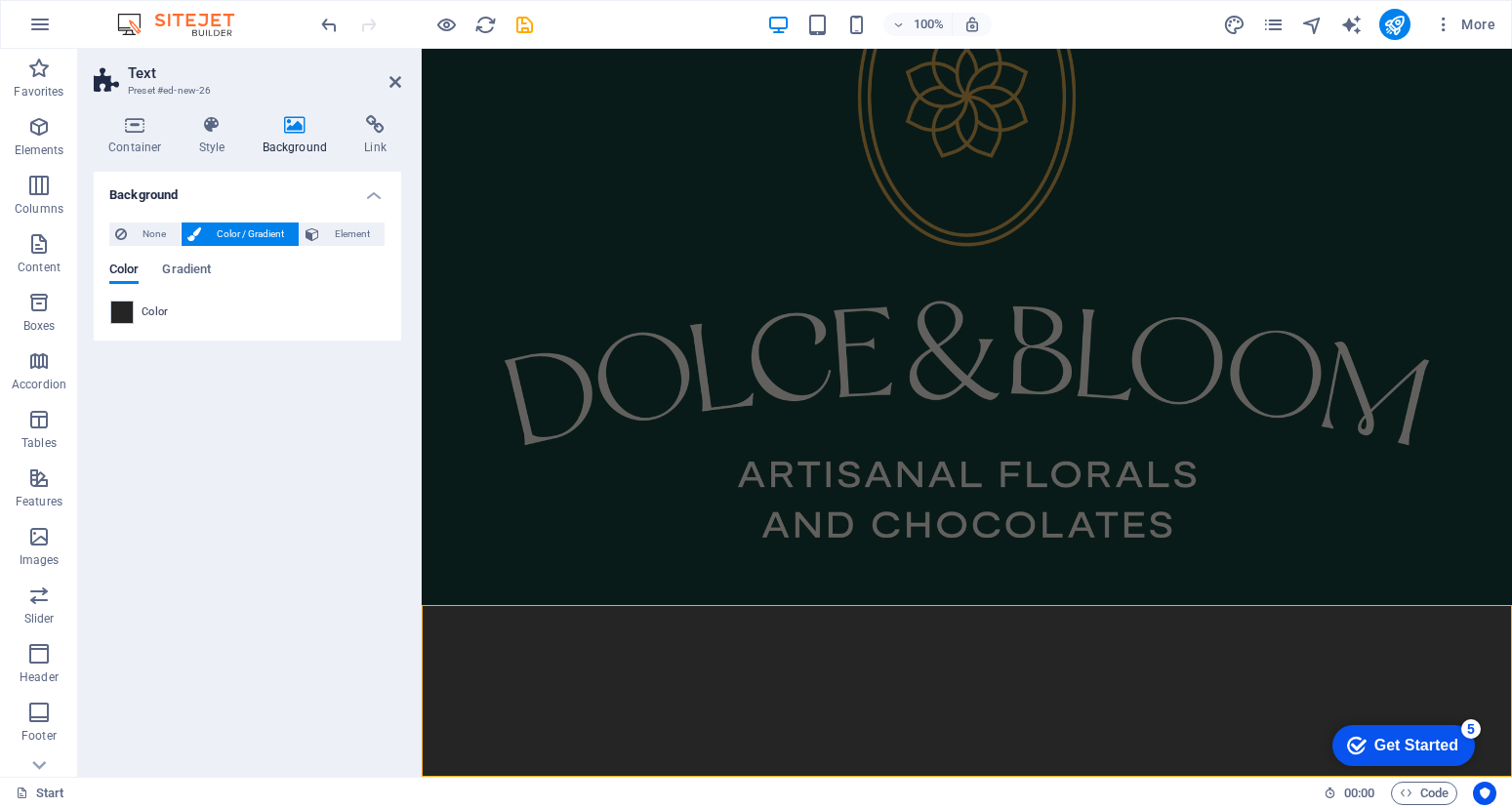
click at [984, 670] on div at bounding box center [966, 691] width 1090 height 172
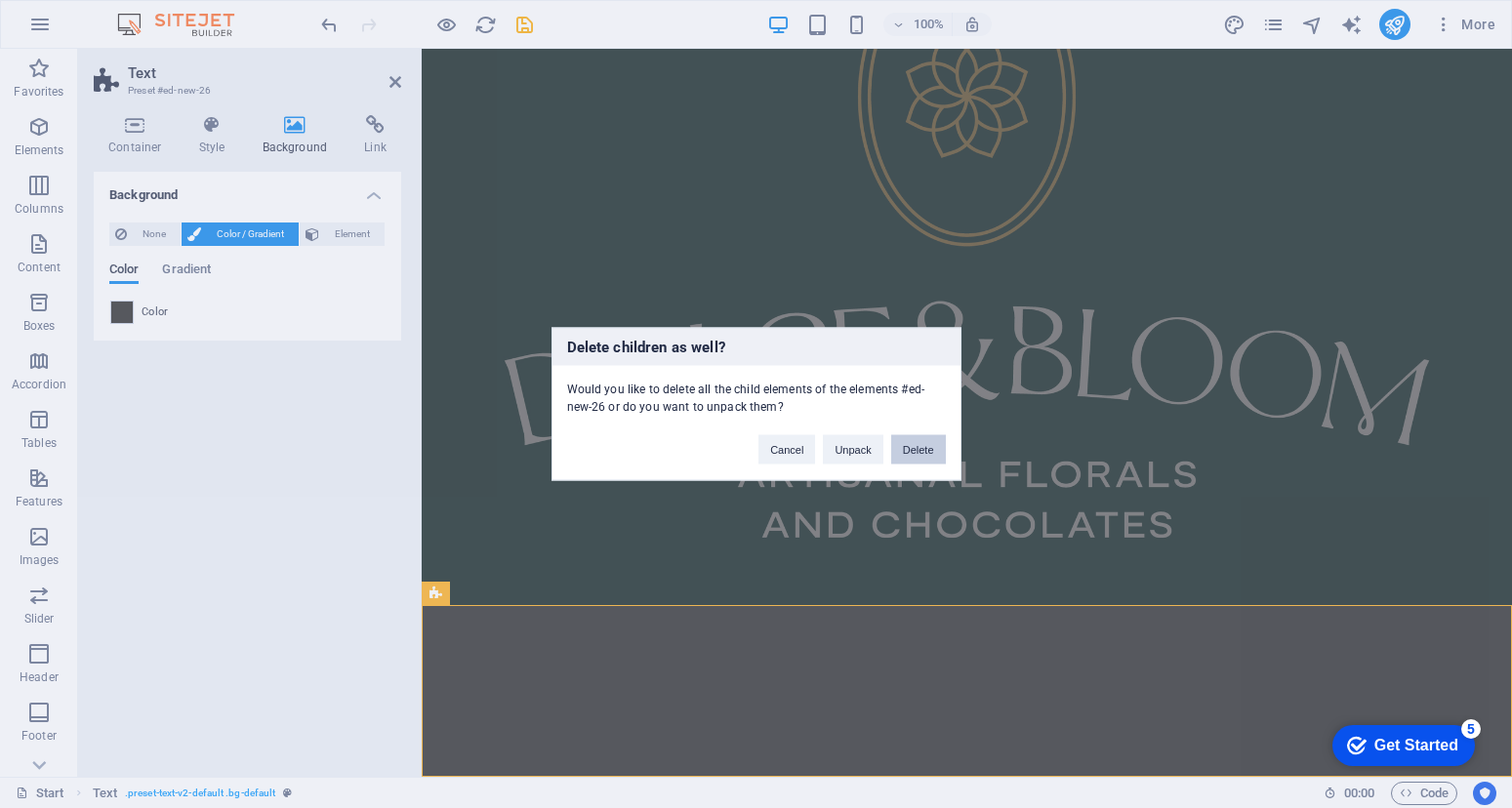
click at [927, 458] on button "Delete" at bounding box center [918, 450] width 55 height 30
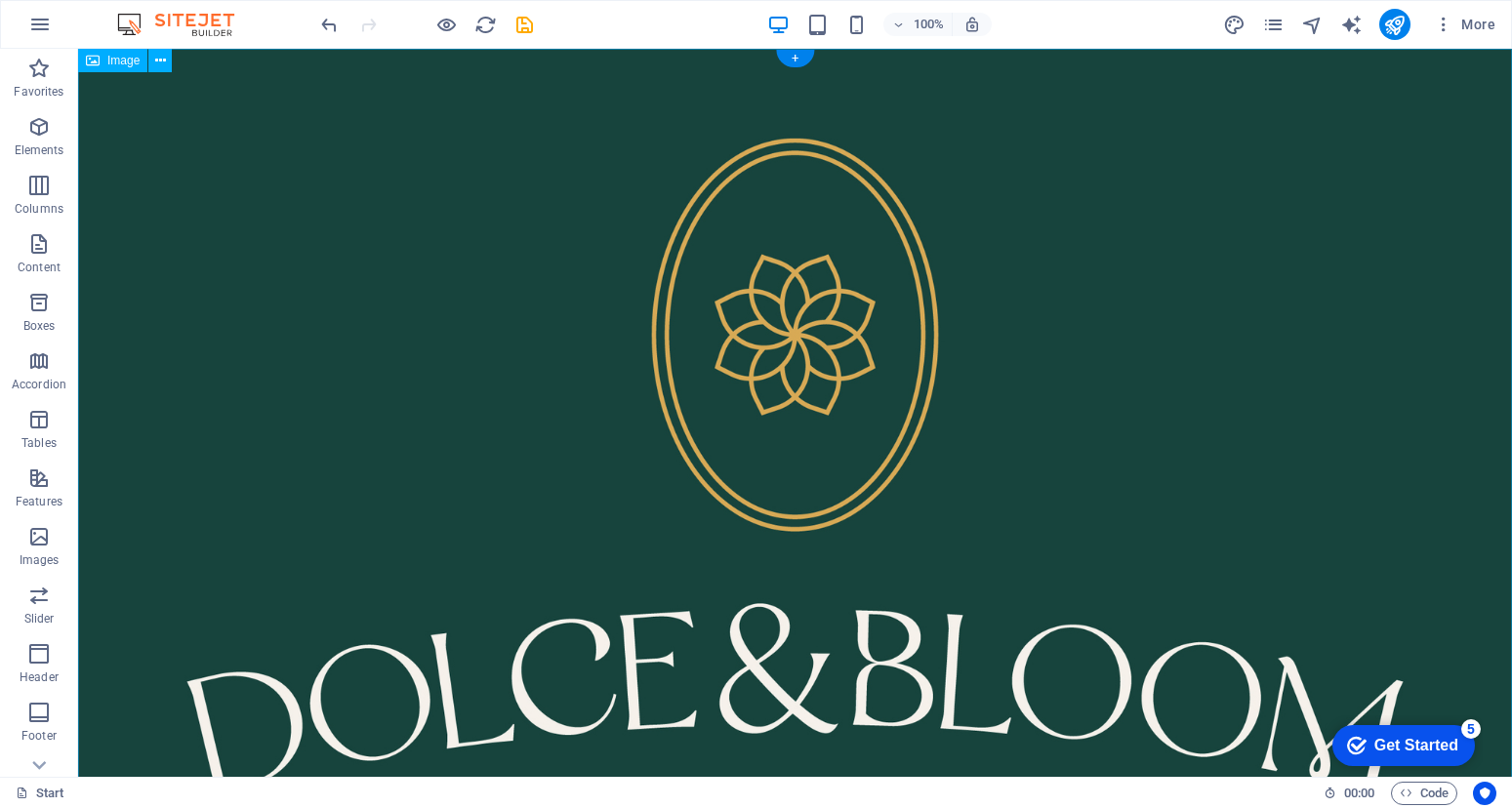
click at [1087, 456] on figure at bounding box center [795, 526] width 1434 height 956
click at [1005, 426] on figure at bounding box center [795, 526] width 1434 height 956
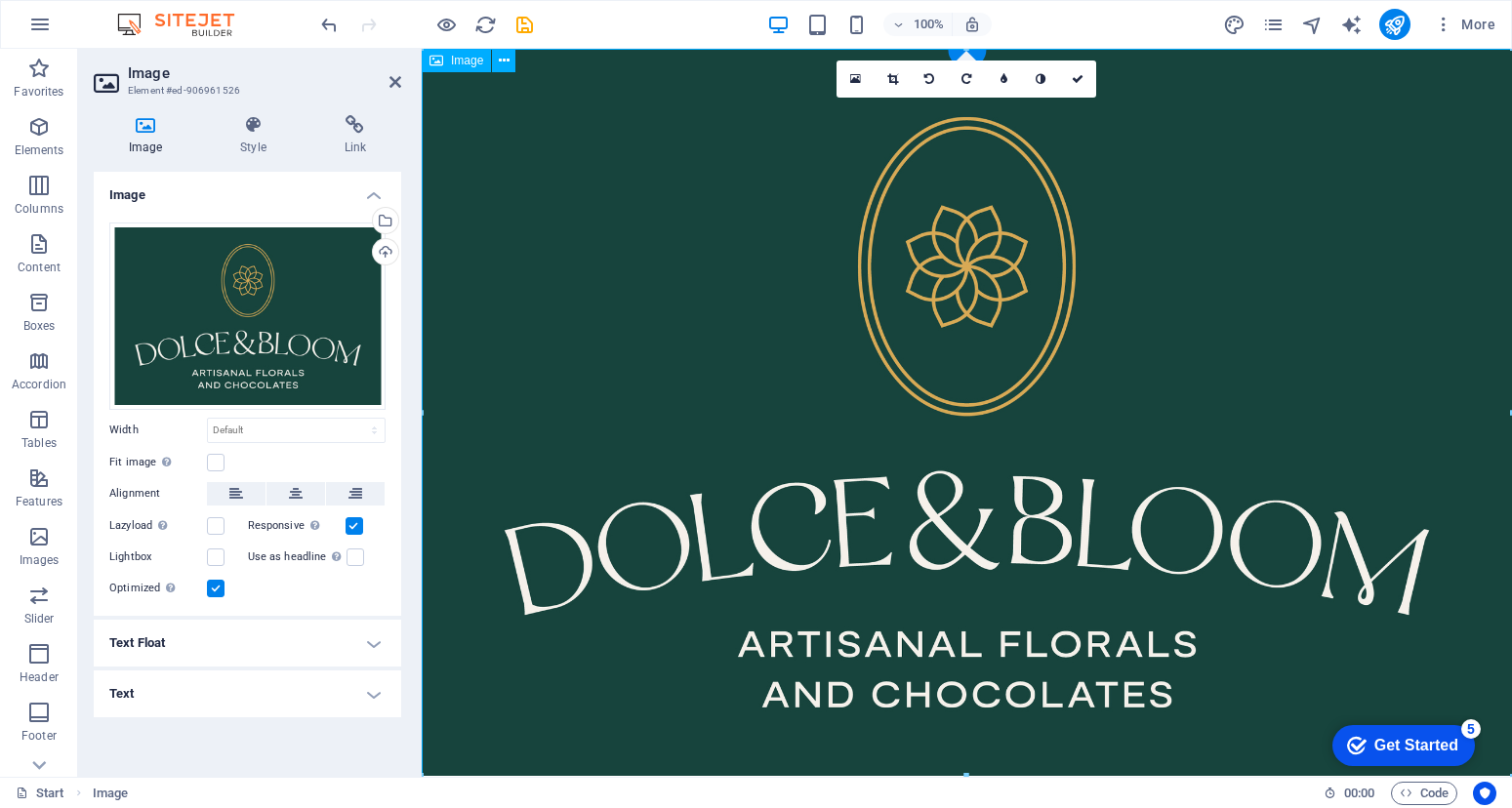
drag, startPoint x: 1348, startPoint y: 426, endPoint x: 1006, endPoint y: 426, distance: 342.0
click at [1006, 426] on figure at bounding box center [966, 411] width 1090 height 727
click at [963, 438] on figure at bounding box center [966, 411] width 1090 height 727
click at [310, 643] on h4 "Text Float" at bounding box center [247, 642] width 307 height 47
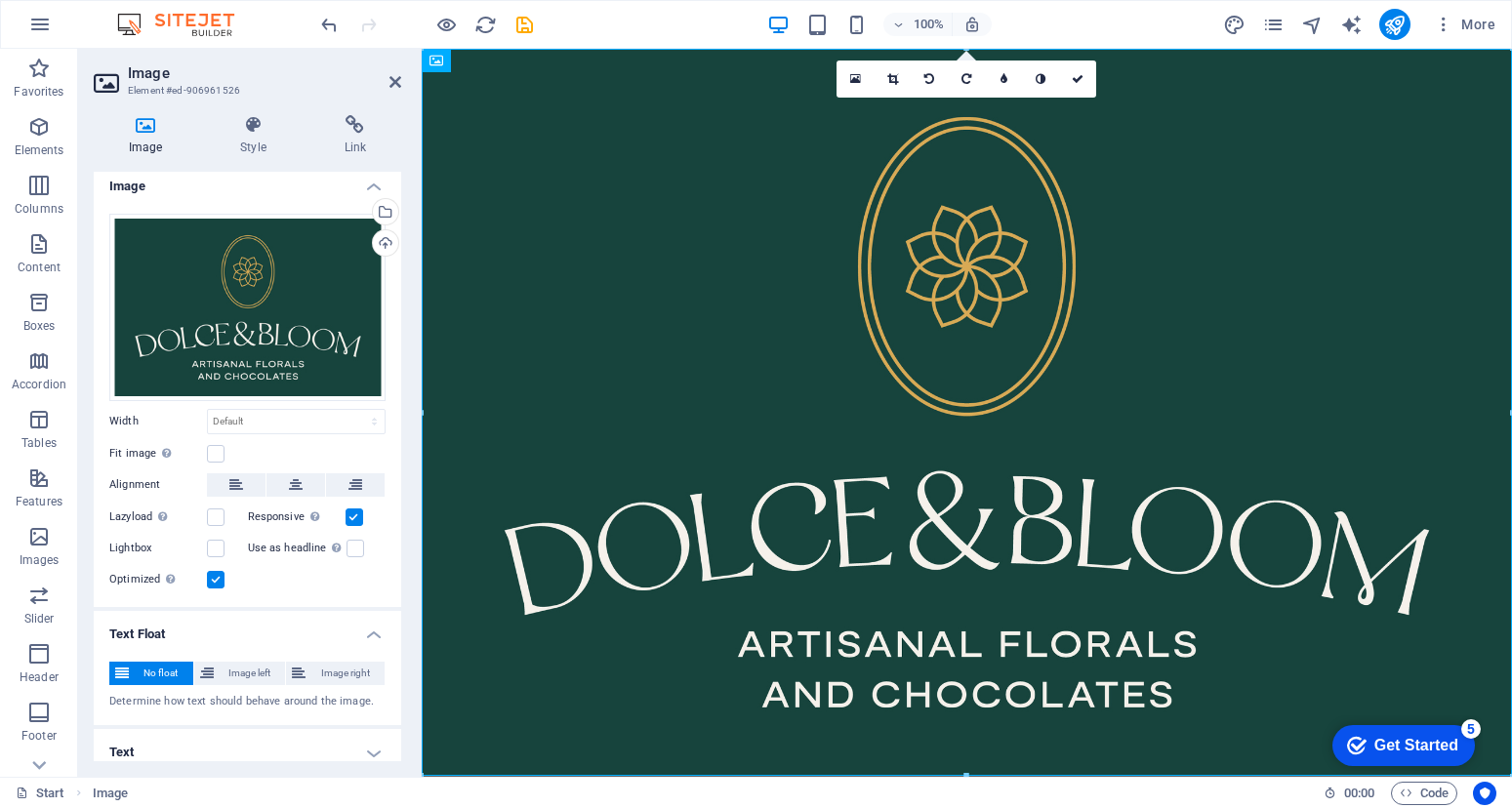
scroll to position [21, 0]
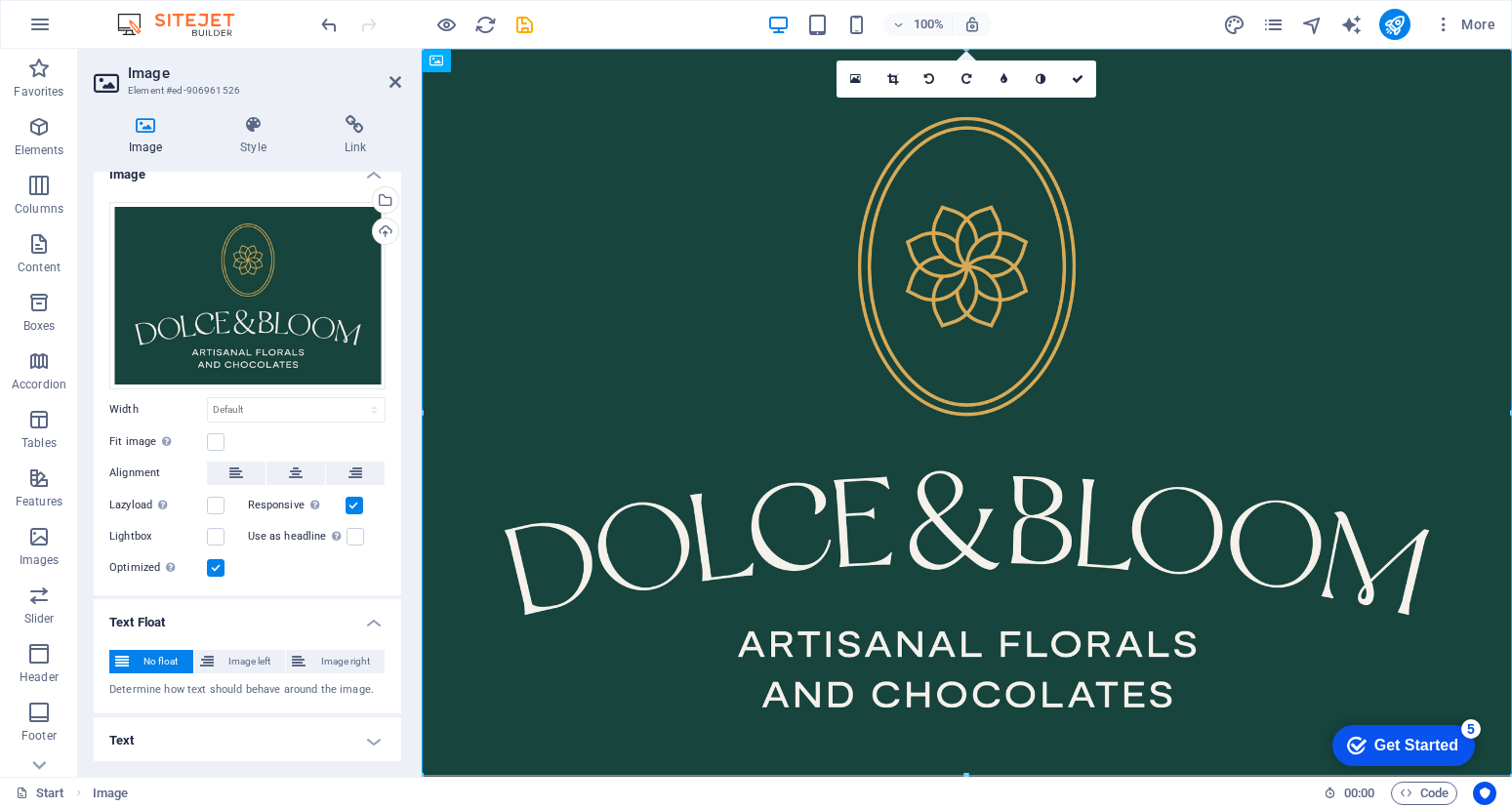
click at [291, 761] on div "Image Style Link Image Drag files here, click to choose files or select files f…" at bounding box center [248, 437] width 339 height 677
click at [294, 735] on h4 "Text" at bounding box center [247, 740] width 307 height 47
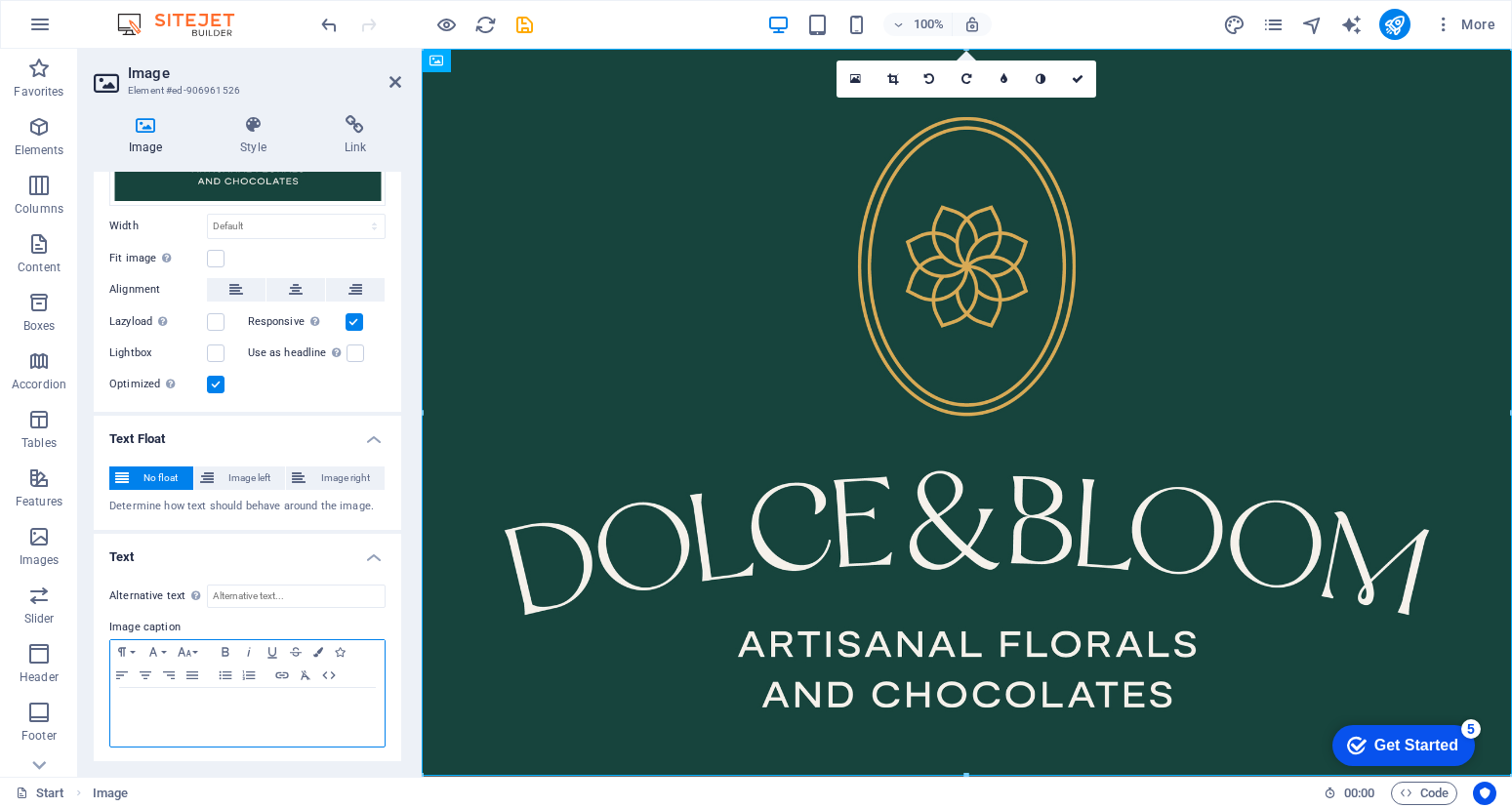
click at [275, 721] on div at bounding box center [247, 717] width 275 height 58
click at [121, 703] on p "Coming Soon" at bounding box center [247, 707] width 255 height 18
click at [624, 447] on figure "Website Coming Soon" at bounding box center [966, 423] width 1090 height 750
click at [1402, 17] on icon "publish" at bounding box center [1394, 25] width 23 height 23
